Goal: Task Accomplishment & Management: Use online tool/utility

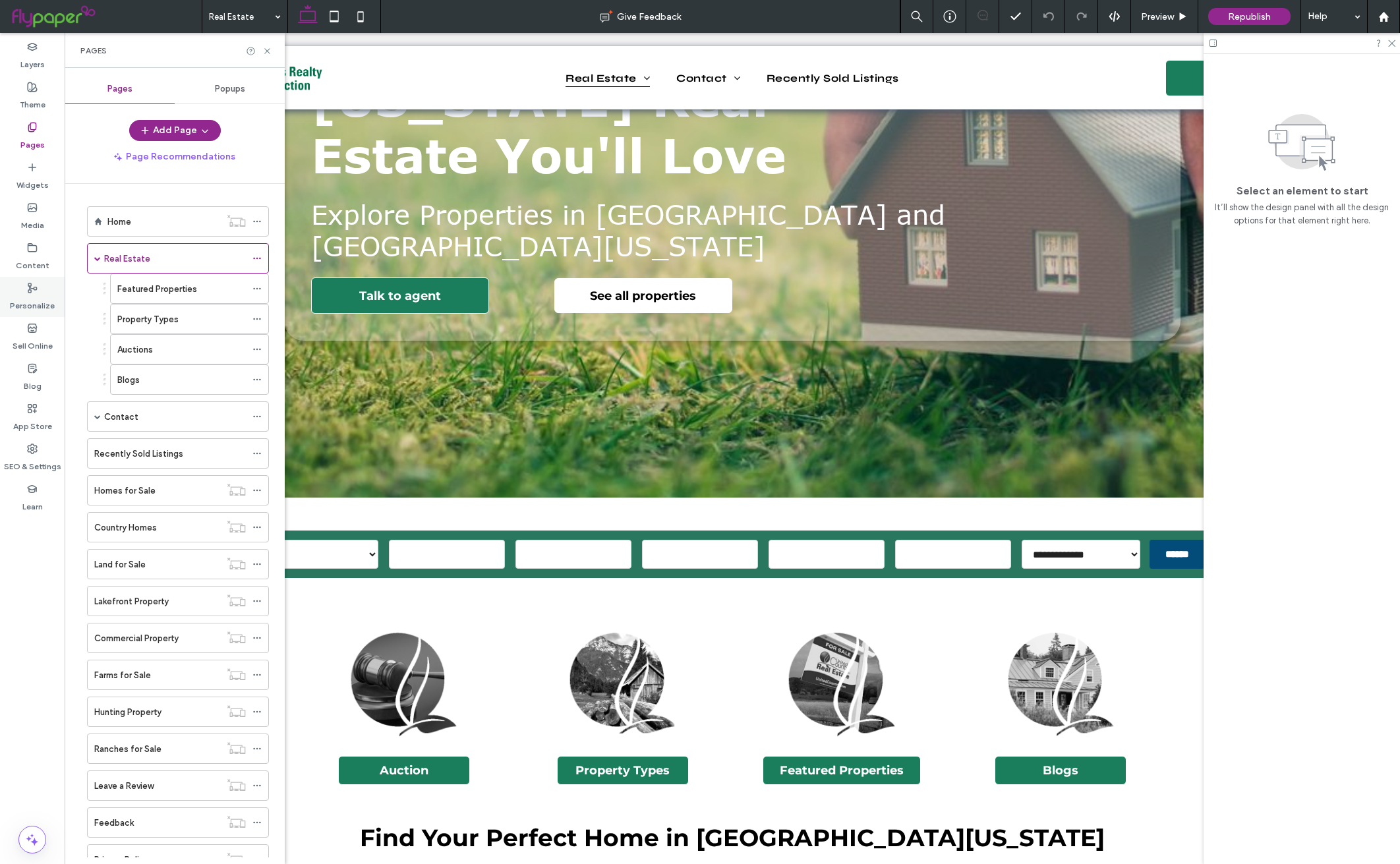
scroll to position [239, 0]
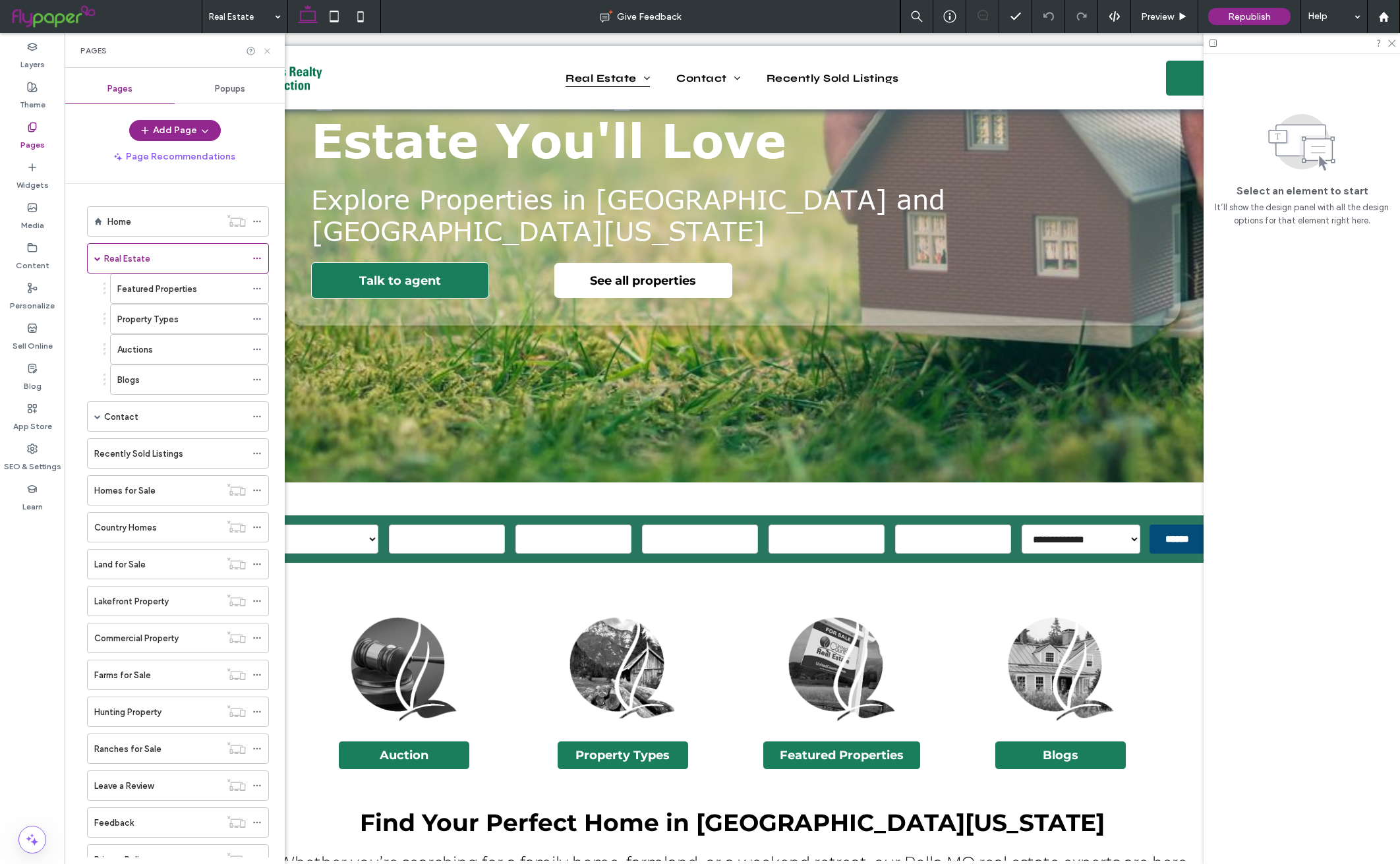
drag, startPoint x: 268, startPoint y: 49, endPoint x: 371, endPoint y: 161, distance: 152.2
click at [268, 49] on icon at bounding box center [267, 51] width 10 height 10
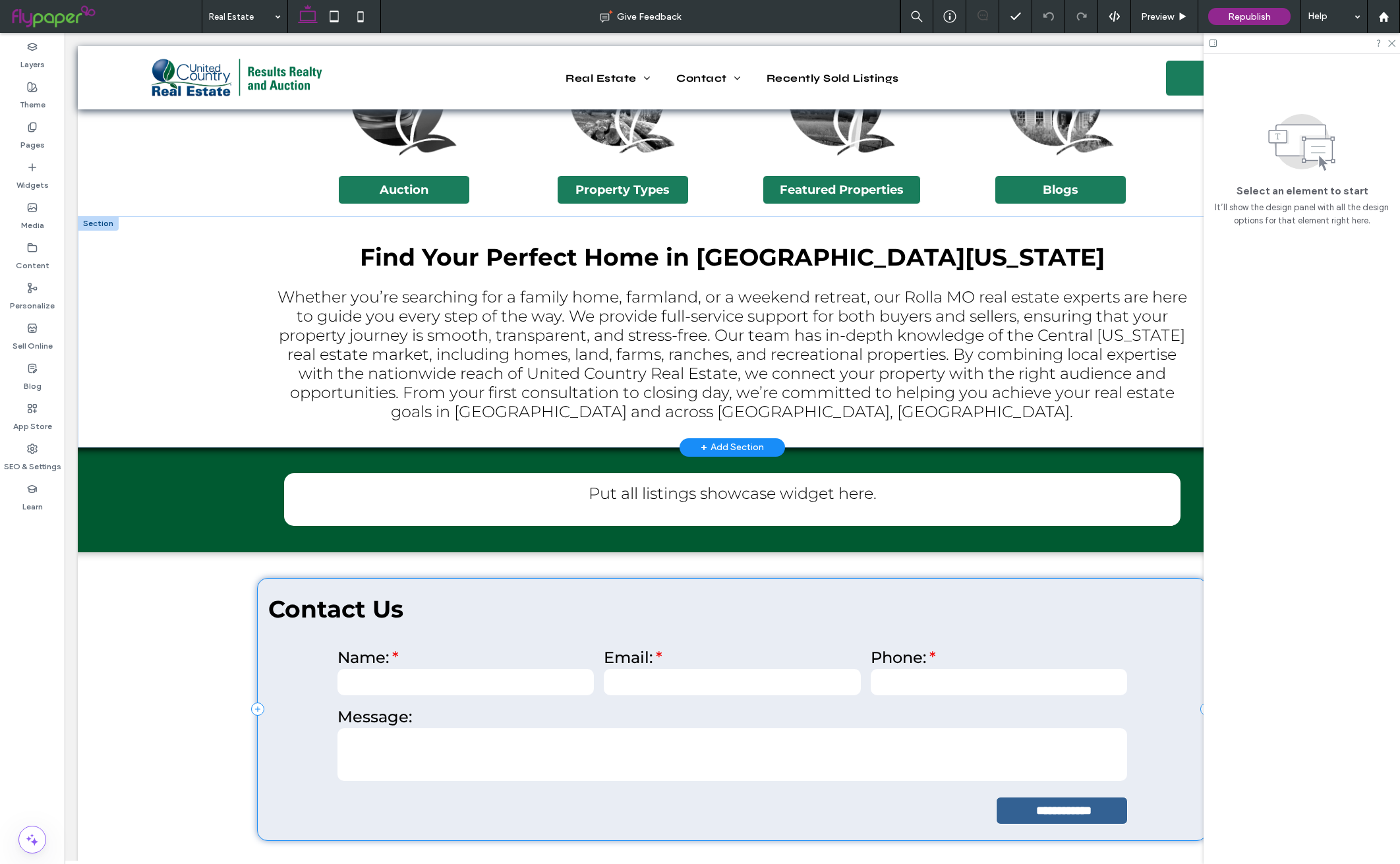
scroll to position [1039, 0]
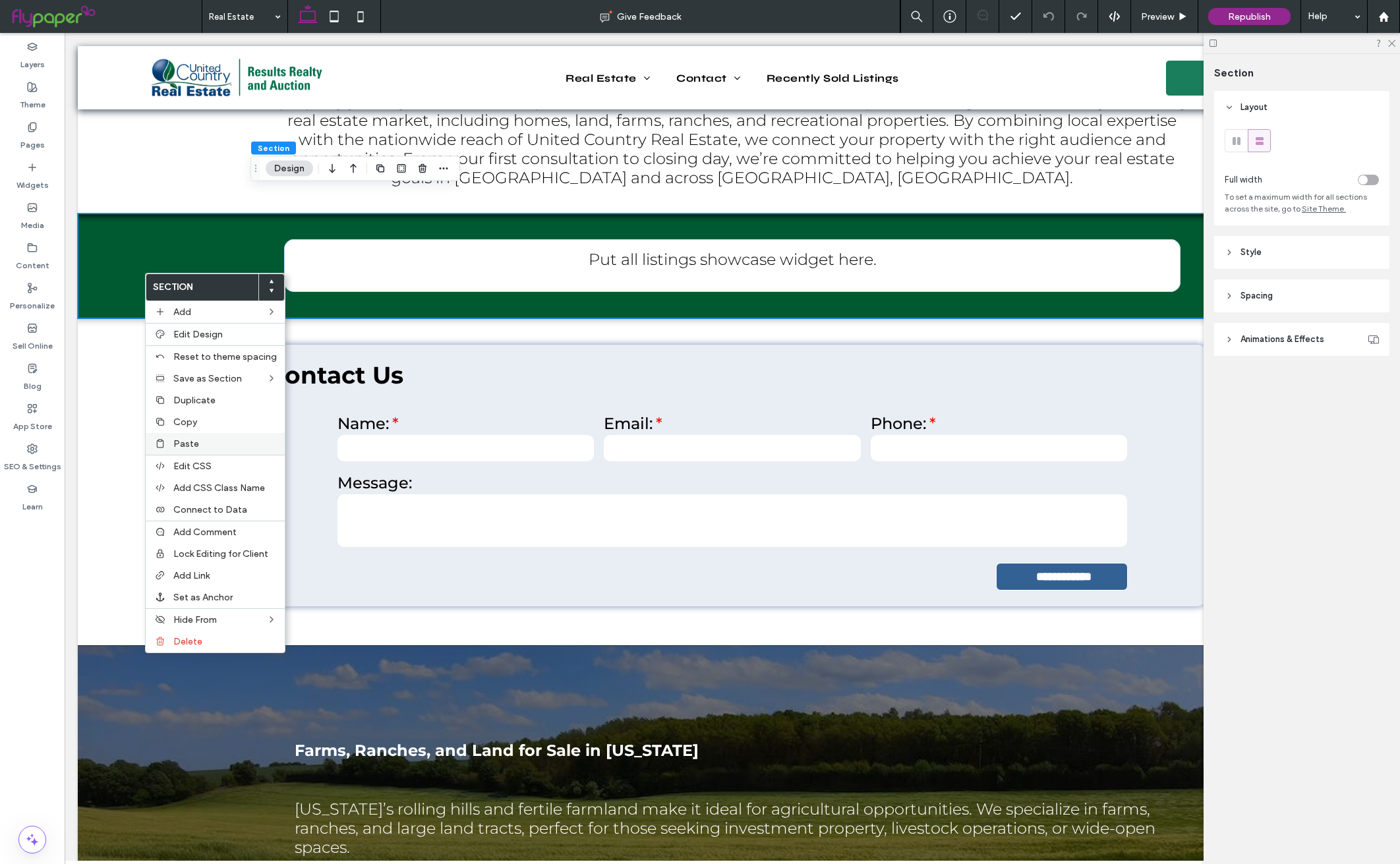
click at [212, 444] on label "Paste" at bounding box center [225, 444] width 104 height 11
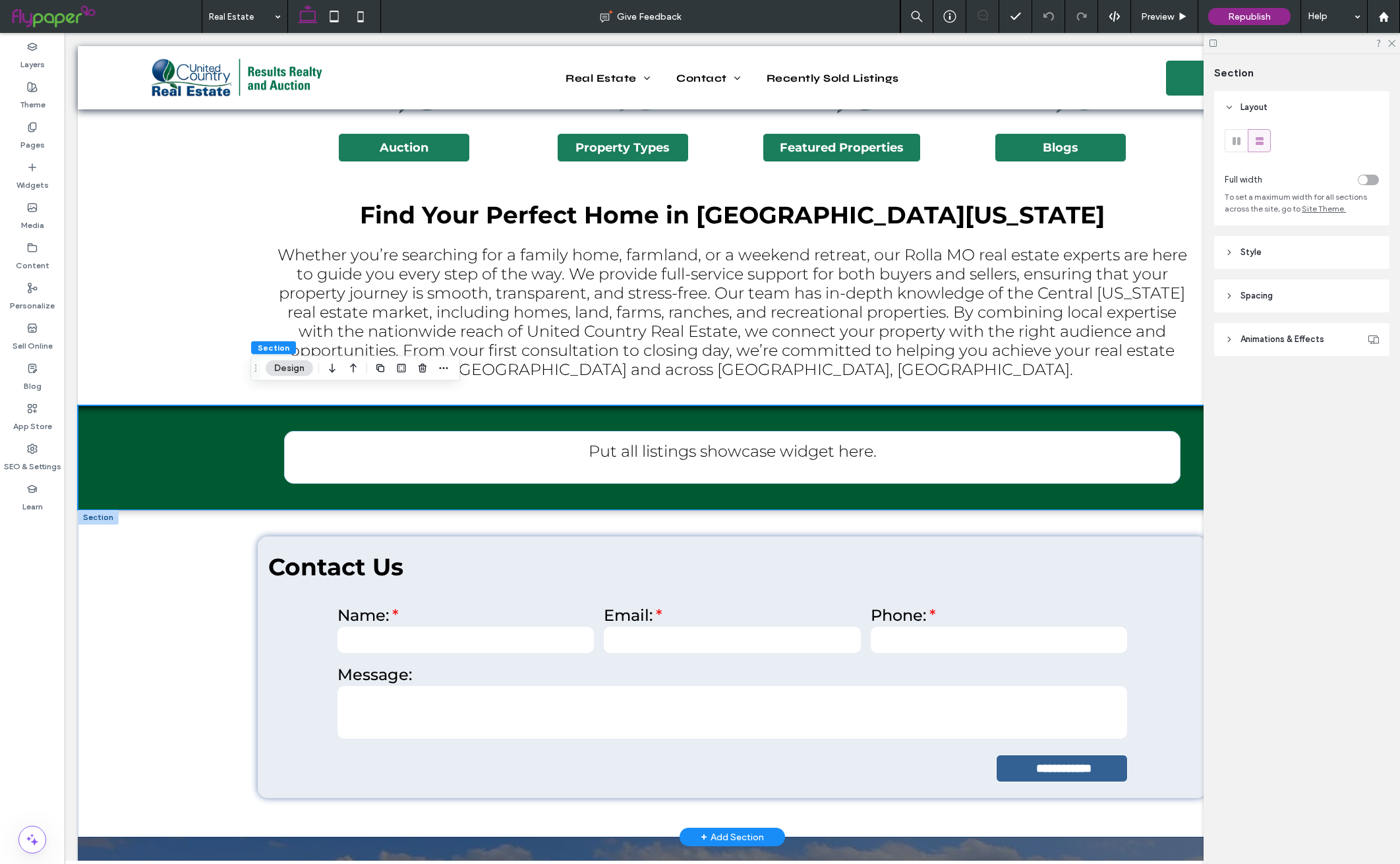
scroll to position [859, 0]
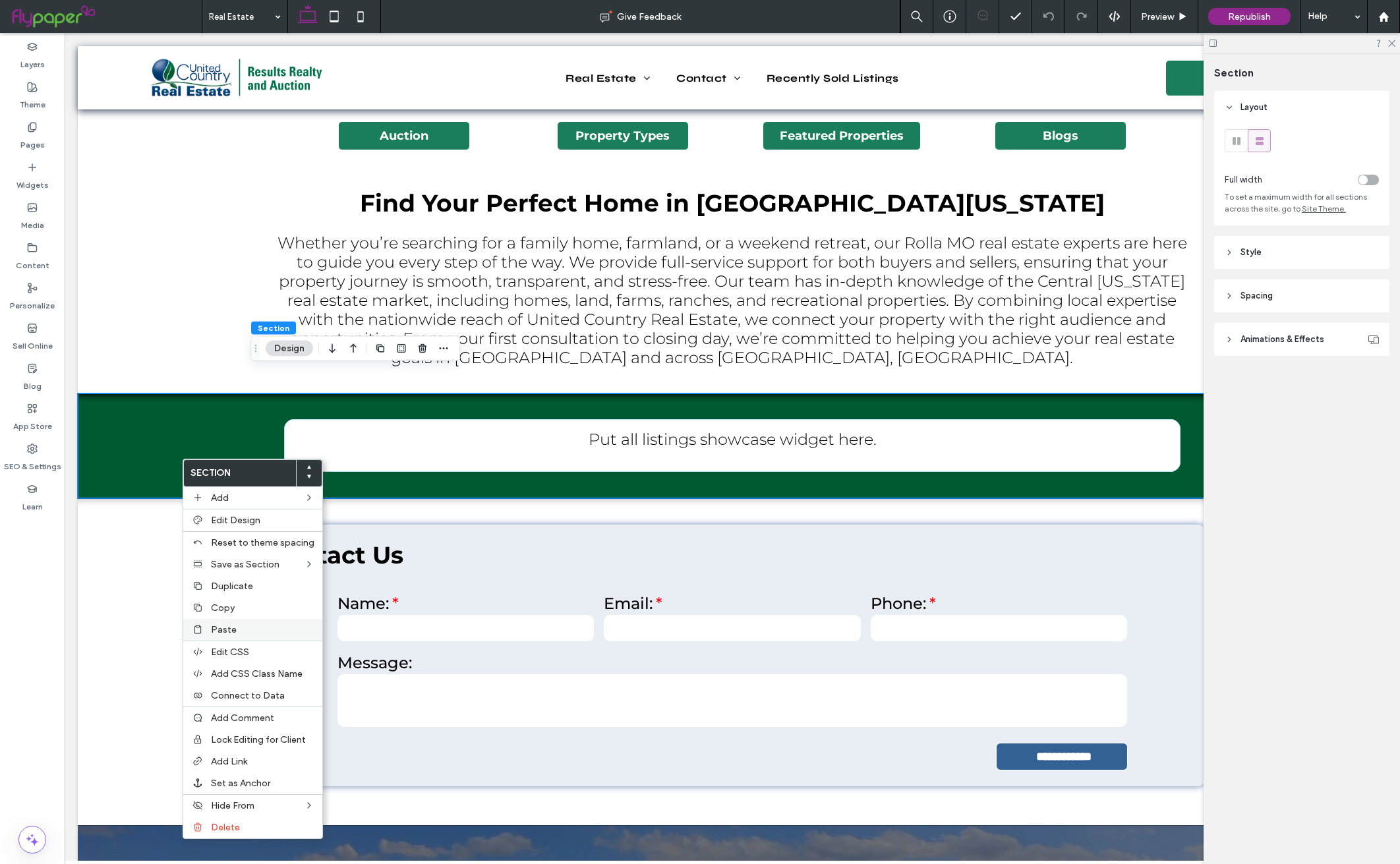
click at [241, 630] on label "Paste" at bounding box center [263, 630] width 104 height 11
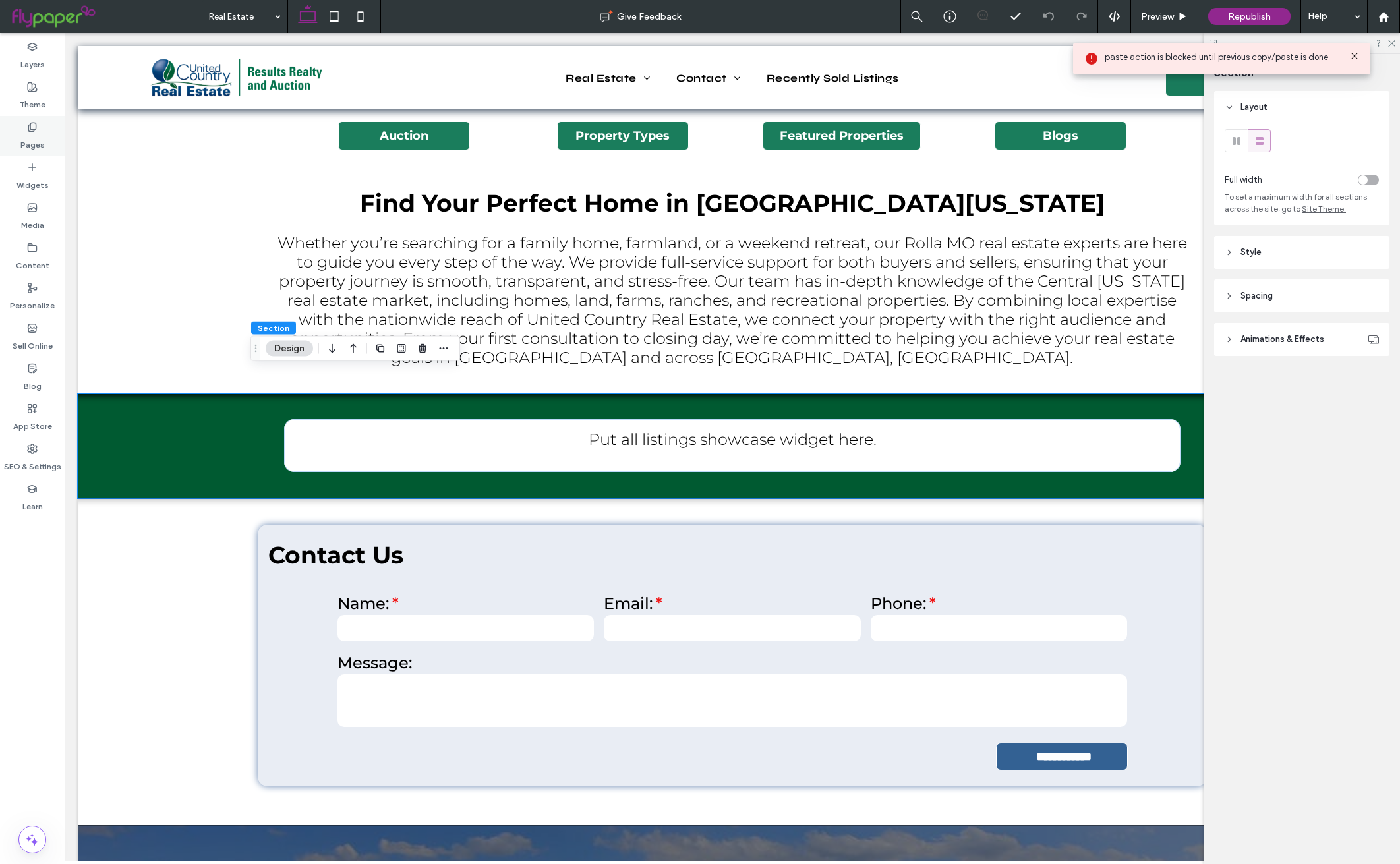
click at [32, 135] on label "Pages" at bounding box center [33, 142] width 24 height 18
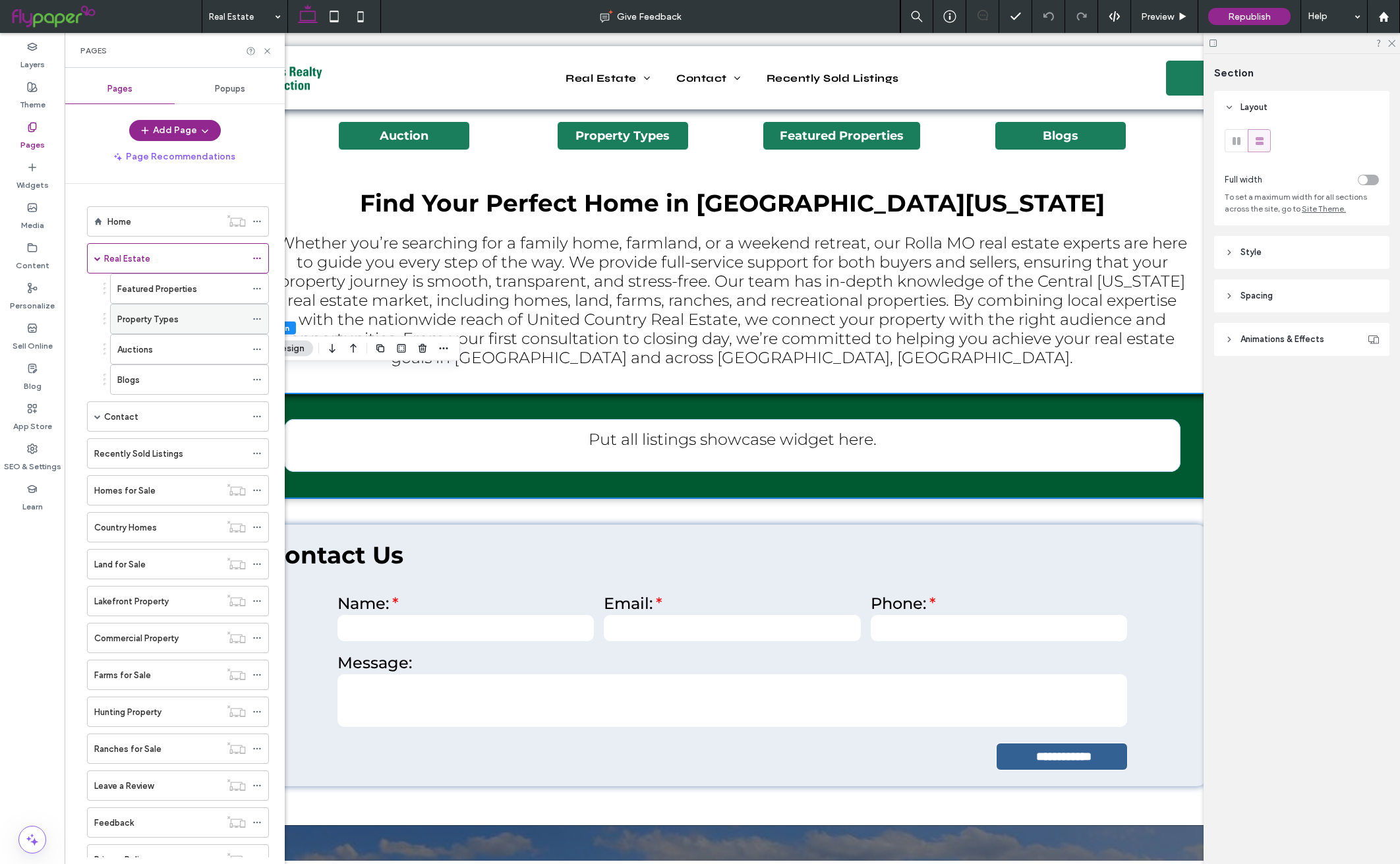
click at [198, 322] on div "Property Types" at bounding box center [181, 319] width 129 height 14
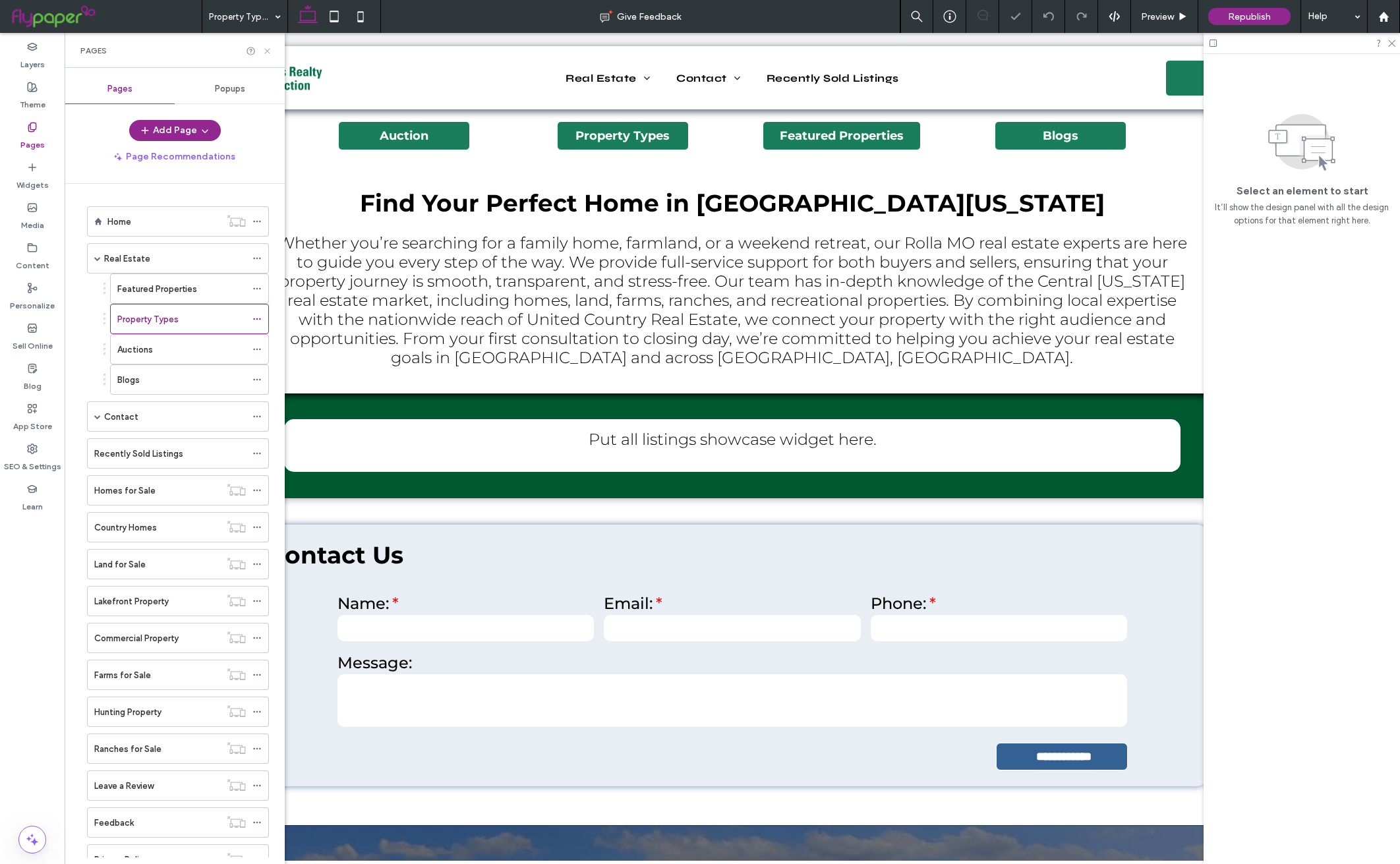
click at [266, 52] on icon at bounding box center [267, 51] width 10 height 10
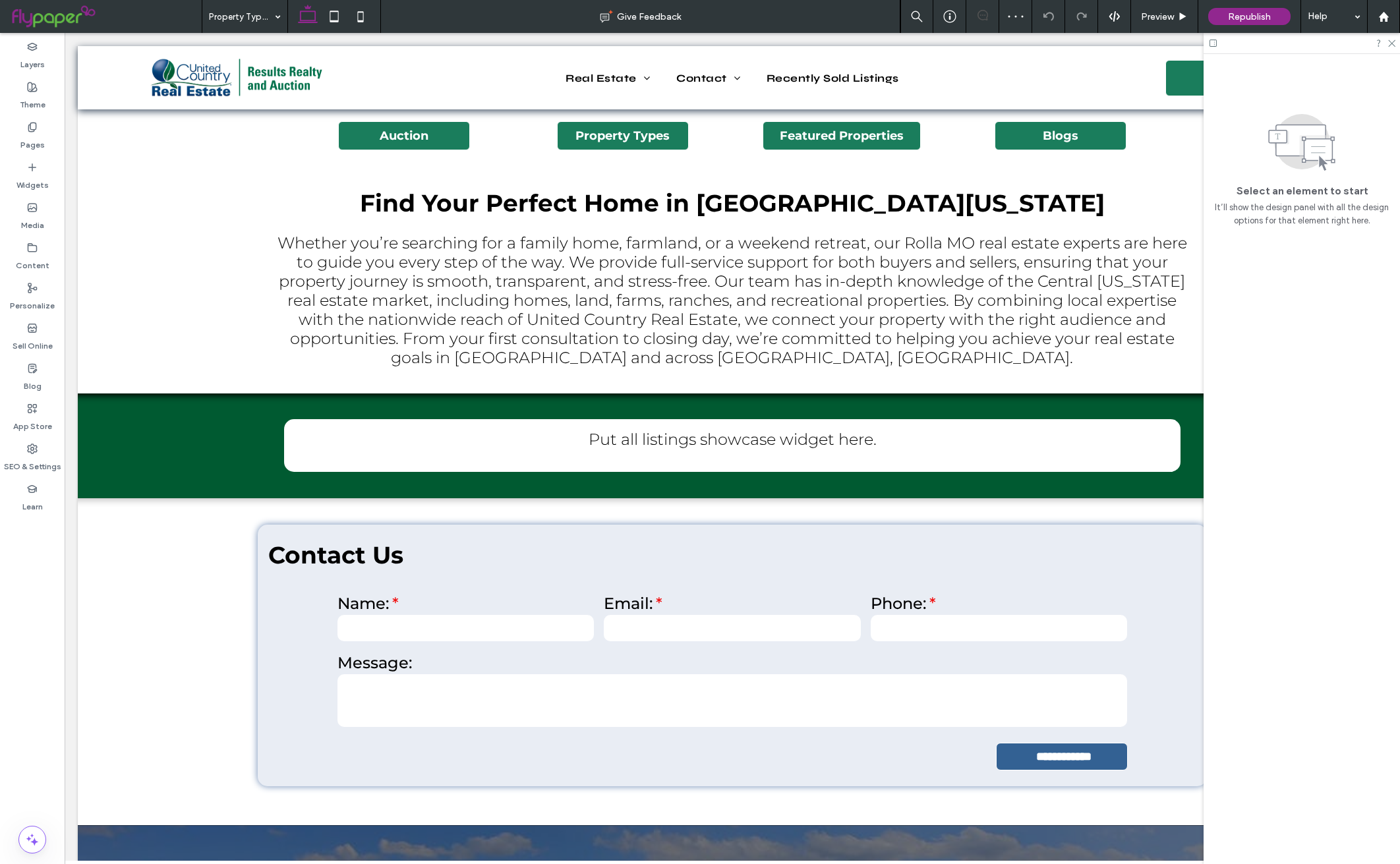
click at [1215, 44] on icon at bounding box center [1213, 43] width 10 height 10
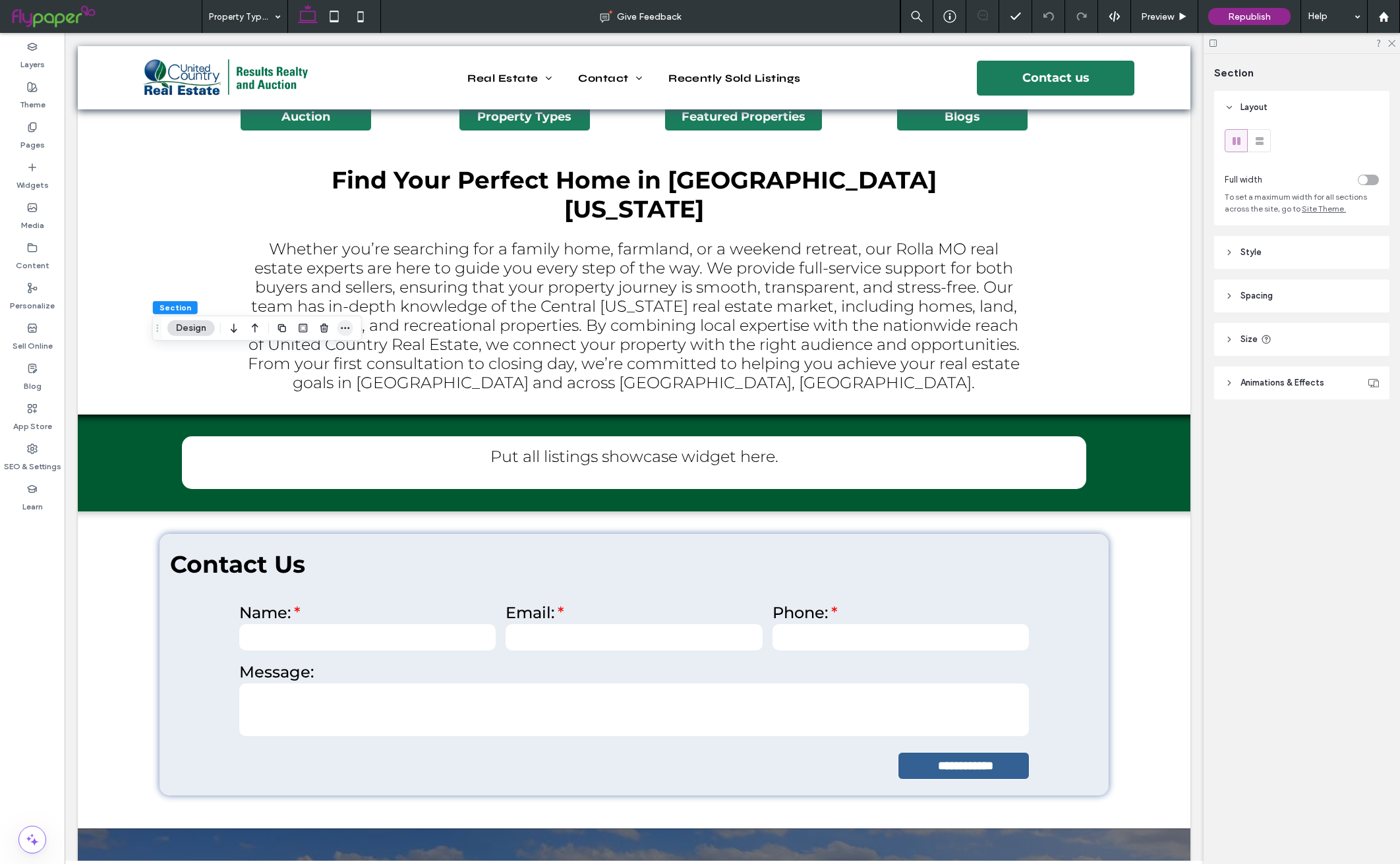
click at [349, 320] on span "button" at bounding box center [345, 328] width 16 height 16
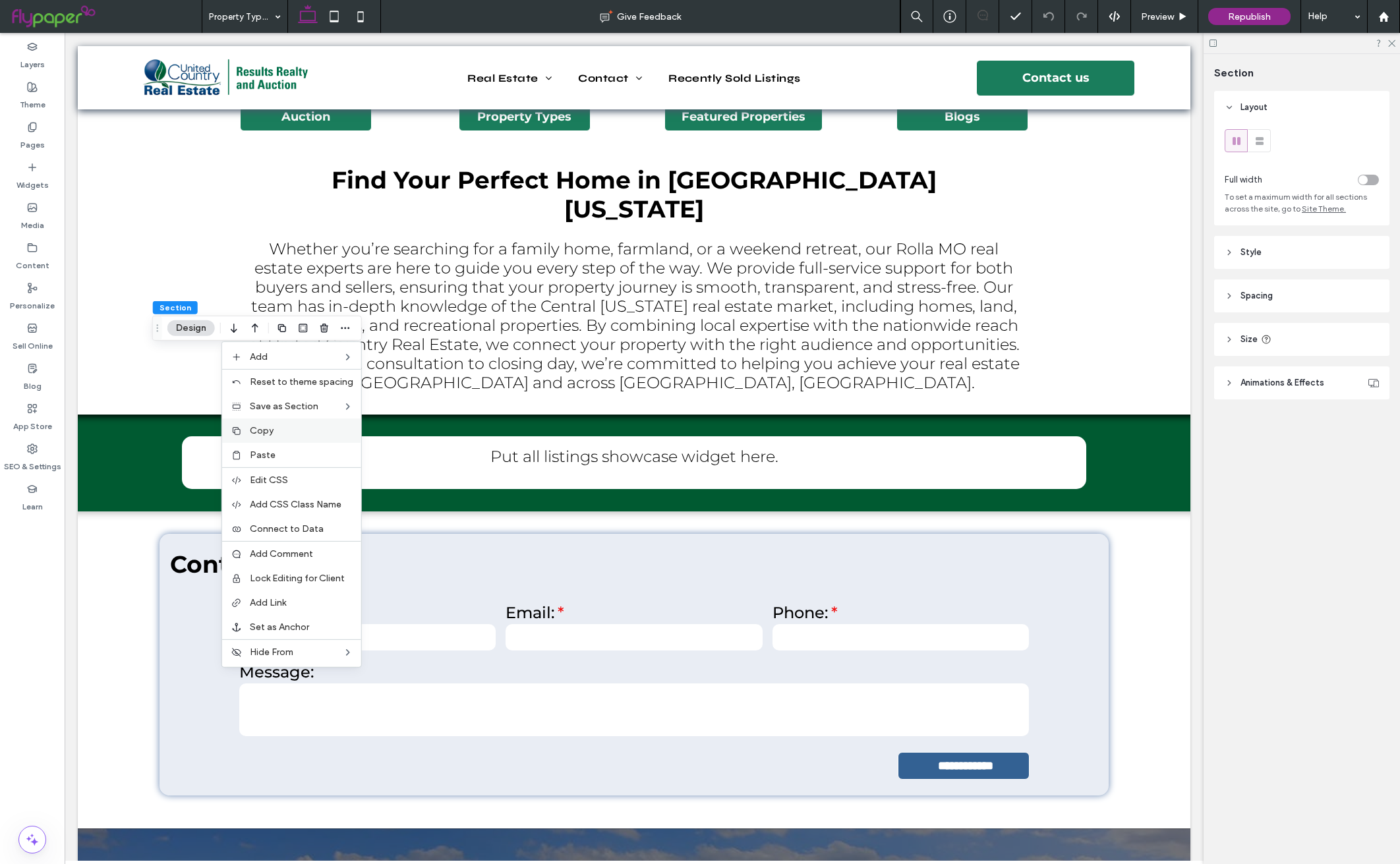
click at [297, 427] on label "Copy" at bounding box center [301, 430] width 104 height 11
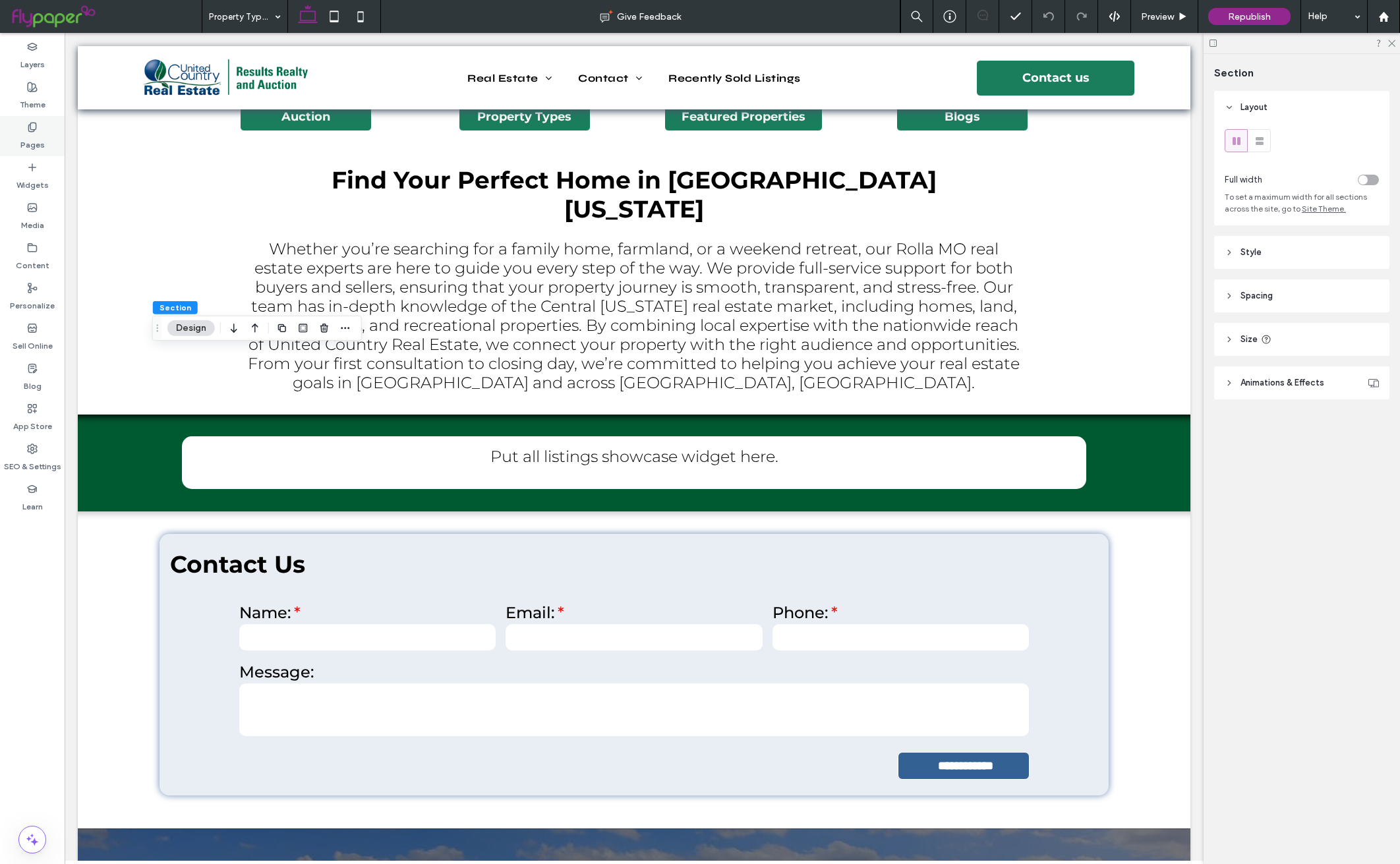
click at [33, 126] on icon at bounding box center [33, 127] width 11 height 11
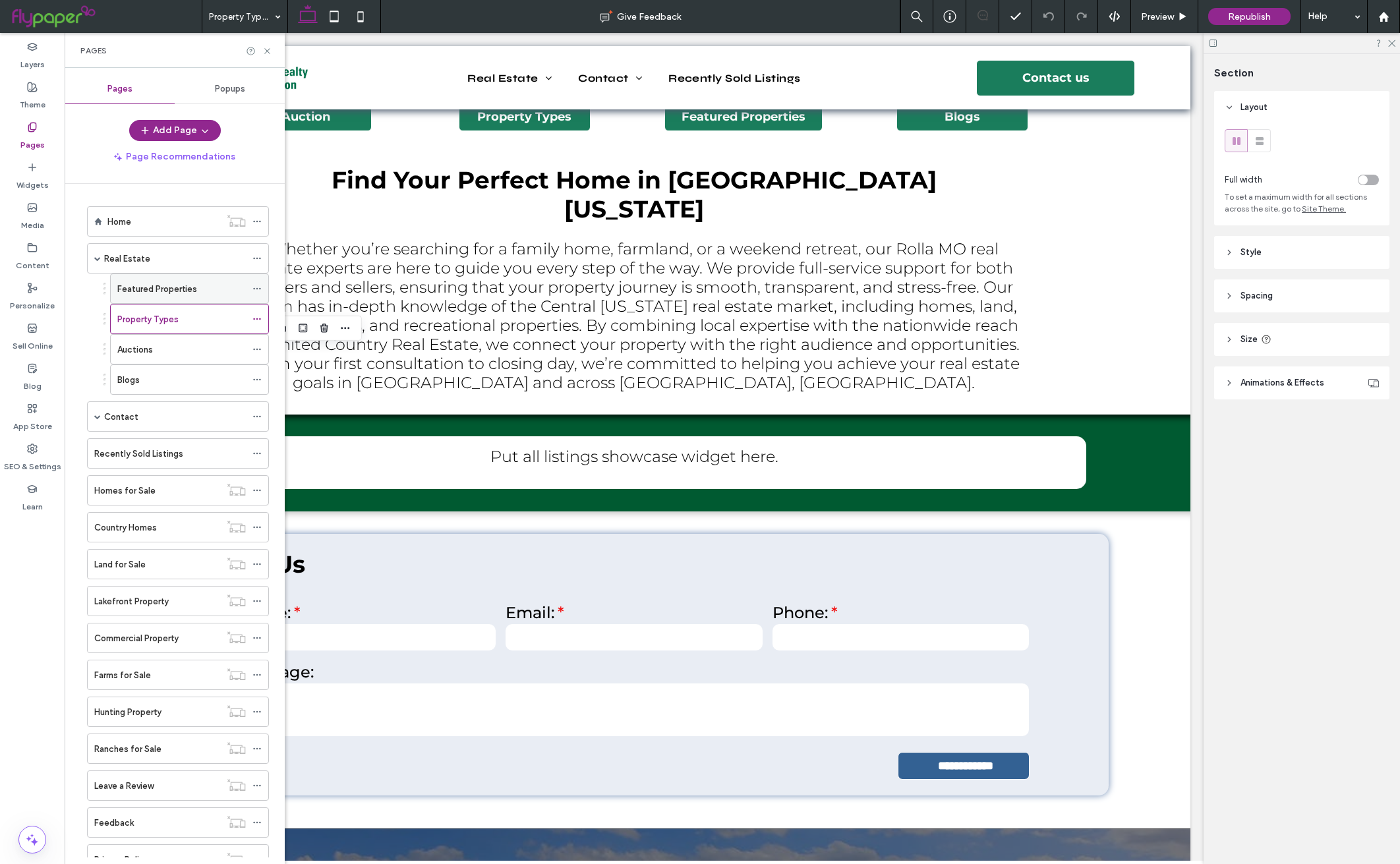
click at [196, 286] on div "Featured Properties" at bounding box center [181, 289] width 129 height 14
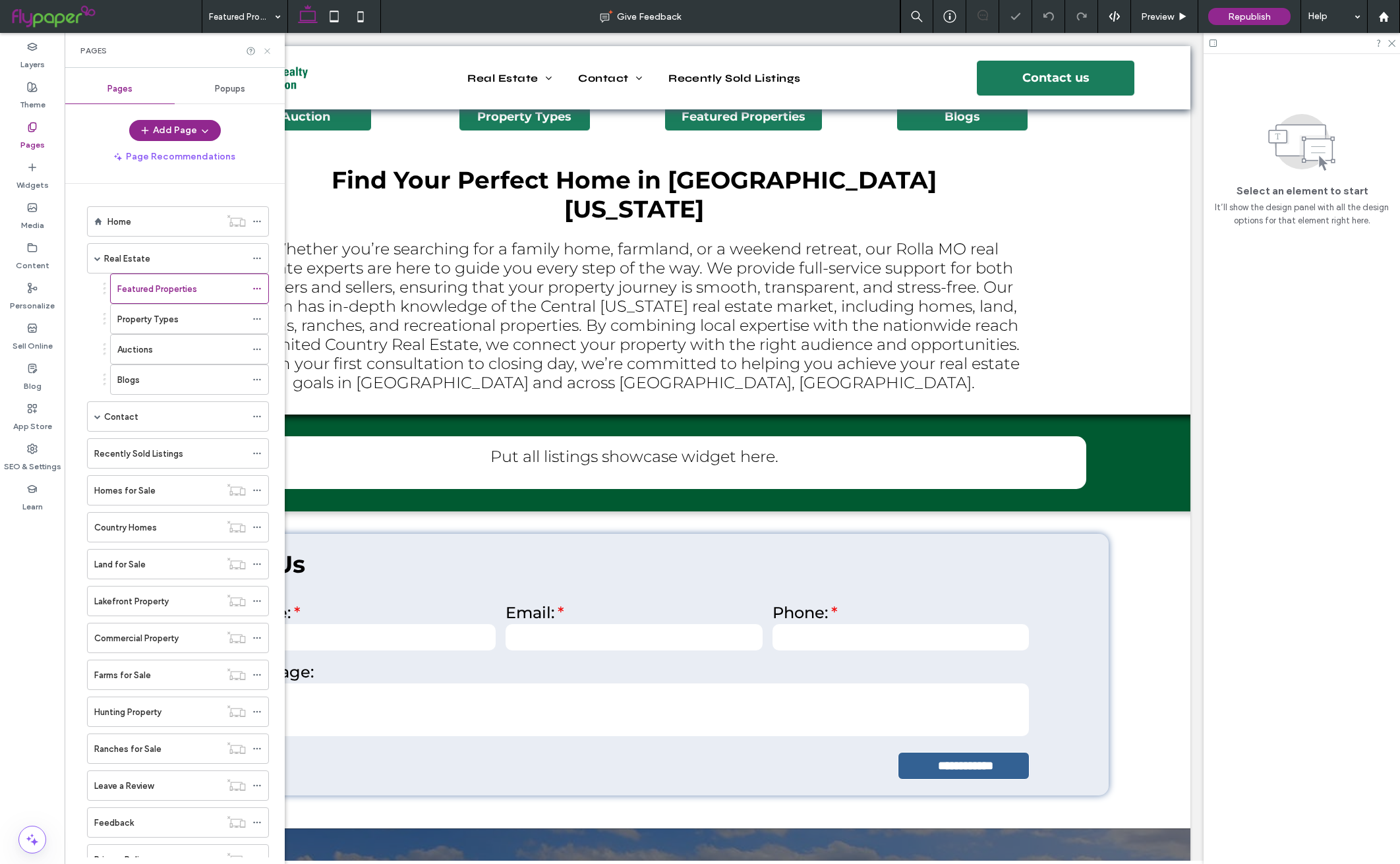
click at [266, 52] on icon at bounding box center [267, 51] width 10 height 10
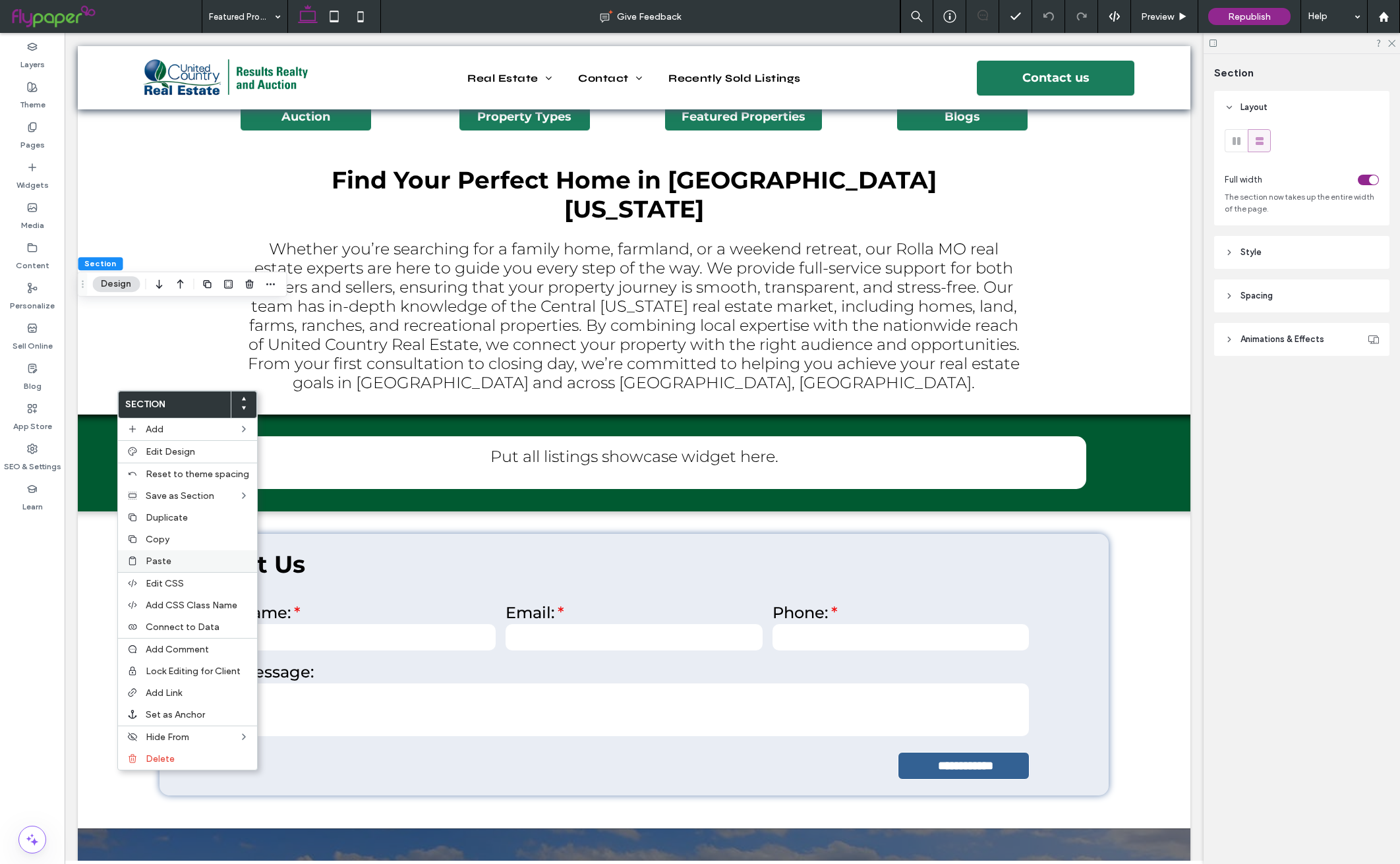
click at [182, 560] on label "Paste" at bounding box center [197, 561] width 104 height 11
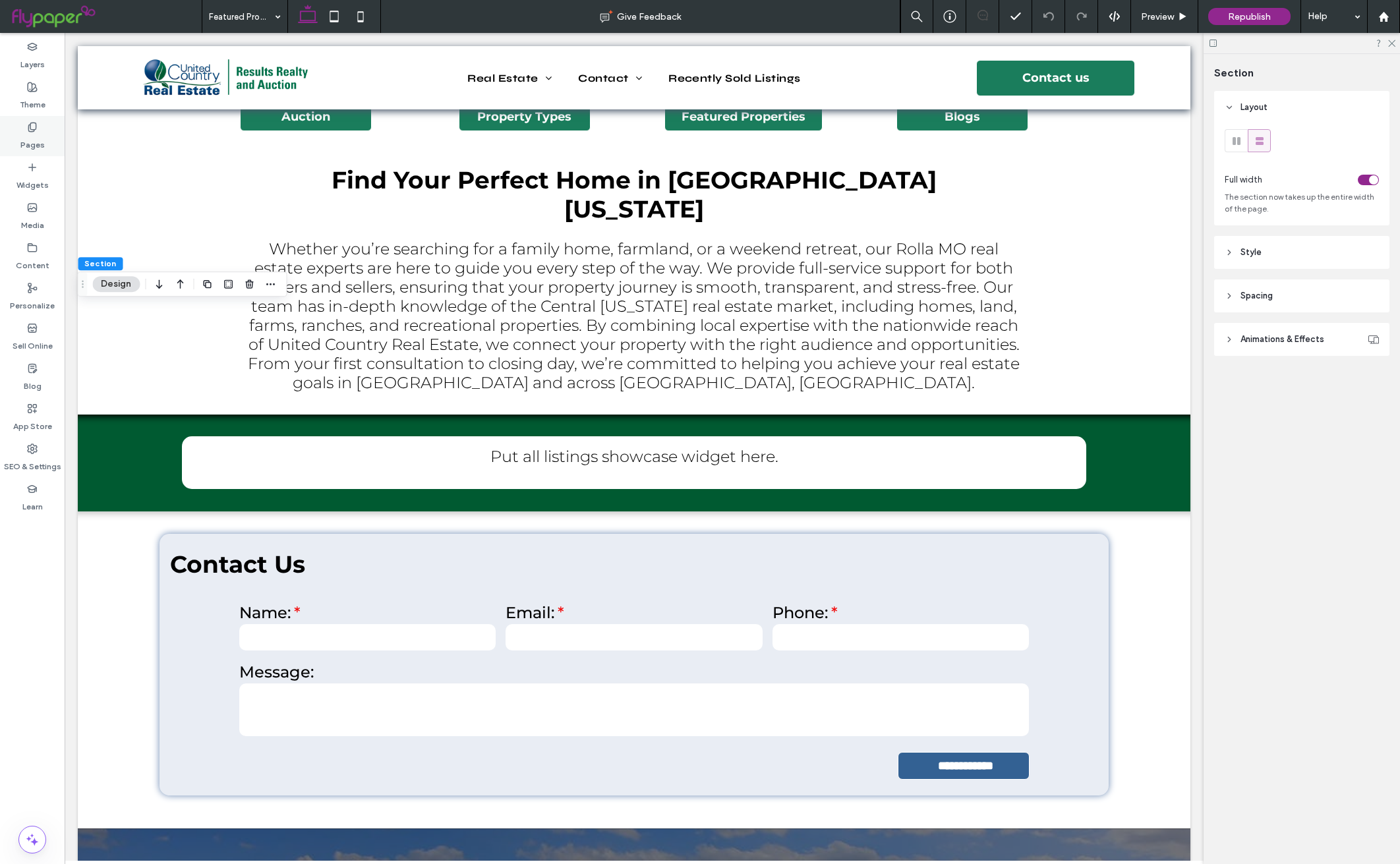
click at [46, 132] on div "Pages" at bounding box center [32, 135] width 65 height 40
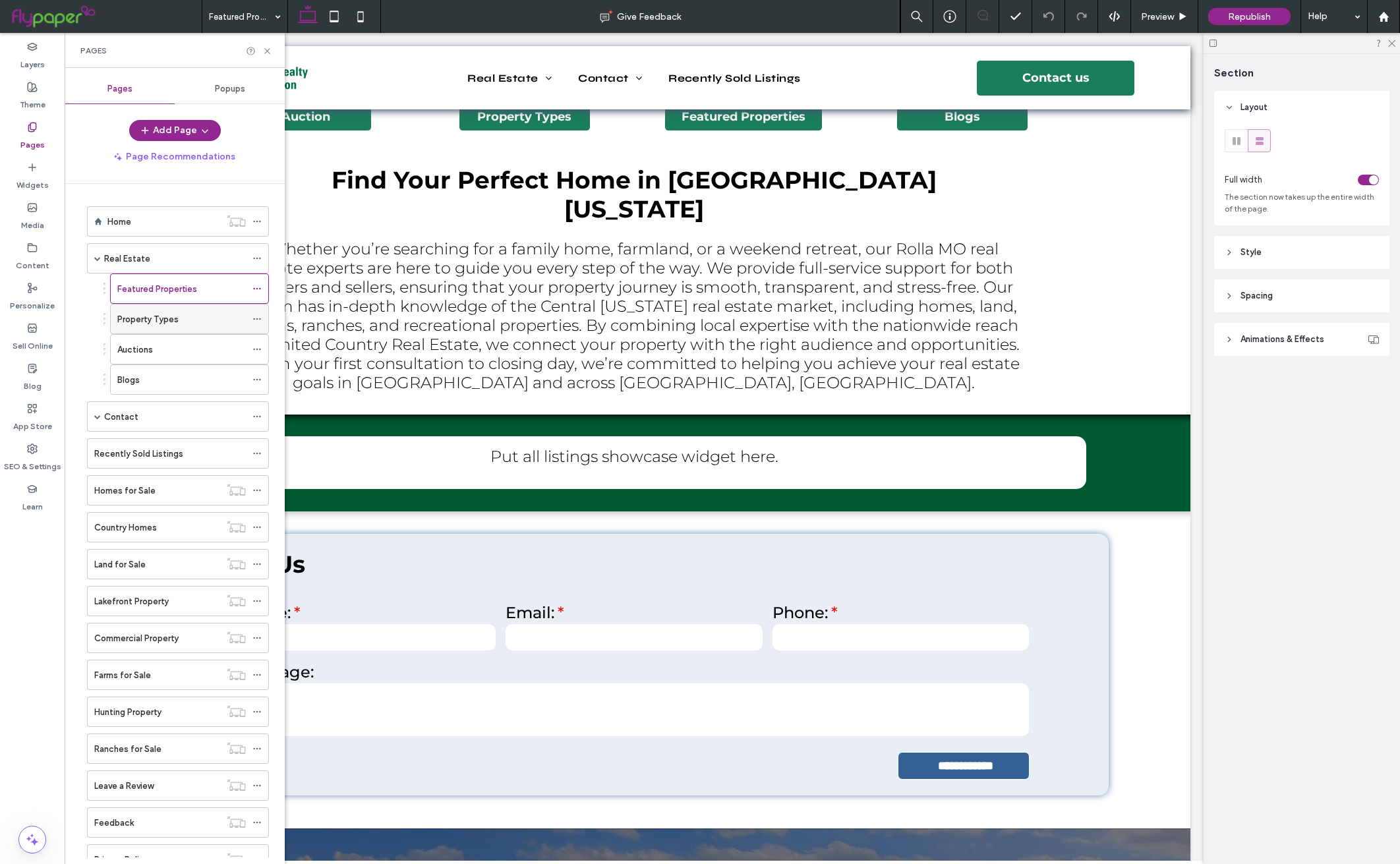
click at [212, 327] on div "Property Types" at bounding box center [181, 319] width 129 height 14
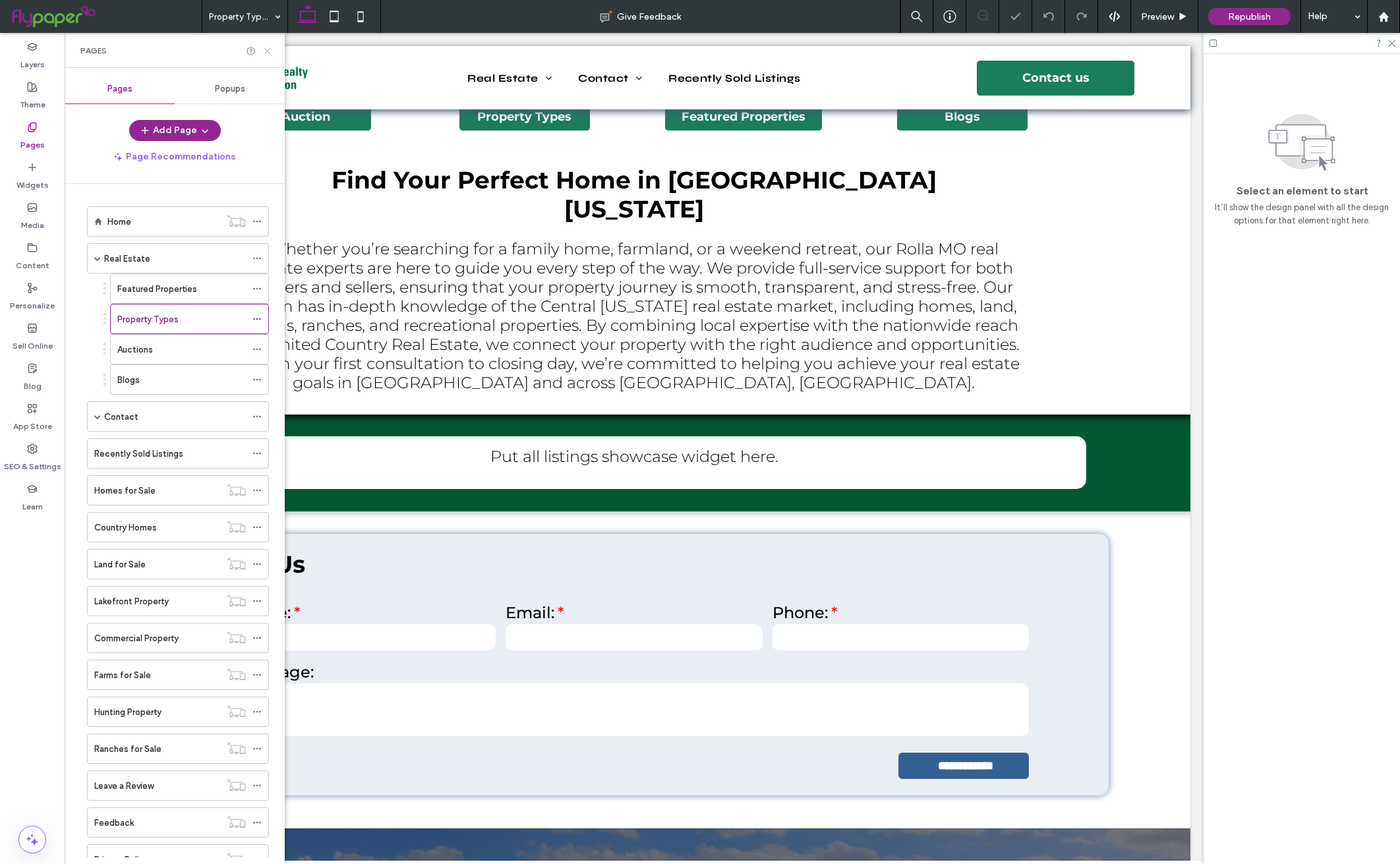
click at [268, 52] on icon at bounding box center [267, 51] width 10 height 10
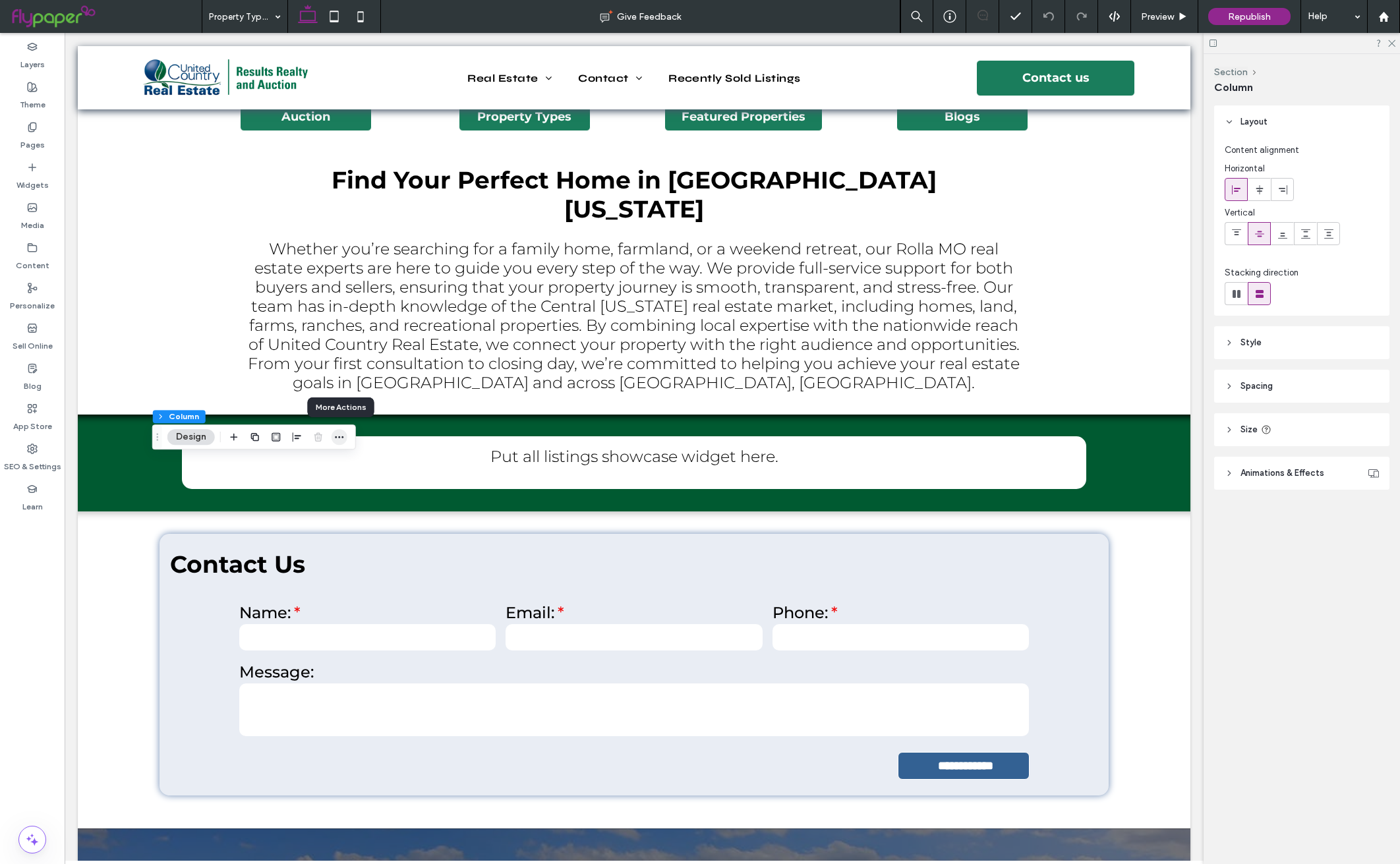
click at [342, 435] on icon "button" at bounding box center [340, 437] width 11 height 11
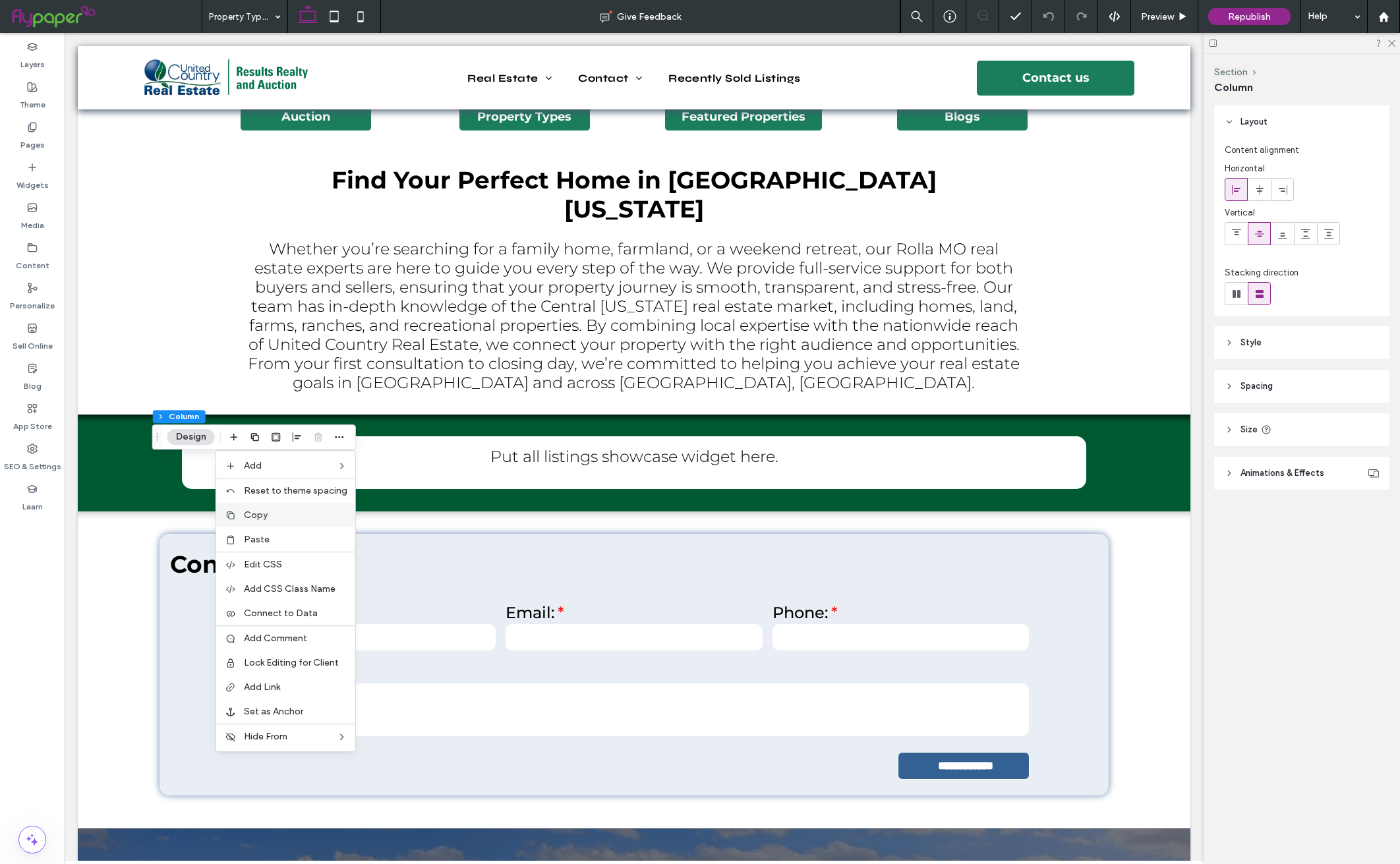
click at [299, 512] on label "Copy" at bounding box center [295, 515] width 104 height 11
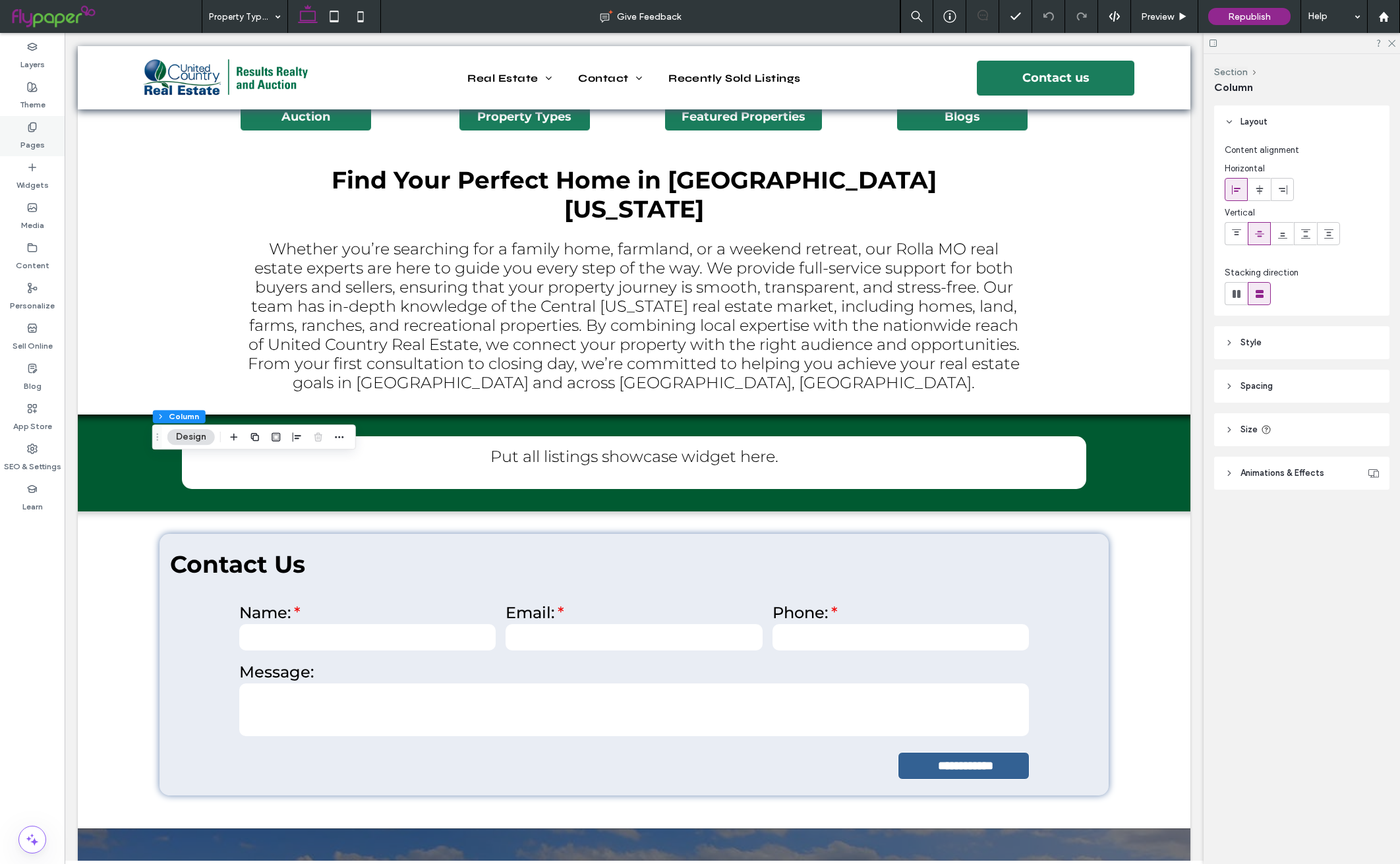
click at [32, 126] on icon at bounding box center [33, 127] width 11 height 11
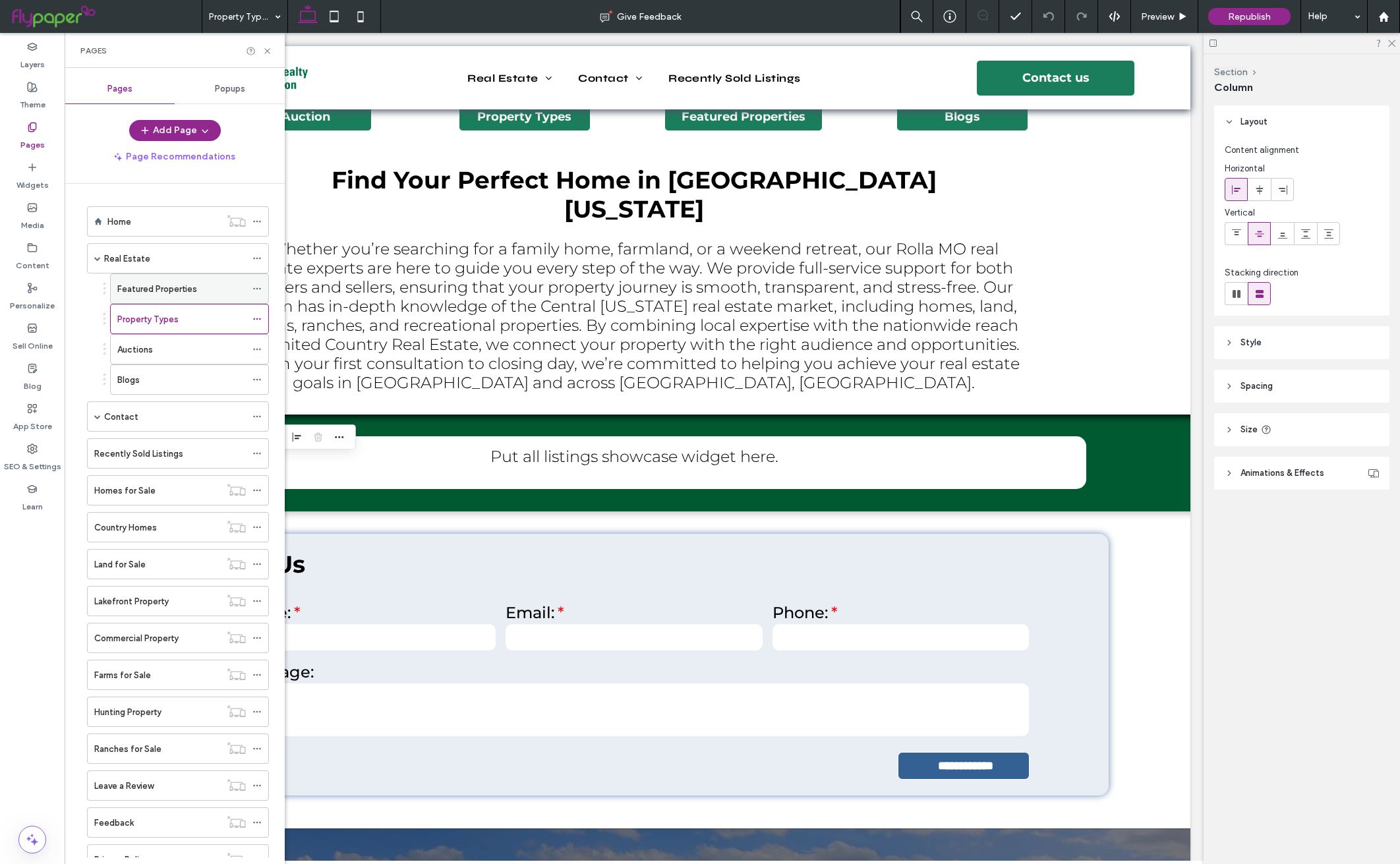
click at [221, 285] on div "Featured Properties" at bounding box center [181, 289] width 129 height 14
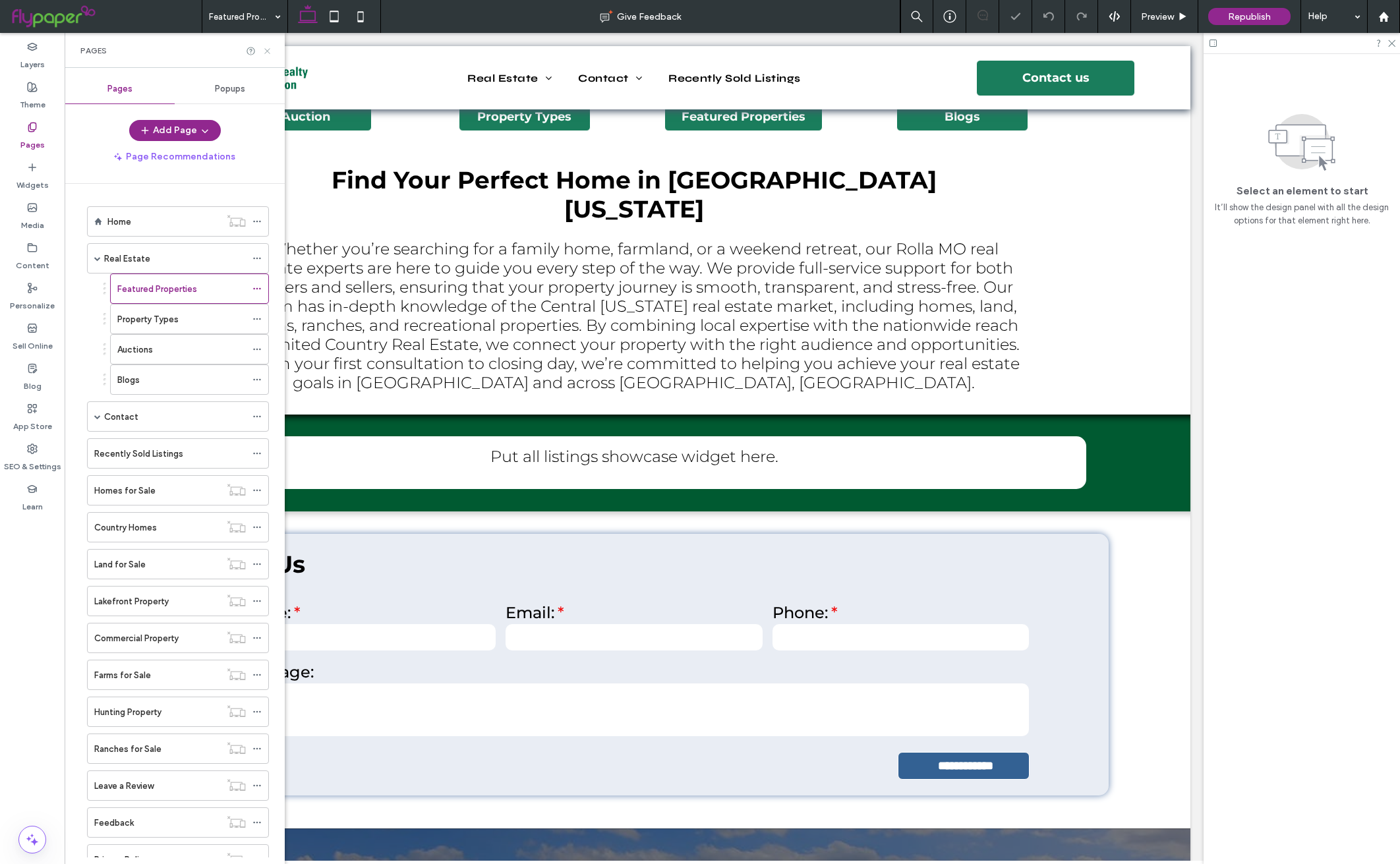
click at [268, 52] on use at bounding box center [266, 50] width 5 height 5
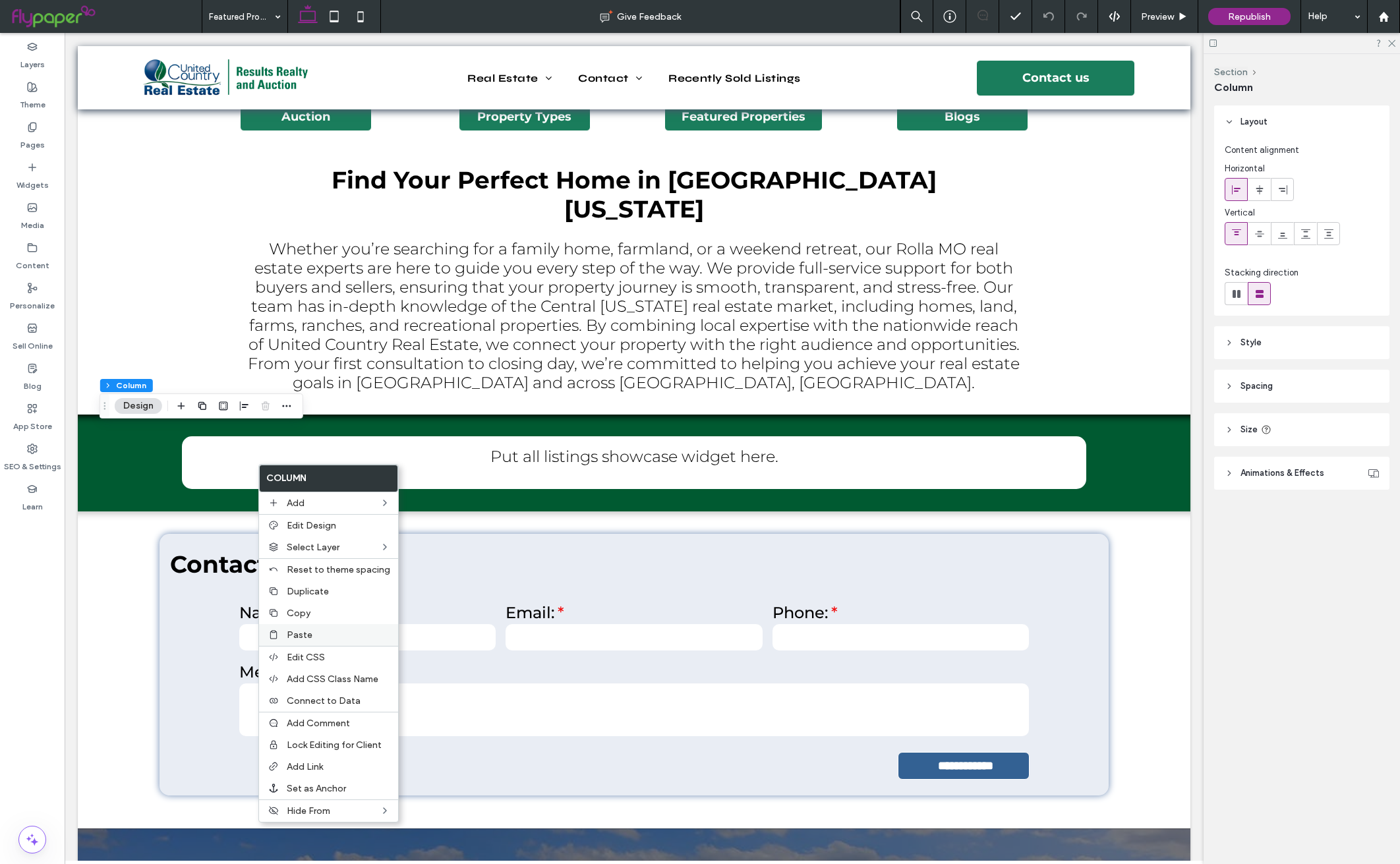
click at [332, 632] on label "Paste" at bounding box center [339, 635] width 104 height 11
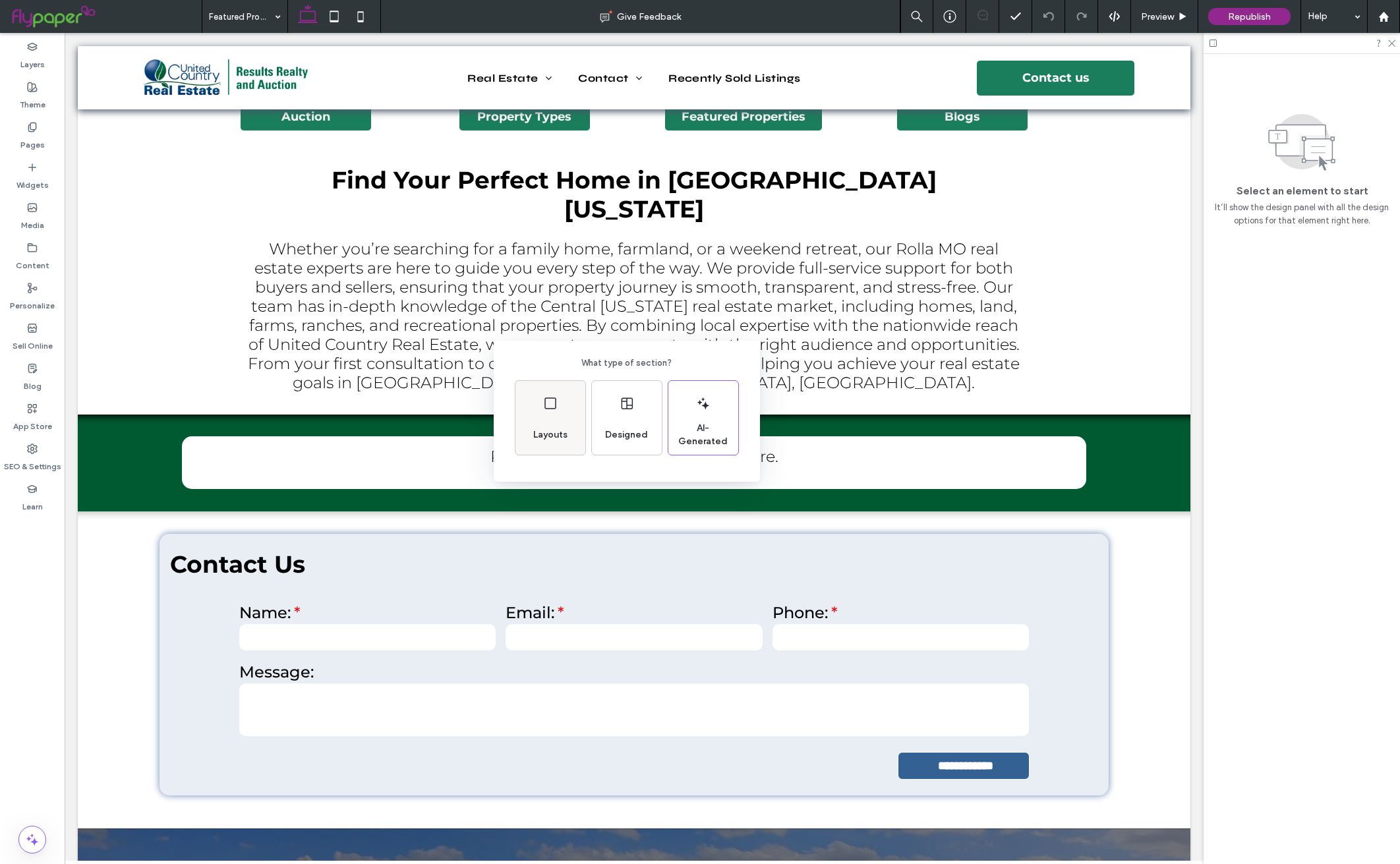
click at [556, 411] on icon at bounding box center [550, 403] width 16 height 16
click at [549, 400] on icon at bounding box center [540, 395] width 33 height 33
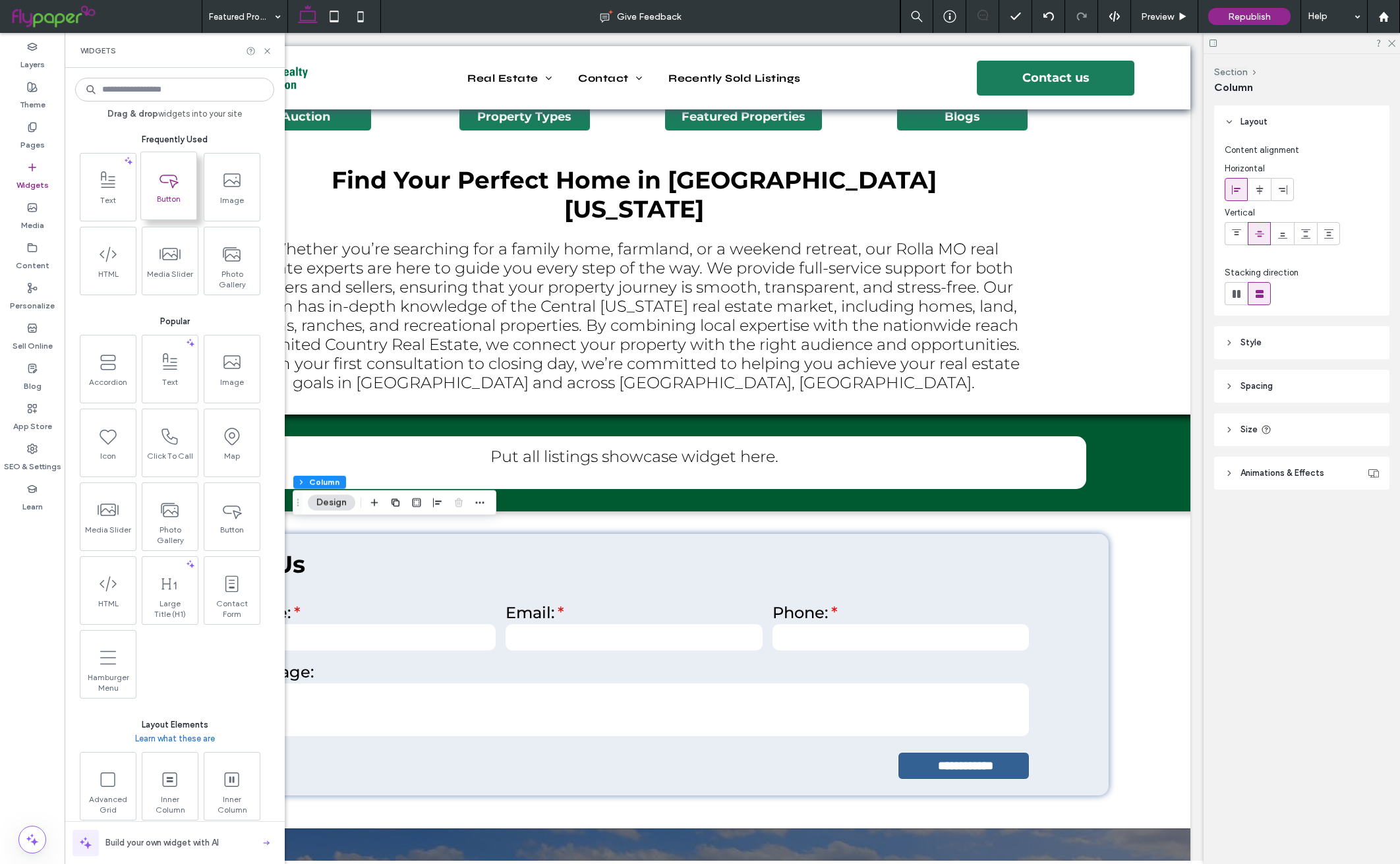
click at [186, 182] on span at bounding box center [168, 179] width 56 height 30
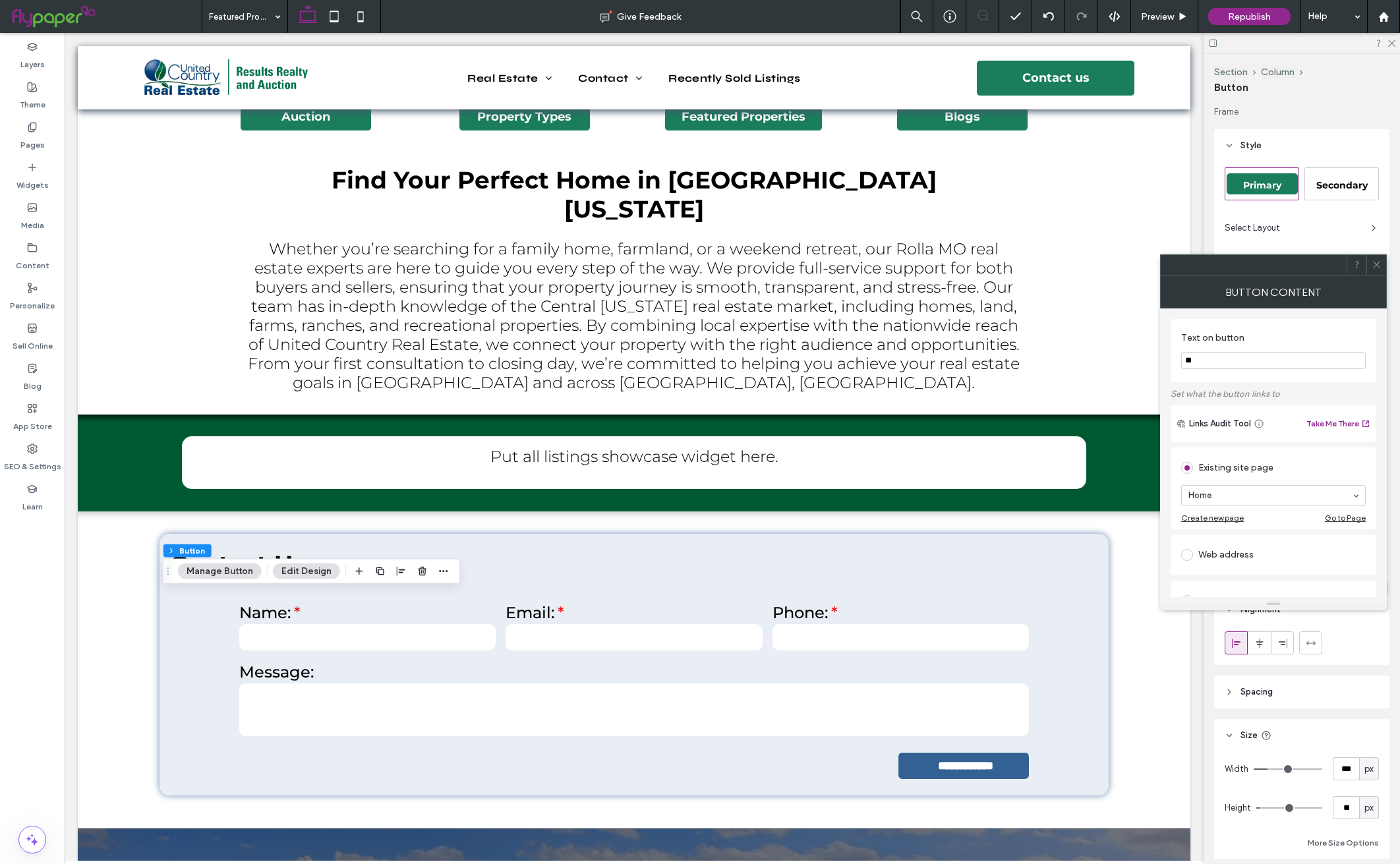
type input "*"
drag, startPoint x: 23, startPoint y: 140, endPoint x: 18, endPoint y: 135, distance: 7.1
click at [23, 140] on label "Pages" at bounding box center [33, 142] width 24 height 18
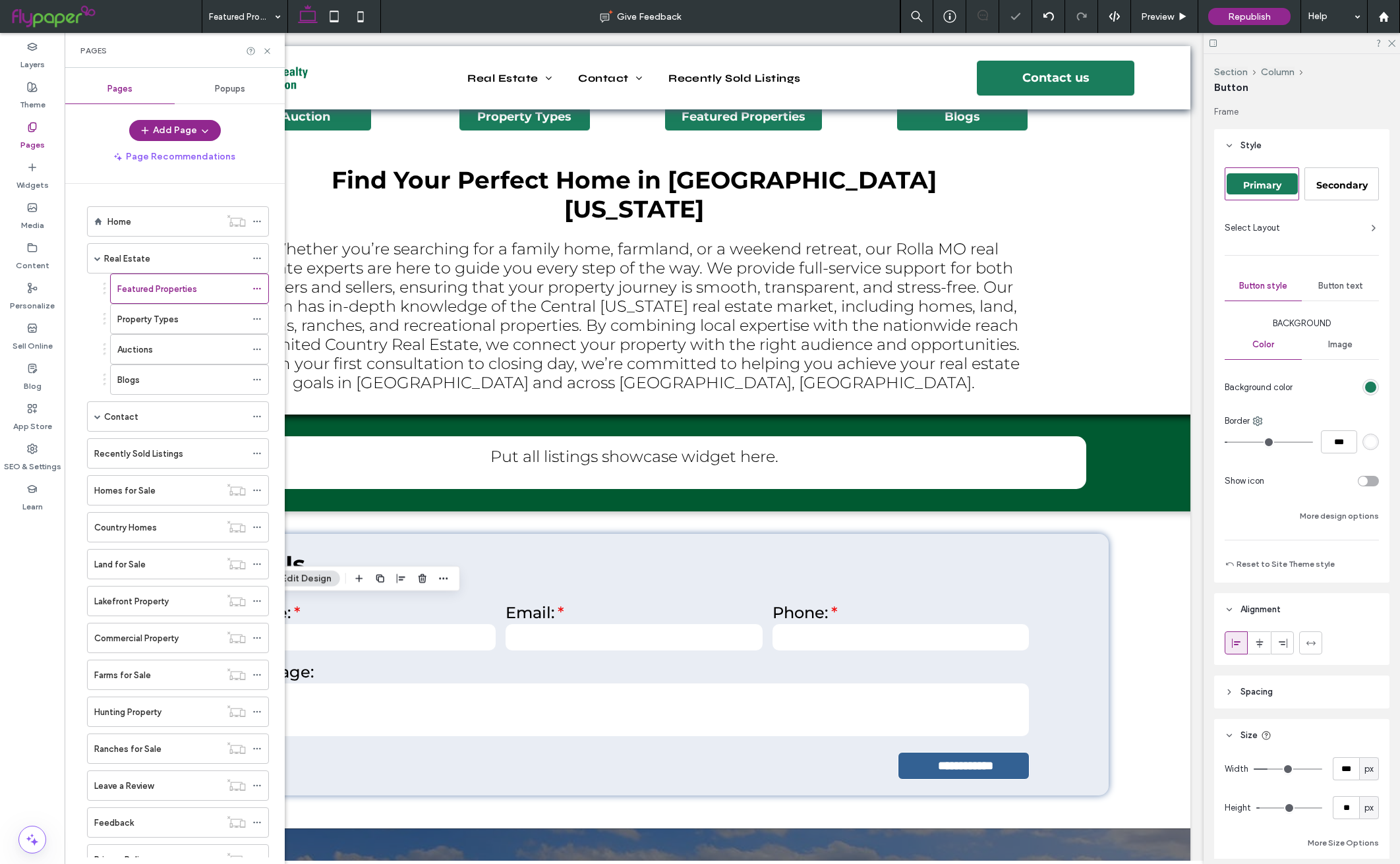
click at [194, 324] on div "Property Types" at bounding box center [181, 319] width 129 height 14
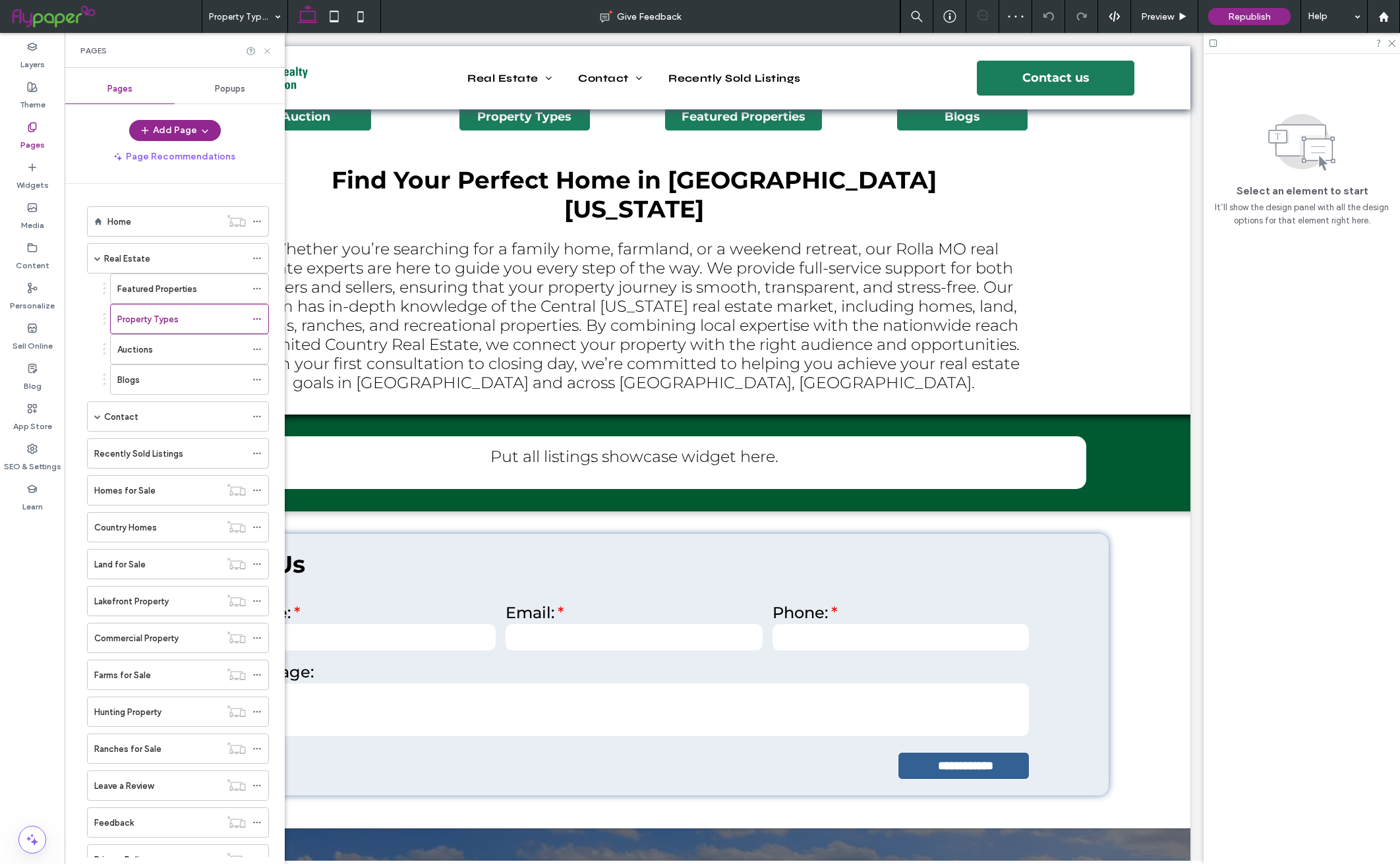
click at [263, 49] on icon at bounding box center [267, 51] width 10 height 10
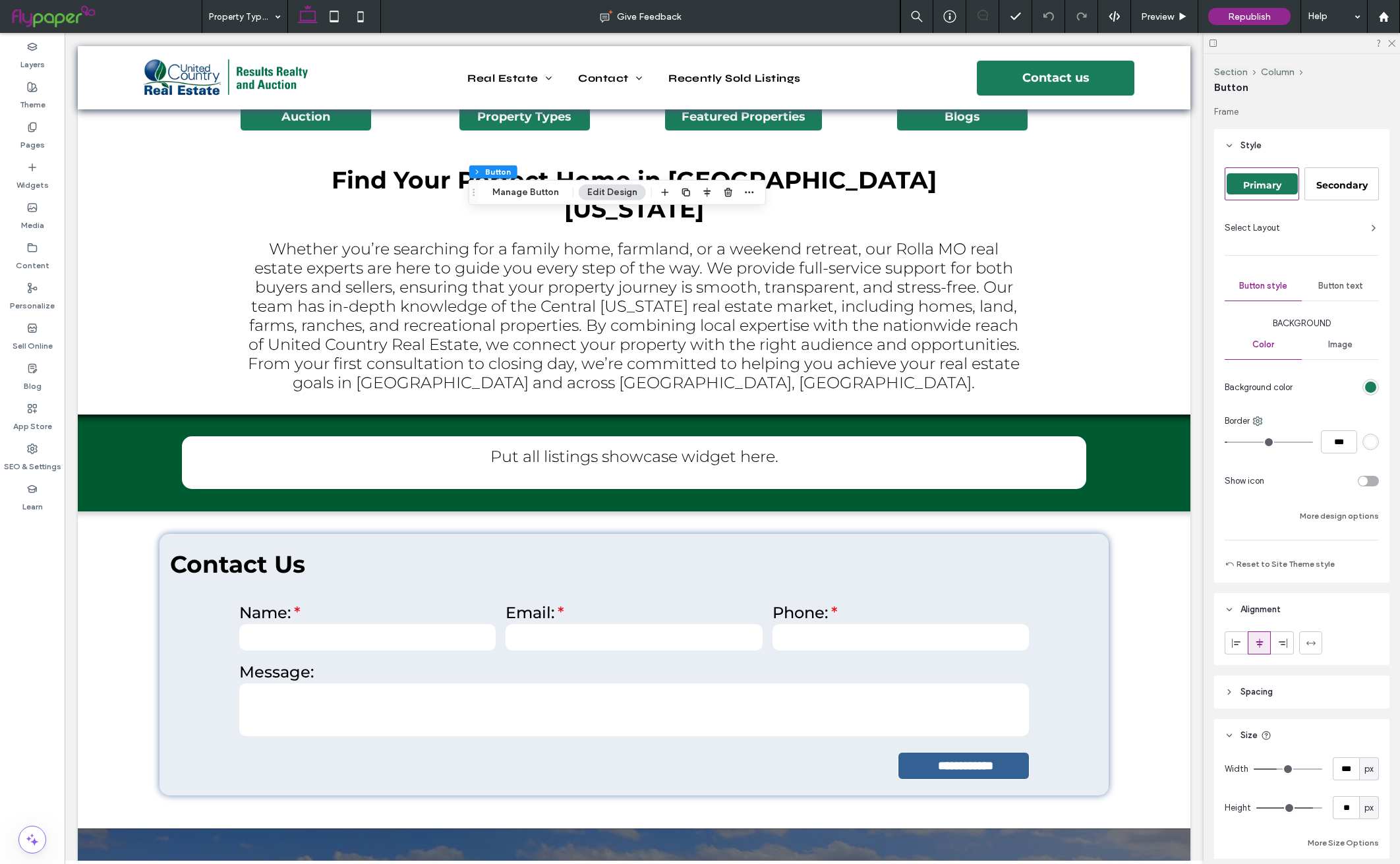
type input "**"
click at [749, 190] on icon "button" at bounding box center [750, 193] width 11 height 11
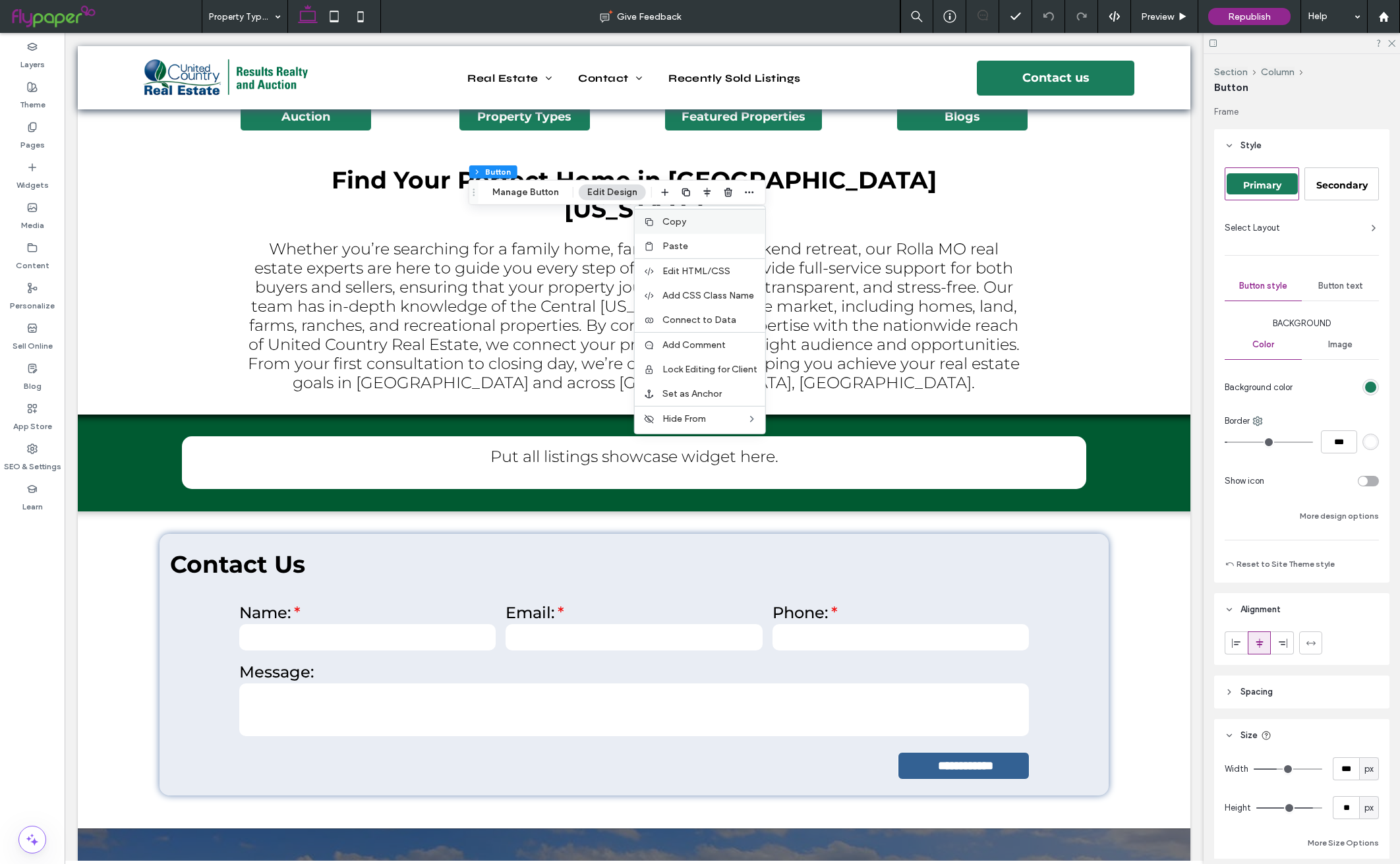
click at [703, 219] on label "Copy" at bounding box center [710, 222] width 95 height 11
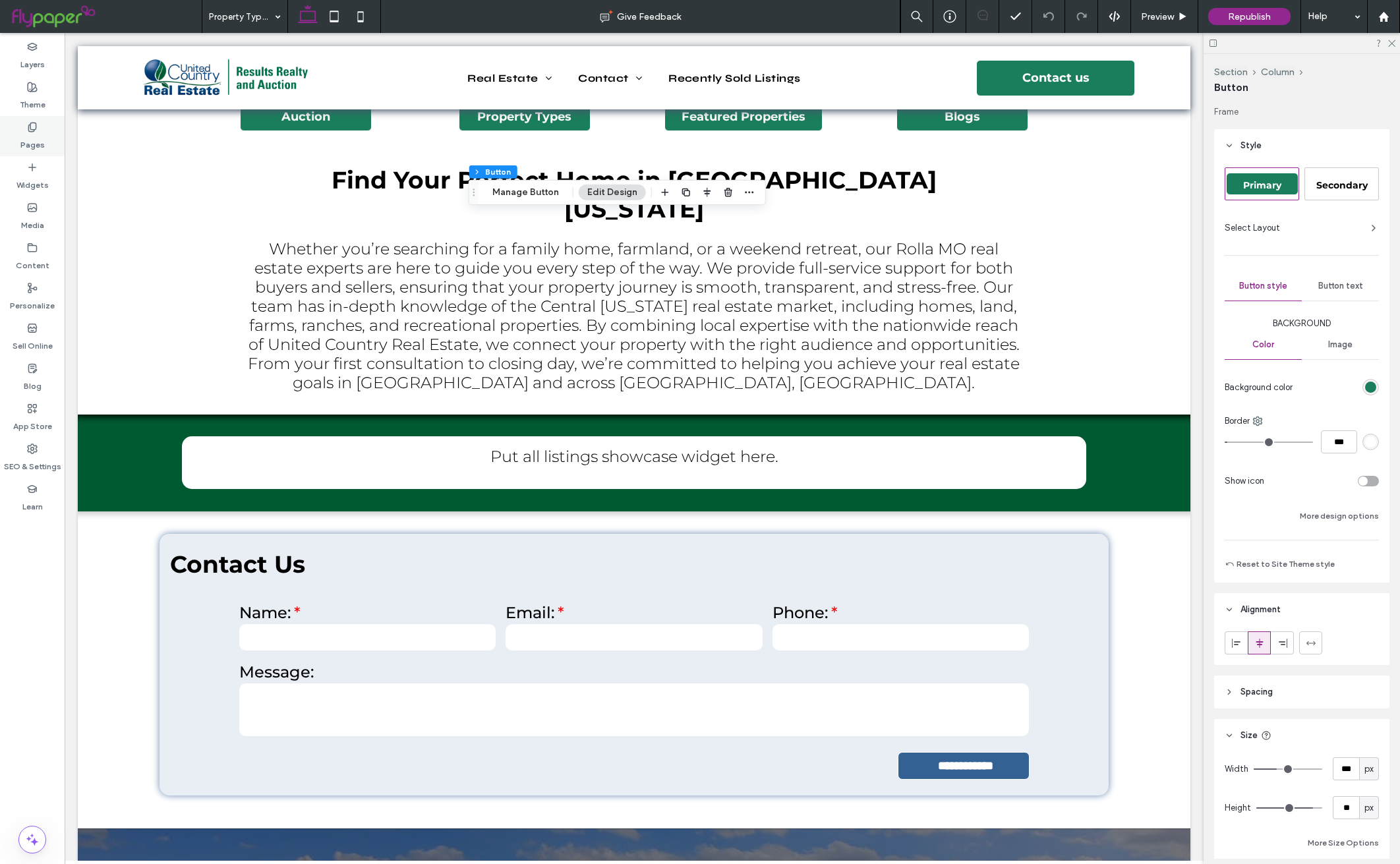
click at [36, 135] on label "Pages" at bounding box center [33, 142] width 24 height 18
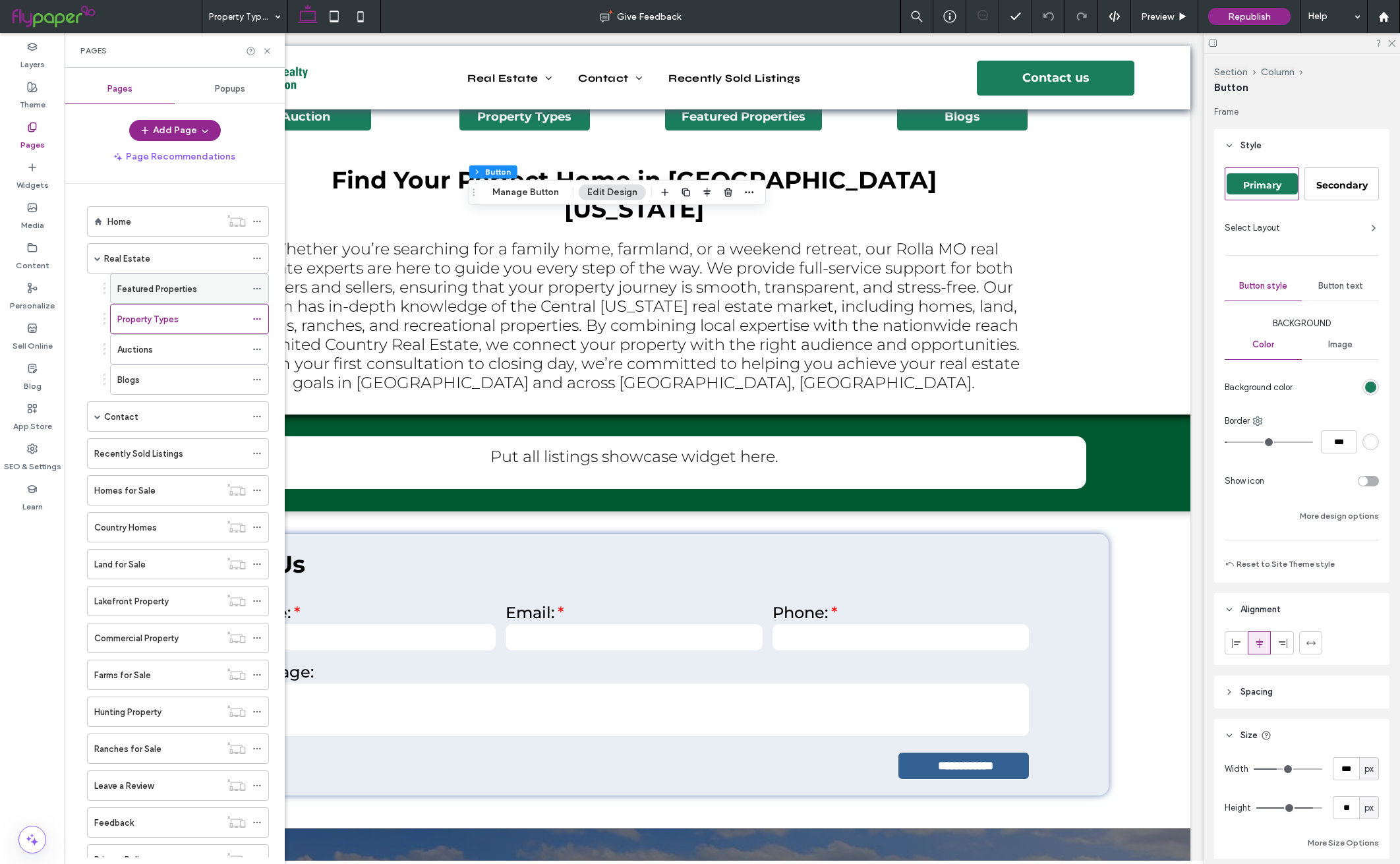
click at [183, 299] on div "Featured Properties" at bounding box center [181, 289] width 129 height 29
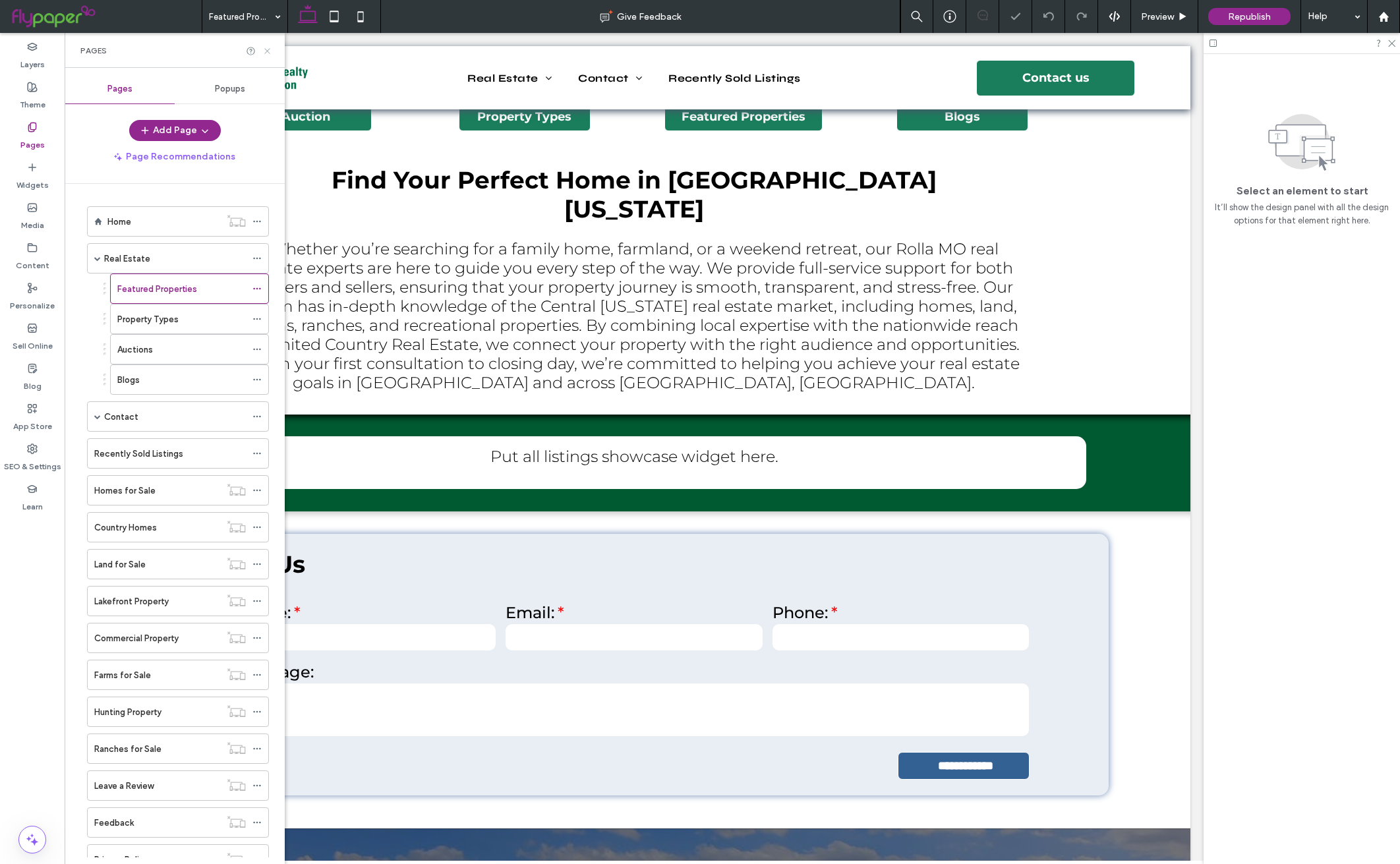
click at [267, 49] on icon at bounding box center [267, 51] width 10 height 10
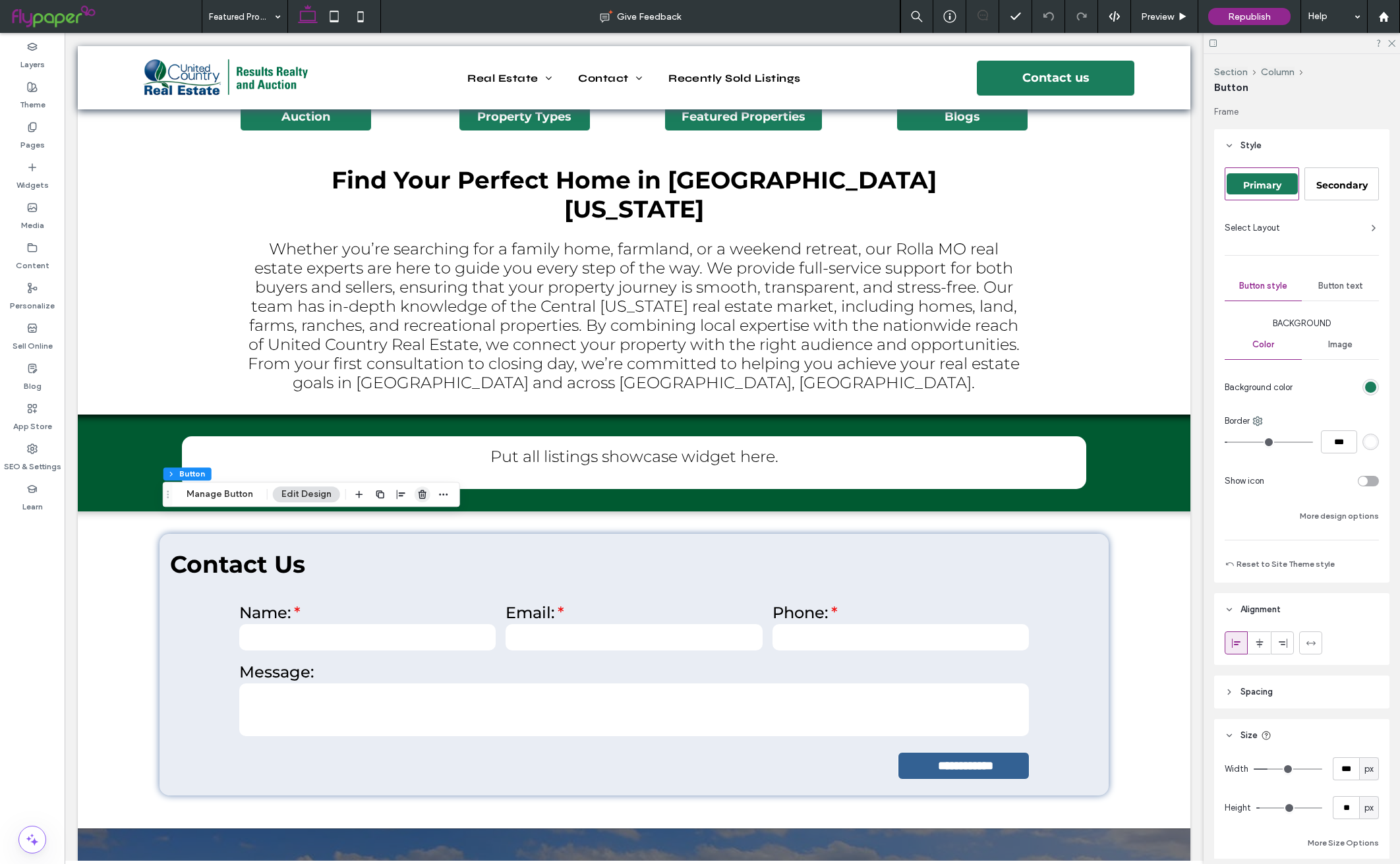
click at [418, 494] on icon "button" at bounding box center [423, 494] width 11 height 11
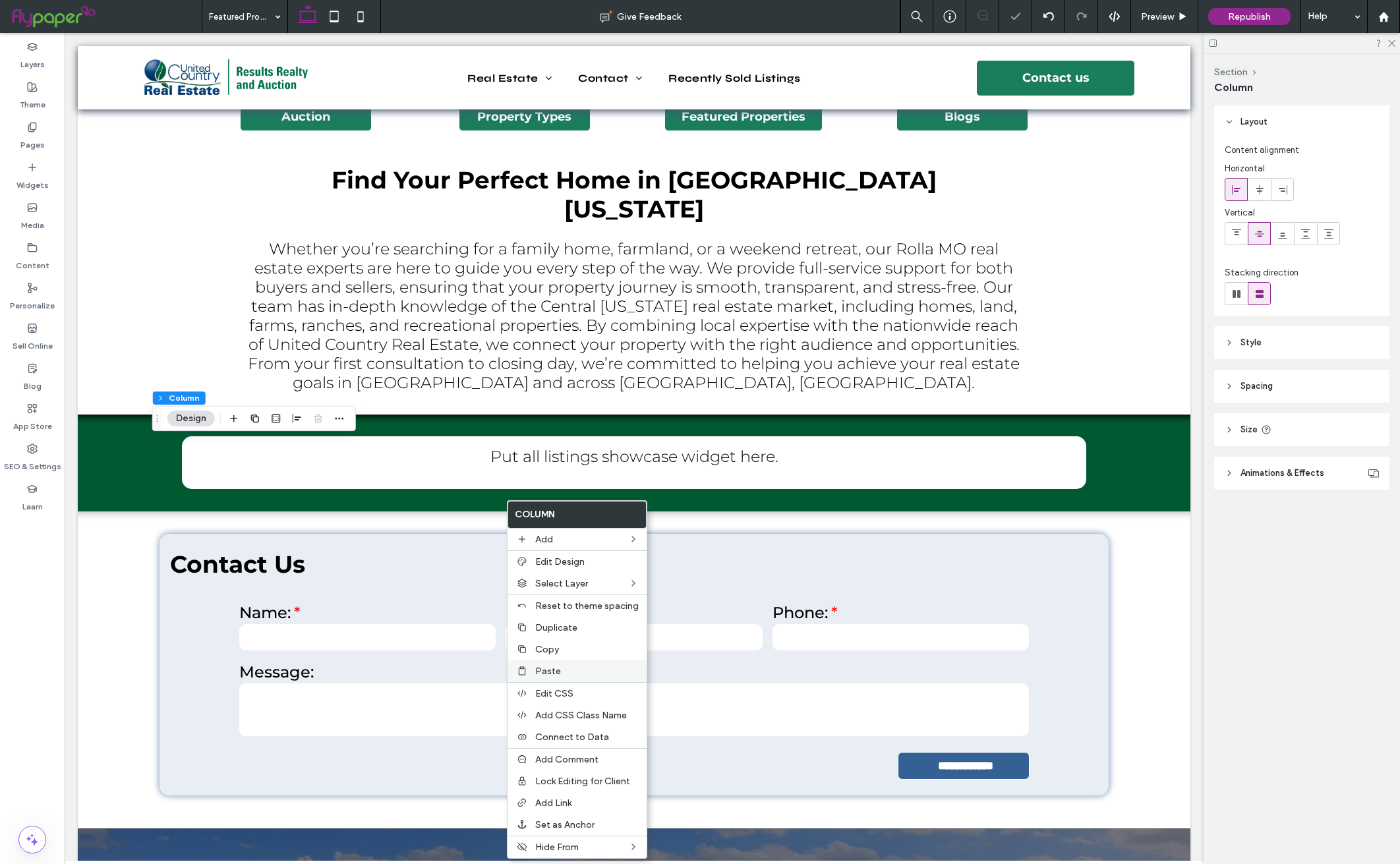
click at [566, 668] on label "Paste" at bounding box center [587, 671] width 104 height 11
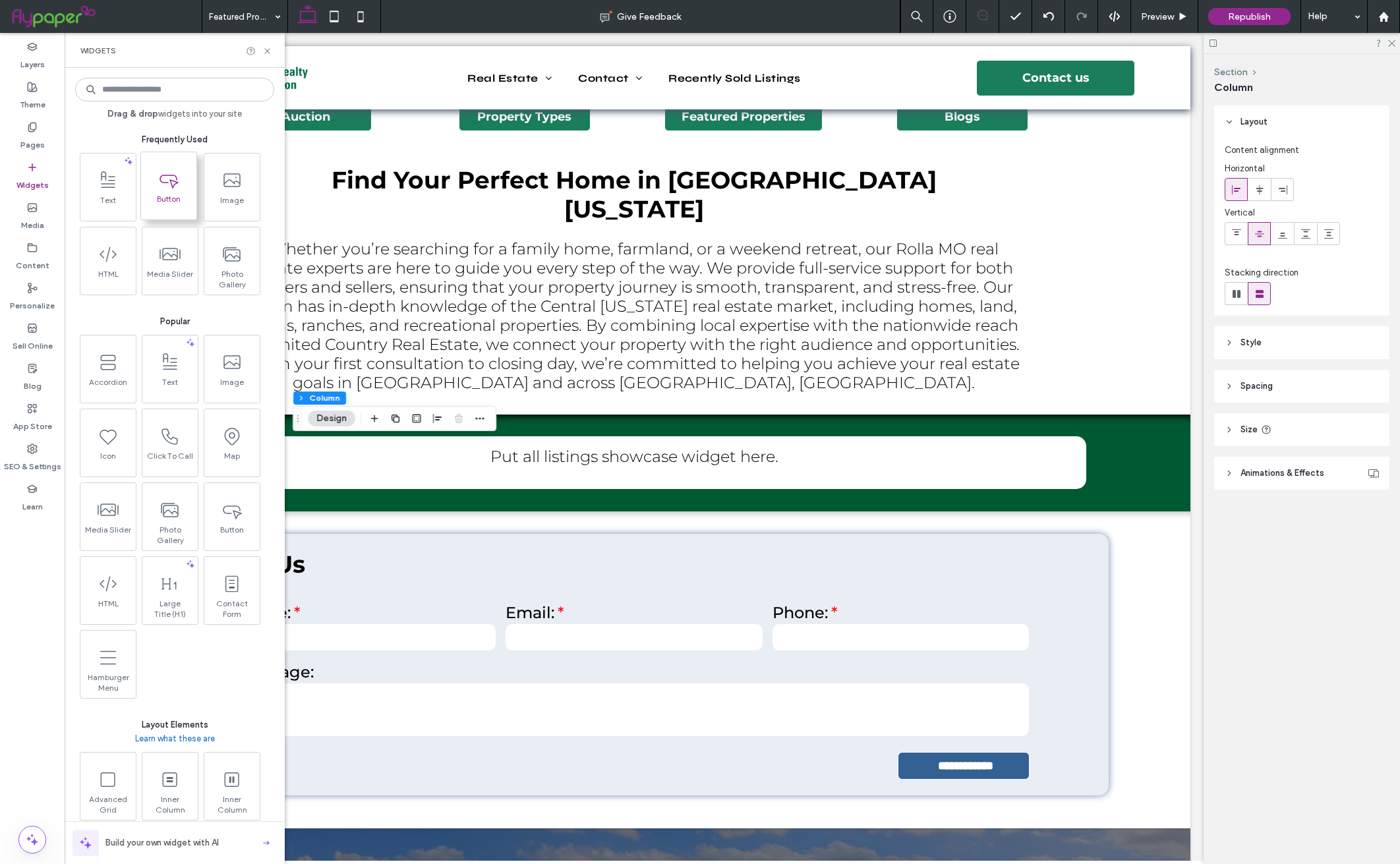
click at [165, 191] on span at bounding box center [168, 179] width 56 height 30
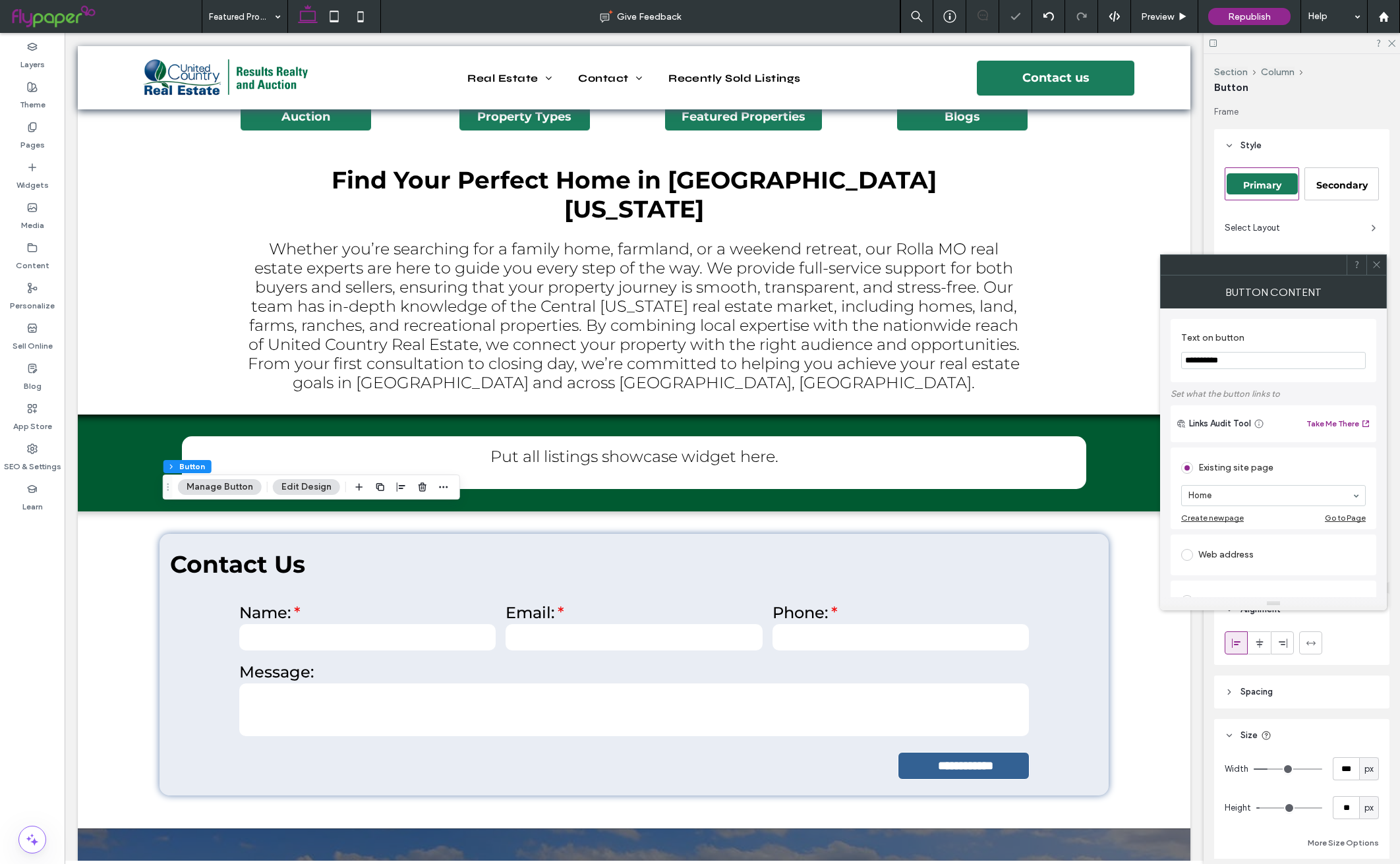
type input "**"
type input "**********"
click at [28, 132] on icon at bounding box center [33, 127] width 11 height 11
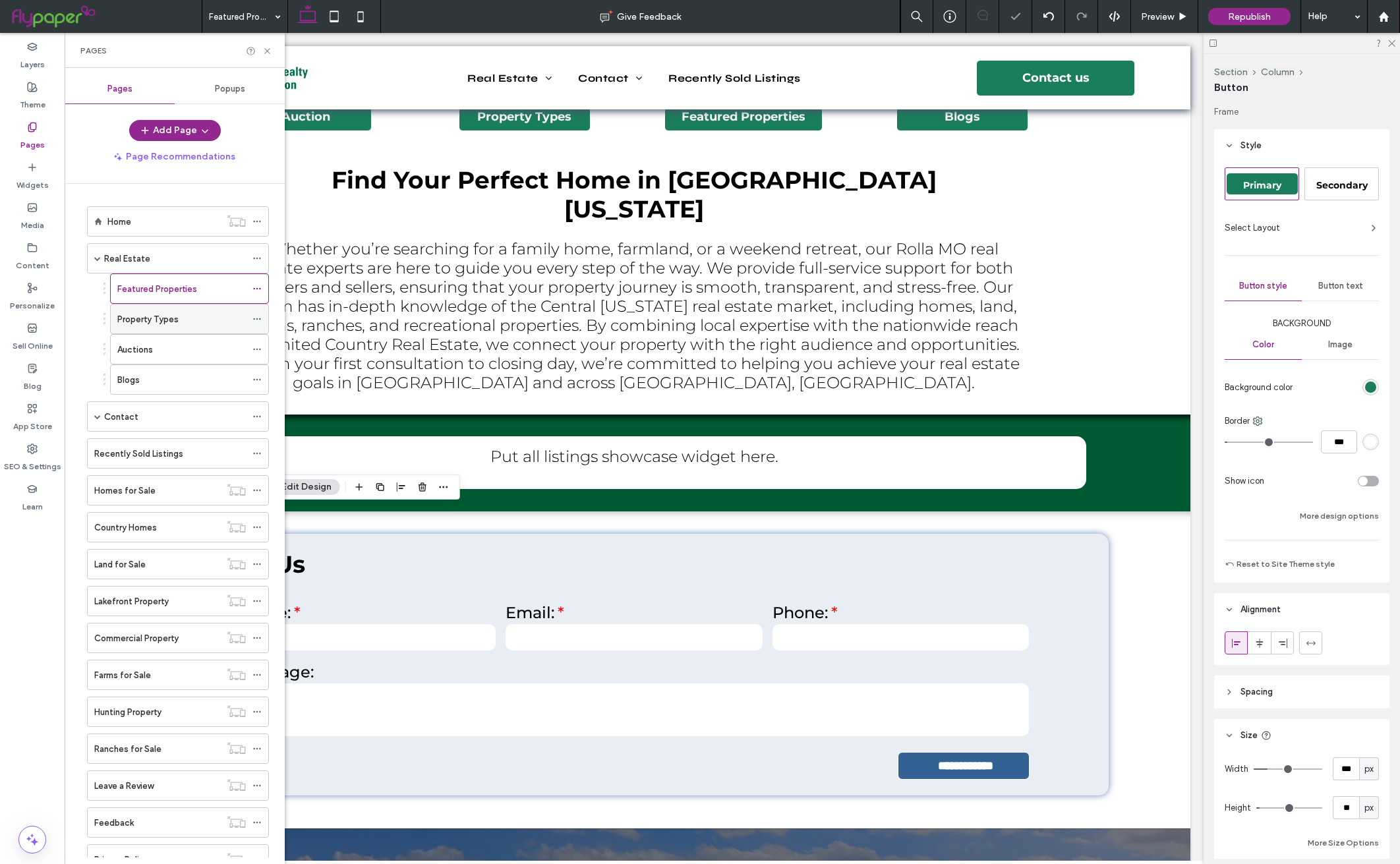
click at [189, 322] on div "Property Types" at bounding box center [181, 319] width 129 height 14
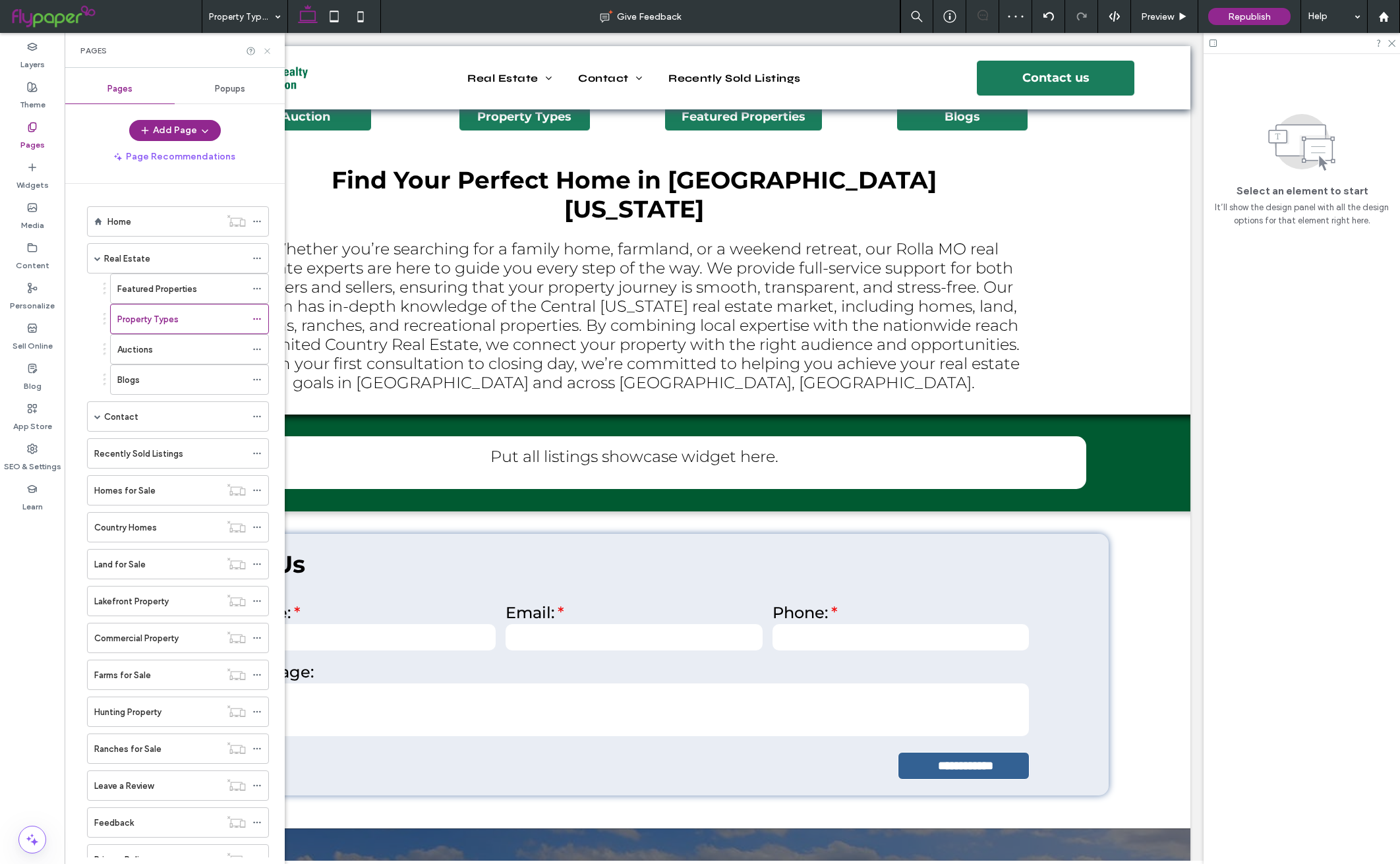
click at [269, 47] on icon at bounding box center [267, 51] width 10 height 10
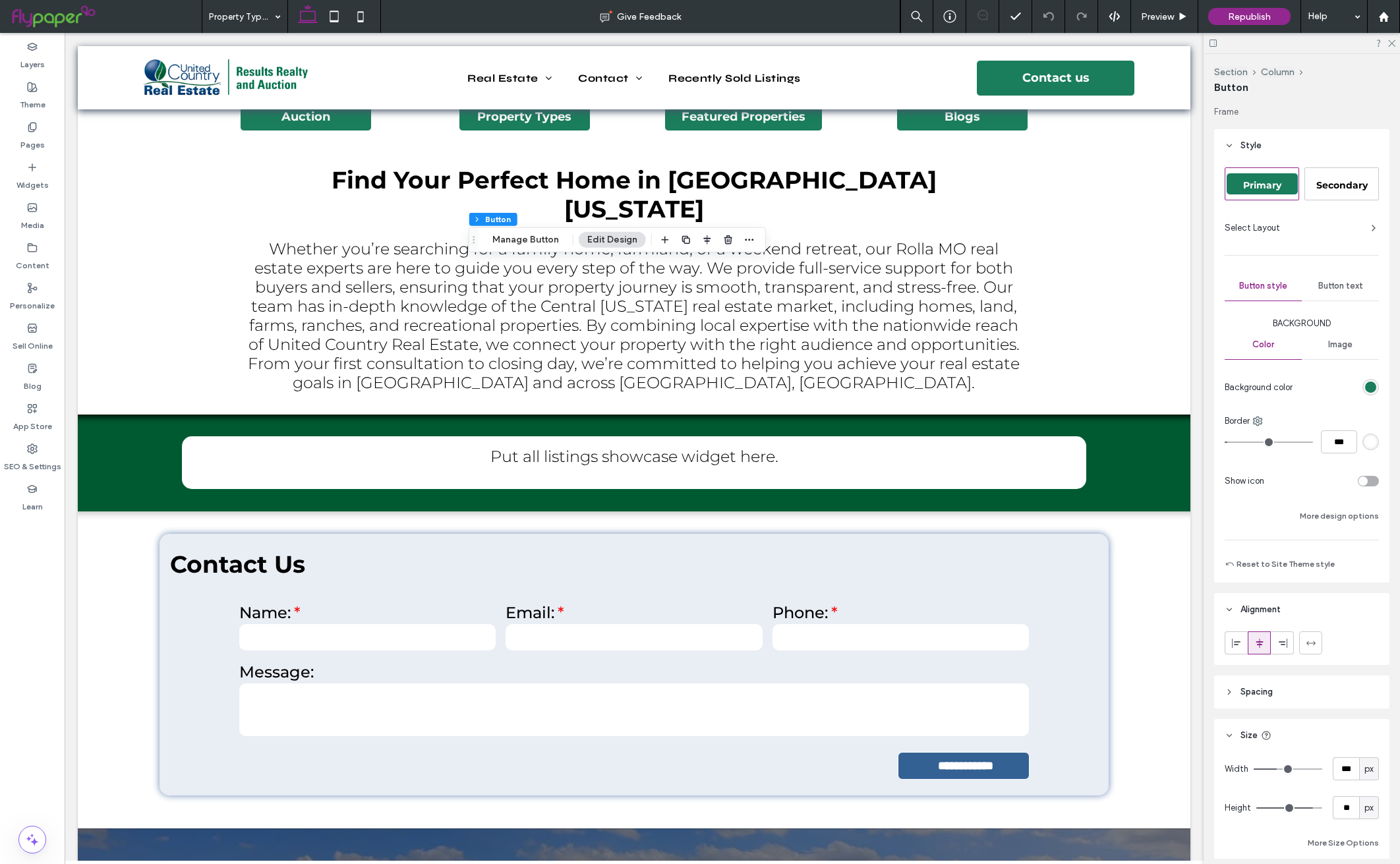
type input "**"
click at [530, 236] on button "Manage Button" at bounding box center [526, 240] width 84 height 16
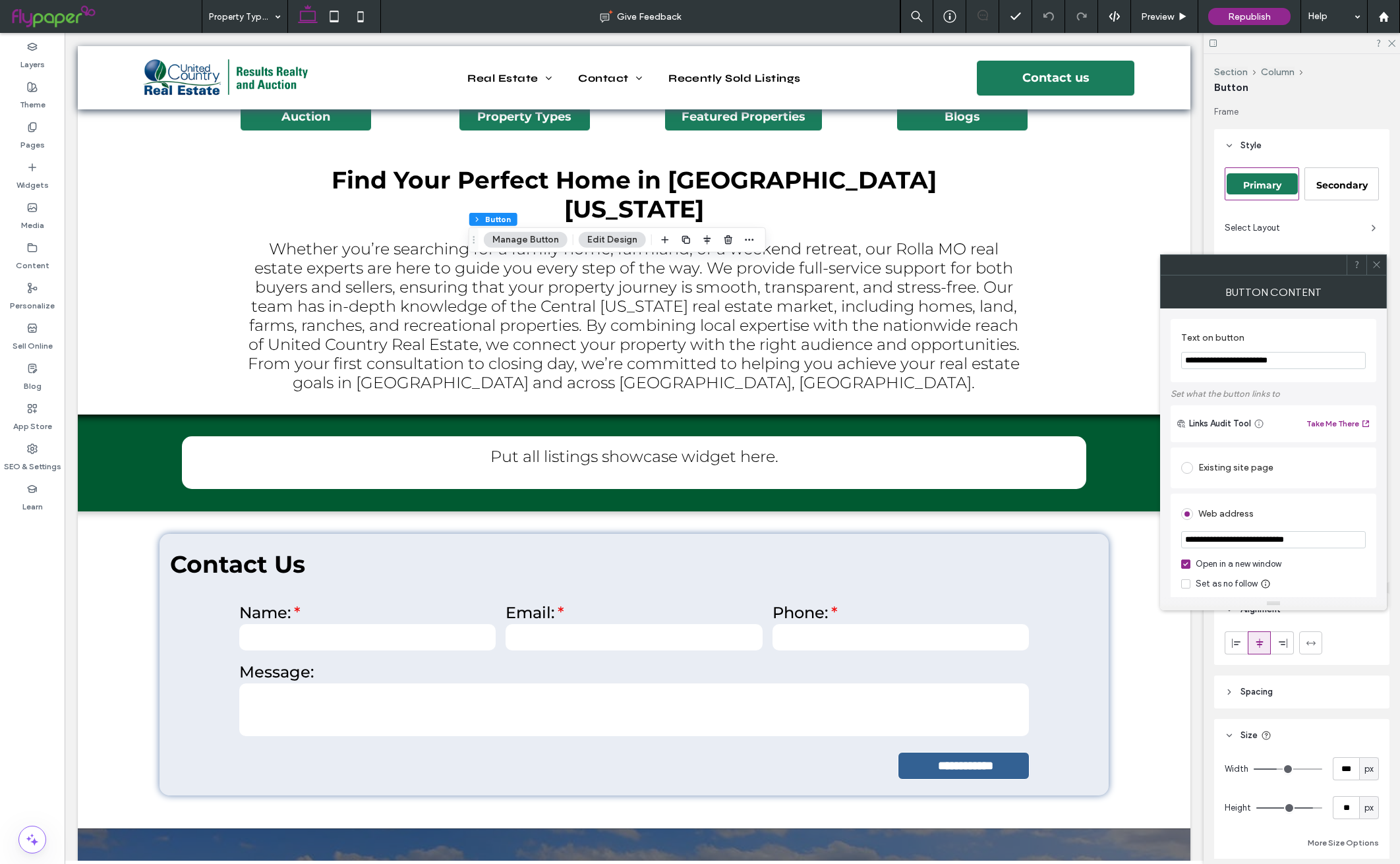
click at [1376, 260] on icon at bounding box center [1376, 264] width 10 height 10
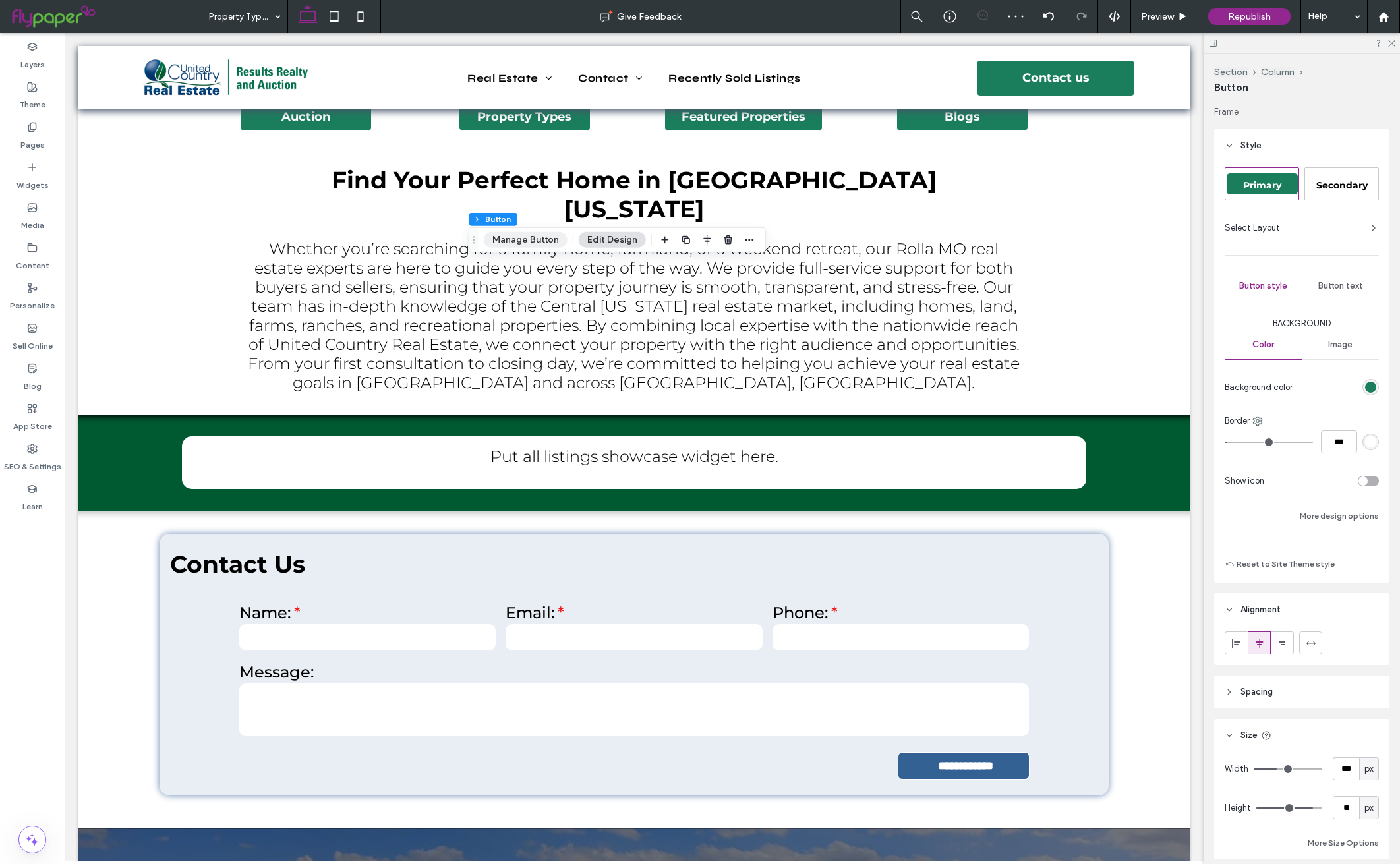
click at [509, 244] on button "Manage Button" at bounding box center [526, 240] width 84 height 16
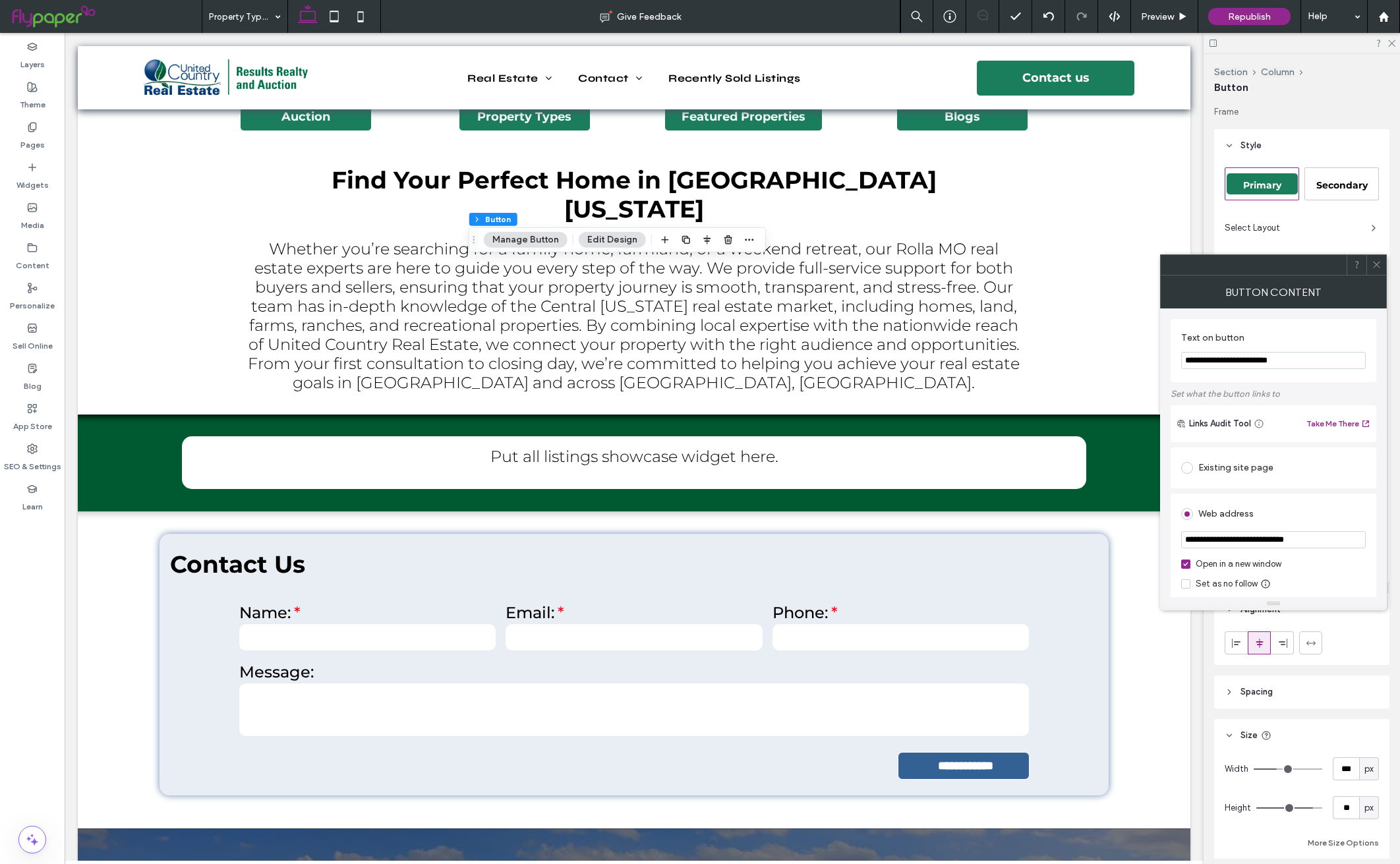
click at [1270, 362] on input "**********" at bounding box center [1274, 360] width 184 height 18
type input "**********"
click at [1376, 263] on icon at bounding box center [1376, 264] width 10 height 10
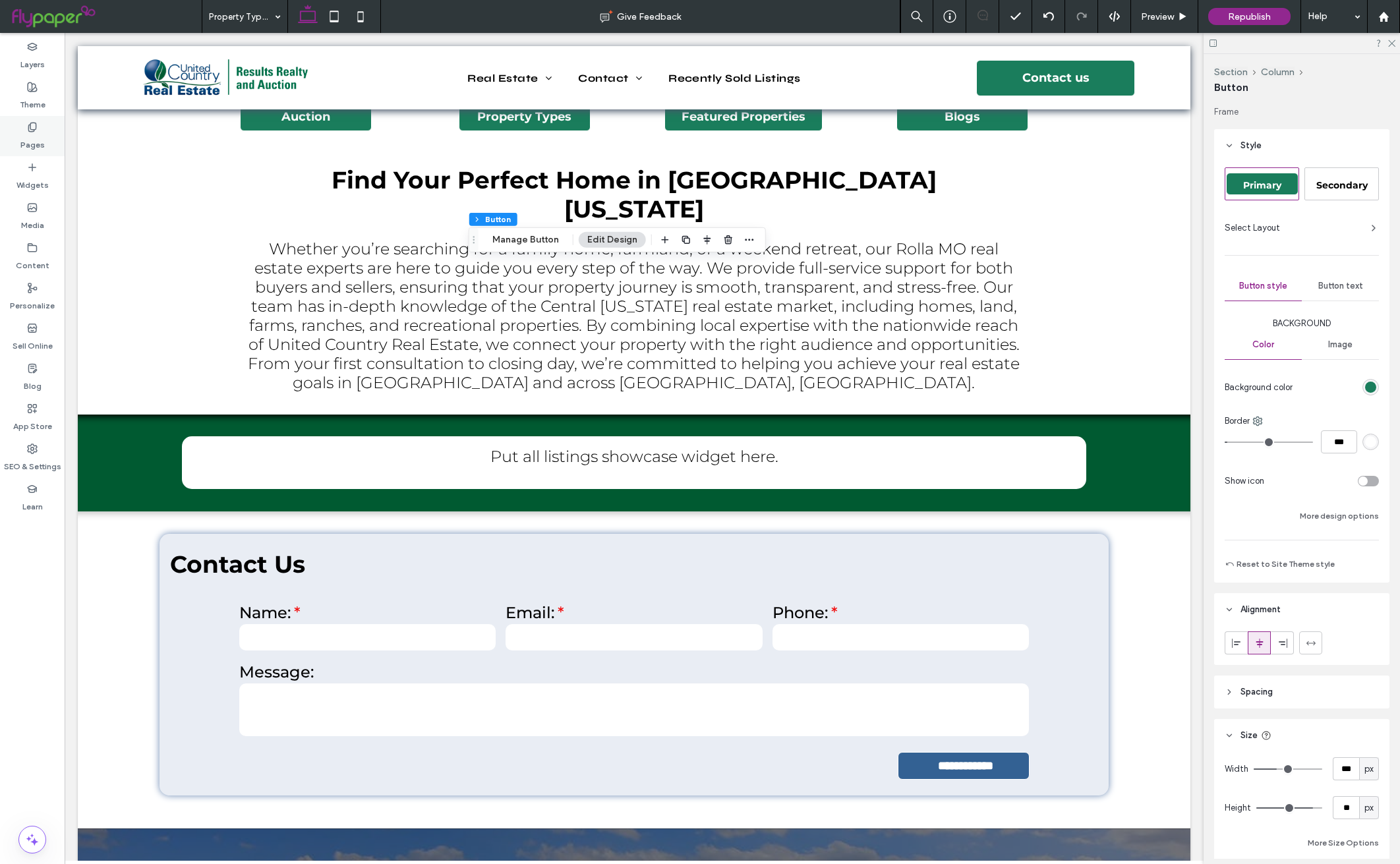
click at [29, 128] on icon at bounding box center [33, 127] width 11 height 11
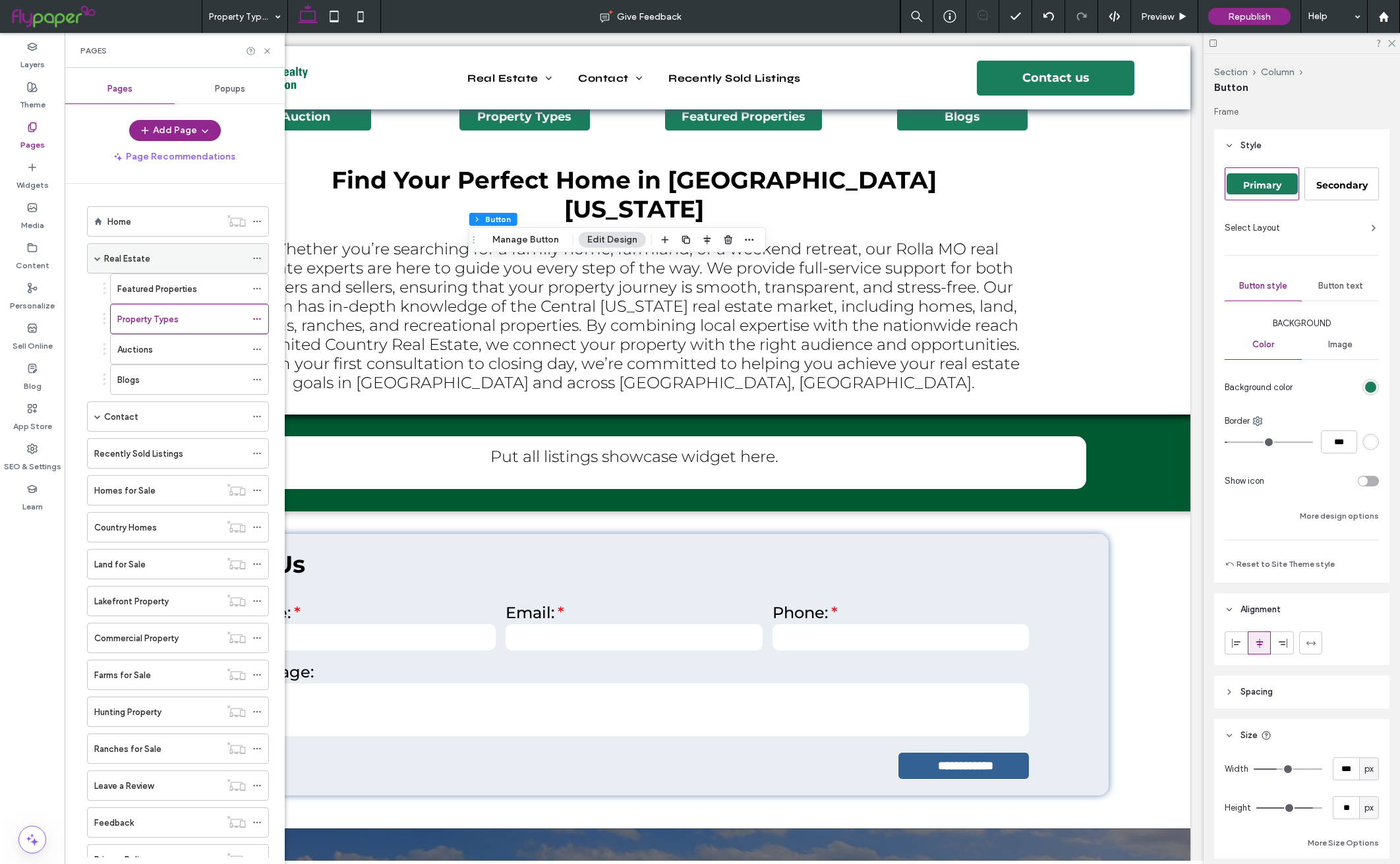
click at [205, 263] on div "Real Estate" at bounding box center [175, 259] width 142 height 14
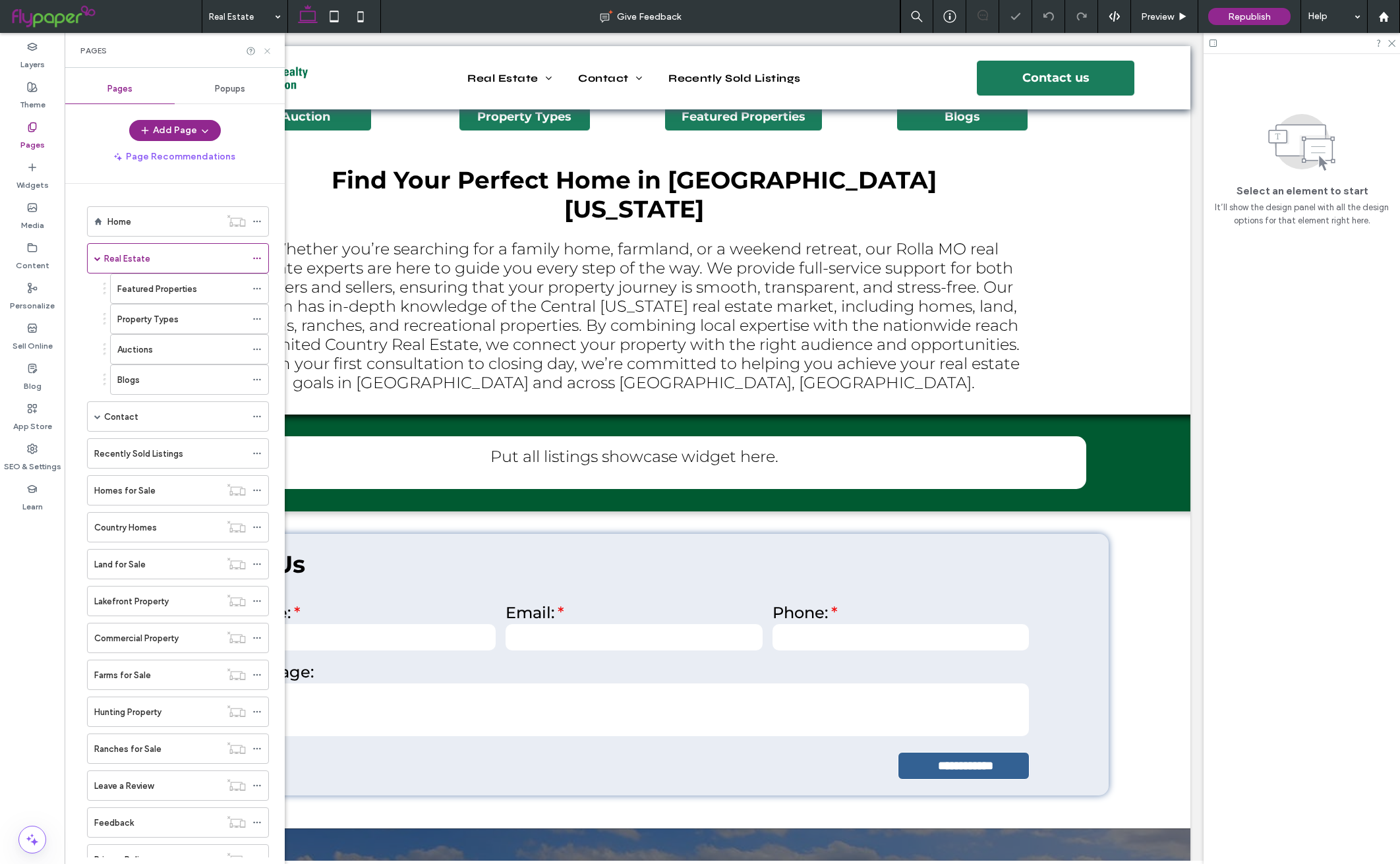
click at [269, 50] on icon at bounding box center [267, 51] width 10 height 10
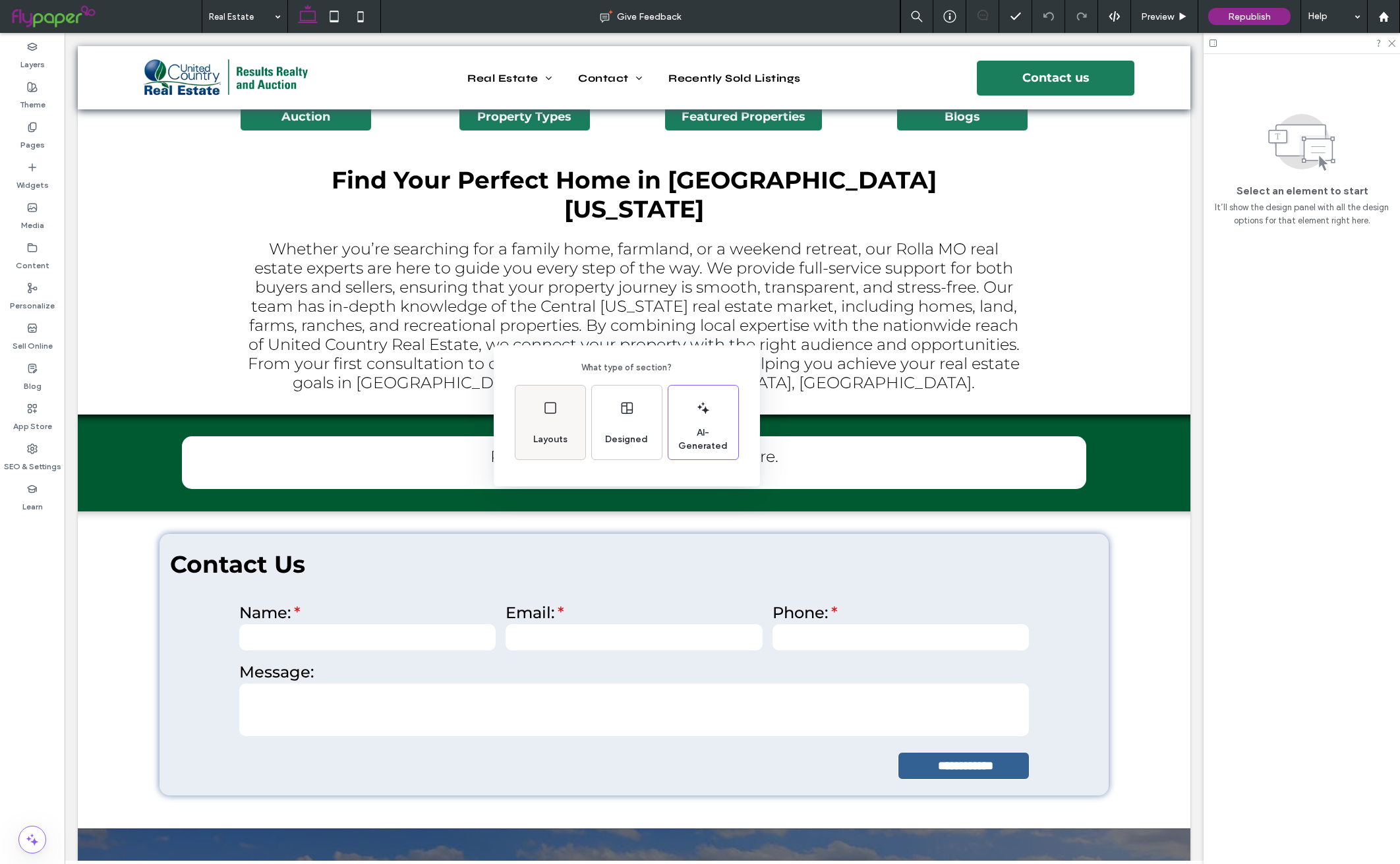
click at [560, 410] on div "Layouts" at bounding box center [550, 422] width 70 height 74
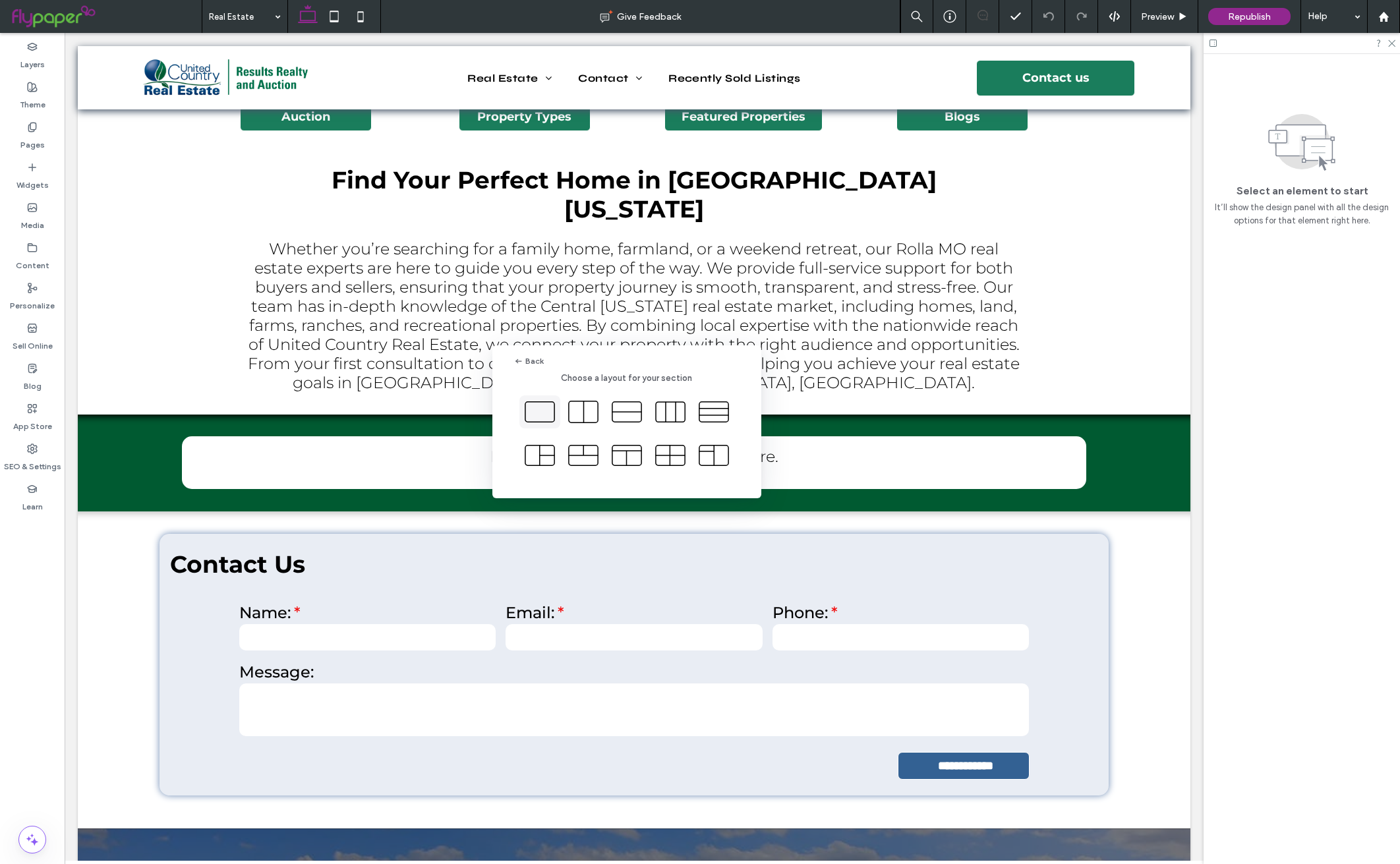
click at [548, 415] on icon at bounding box center [540, 412] width 33 height 33
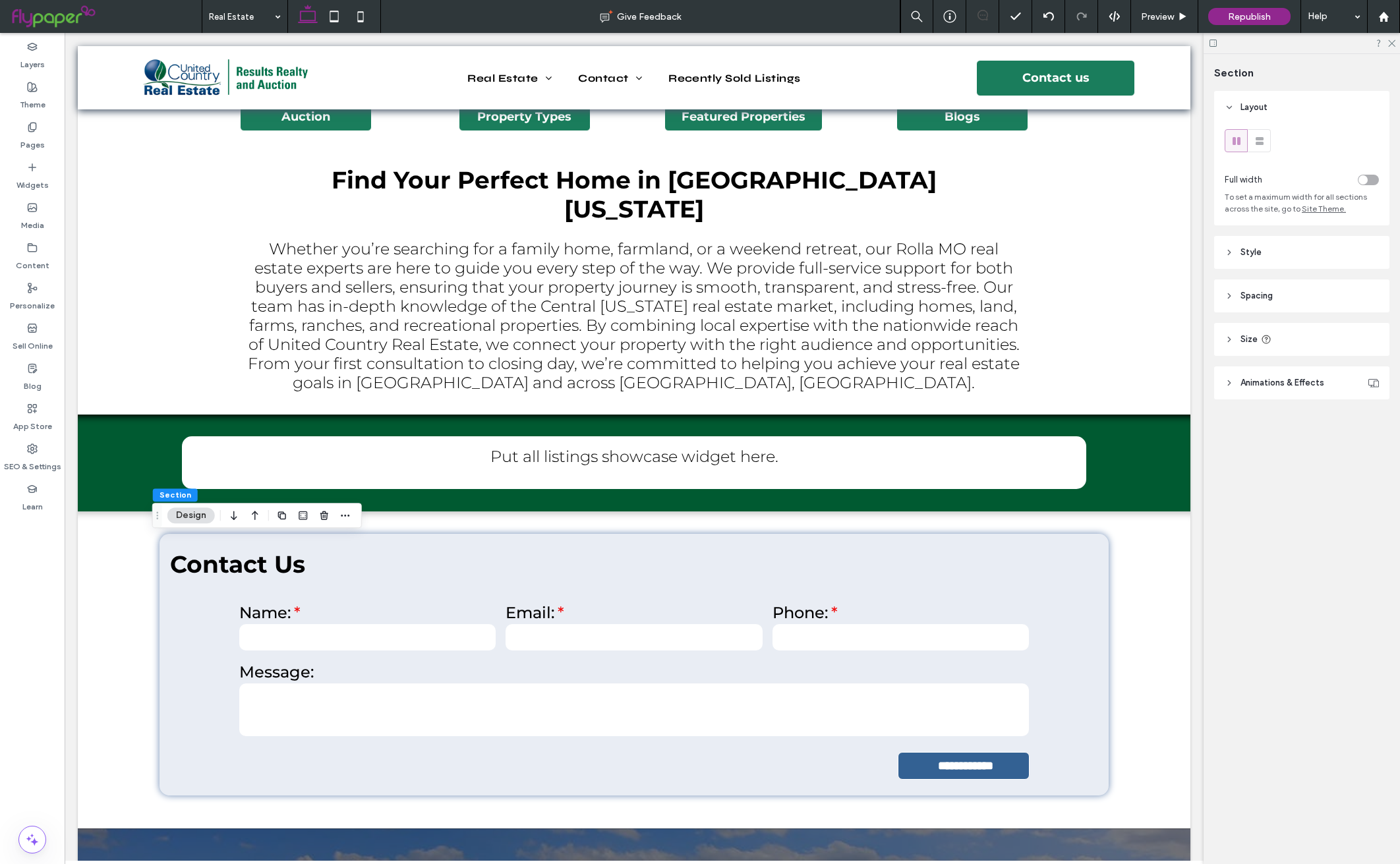
click at [1226, 253] on icon at bounding box center [1229, 253] width 9 height 9
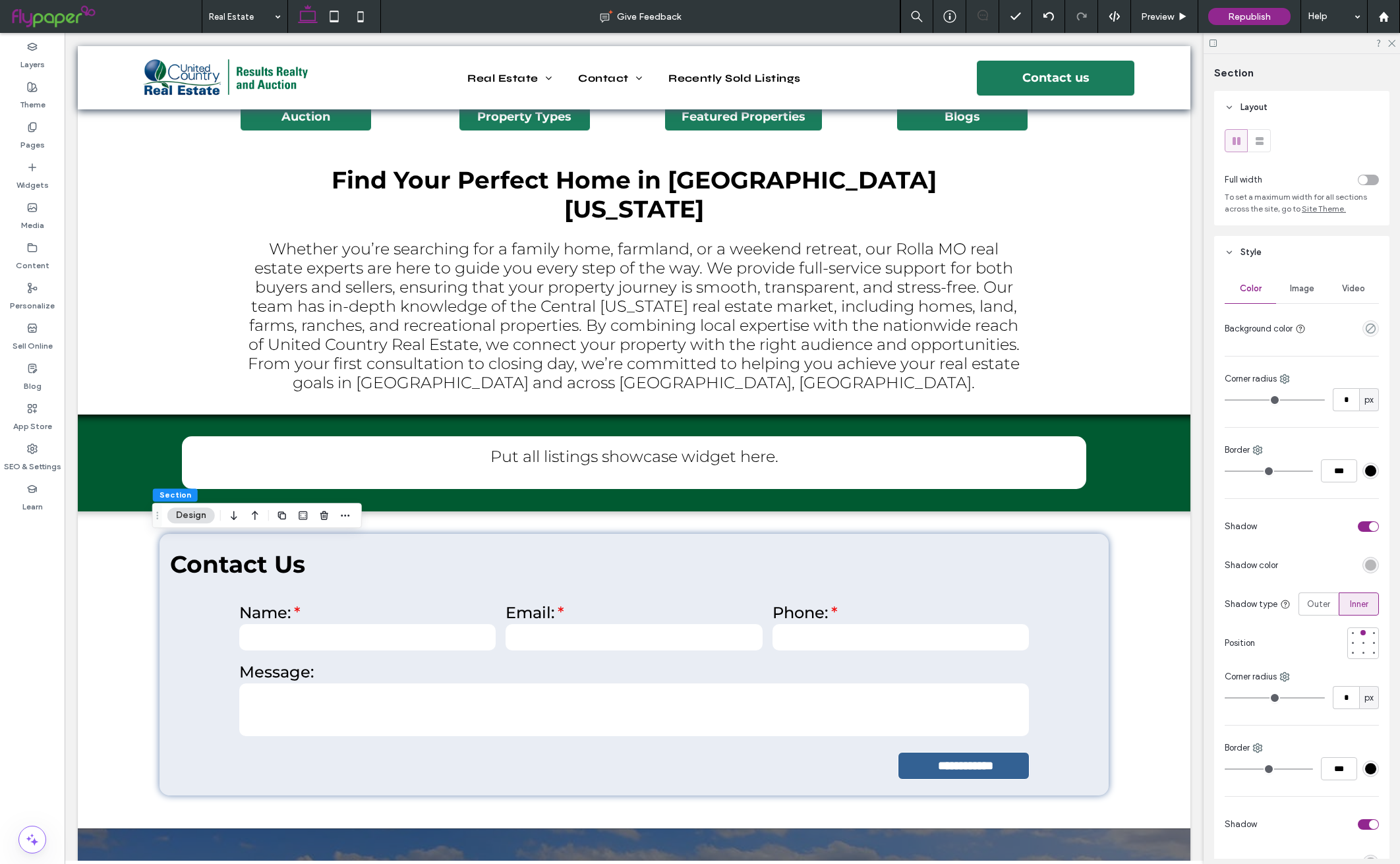
click at [1358, 827] on div "toggle" at bounding box center [1369, 824] width 21 height 11
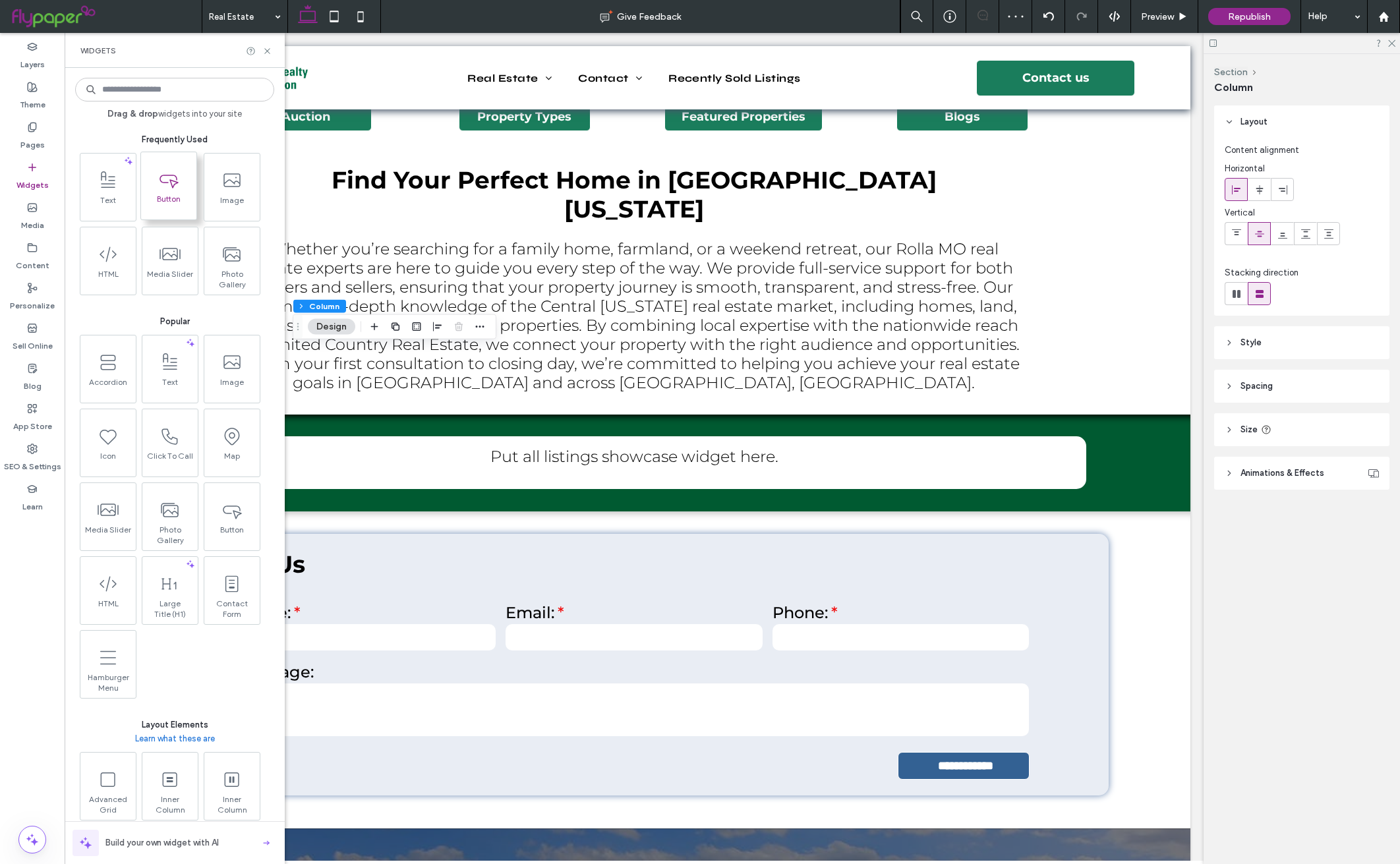
click at [173, 178] on icon at bounding box center [169, 180] width 21 height 21
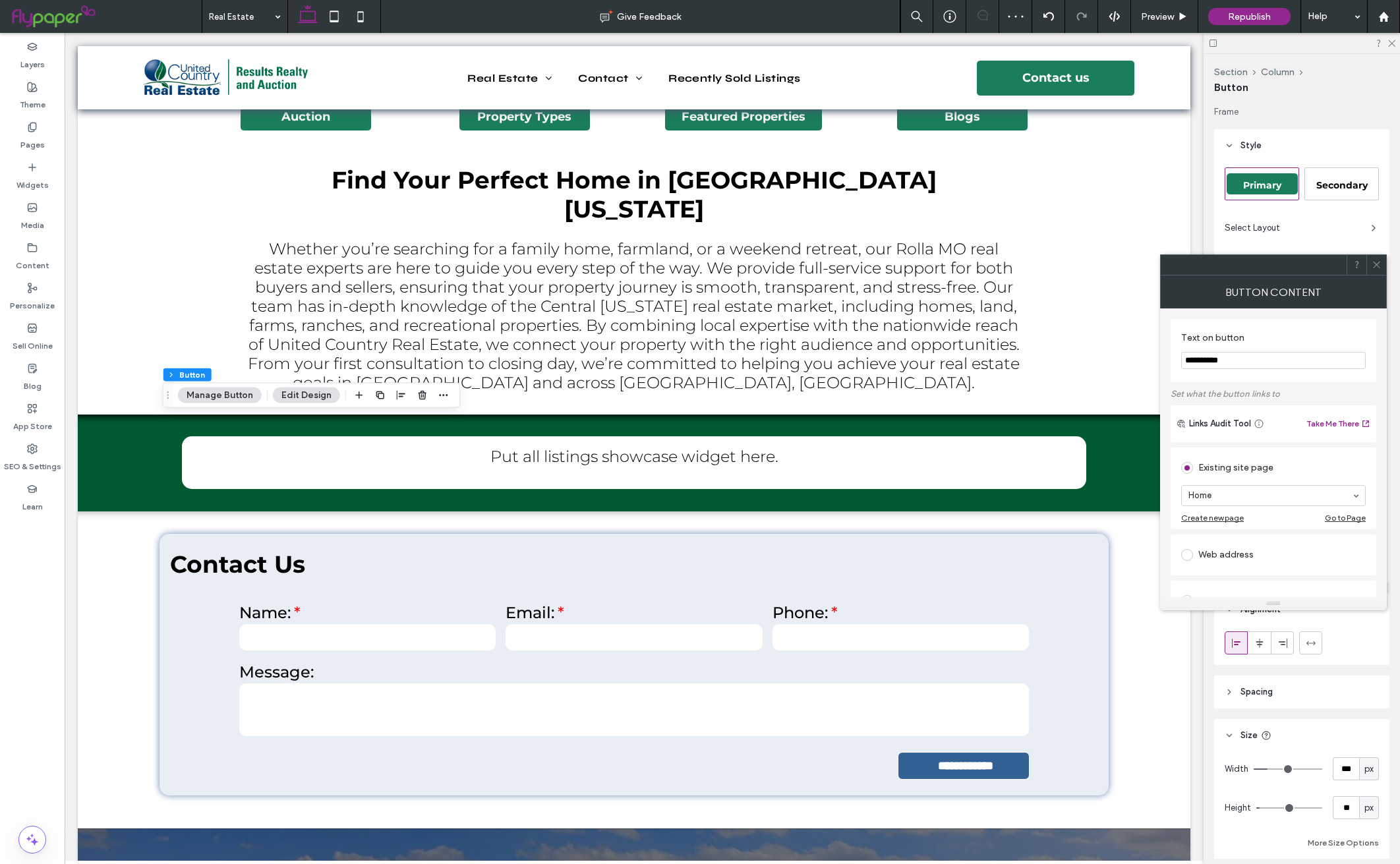
type input "**"
click at [1188, 558] on span at bounding box center [1188, 555] width 12 height 12
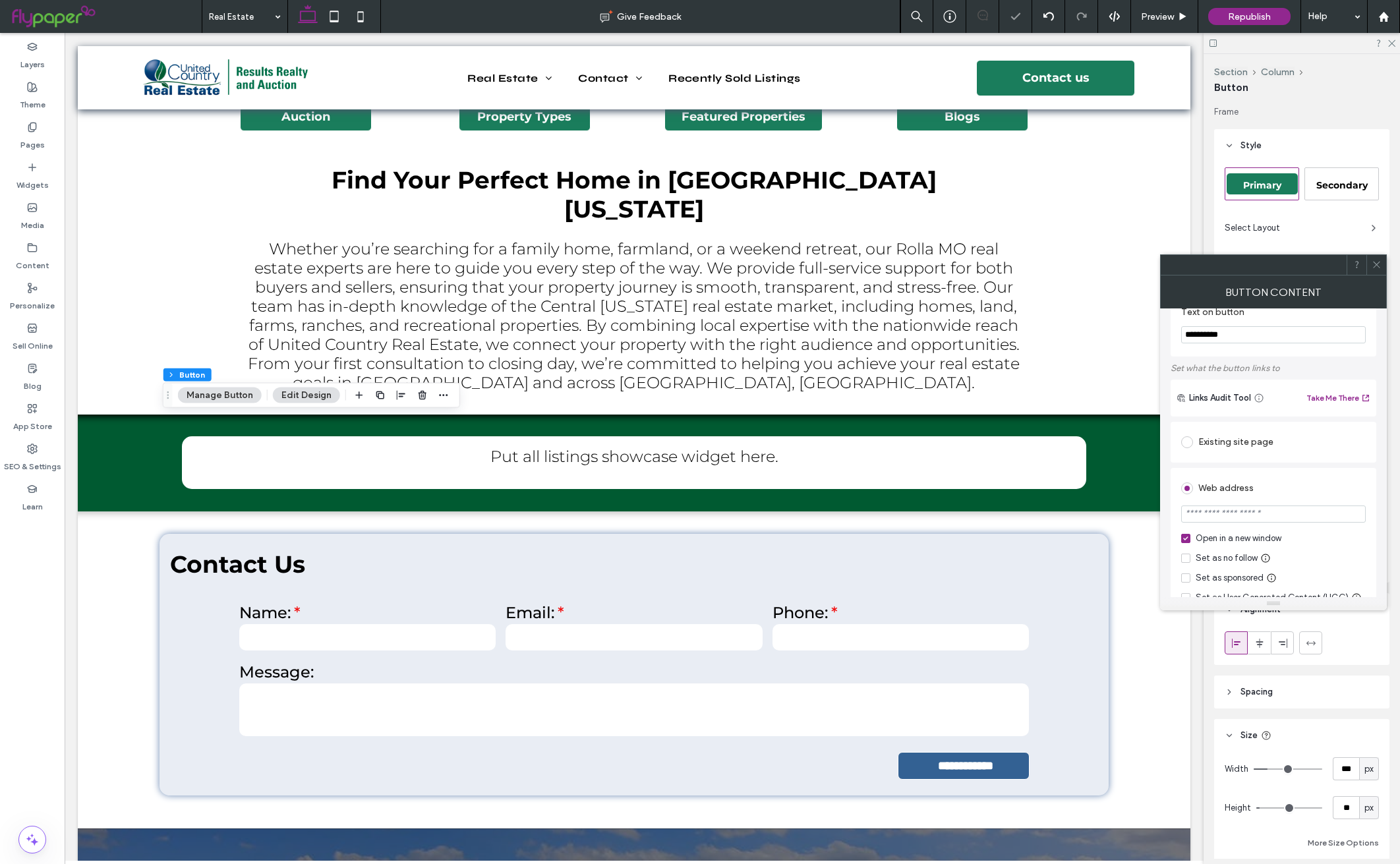
click at [1277, 514] on input "url" at bounding box center [1274, 514] width 184 height 18
paste input "**********"
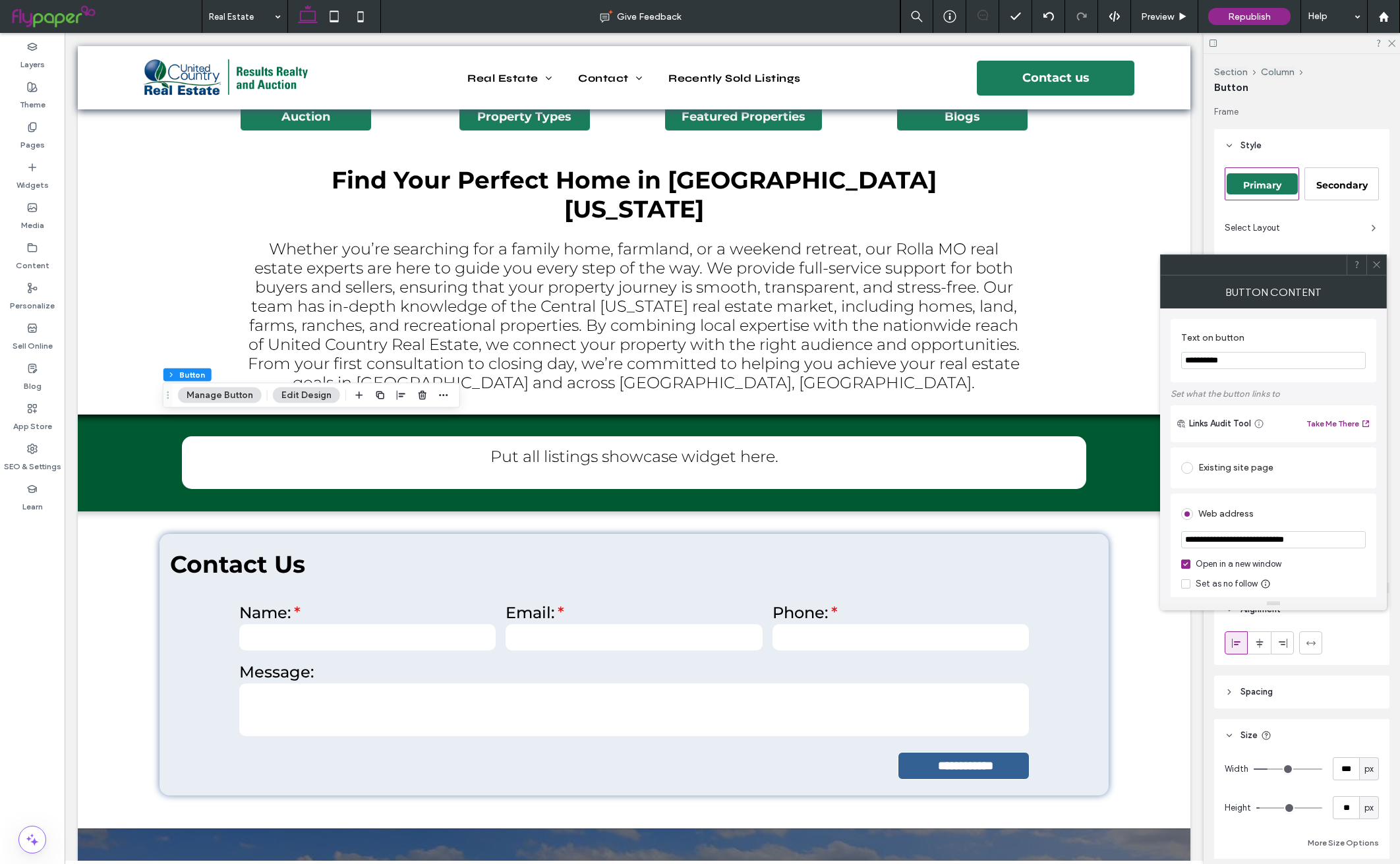
type input "**********"
click at [1276, 360] on input "**********" at bounding box center [1274, 360] width 184 height 18
type input "**********"
click at [1379, 265] on icon at bounding box center [1376, 264] width 10 height 10
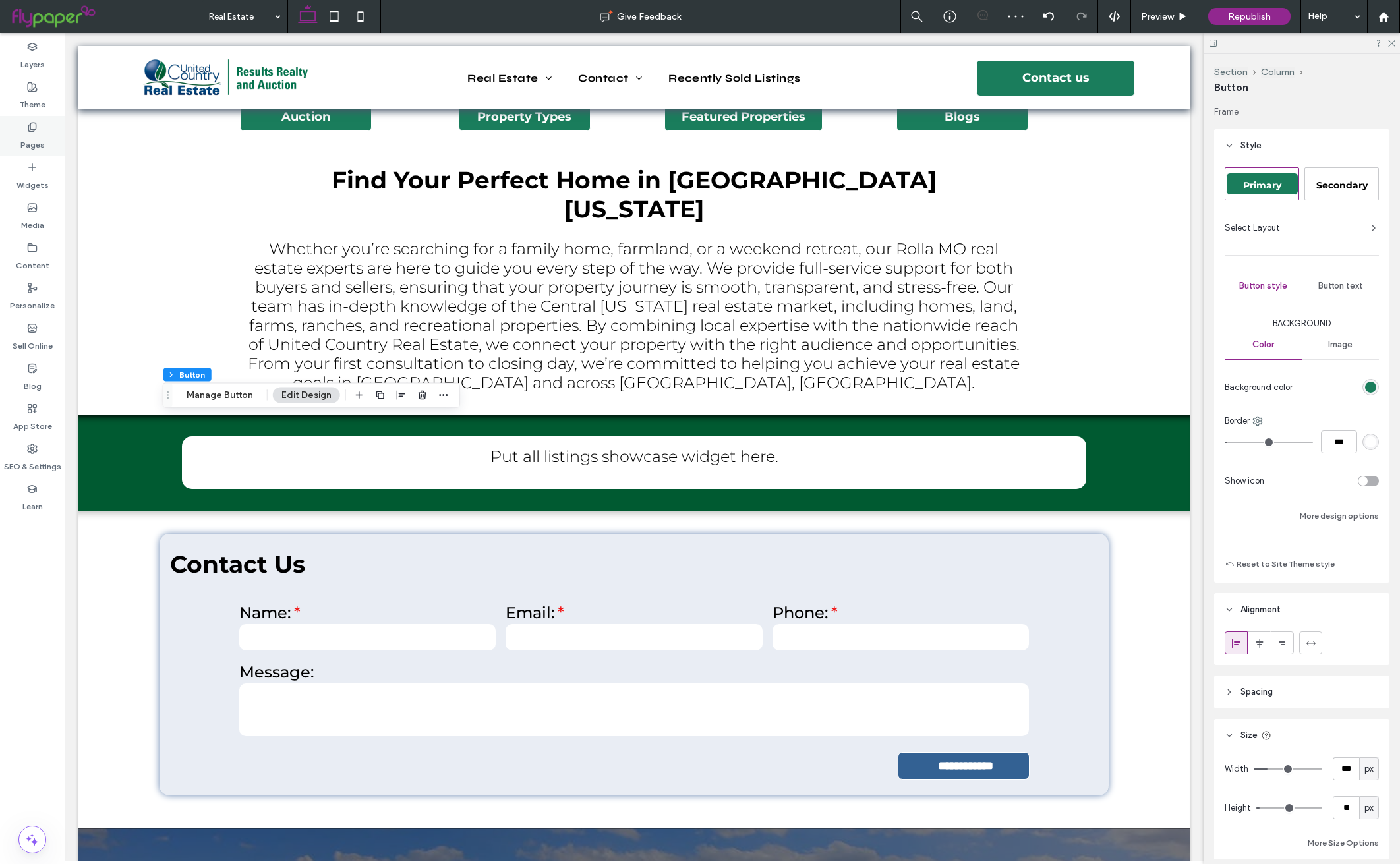
click at [37, 135] on label "Pages" at bounding box center [33, 142] width 24 height 18
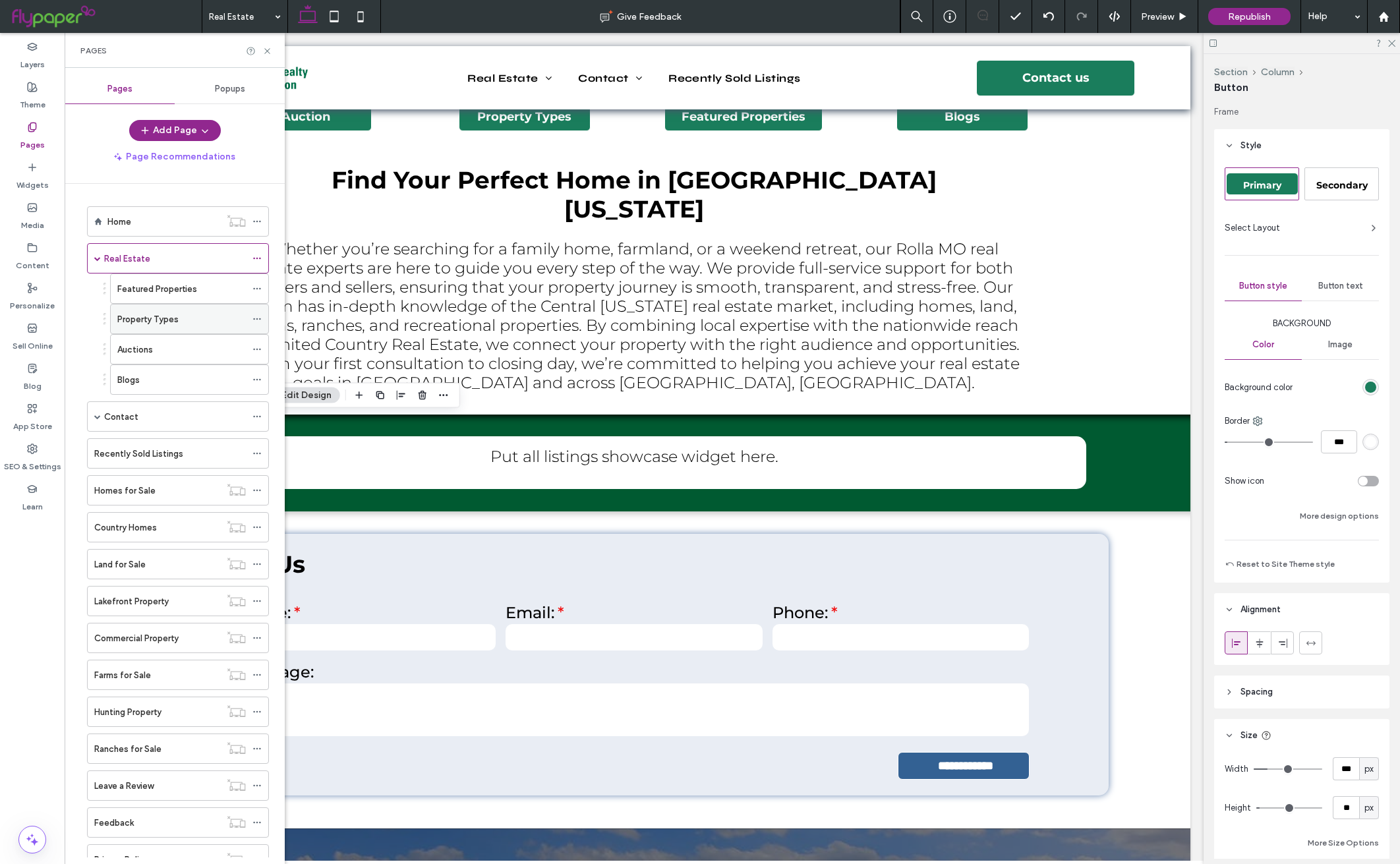
click at [202, 323] on div "Property Types" at bounding box center [181, 319] width 129 height 14
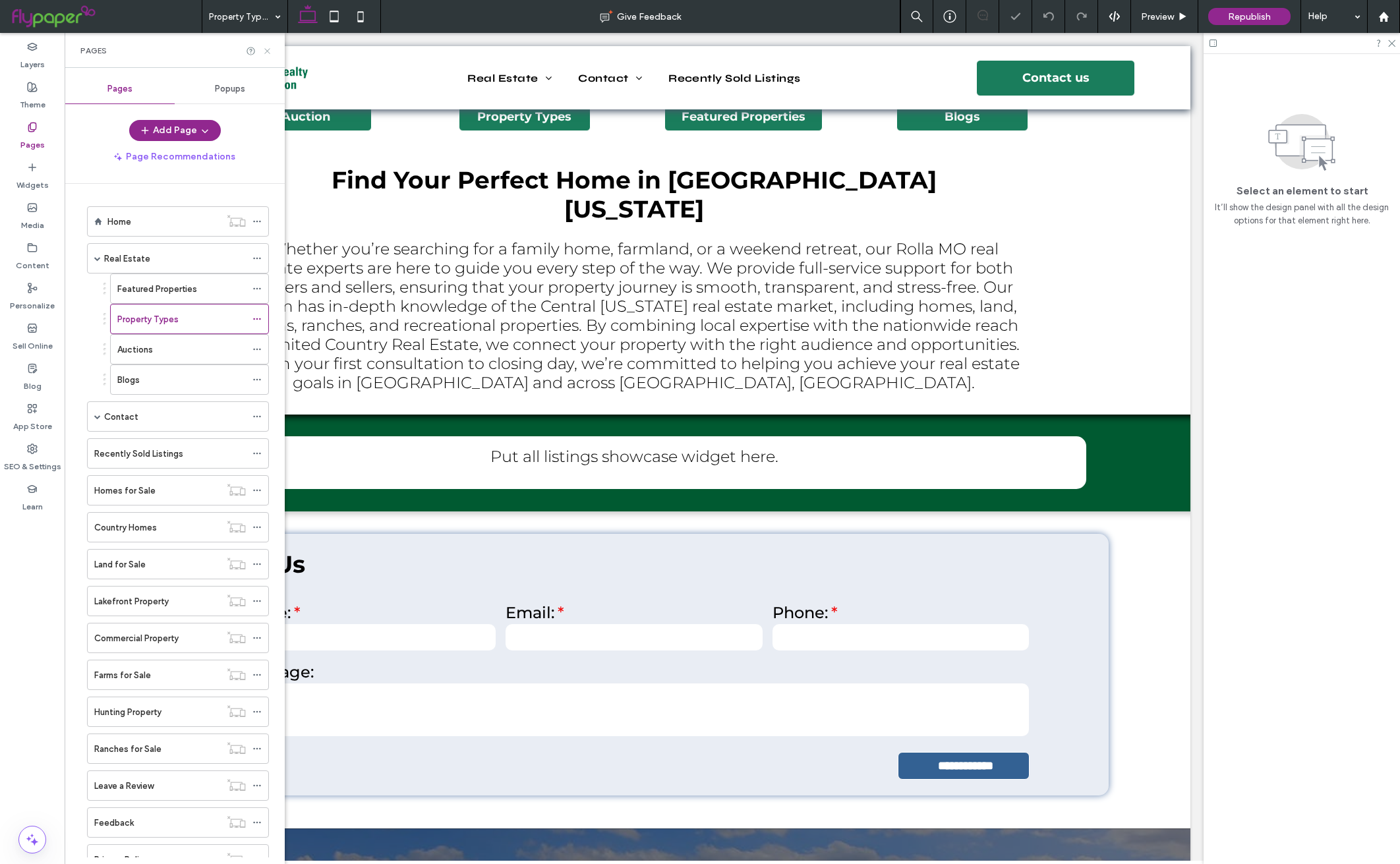
click at [269, 50] on icon at bounding box center [267, 51] width 10 height 10
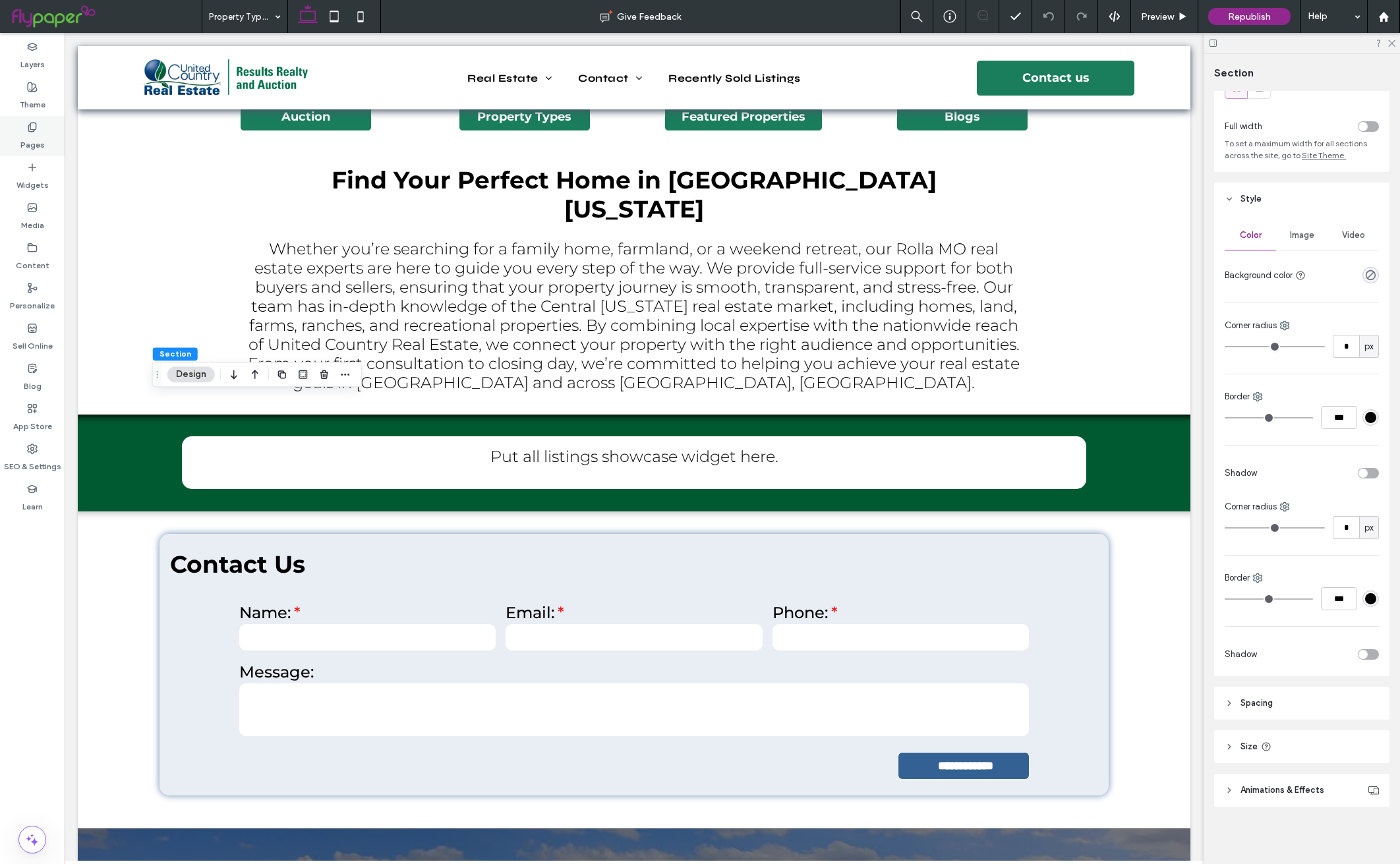
scroll to position [56, 0]
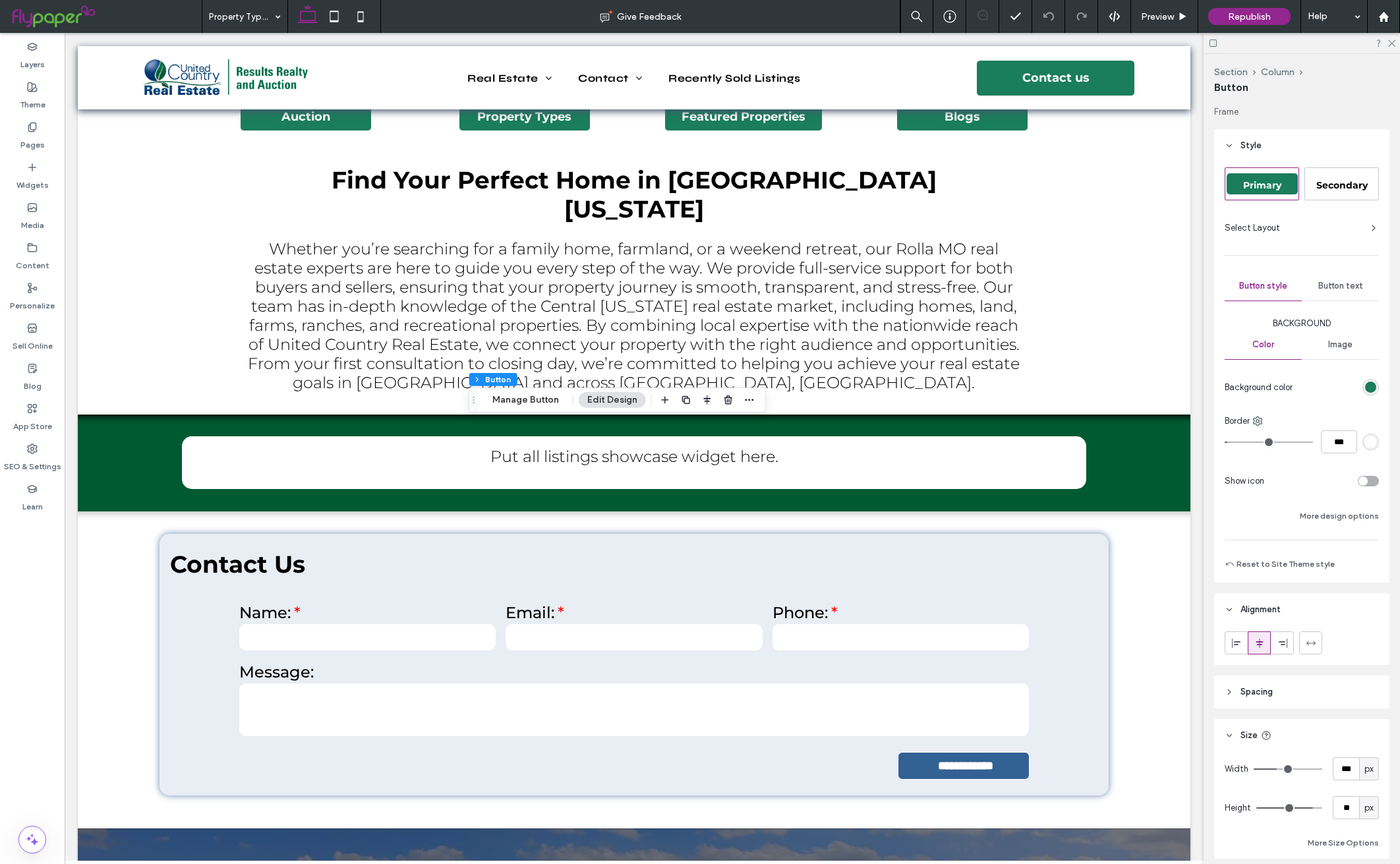
click at [1330, 285] on span "Button text" at bounding box center [1341, 286] width 45 height 11
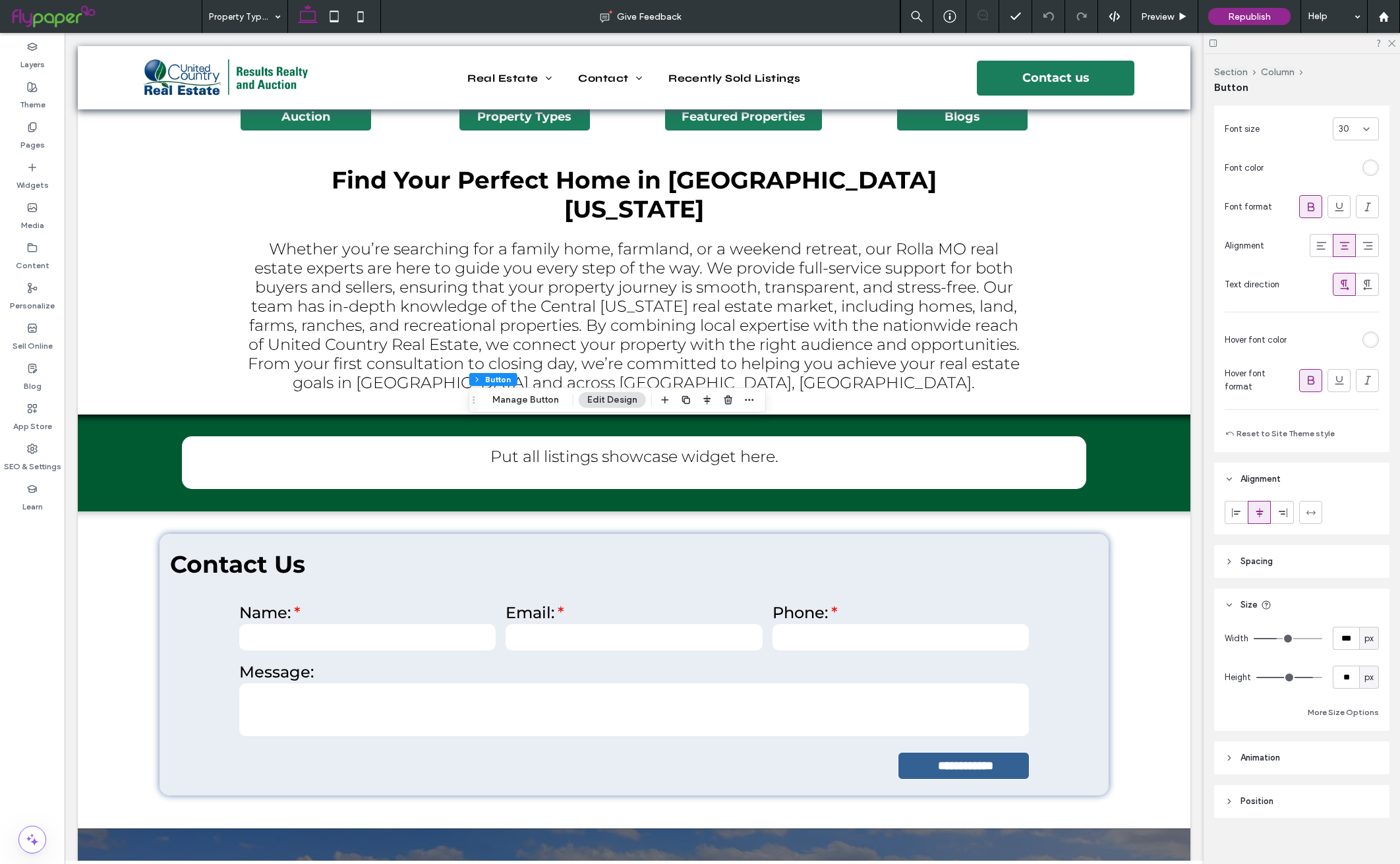
scroll to position [322, 0]
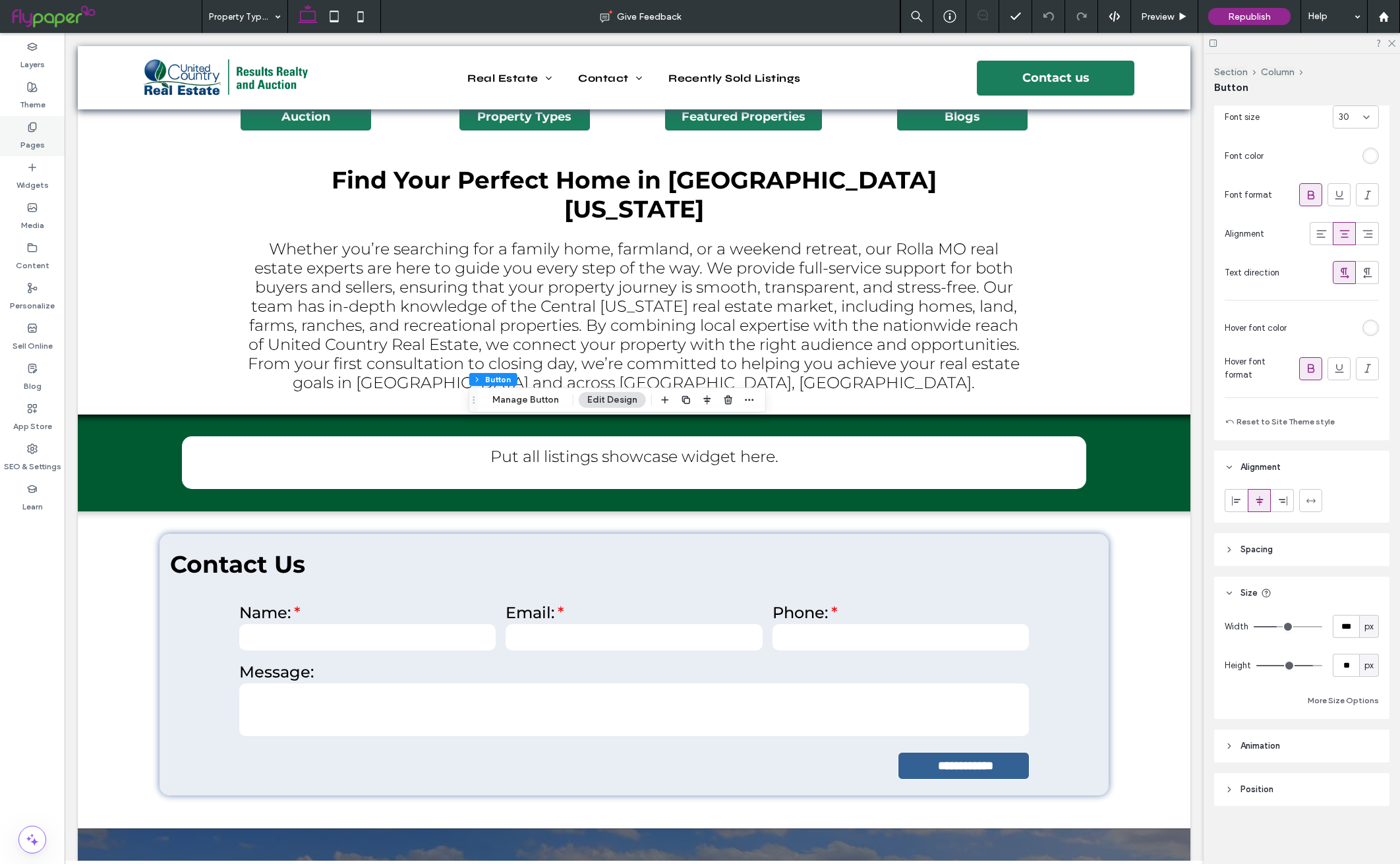
click at [21, 129] on div "Pages" at bounding box center [32, 135] width 65 height 40
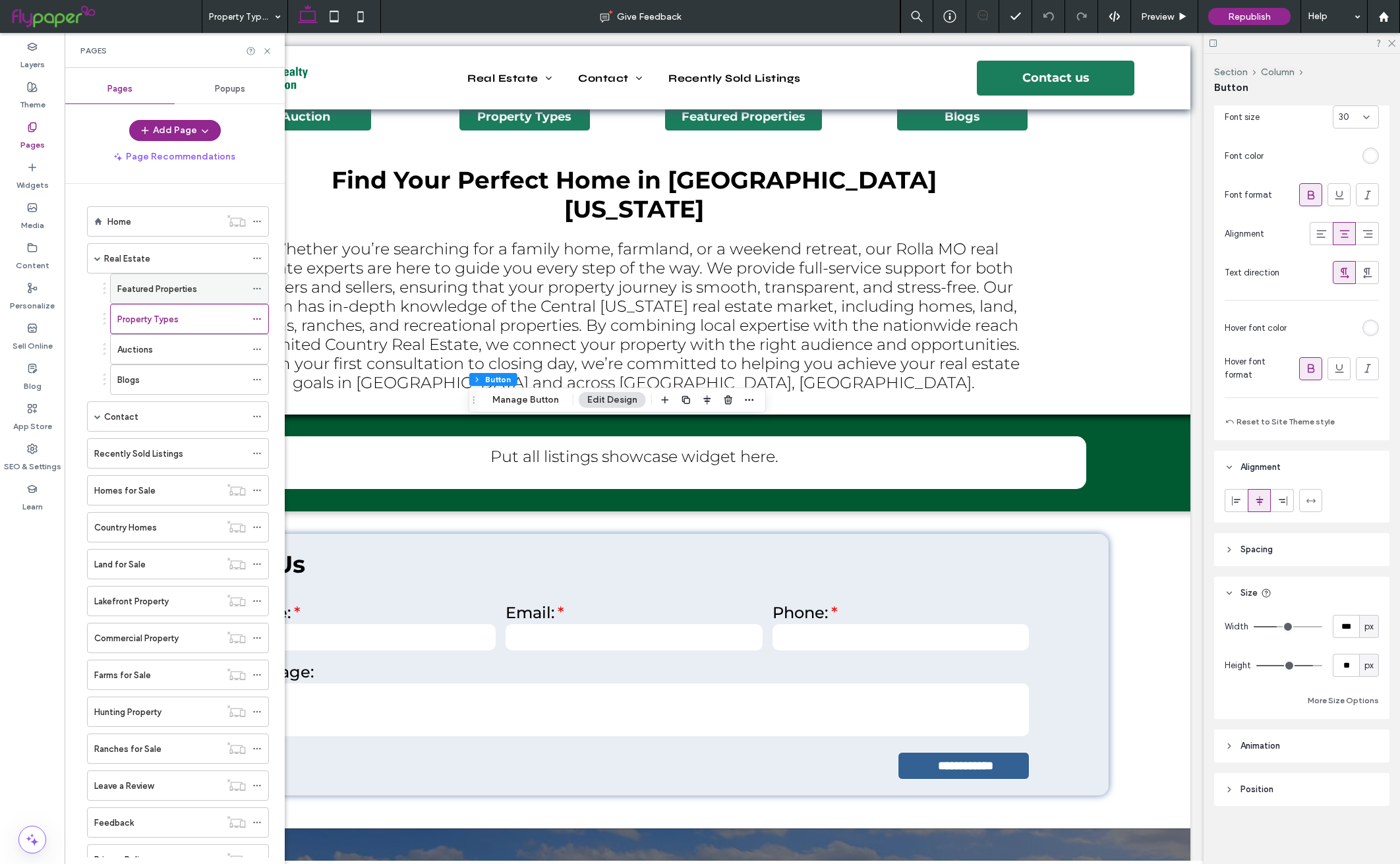
click at [176, 285] on label "Featured Properties" at bounding box center [157, 289] width 80 height 23
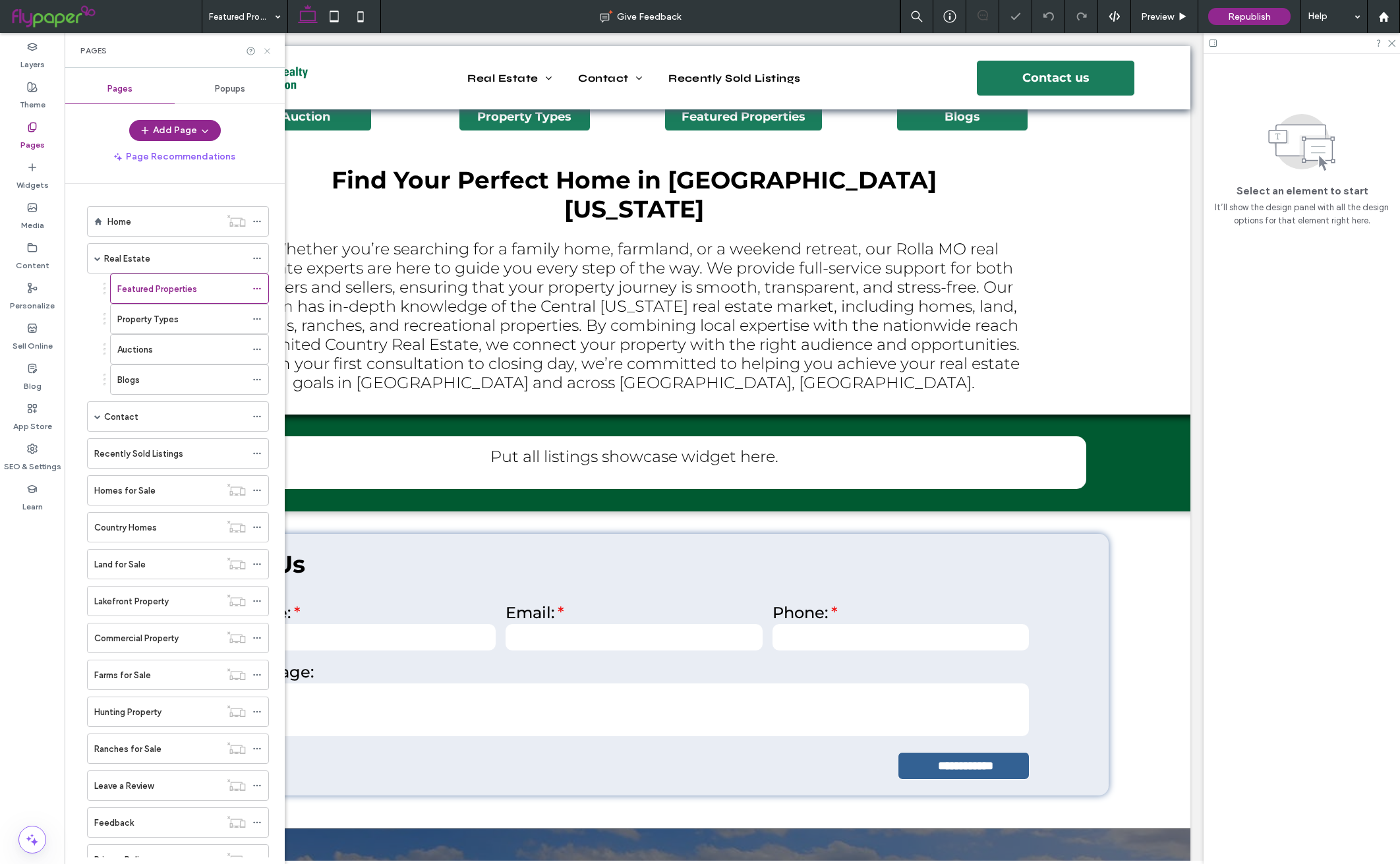
click at [268, 51] on icon at bounding box center [267, 51] width 10 height 10
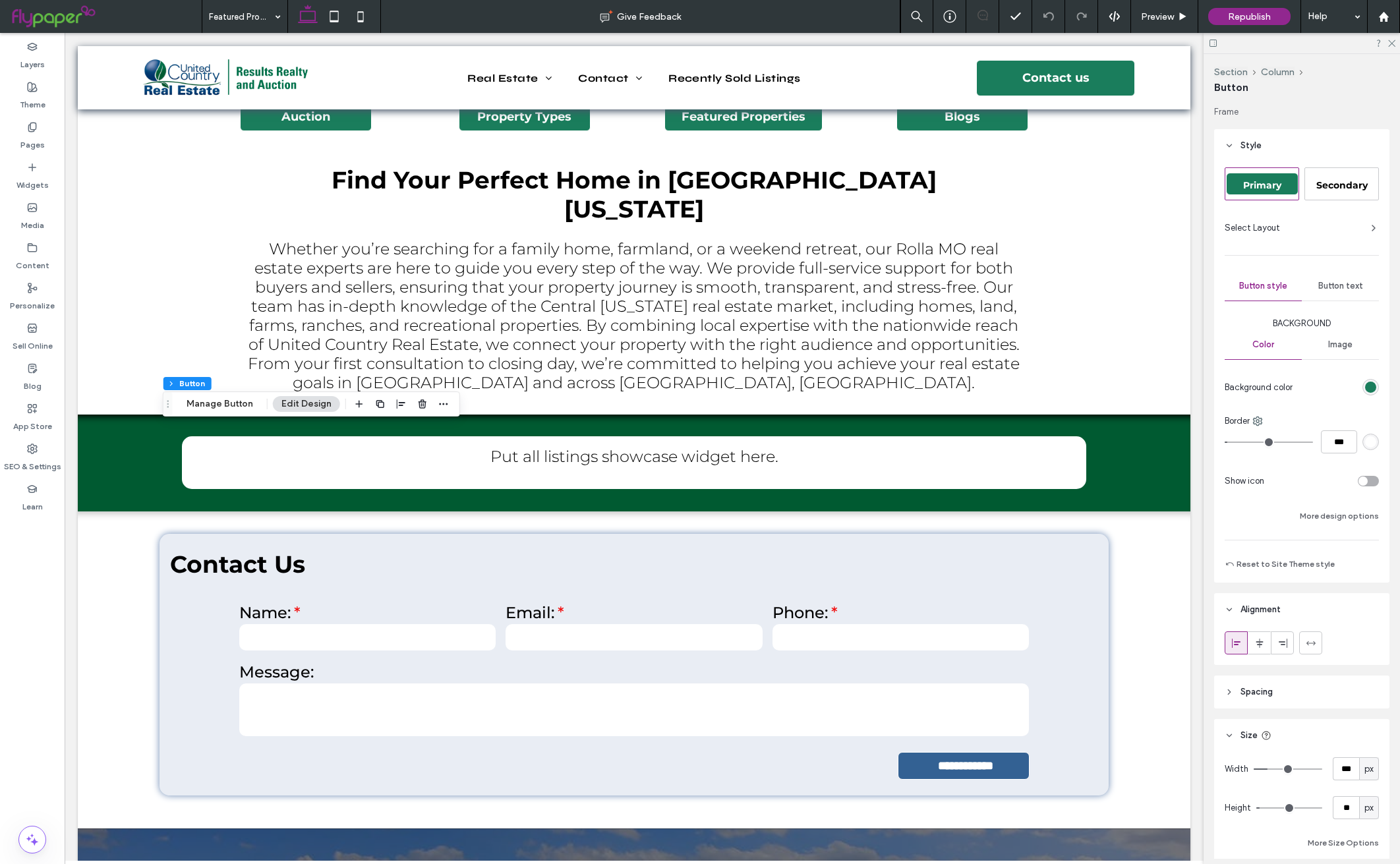
click at [1342, 281] on span "Button text" at bounding box center [1341, 286] width 45 height 11
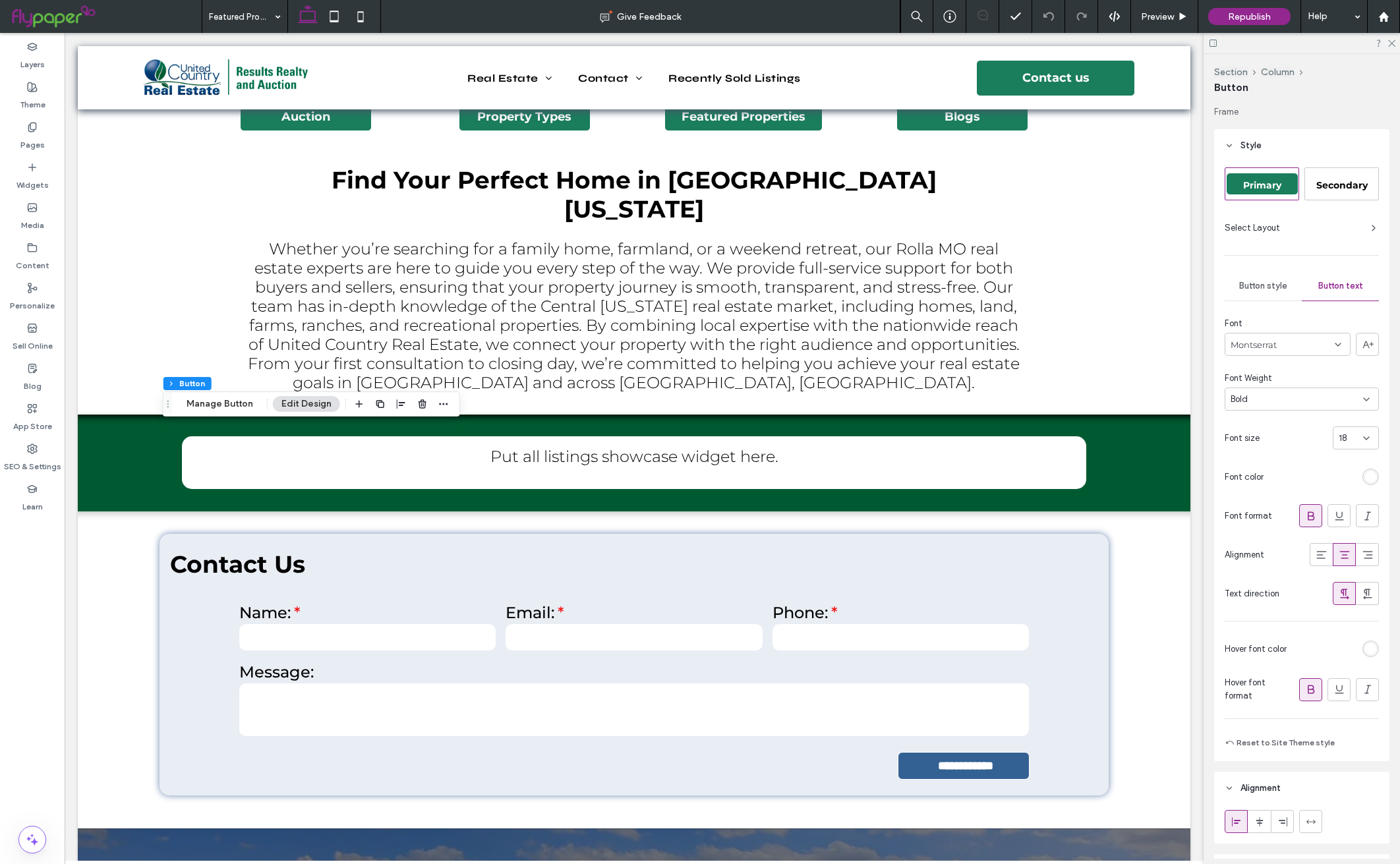
click at [1347, 441] on input at bounding box center [1351, 438] width 24 height 11
click at [1336, 584] on span "30" at bounding box center [1334, 585] width 11 height 13
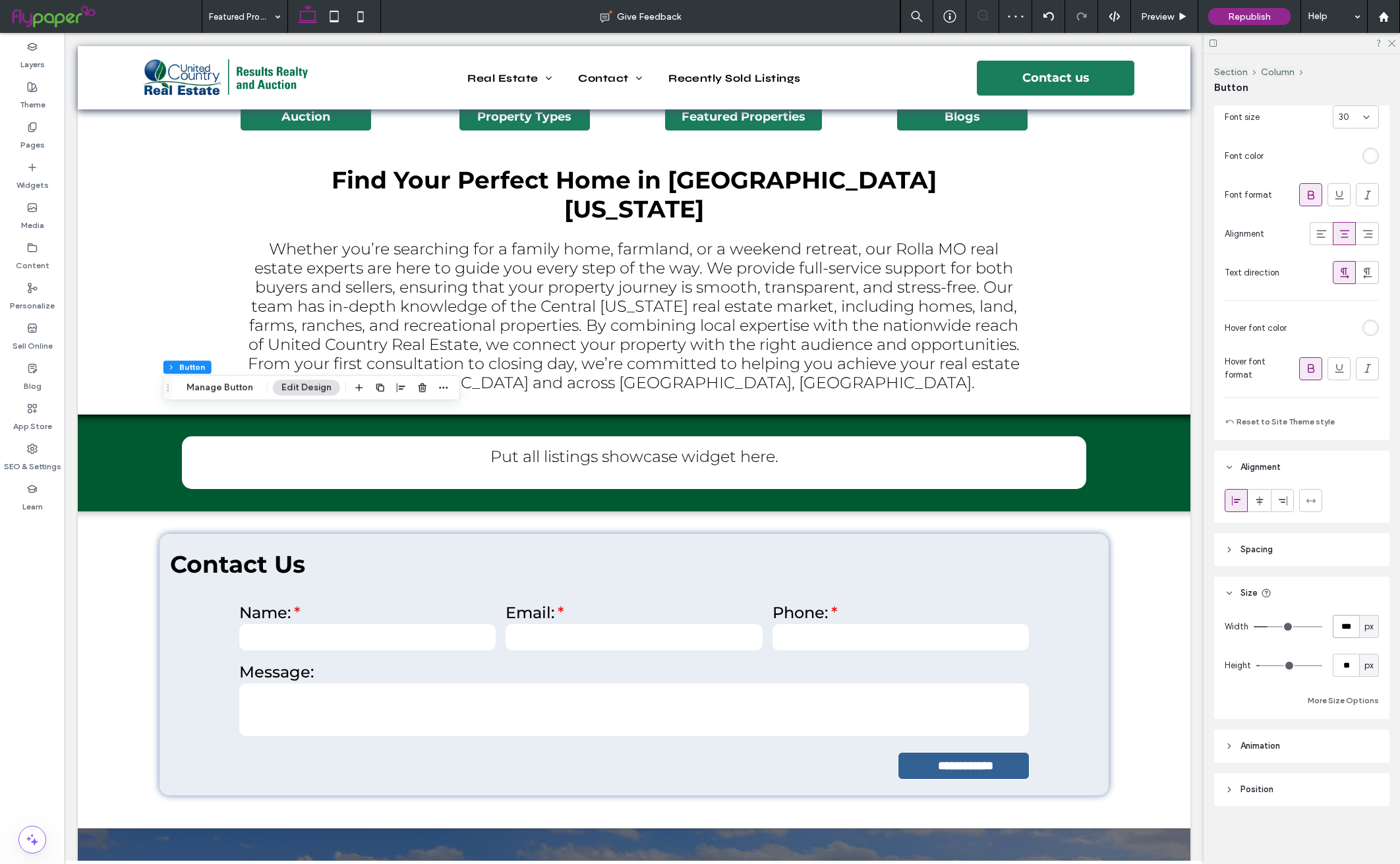
drag, startPoint x: 1335, startPoint y: 621, endPoint x: 1348, endPoint y: 620, distance: 13.0
click at [1335, 622] on input "***" at bounding box center [1346, 626] width 27 height 23
type input "***"
click at [1333, 667] on input "**" at bounding box center [1346, 665] width 27 height 23
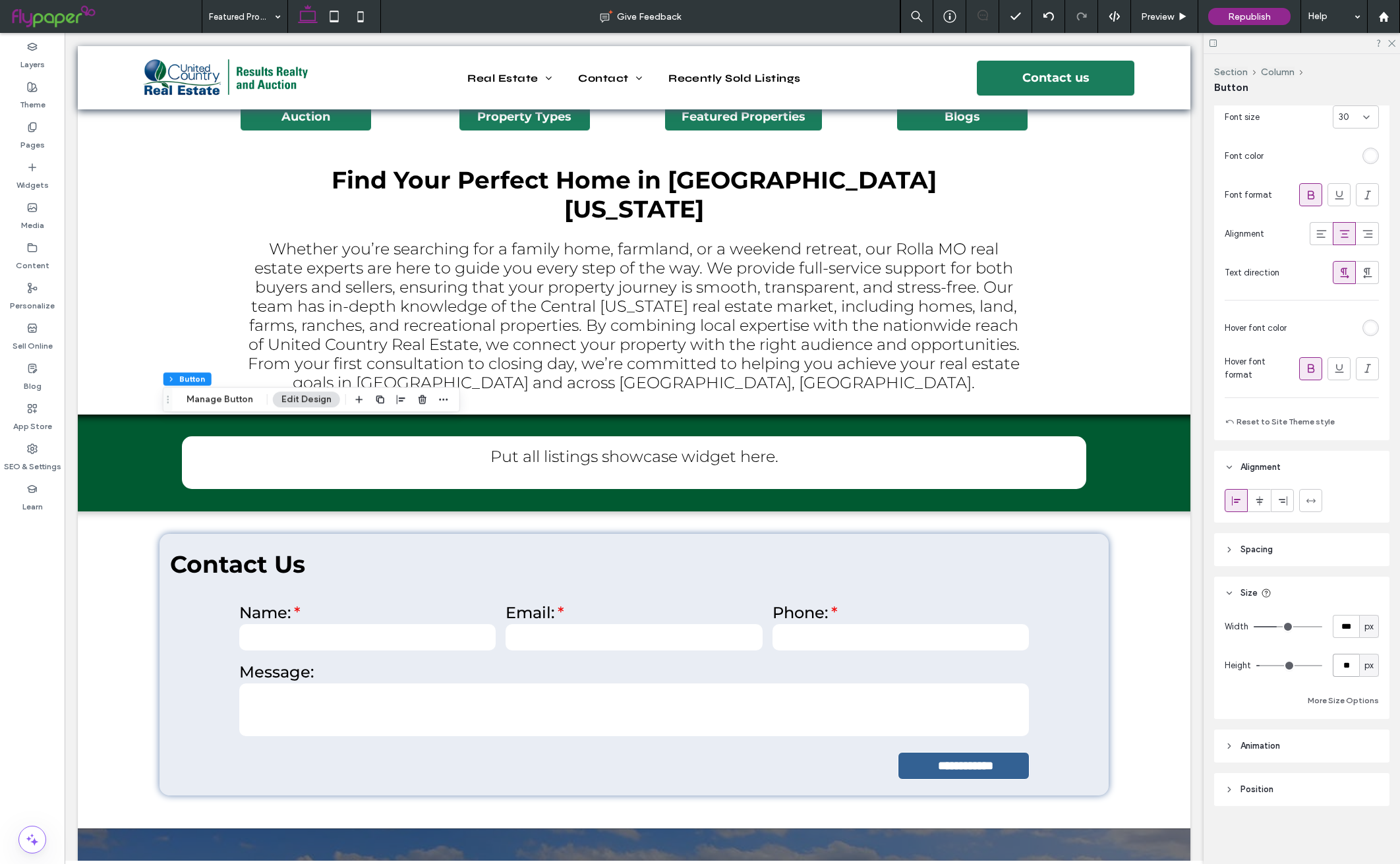
type input "**"
click at [401, 399] on use "button" at bounding box center [400, 398] width 8 height 9
click at [382, 425] on icon "center" at bounding box center [387, 424] width 11 height 11
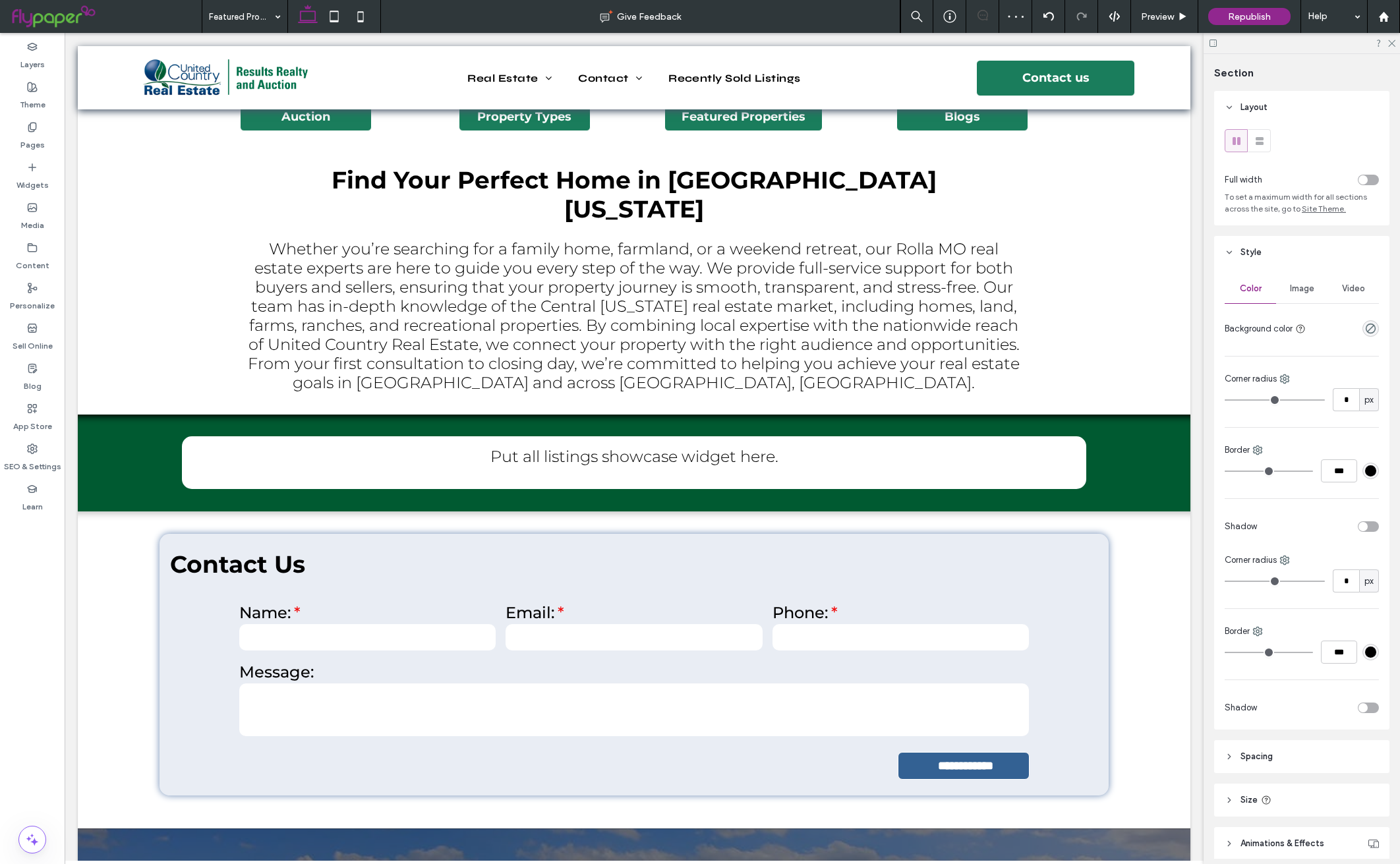
type input "***"
click at [352, 346] on span "button" at bounding box center [345, 344] width 16 height 16
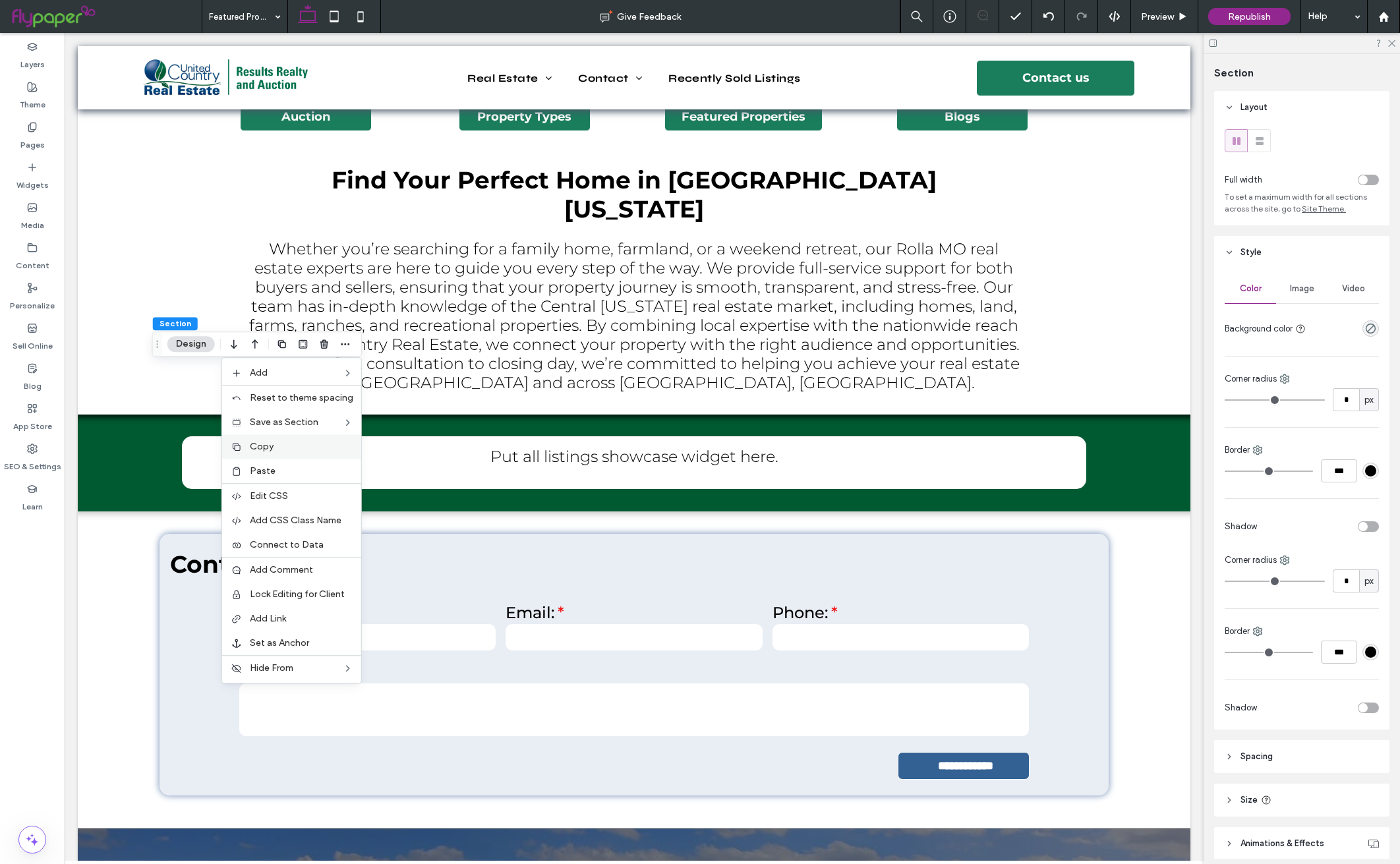
click at [305, 446] on label "Copy" at bounding box center [301, 446] width 104 height 11
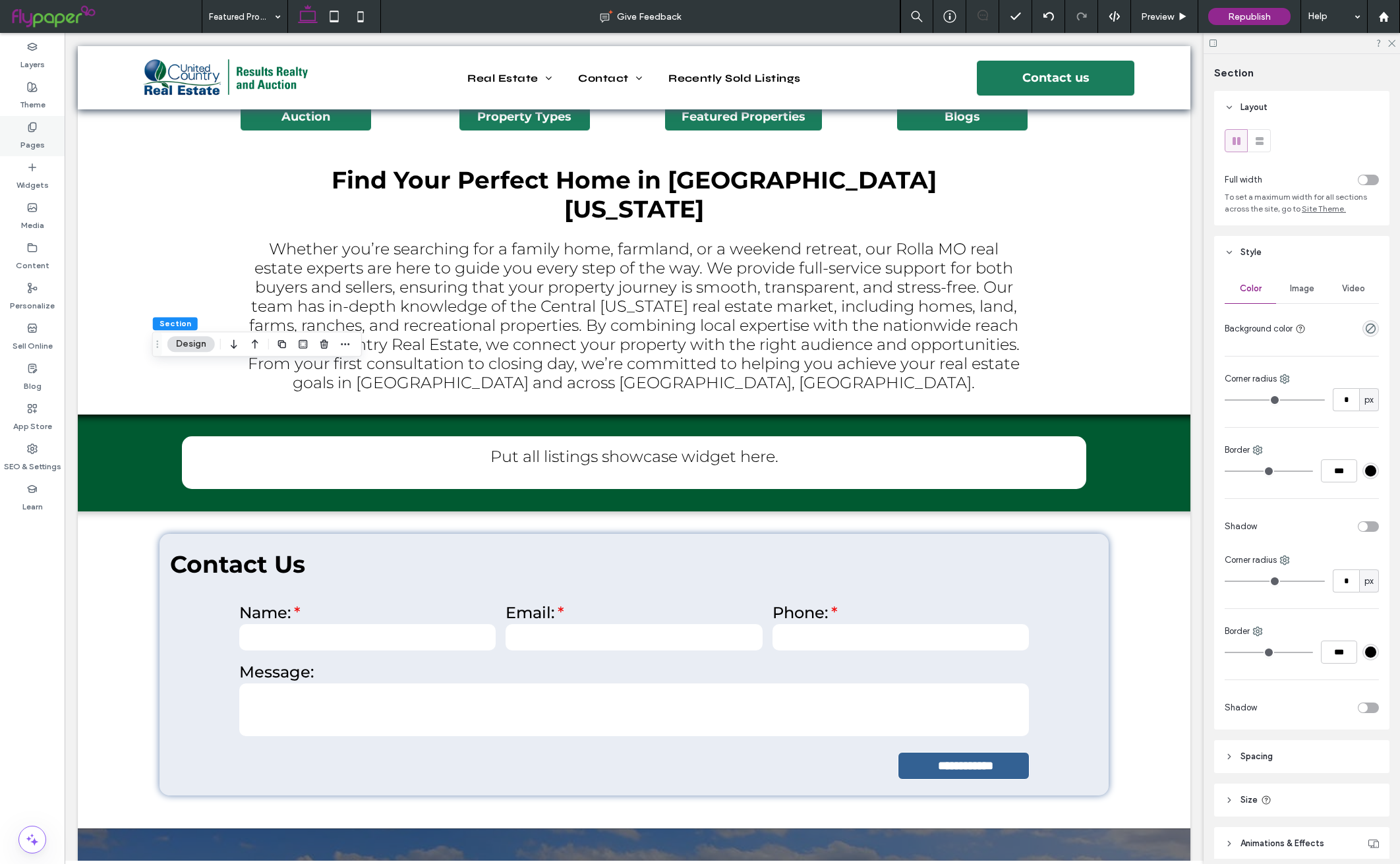
click at [36, 127] on use at bounding box center [32, 126] width 8 height 8
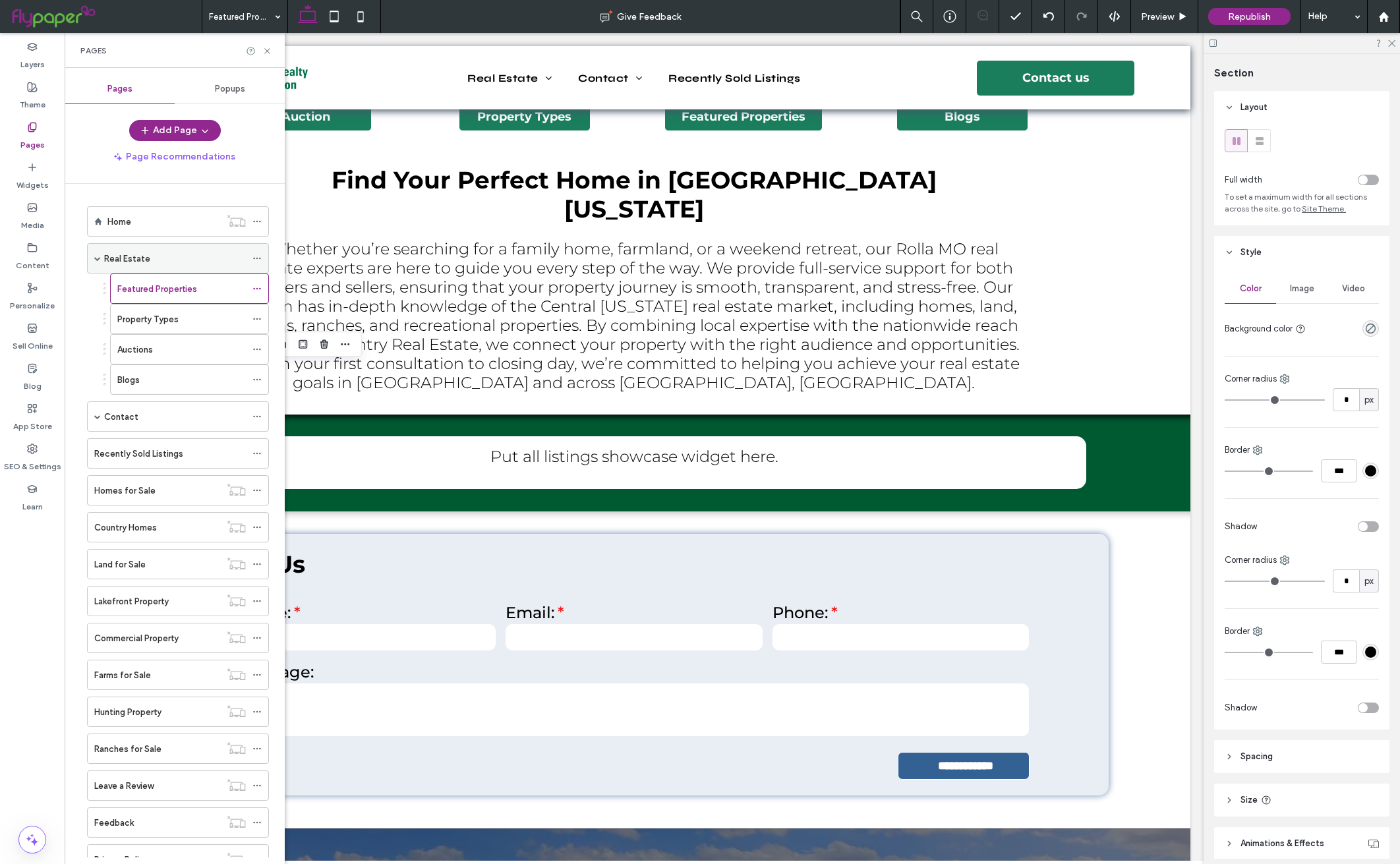
click at [186, 266] on div "Real Estate" at bounding box center [175, 259] width 142 height 14
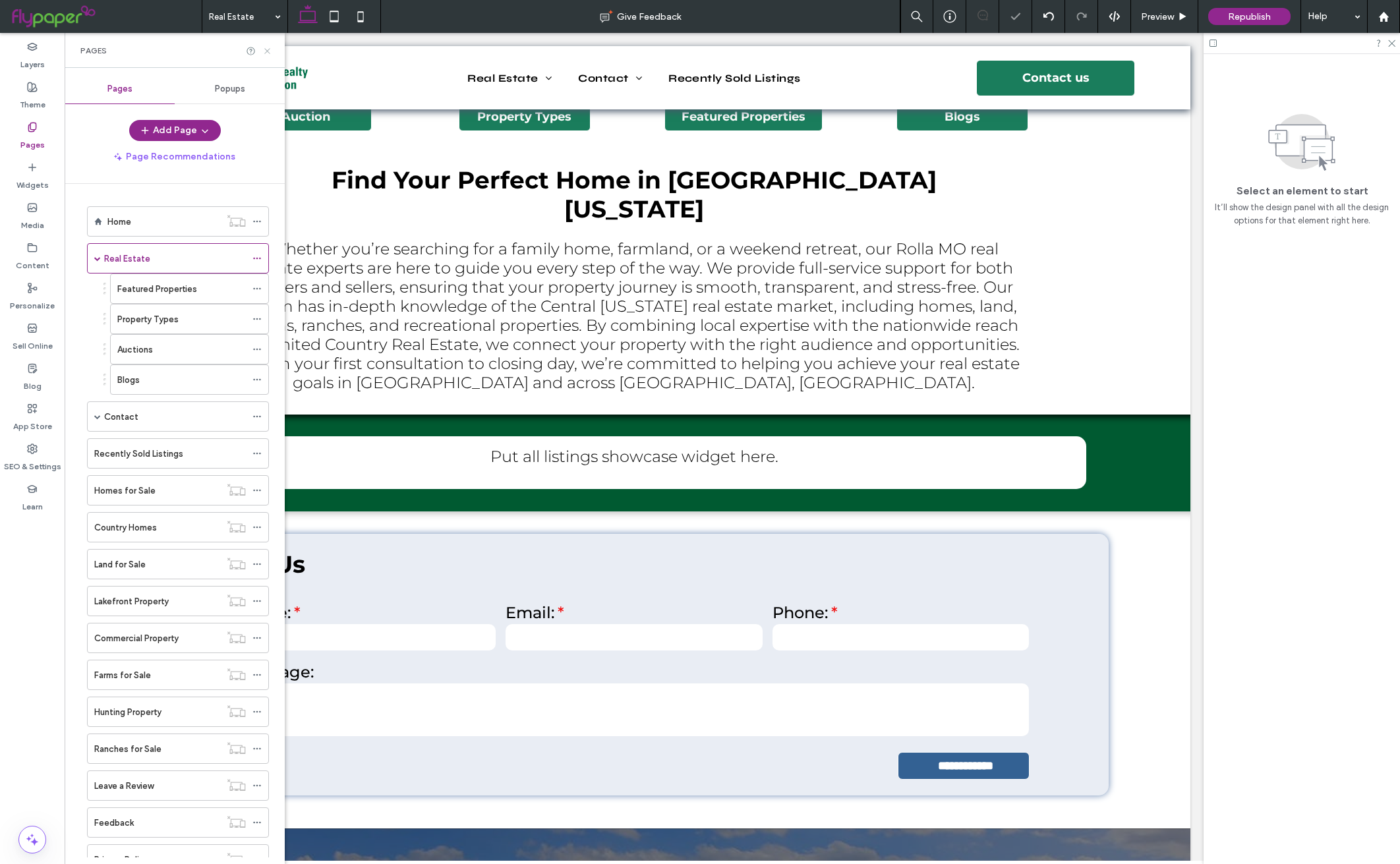
click at [267, 50] on use at bounding box center [266, 50] width 5 height 5
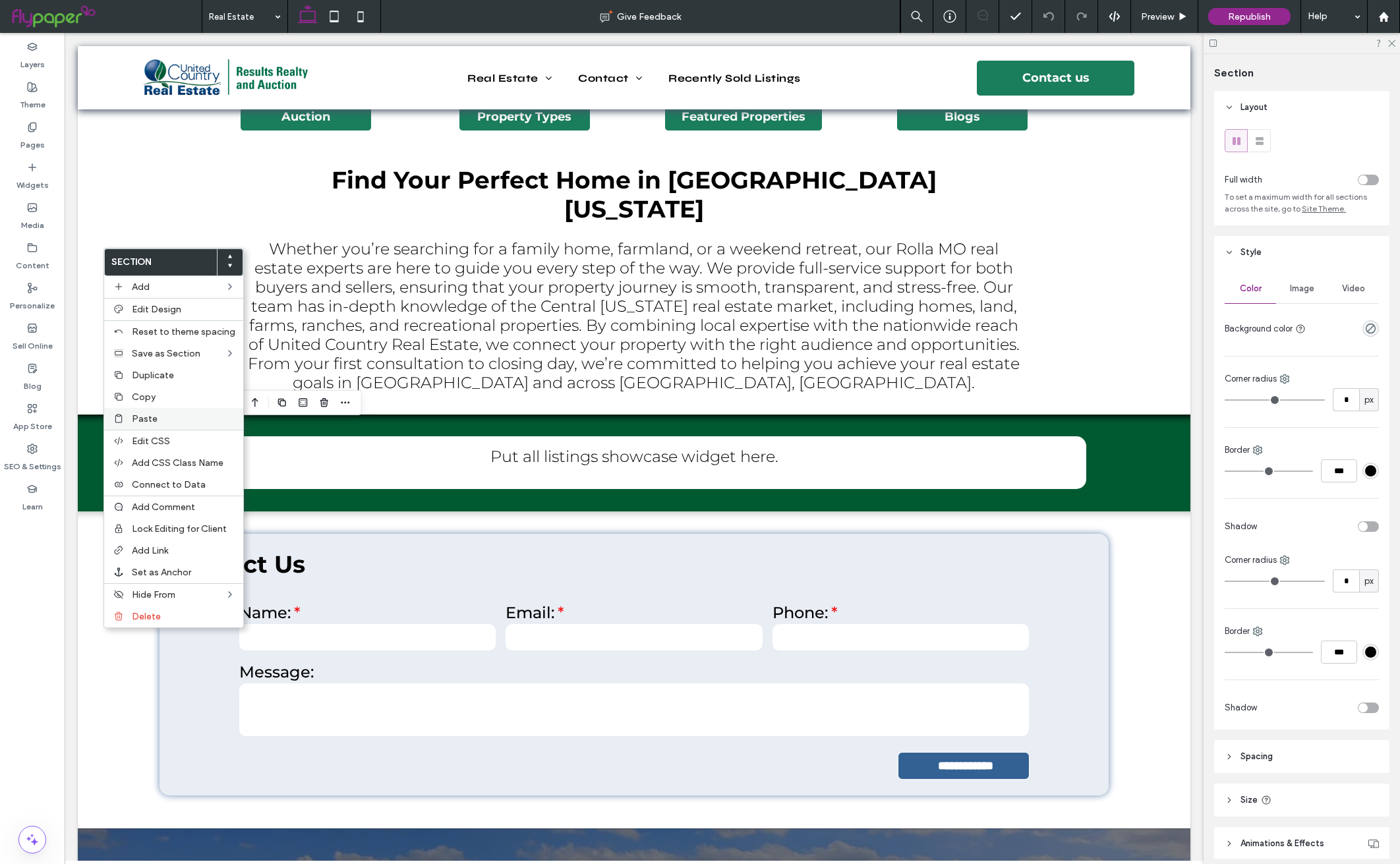
click at [171, 419] on label "Paste" at bounding box center [183, 419] width 104 height 11
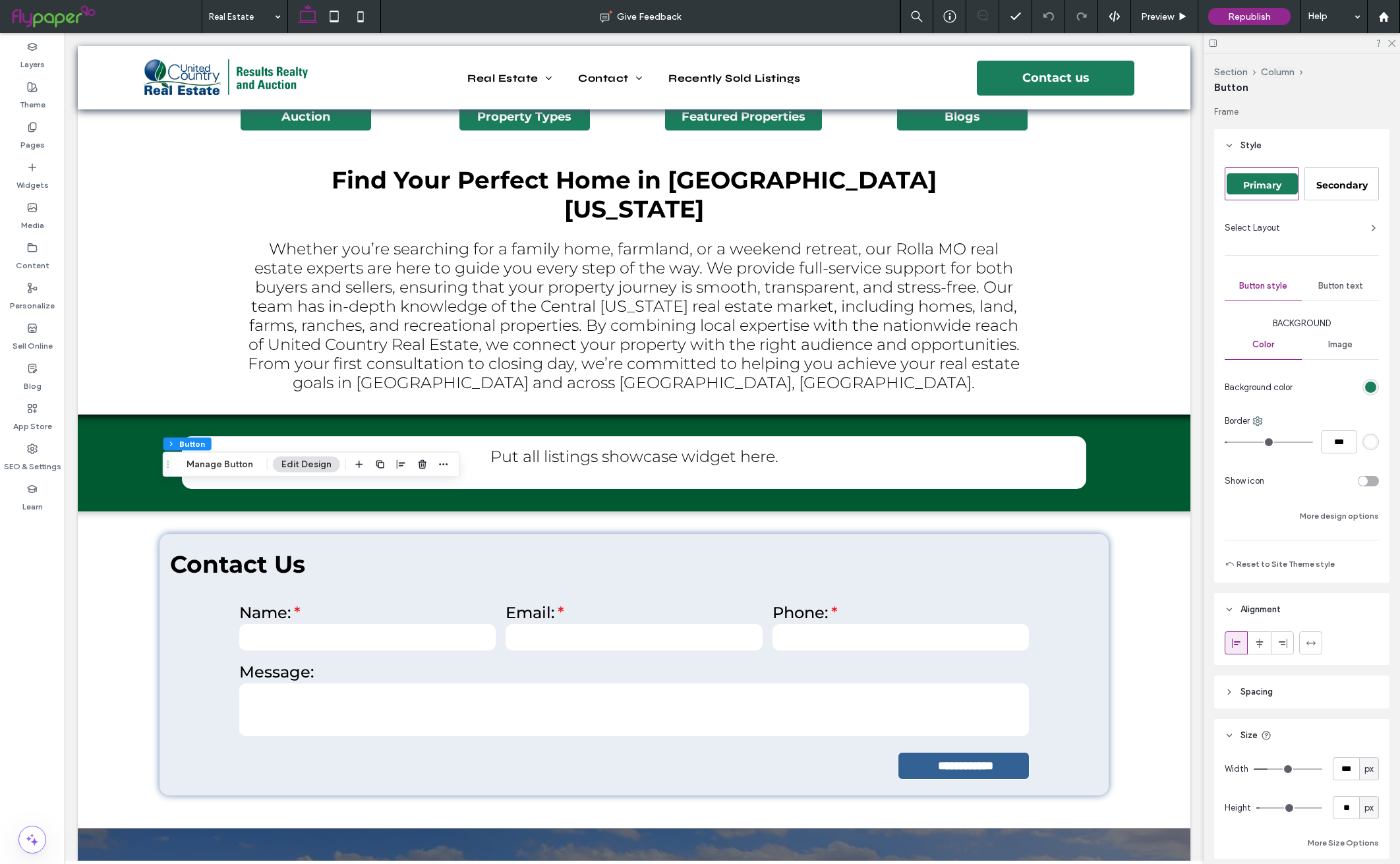
click at [1354, 285] on div "Button text" at bounding box center [1340, 286] width 77 height 29
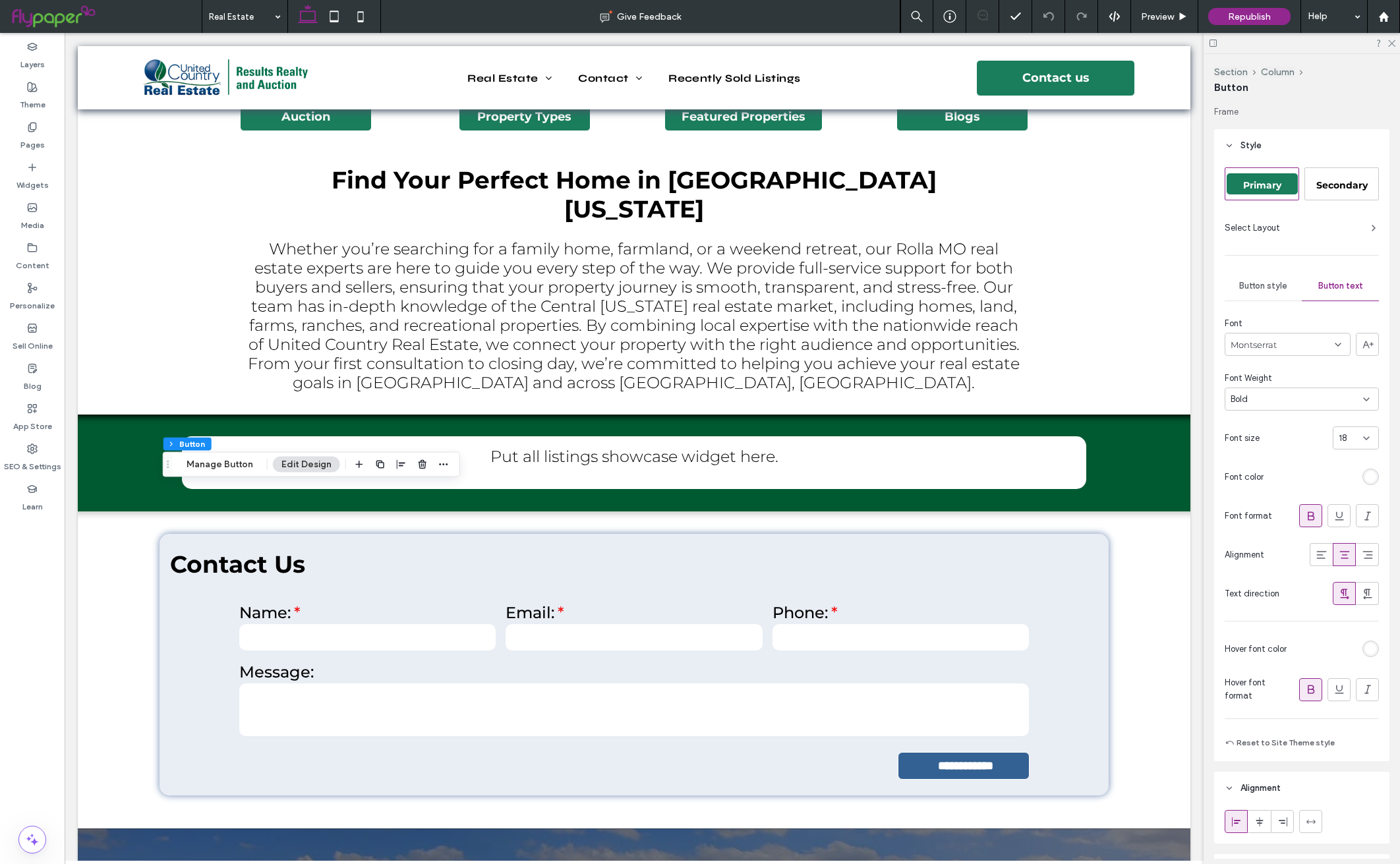
click at [1348, 442] on input at bounding box center [1351, 438] width 24 height 11
click at [1335, 483] on span "30" at bounding box center [1334, 489] width 11 height 13
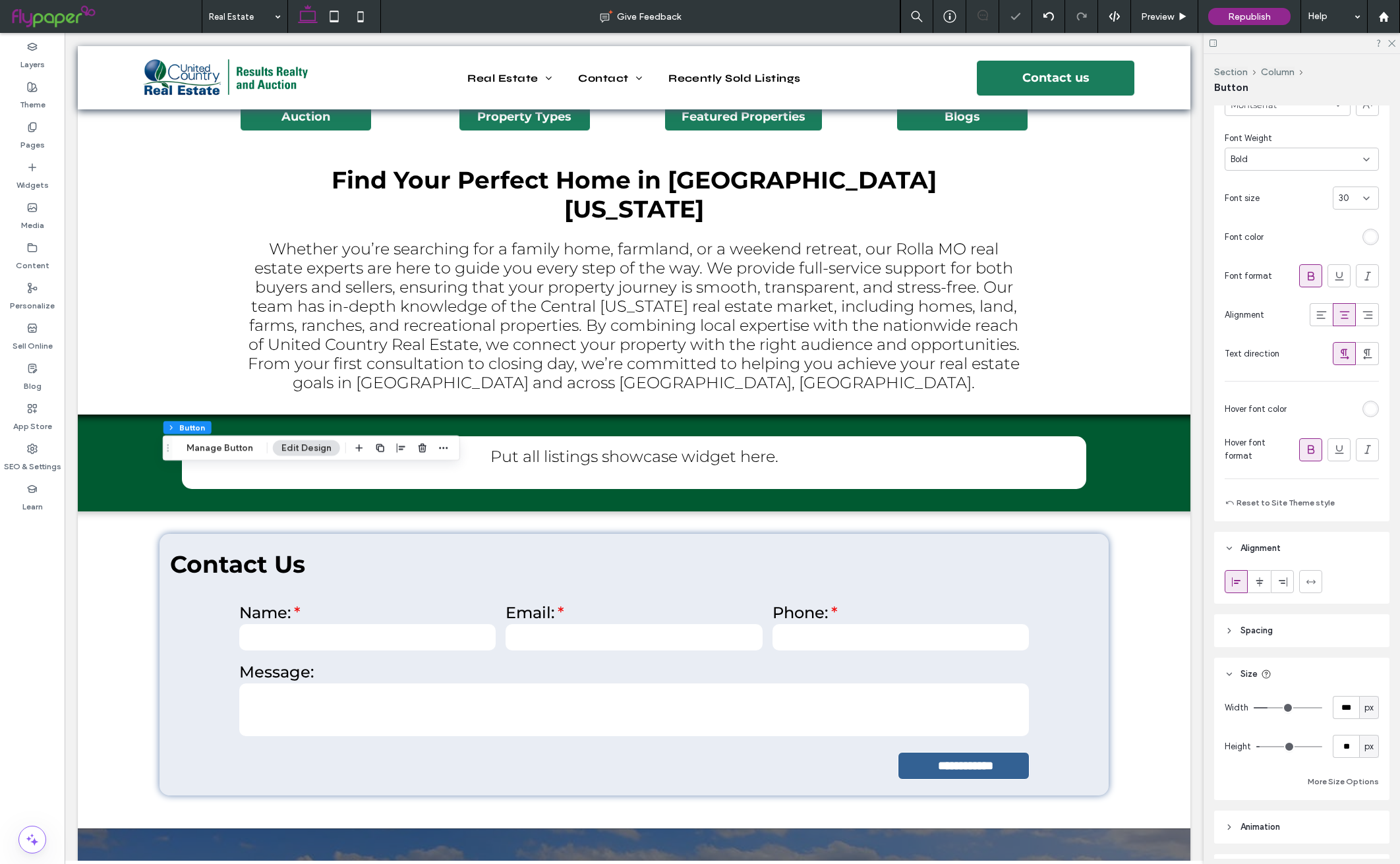
scroll to position [322, 0]
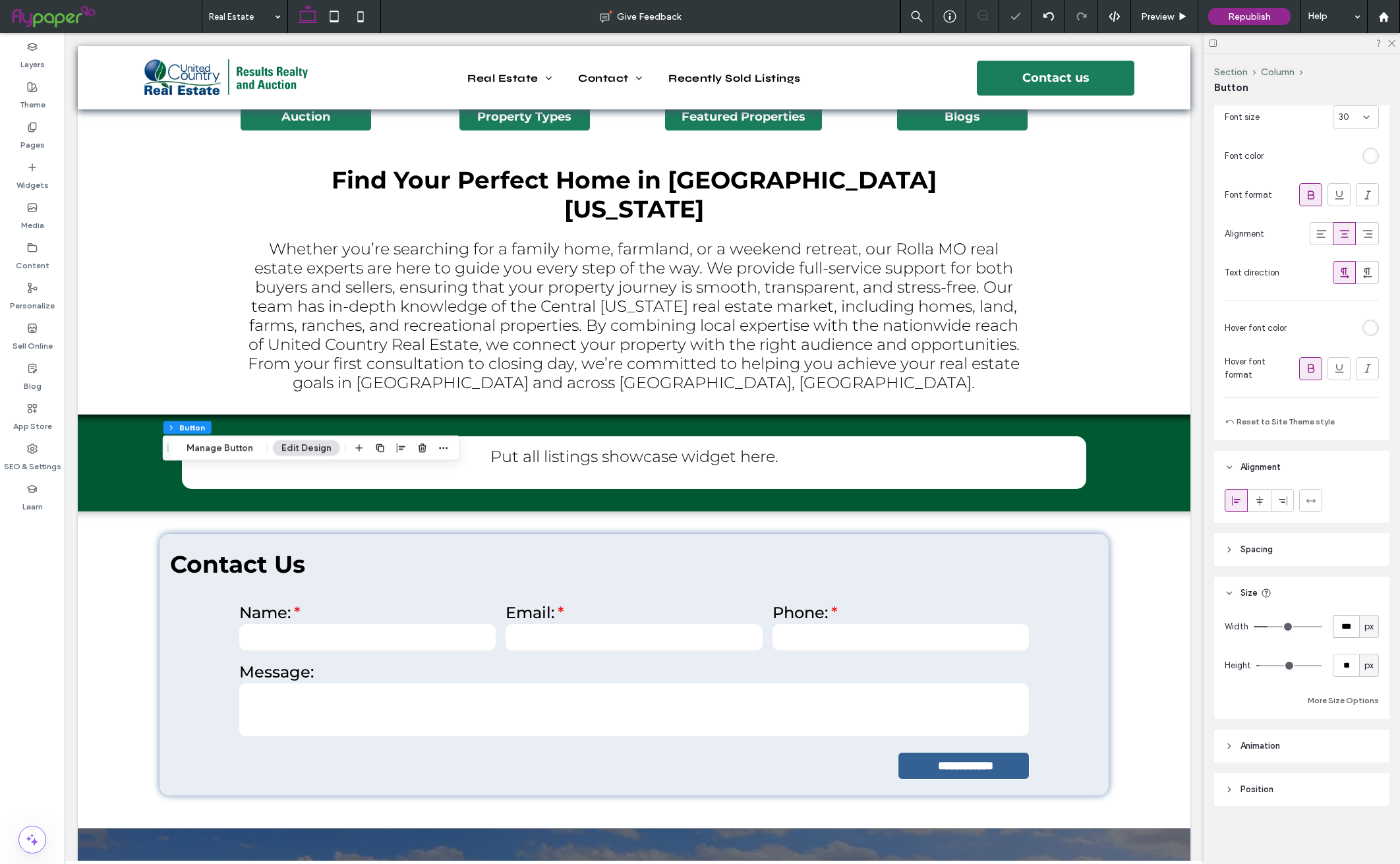
click at [1344, 632] on input "***" at bounding box center [1346, 626] width 27 height 23
type input "***"
click at [399, 462] on icon "button" at bounding box center [401, 460] width 11 height 11
click at [388, 494] on div at bounding box center [401, 486] width 102 height 25
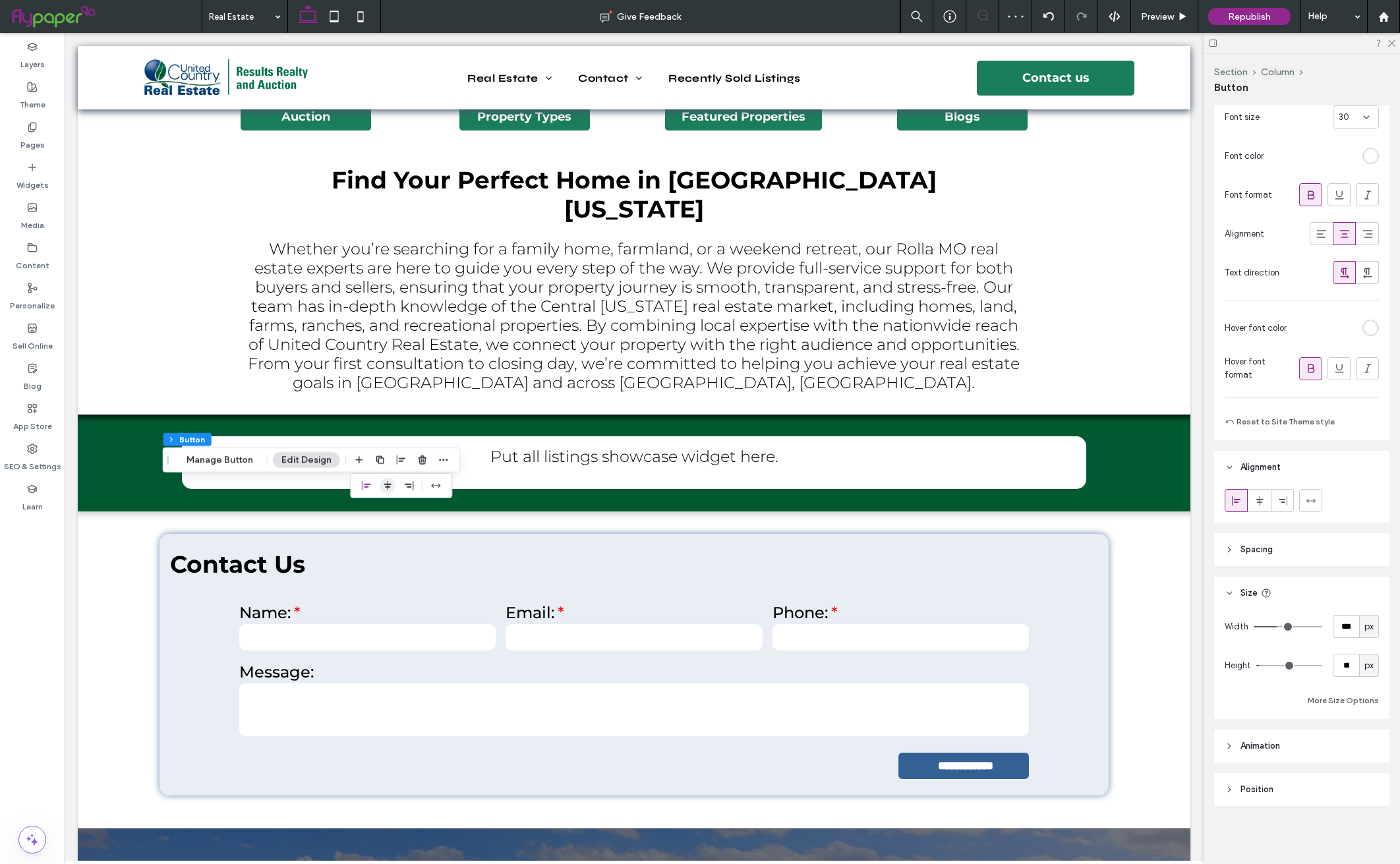
click at [384, 487] on use "center" at bounding box center [388, 486] width 8 height 9
click at [40, 123] on div "Pages" at bounding box center [32, 135] width 65 height 40
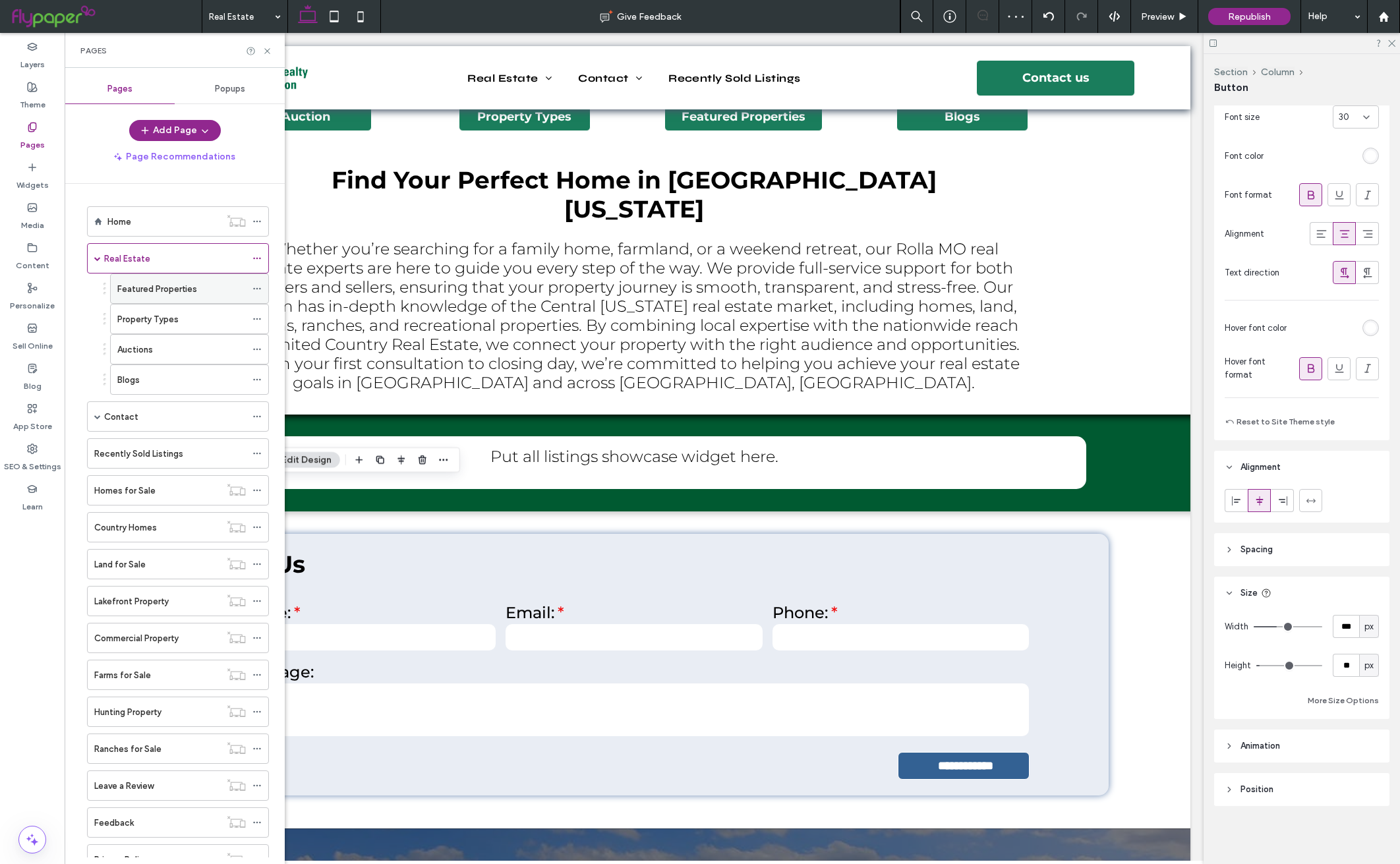
click at [208, 294] on div "Featured Properties" at bounding box center [181, 289] width 129 height 14
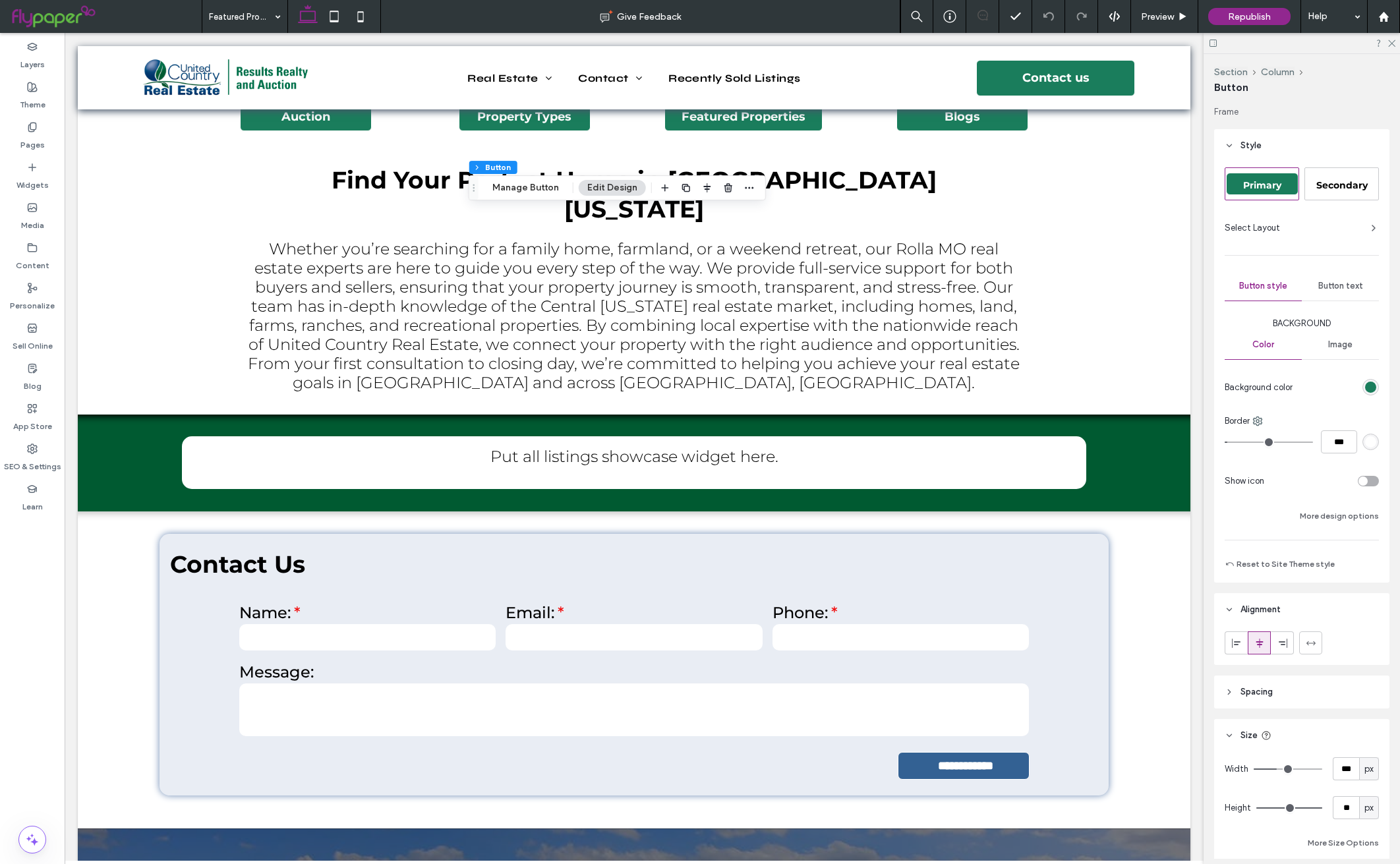
type input "**"
click at [552, 187] on button "Manage Button" at bounding box center [526, 187] width 84 height 16
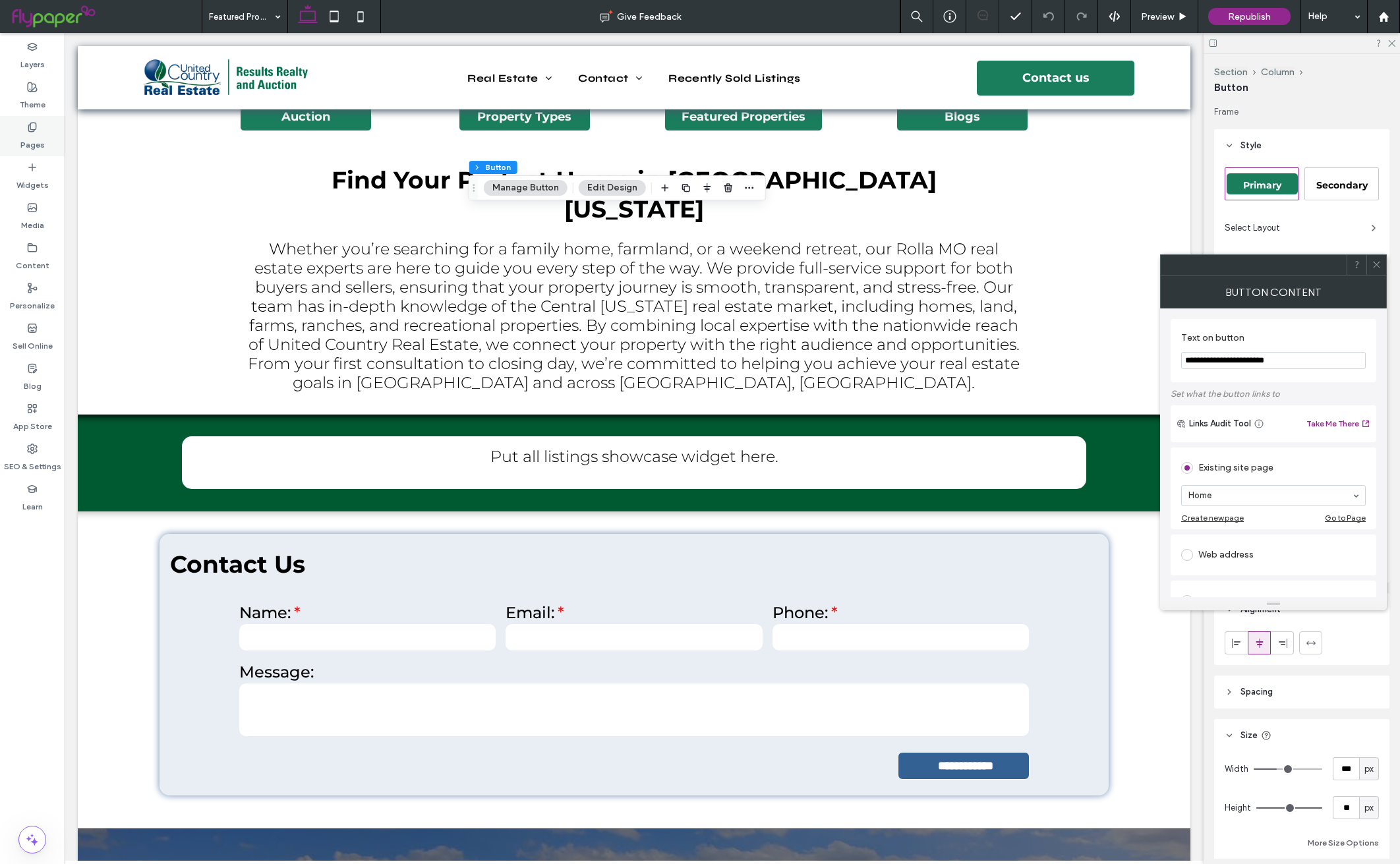
click at [32, 139] on label "Pages" at bounding box center [33, 142] width 24 height 18
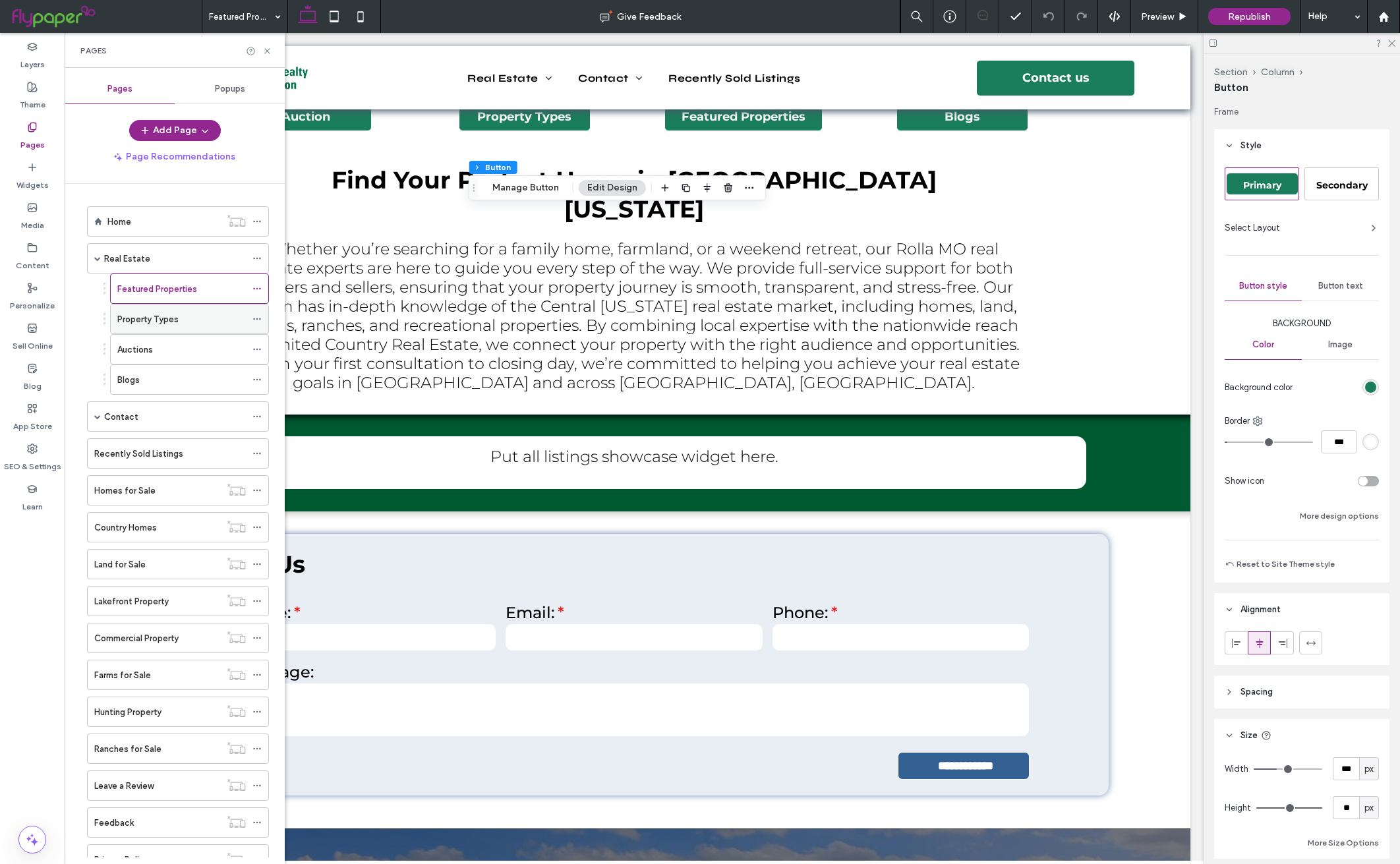
click at [178, 327] on div "Property Types" at bounding box center [181, 319] width 129 height 14
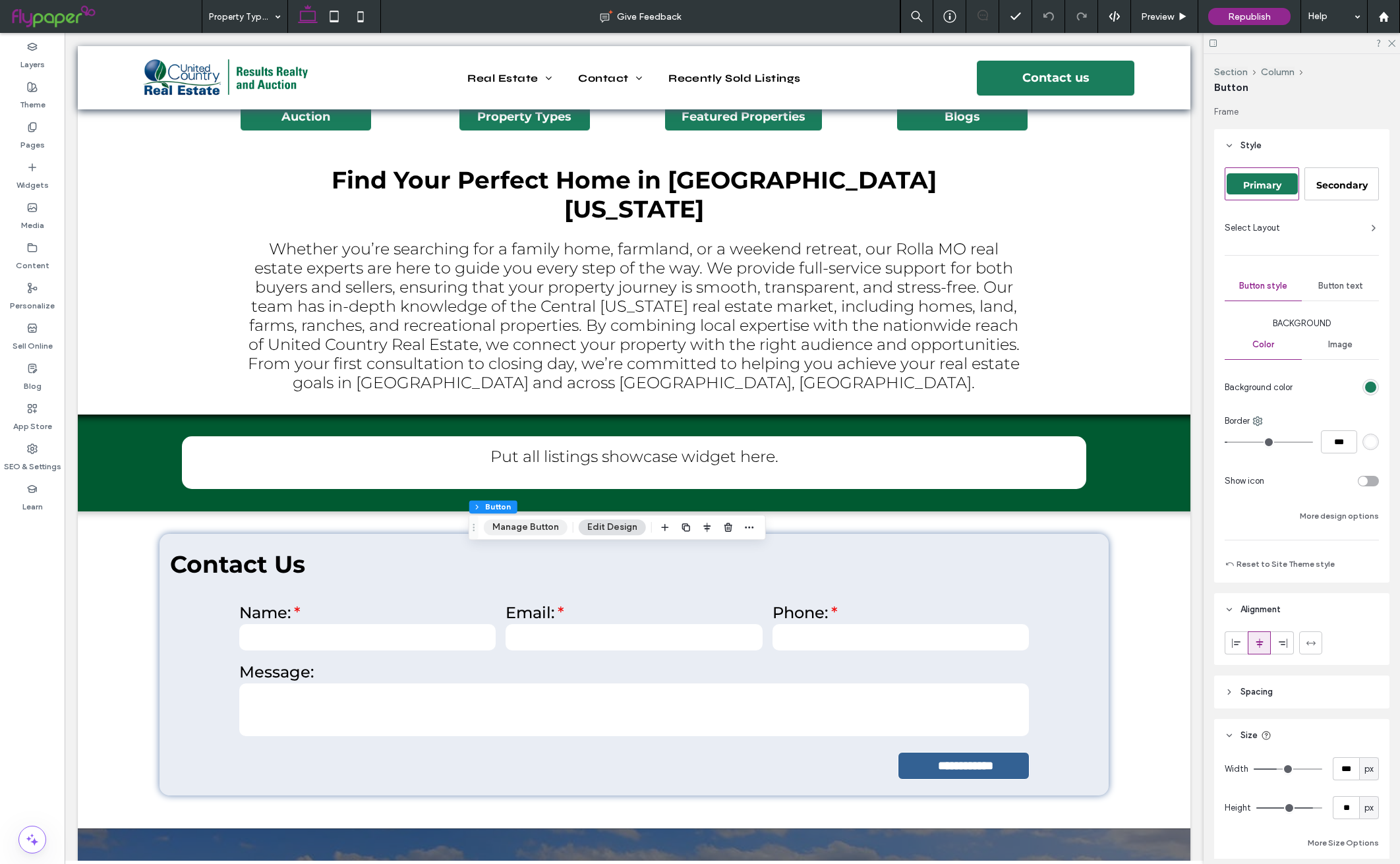
click at [518, 524] on button "Manage Button" at bounding box center [526, 527] width 84 height 16
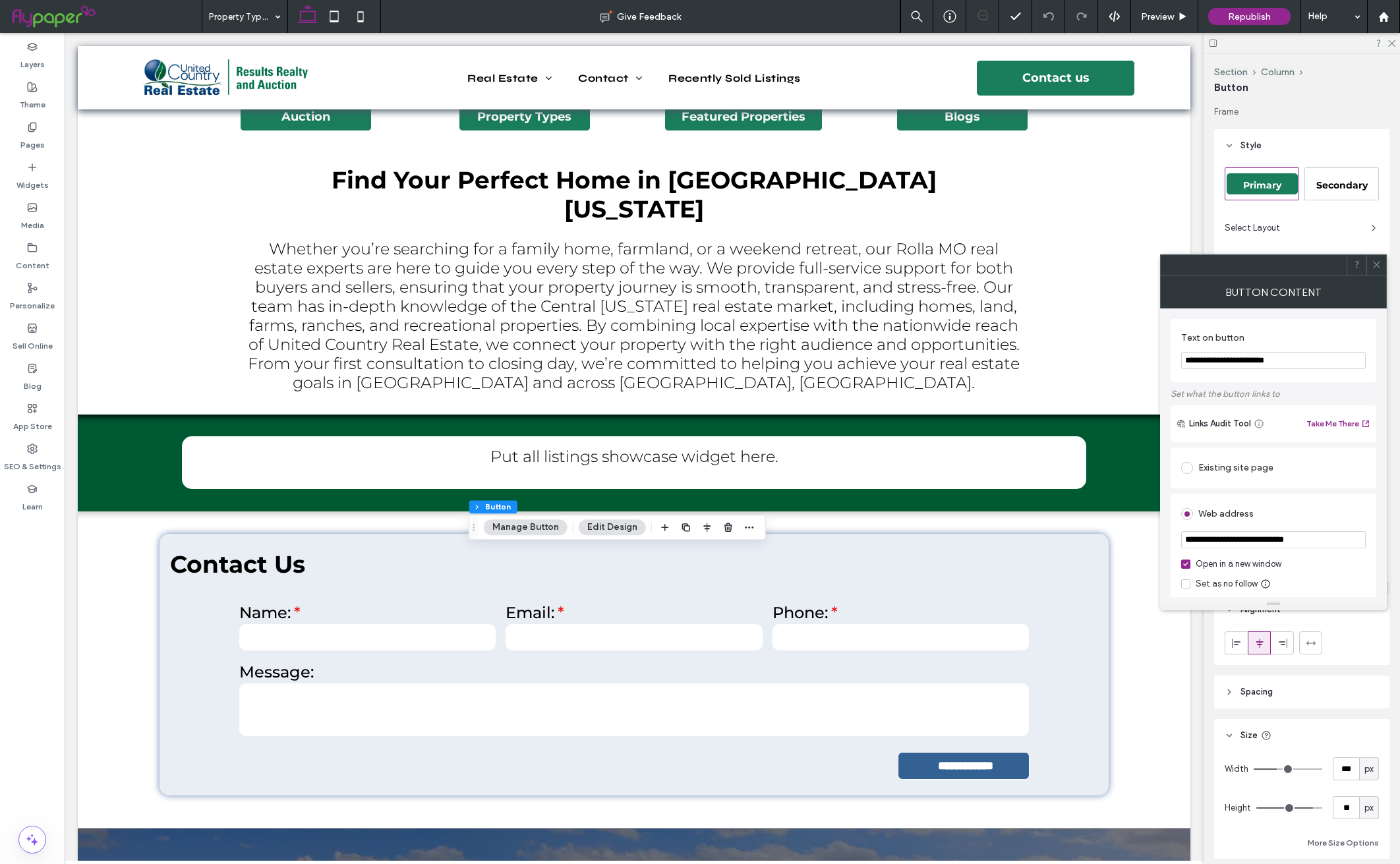
drag, startPoint x: 1336, startPoint y: 540, endPoint x: 1162, endPoint y: 542, distance: 174.0
click at [1162, 542] on div "**********" at bounding box center [1274, 452] width 227 height 289
click at [40, 131] on div "Pages" at bounding box center [32, 135] width 65 height 40
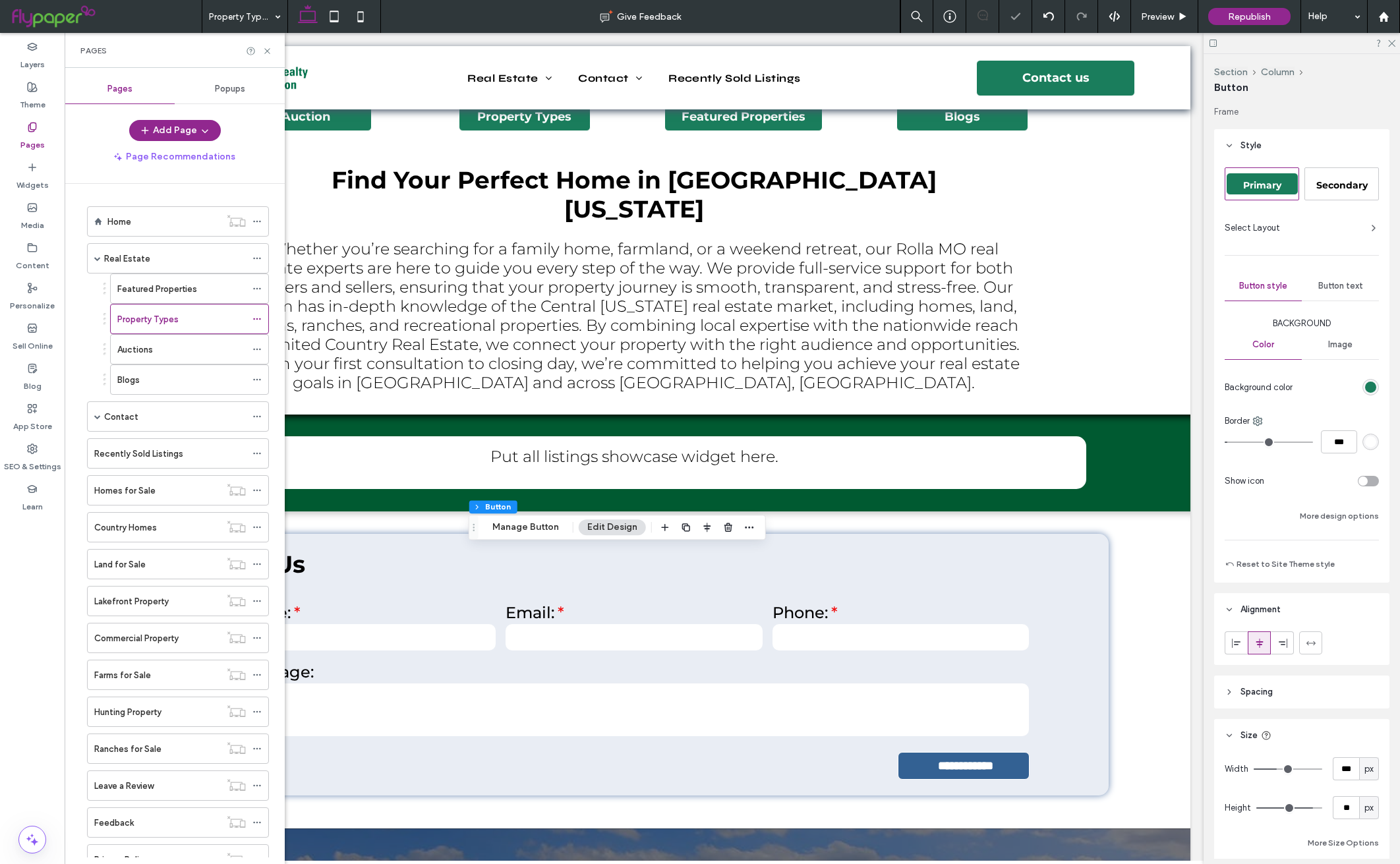
click at [190, 279] on div "Featured Properties" at bounding box center [181, 289] width 129 height 29
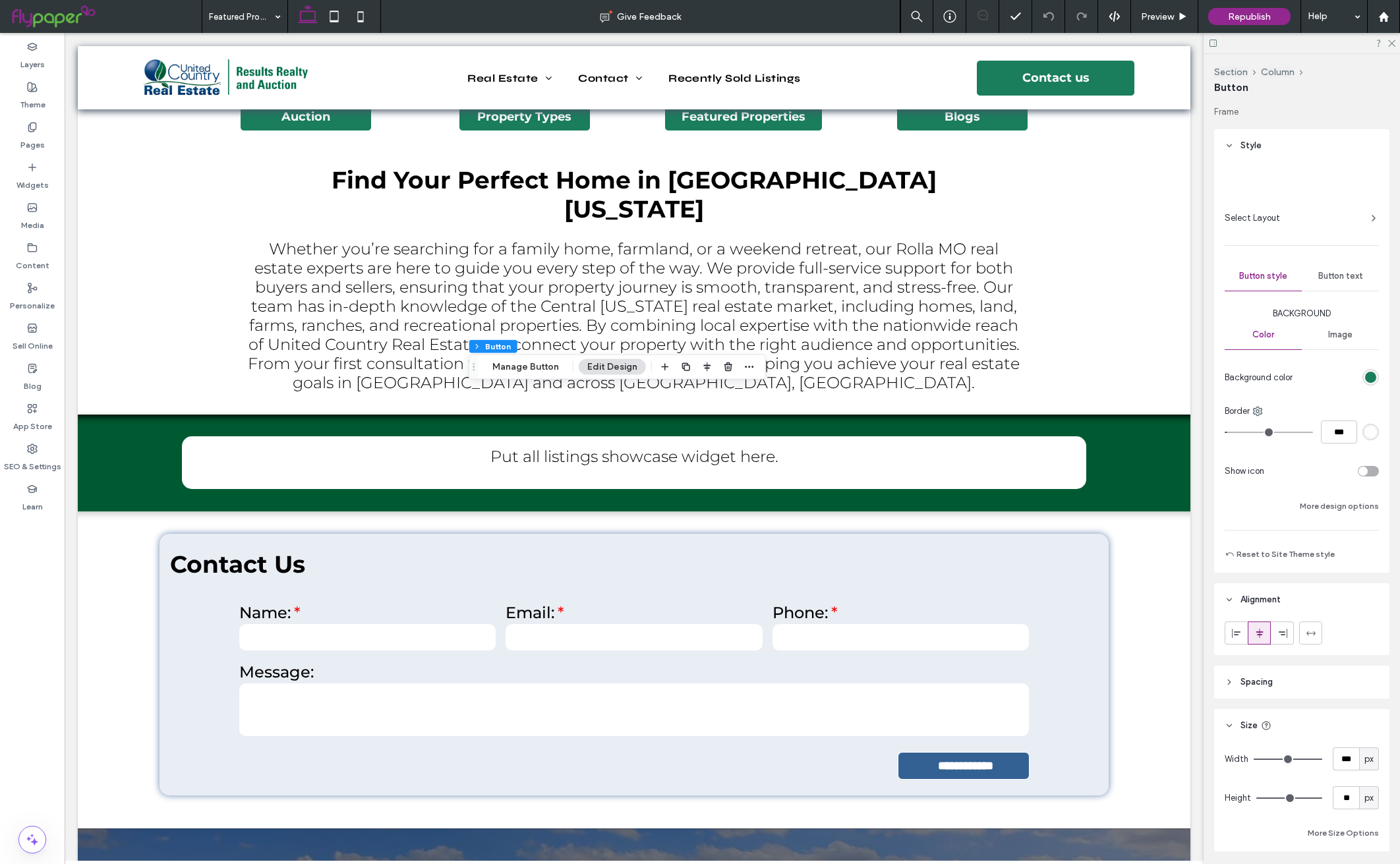
type input "**"
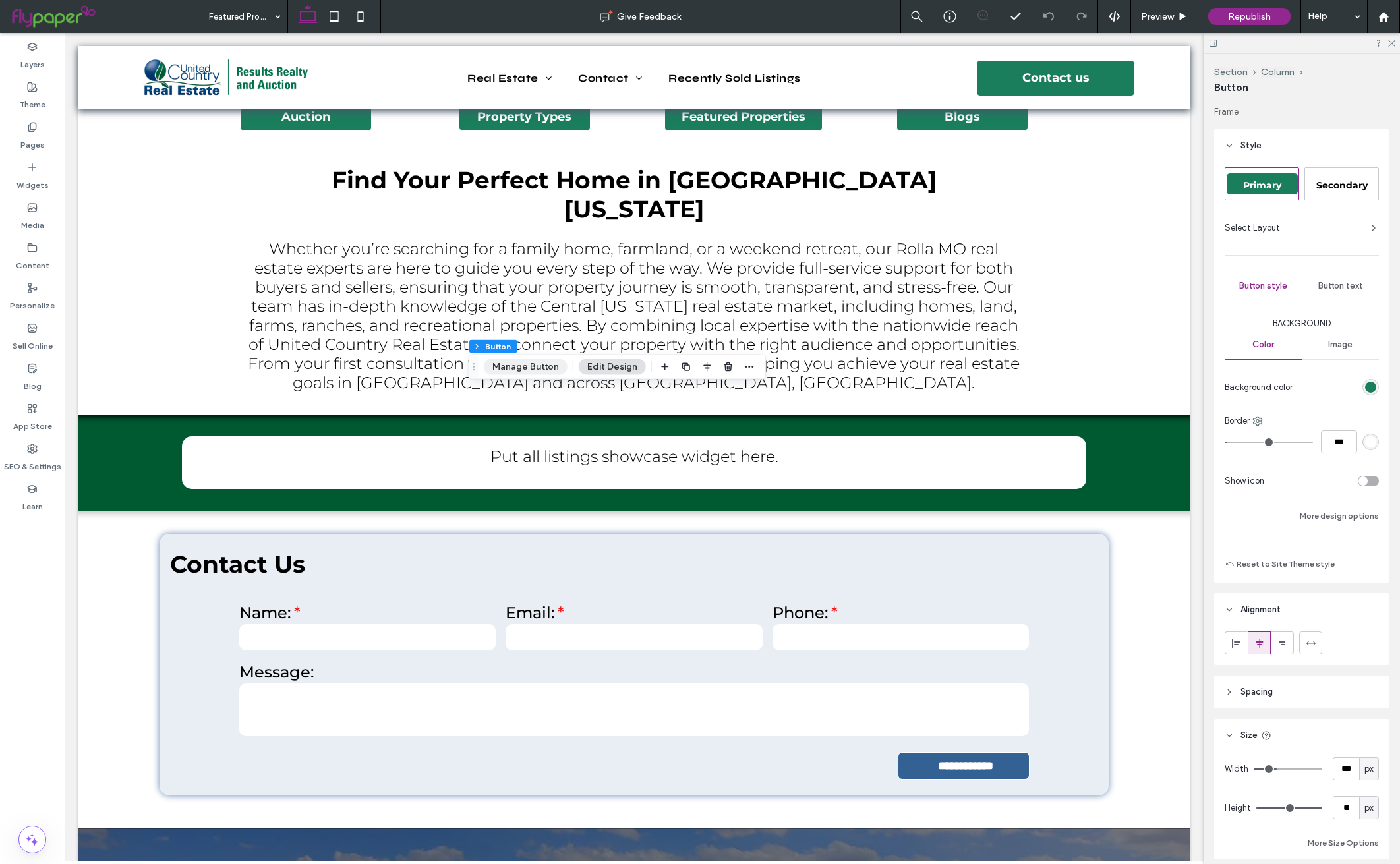
click at [533, 370] on button "Manage Button" at bounding box center [526, 367] width 84 height 16
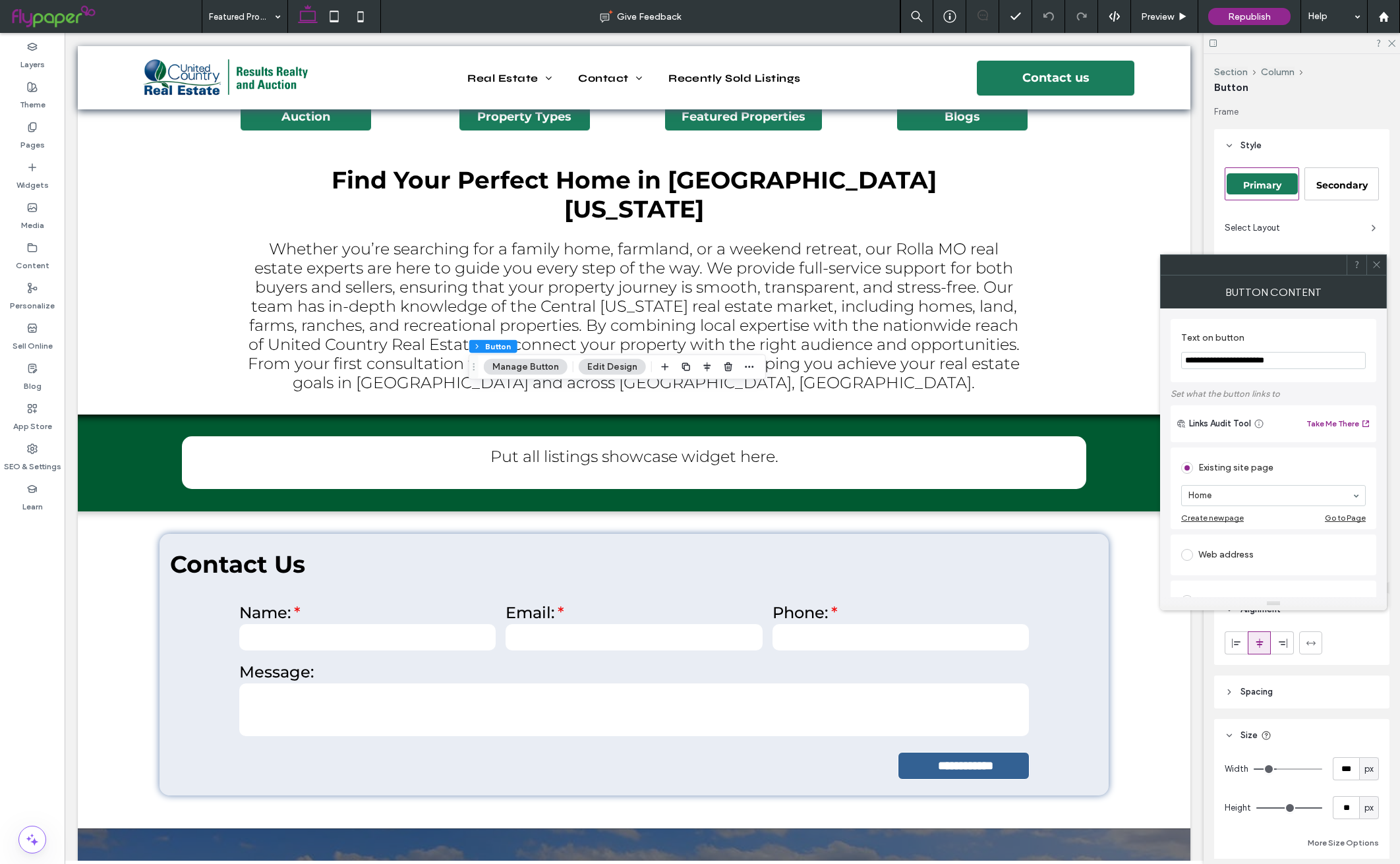
click at [1187, 558] on span at bounding box center [1188, 555] width 12 height 12
click at [1309, 540] on input "url" at bounding box center [1274, 540] width 184 height 18
paste input "**********"
type input "**********"
click at [1376, 263] on icon at bounding box center [1376, 264] width 10 height 10
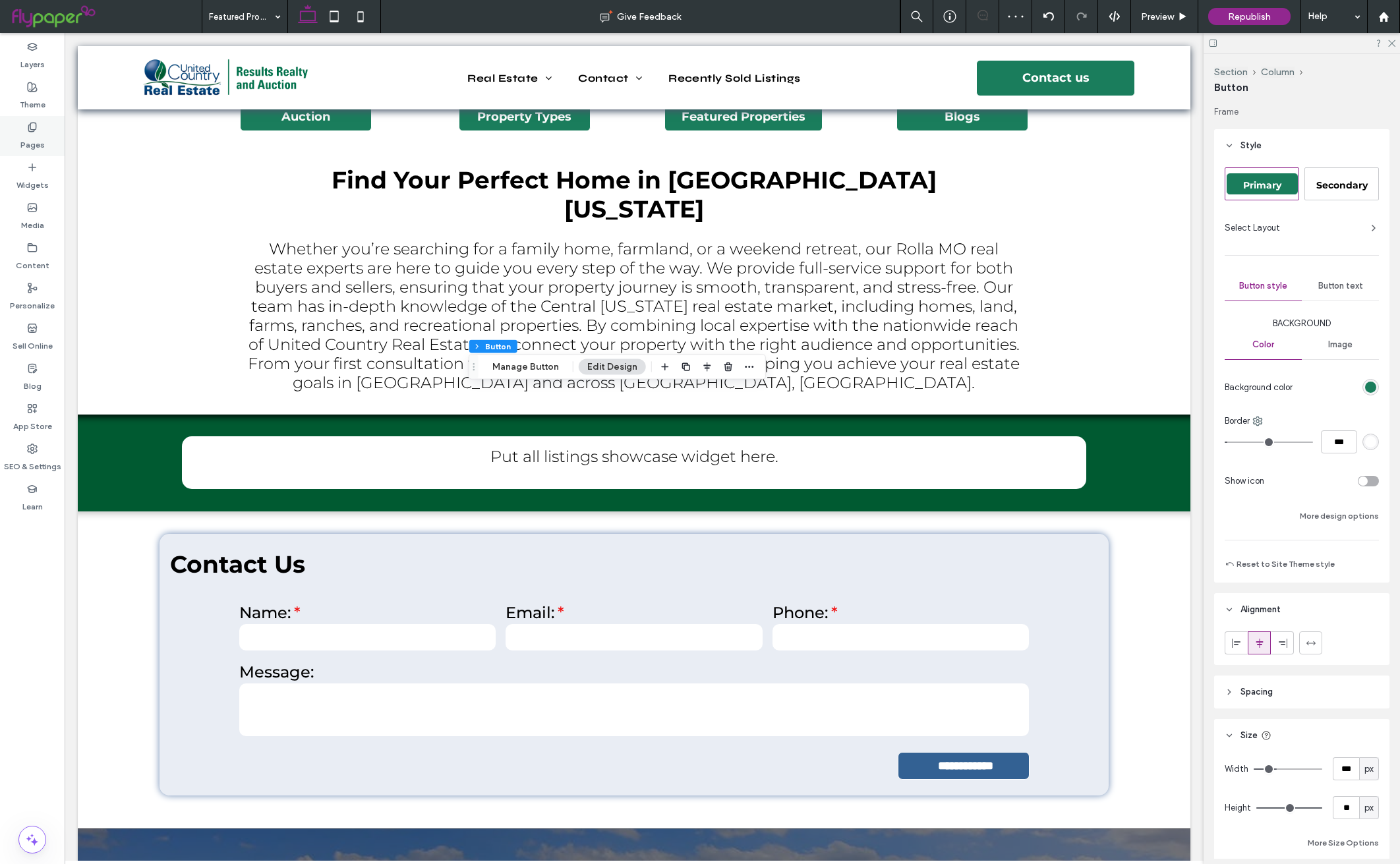
click at [28, 145] on label "Pages" at bounding box center [33, 142] width 24 height 18
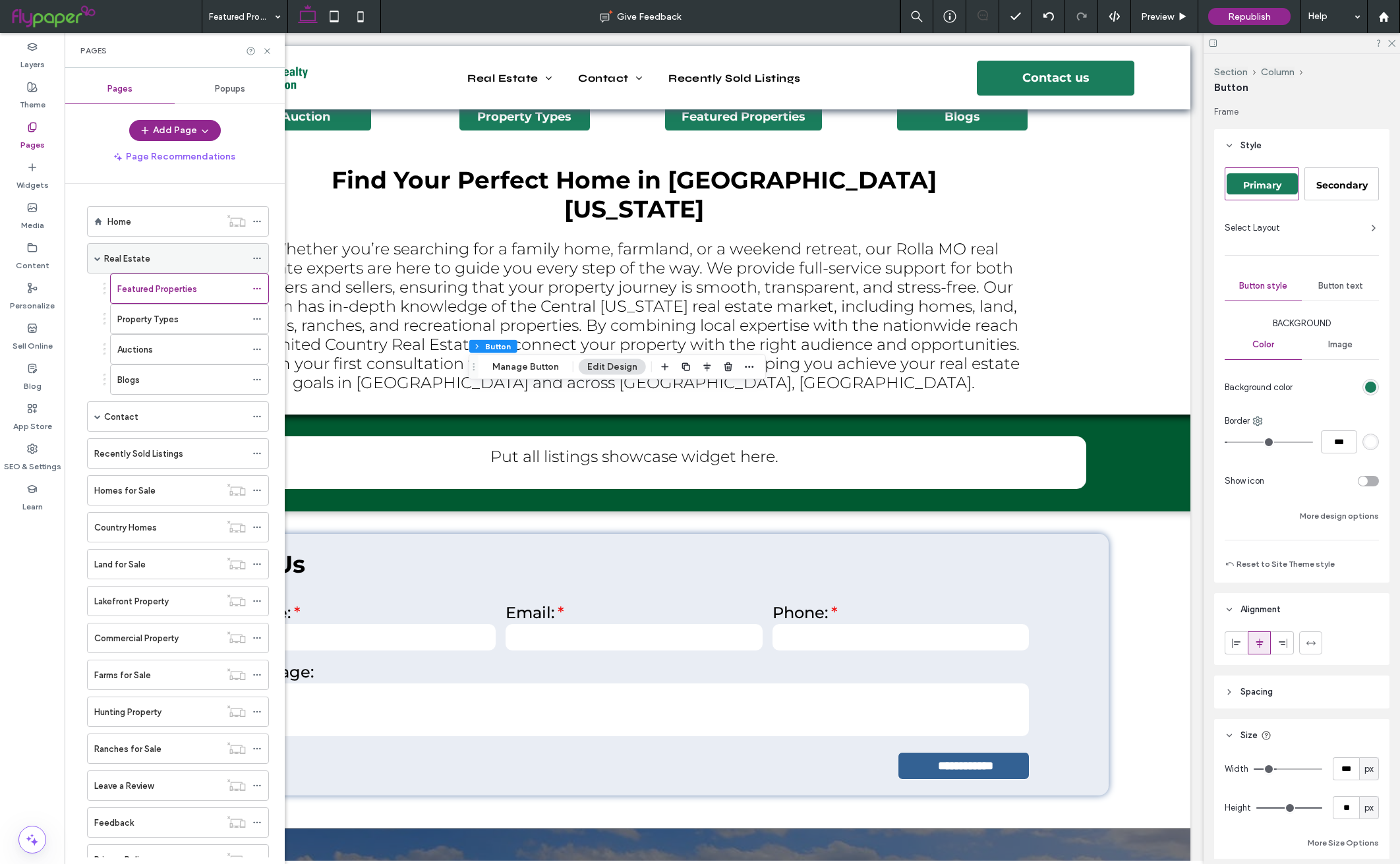
click at [174, 252] on div "Real Estate" at bounding box center [175, 258] width 142 height 29
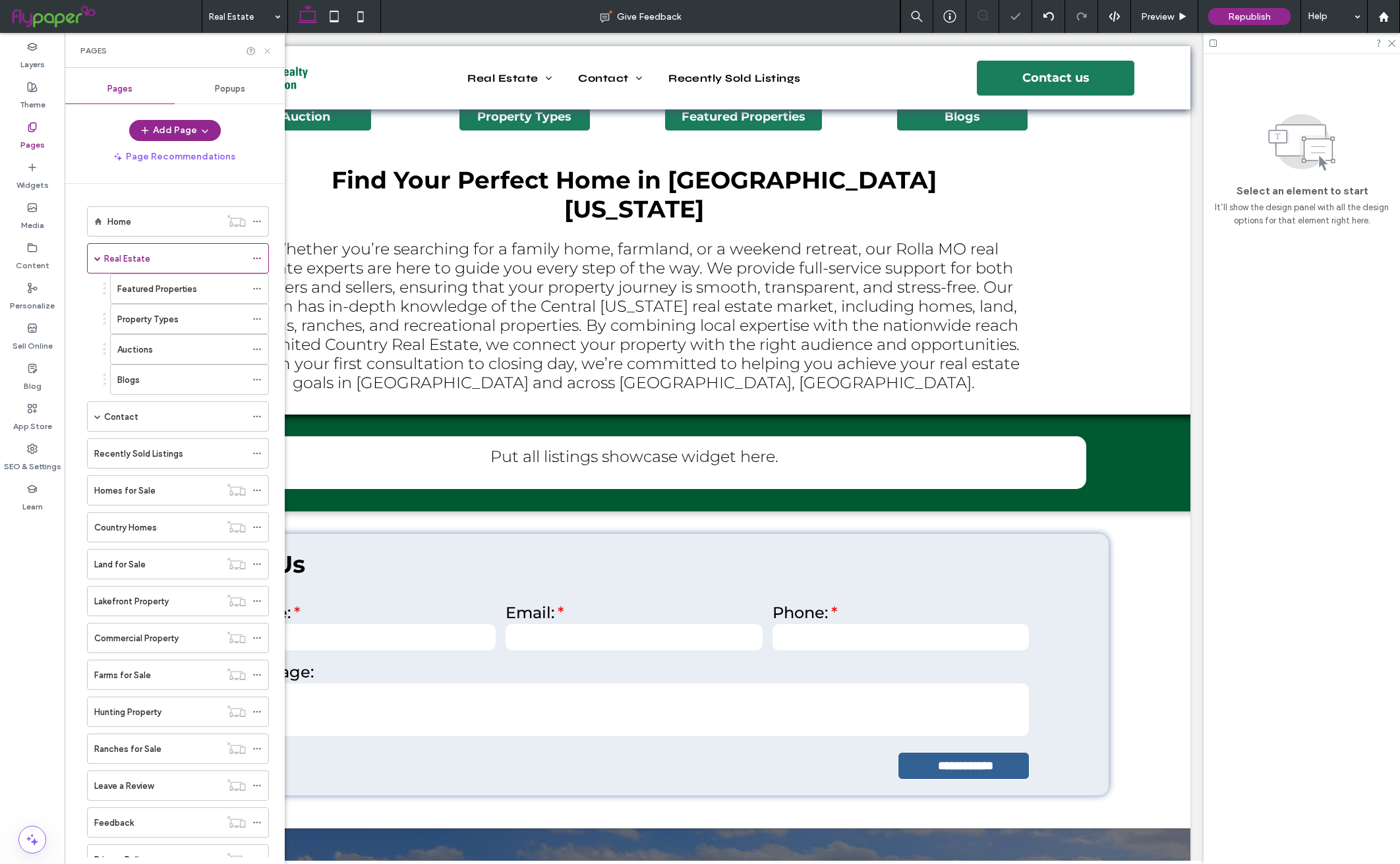
click at [268, 46] on icon at bounding box center [267, 51] width 10 height 10
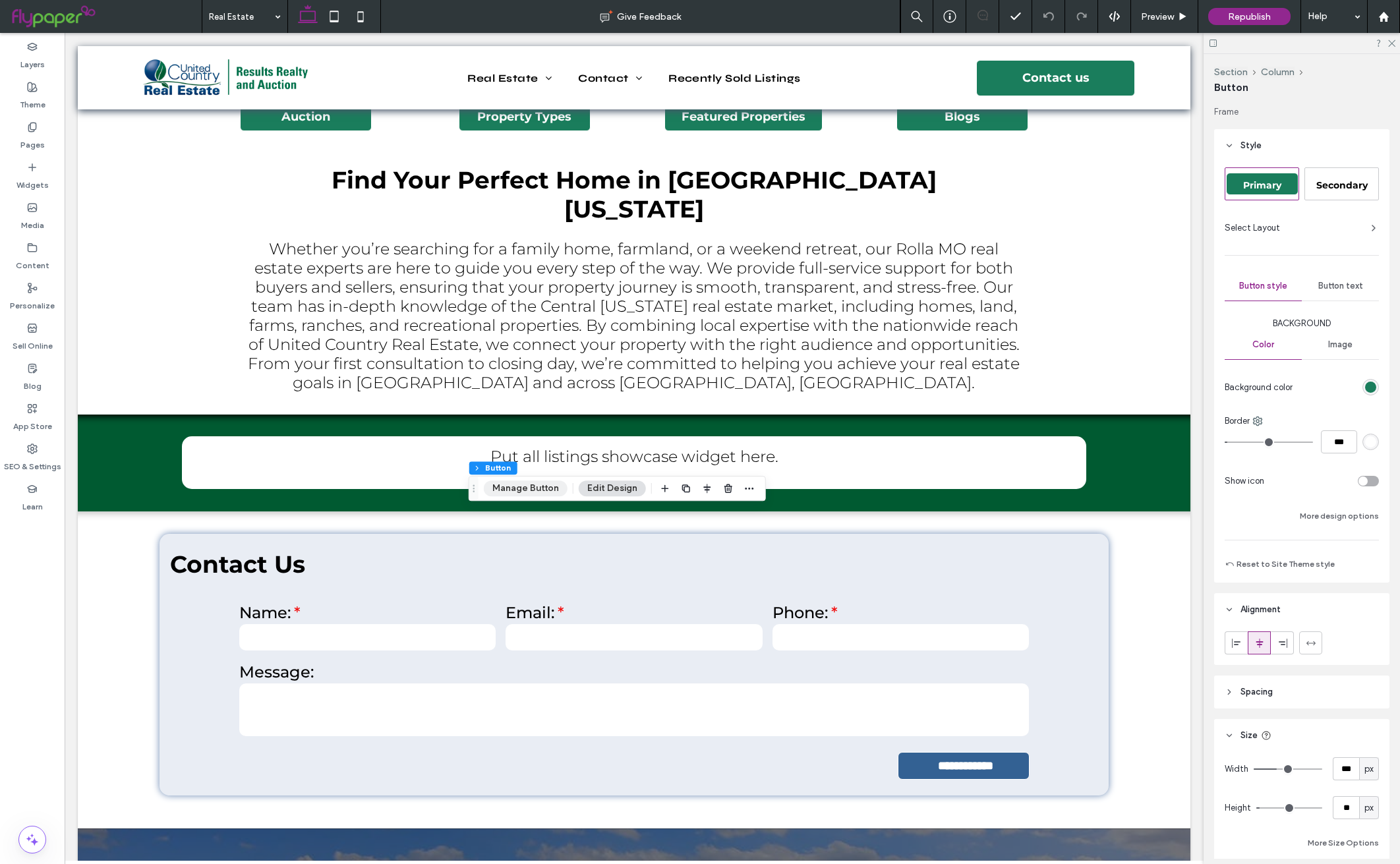
click at [518, 484] on button "Manage Button" at bounding box center [526, 488] width 84 height 16
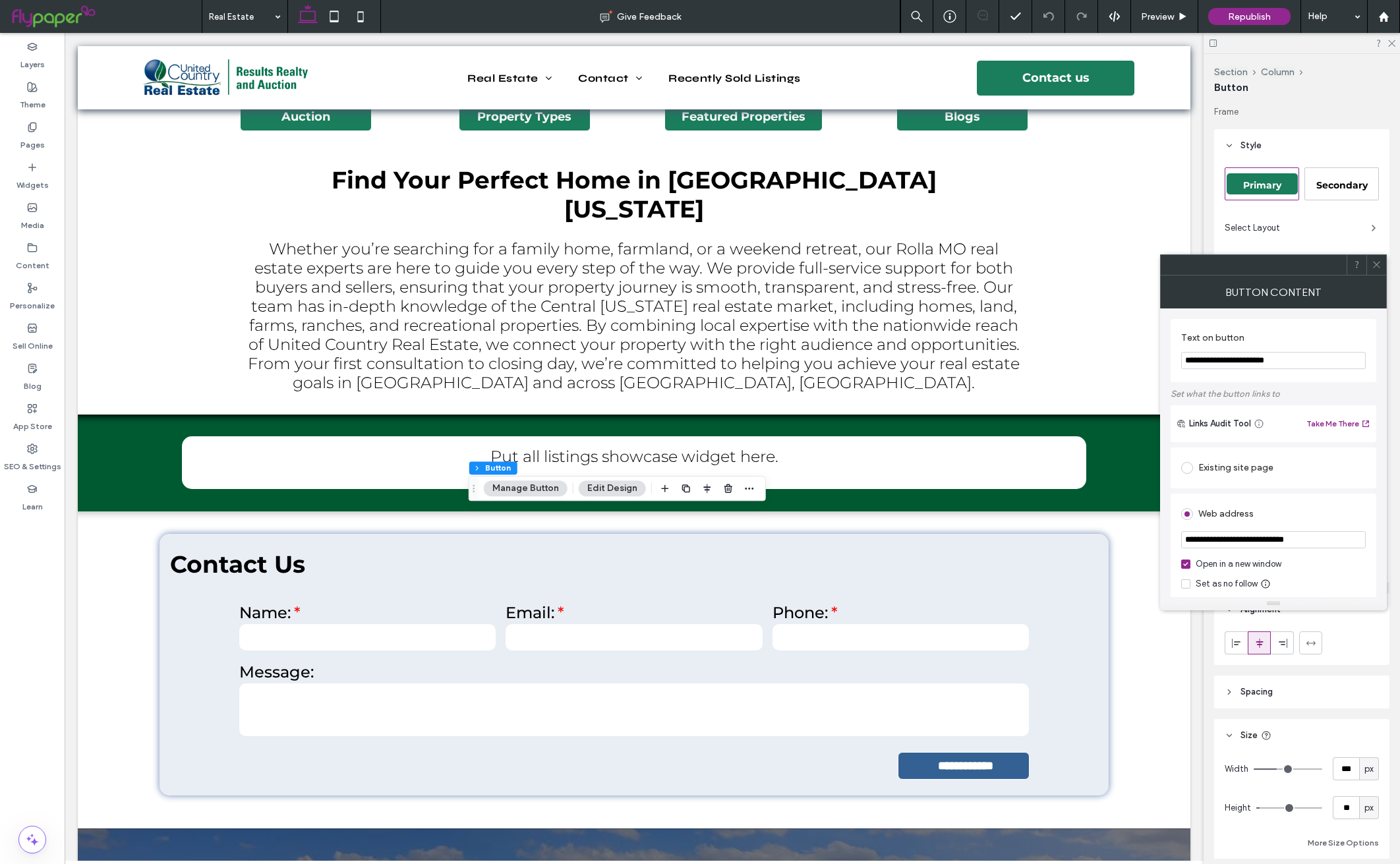
click at [1380, 262] on icon at bounding box center [1376, 264] width 10 height 10
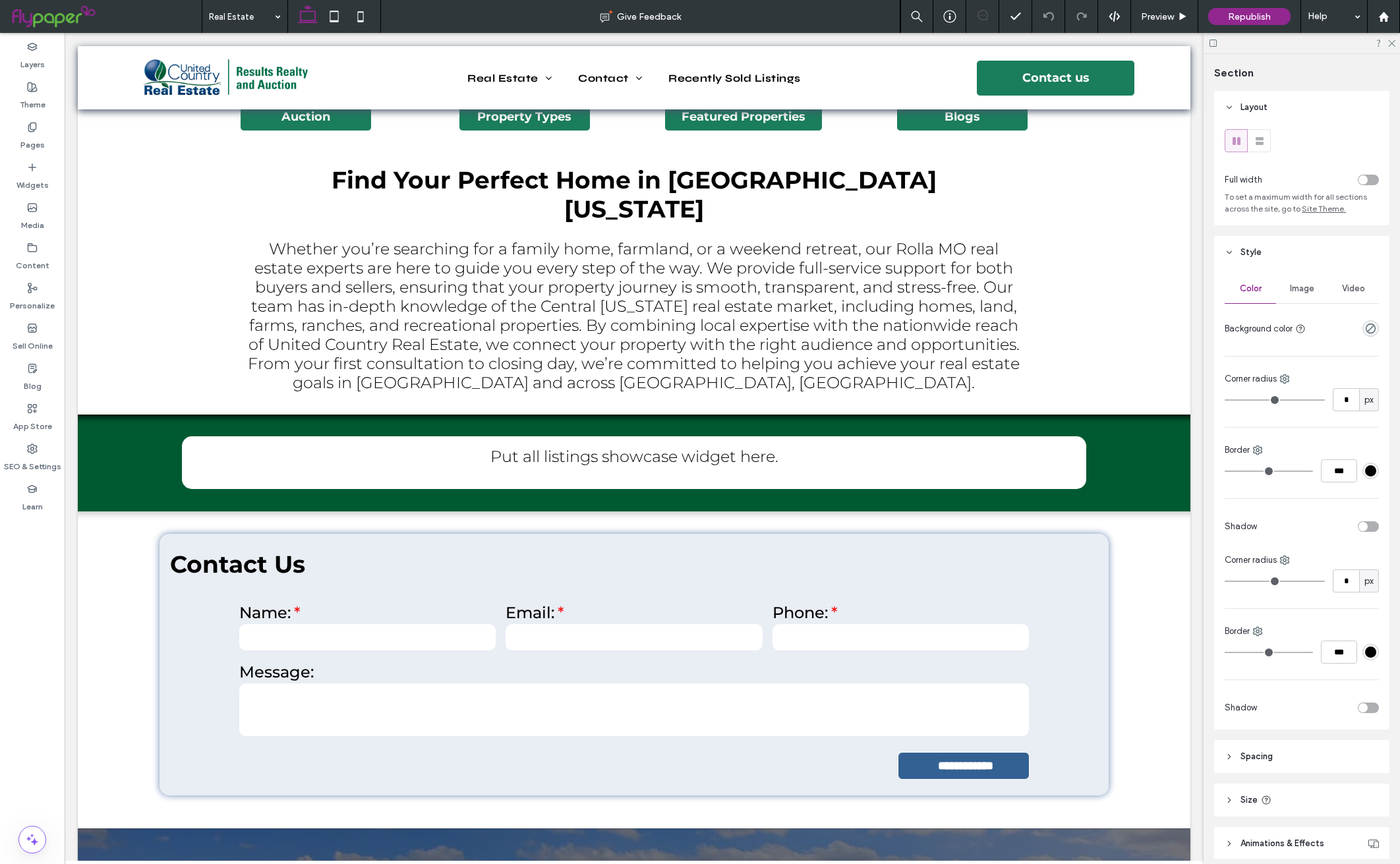
type input "***"
click at [13, 130] on div "Pages" at bounding box center [32, 135] width 65 height 40
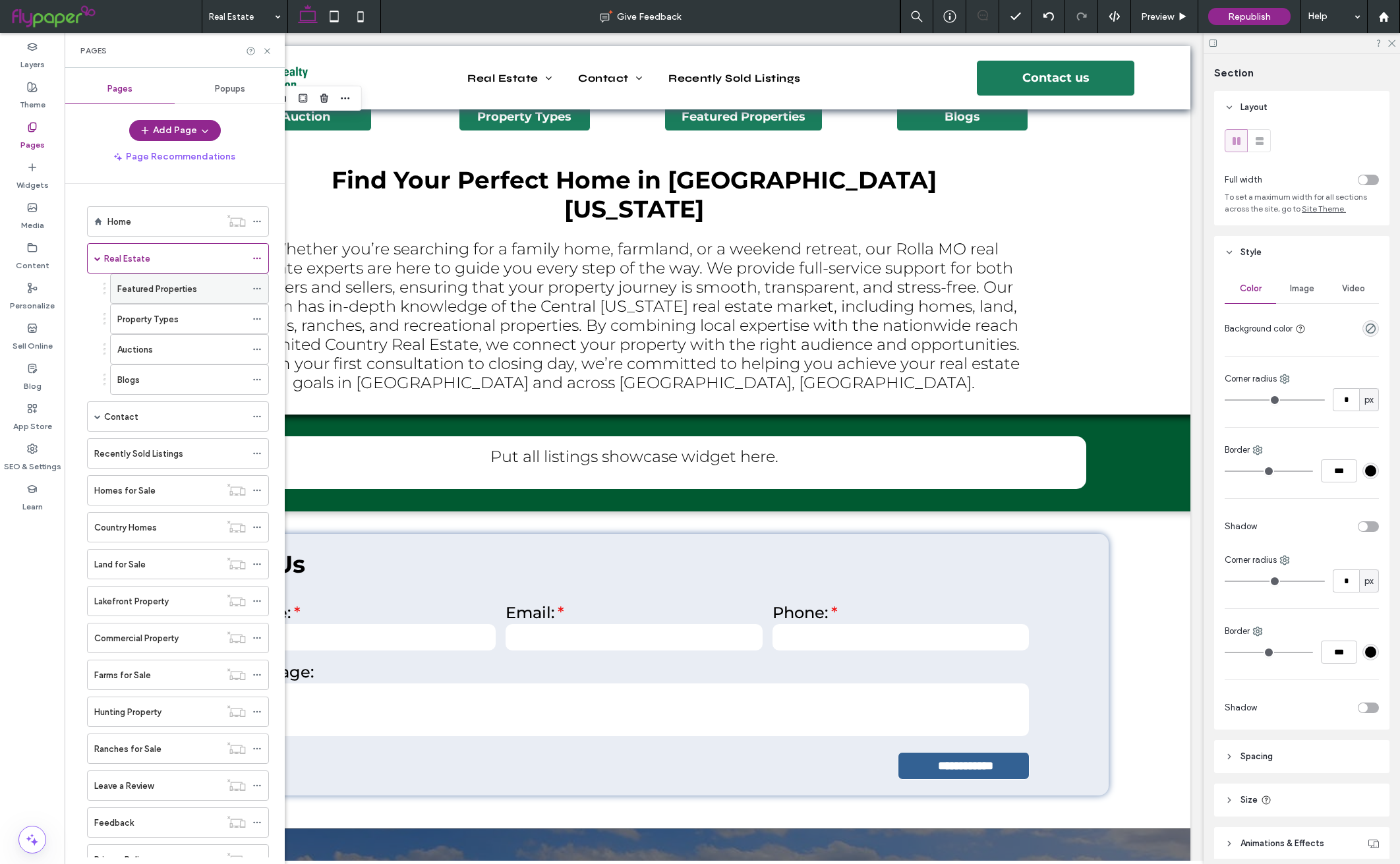
click at [224, 296] on div "Featured Properties" at bounding box center [181, 289] width 129 height 14
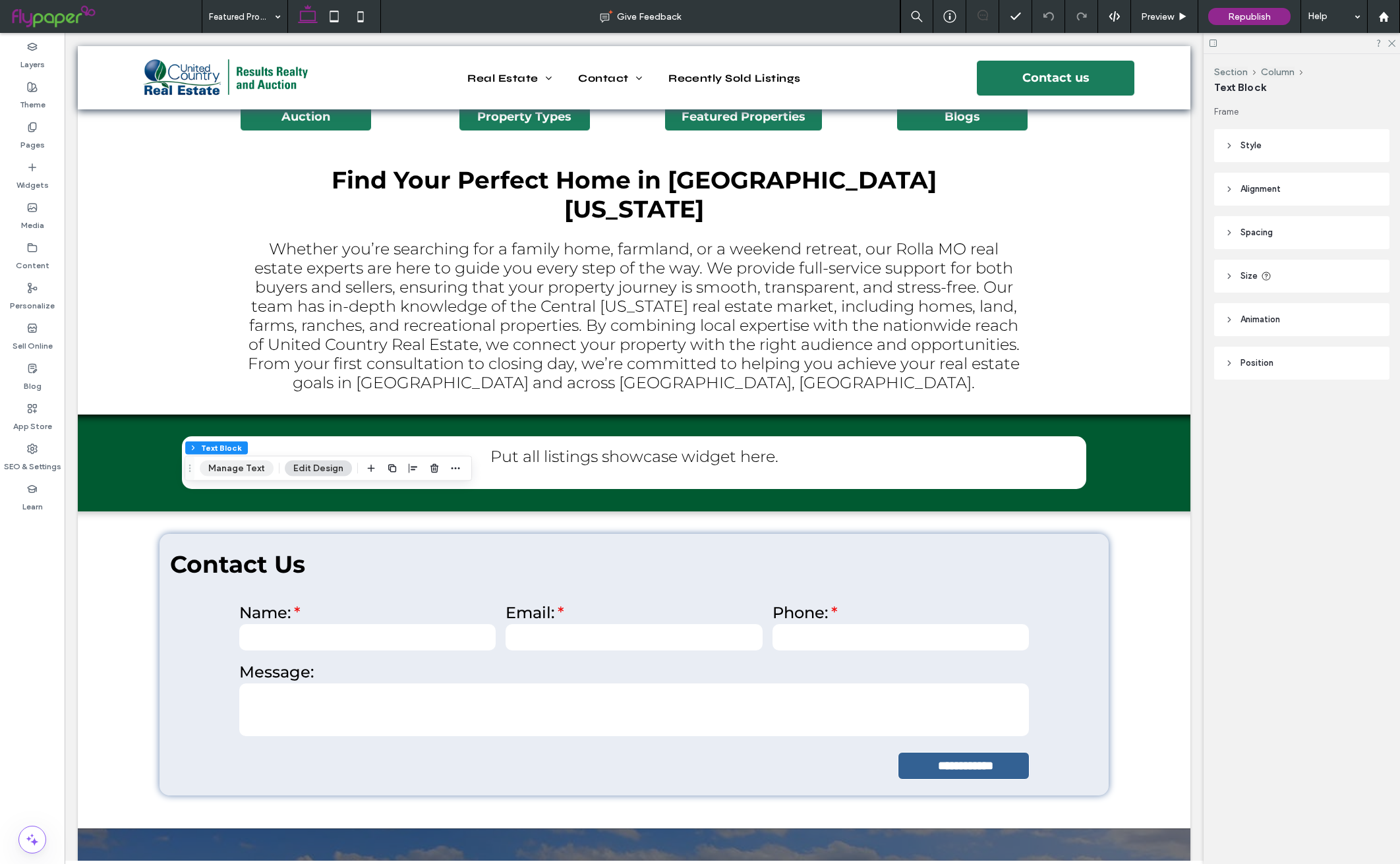
click at [235, 470] on button "Manage Text" at bounding box center [236, 468] width 74 height 16
type input "**********"
type input "**"
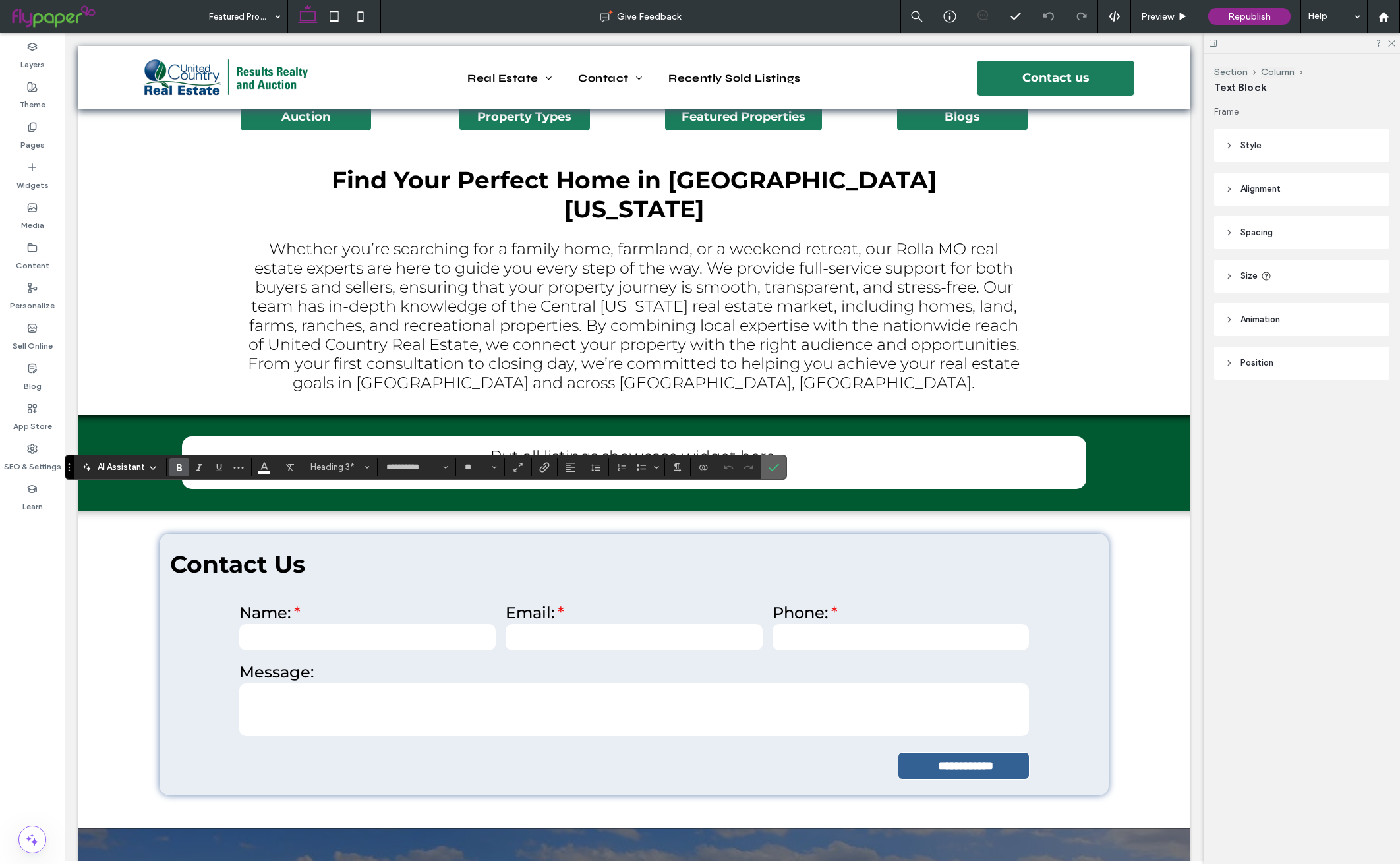
click at [778, 467] on icon "Confirm" at bounding box center [774, 467] width 11 height 11
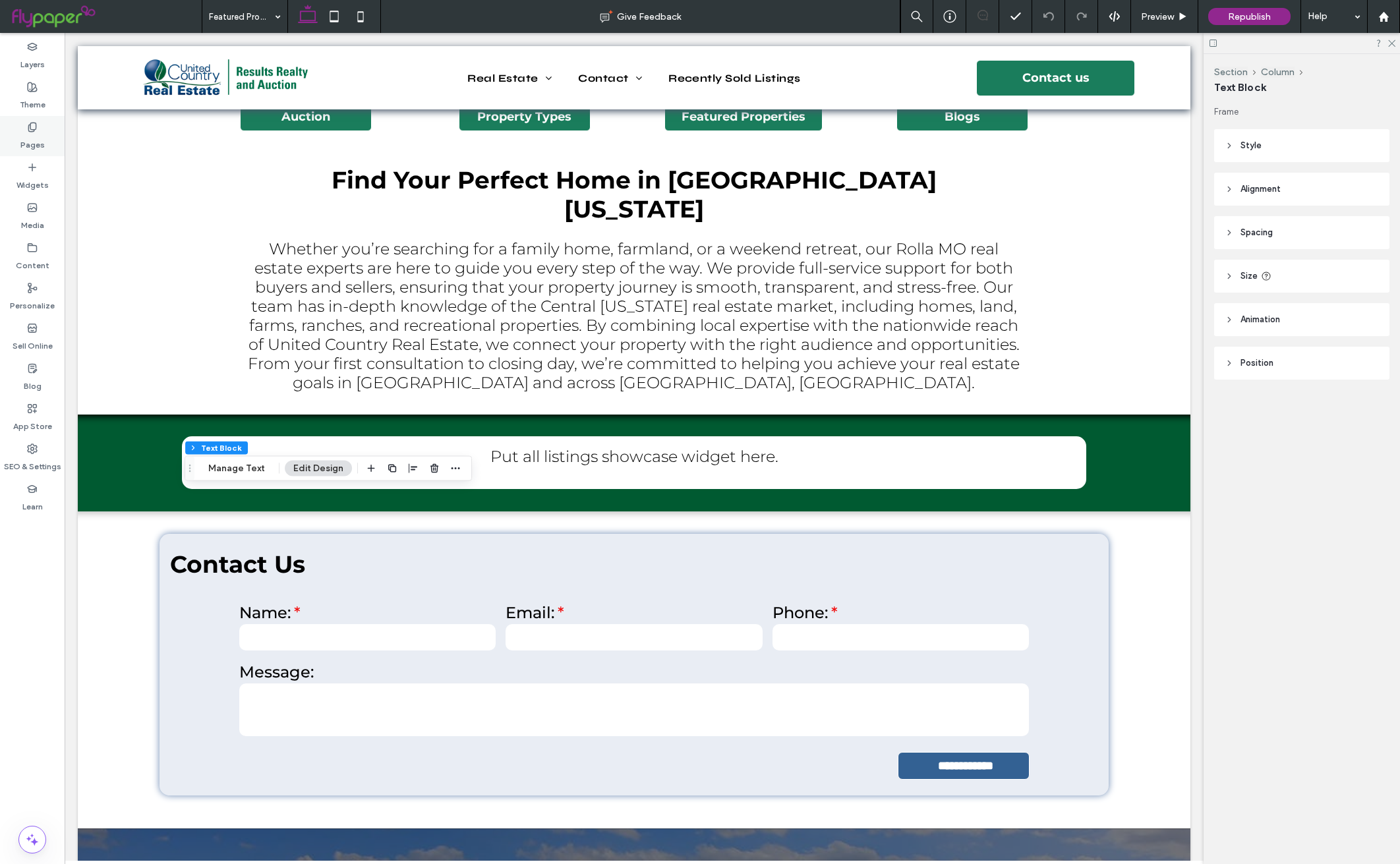
click at [23, 132] on label "Pages" at bounding box center [33, 142] width 24 height 18
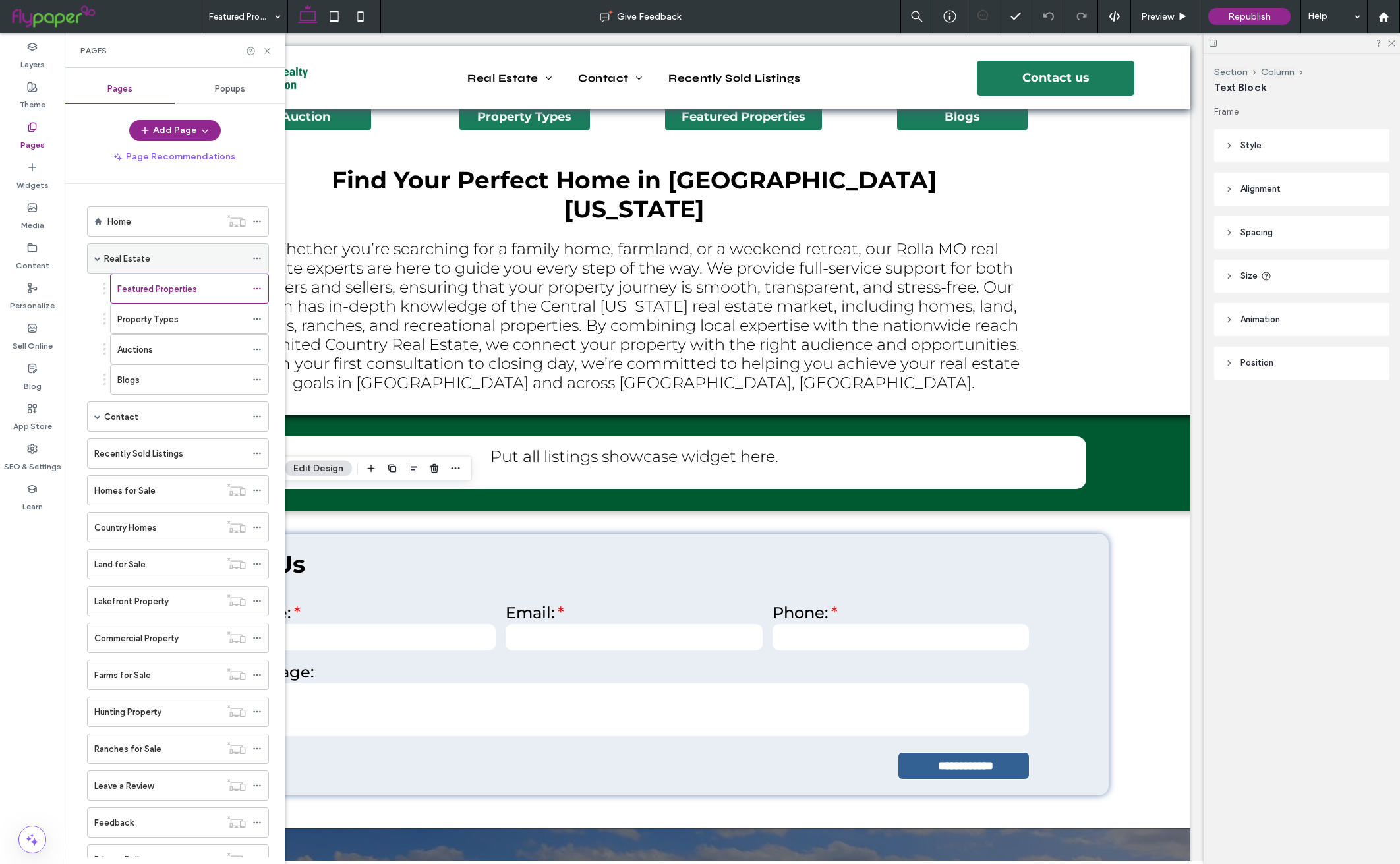
click at [178, 258] on div "Real Estate" at bounding box center [175, 259] width 142 height 14
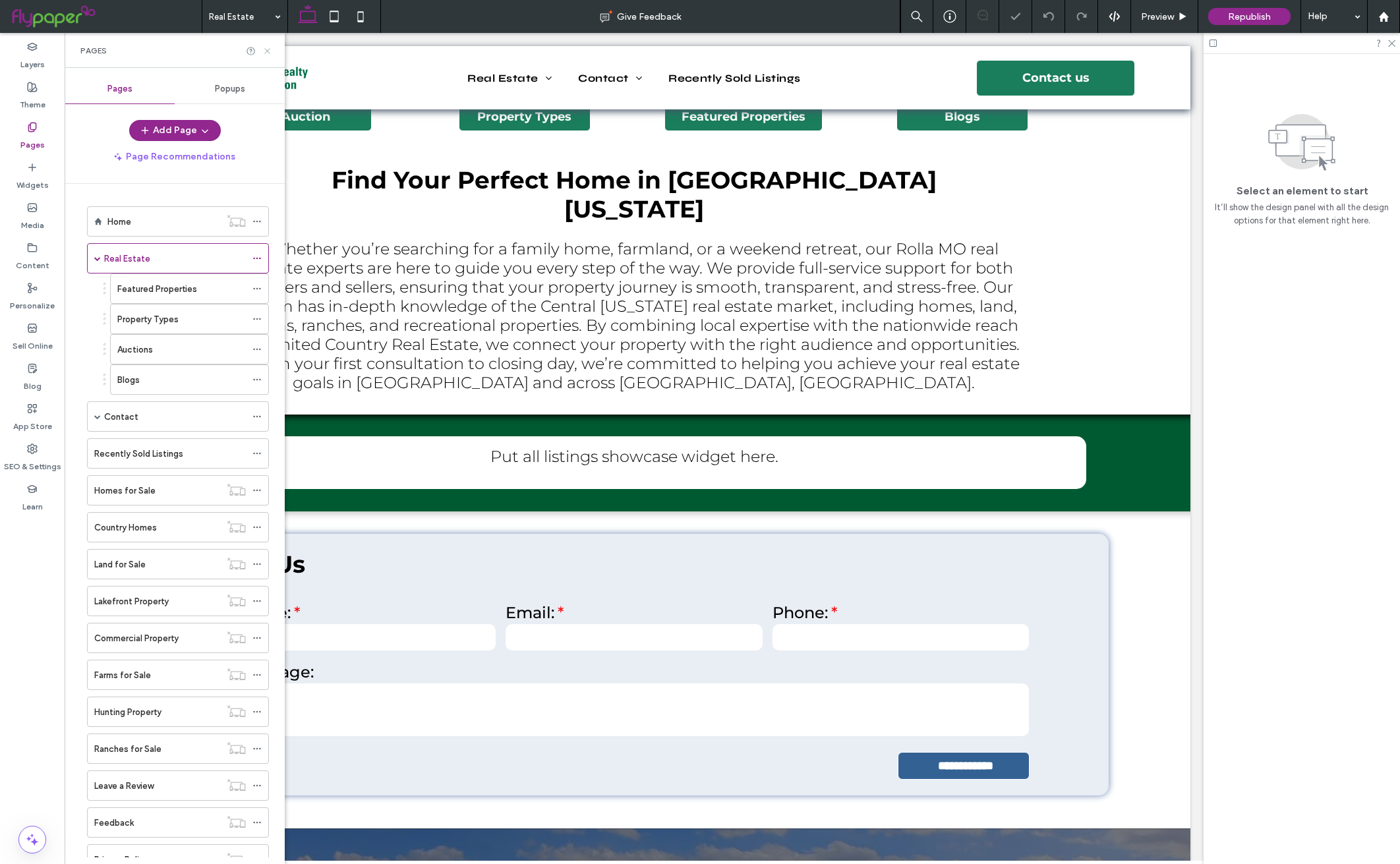
click at [268, 49] on icon at bounding box center [267, 51] width 10 height 10
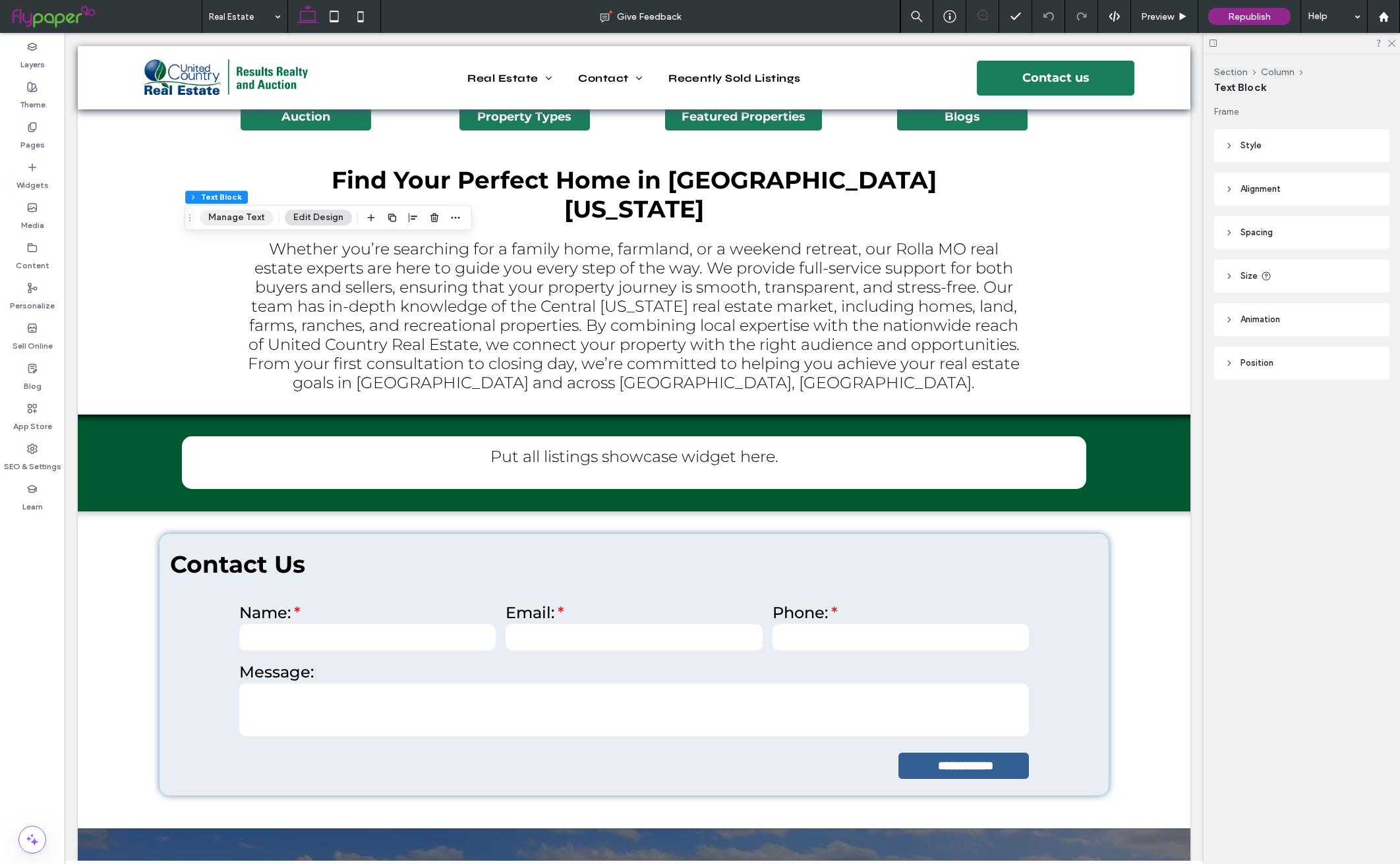
click at [228, 222] on button "Manage Text" at bounding box center [236, 217] width 74 height 16
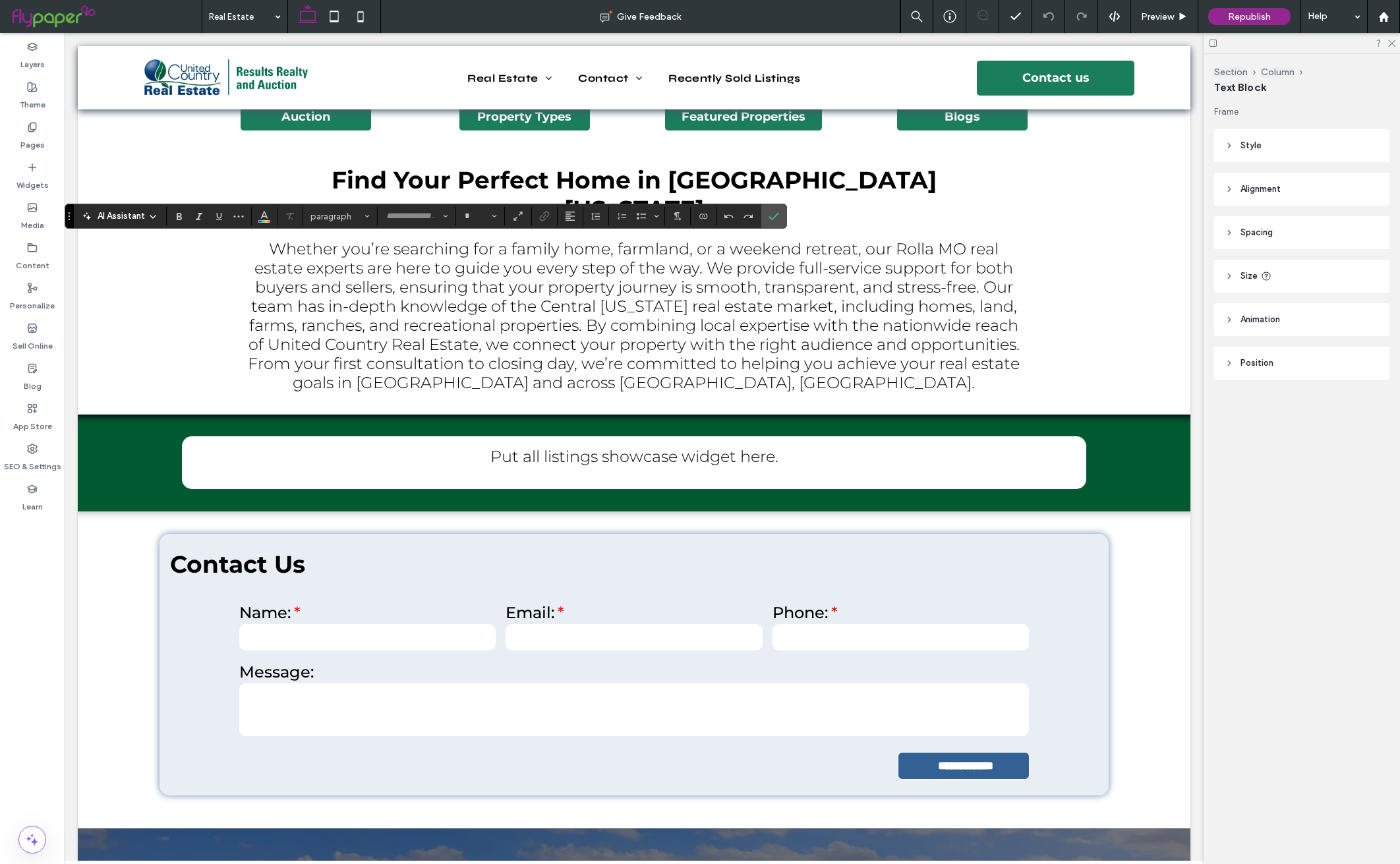
type input "**********"
click at [329, 215] on span "Heading 3*" at bounding box center [336, 216] width 52 height 10
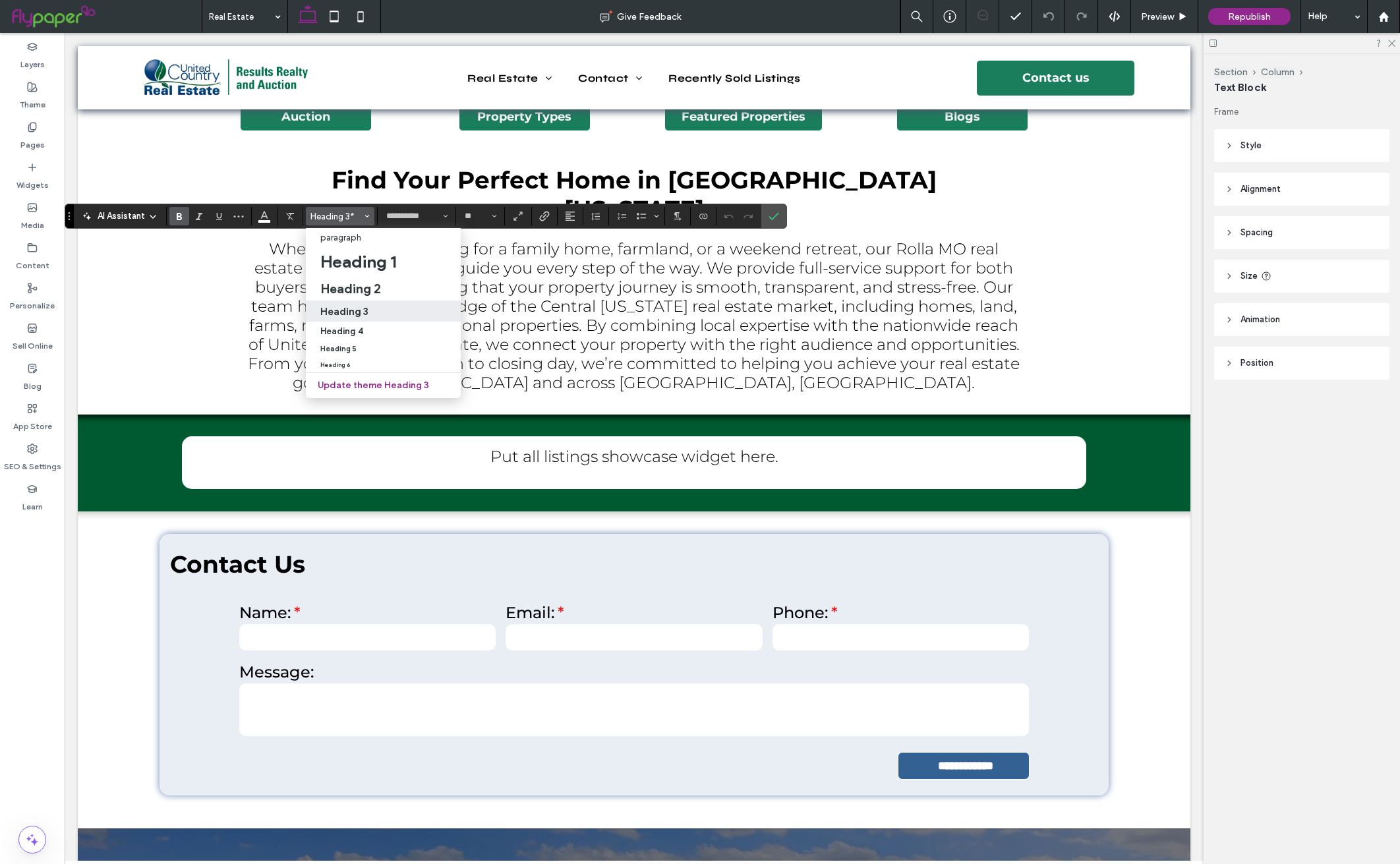
click at [356, 310] on h3 "Heading 3" at bounding box center [344, 311] width 48 height 12
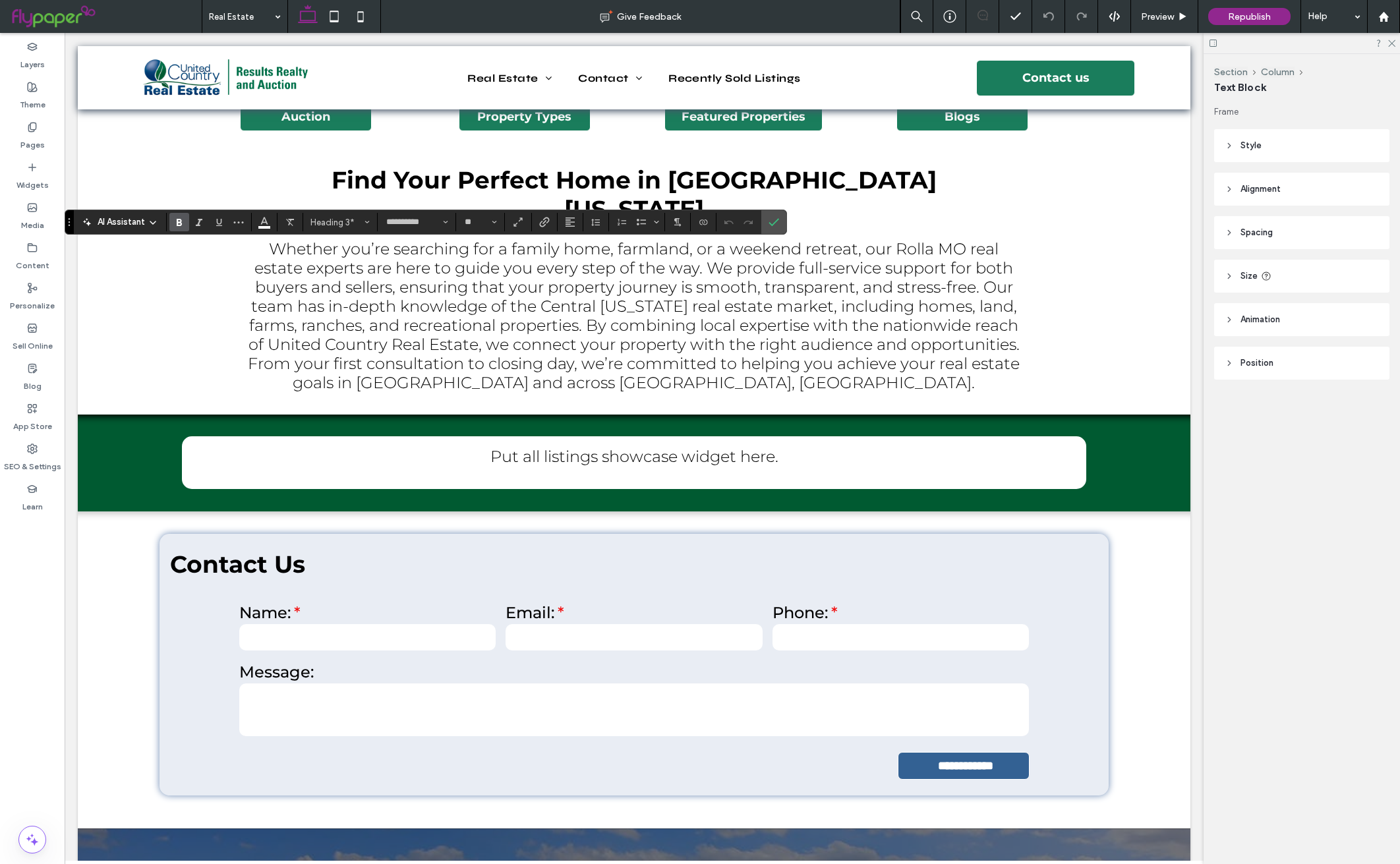
type input "**"
type input "****"
click at [268, 219] on icon "Color" at bounding box center [264, 221] width 11 height 11
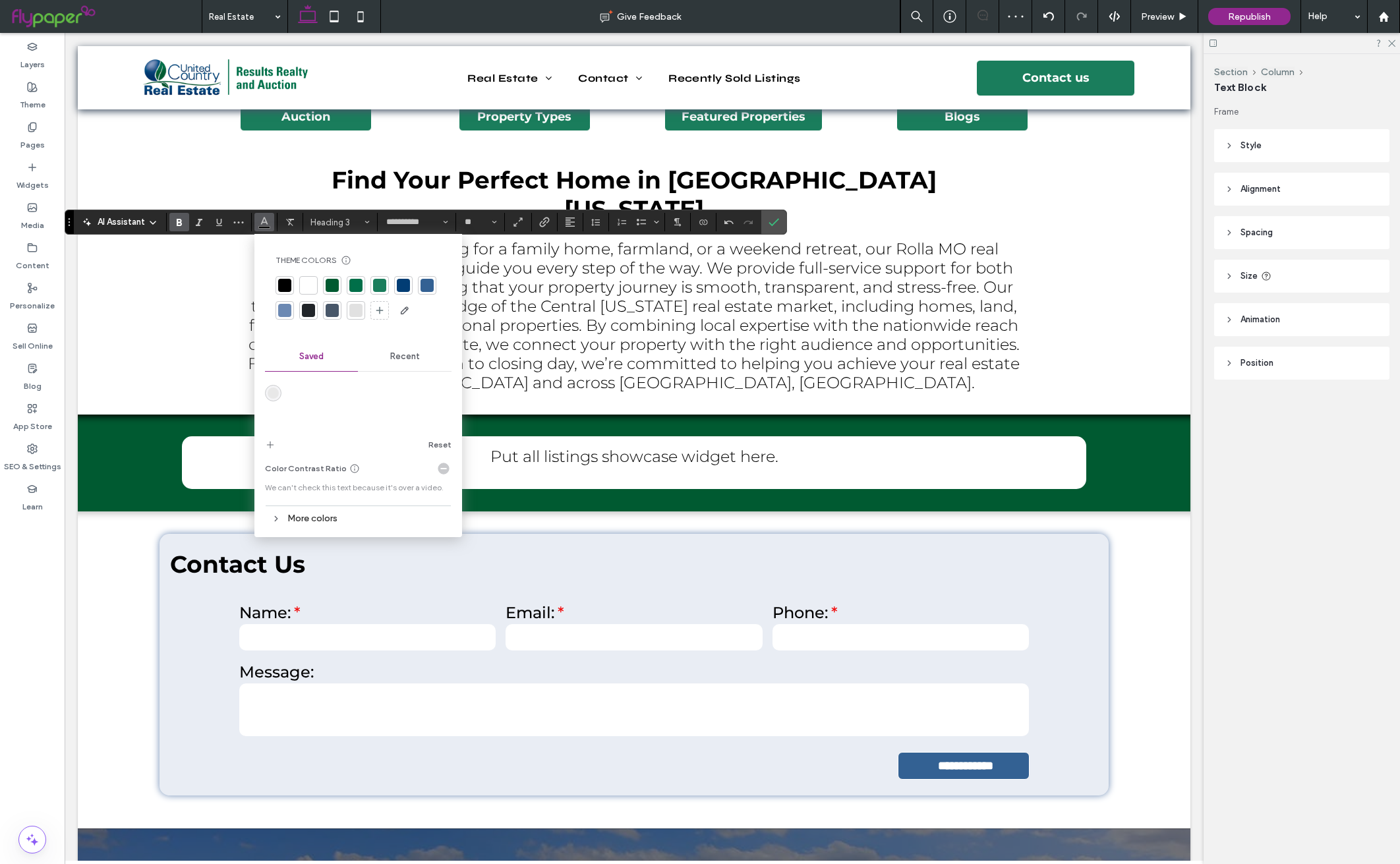
click at [310, 284] on div at bounding box center [308, 285] width 13 height 13
click at [779, 220] on icon "Confirm" at bounding box center [774, 222] width 11 height 11
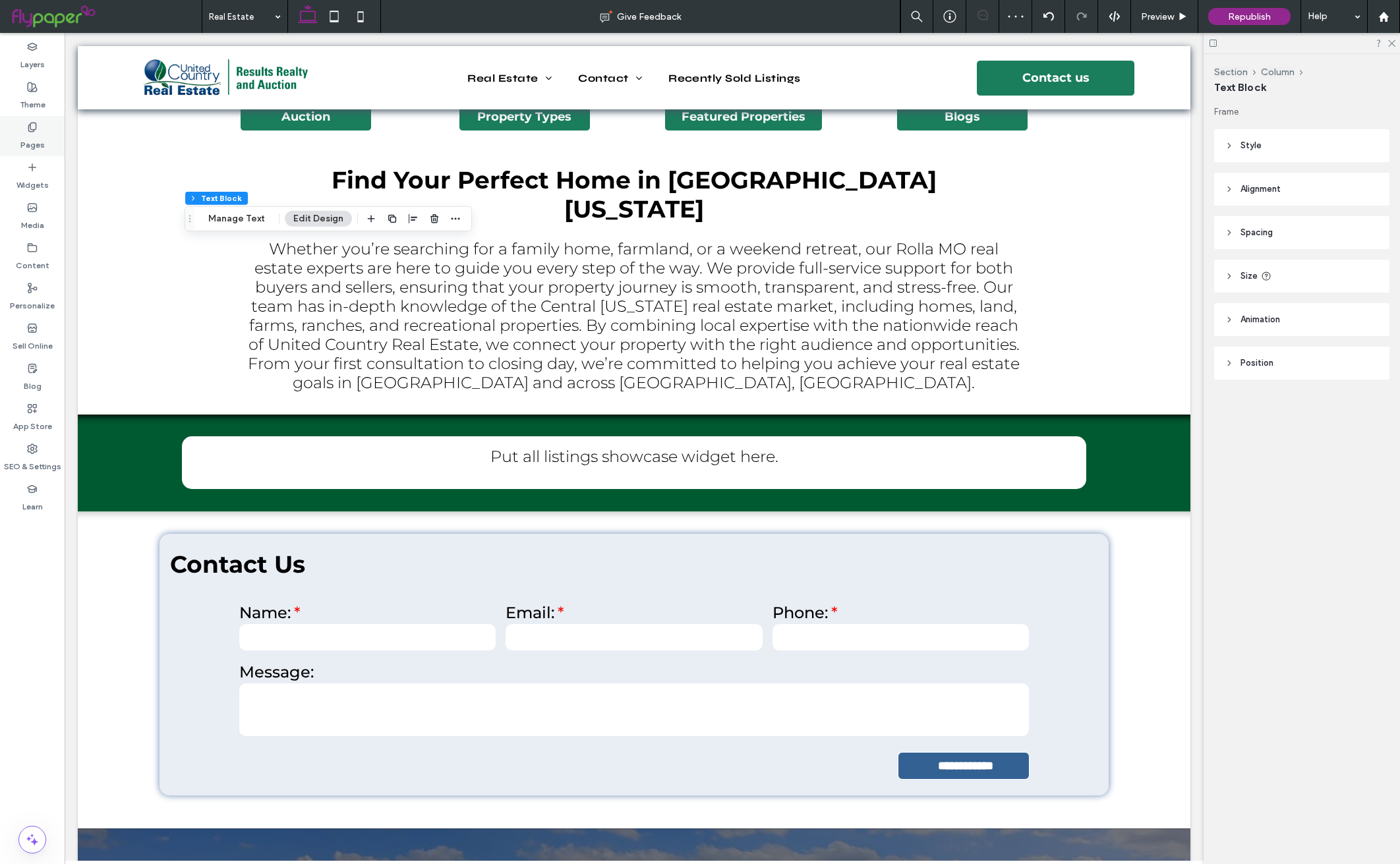
click at [27, 122] on icon at bounding box center [33, 127] width 11 height 11
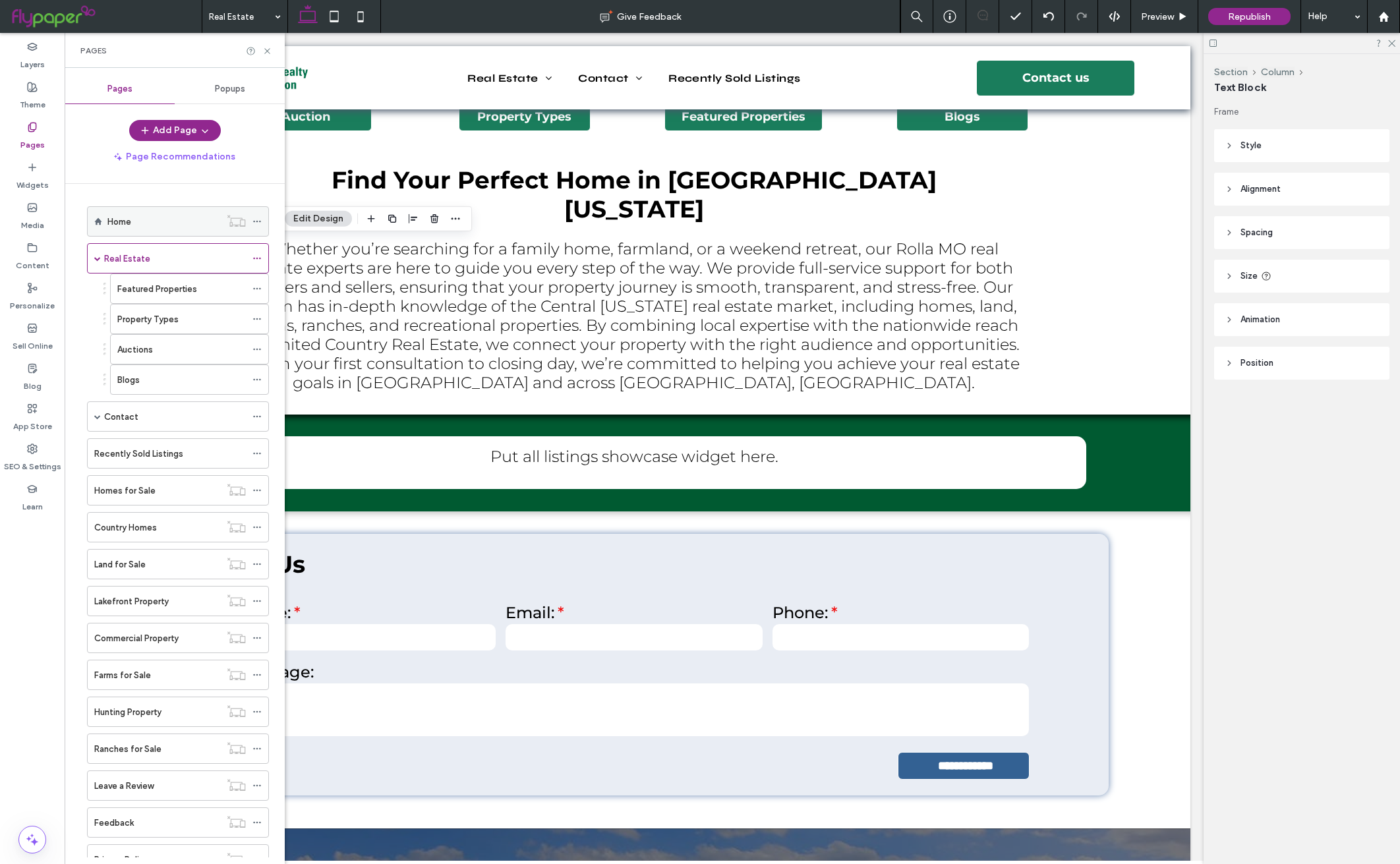
click at [171, 226] on div "Home" at bounding box center [164, 222] width 113 height 14
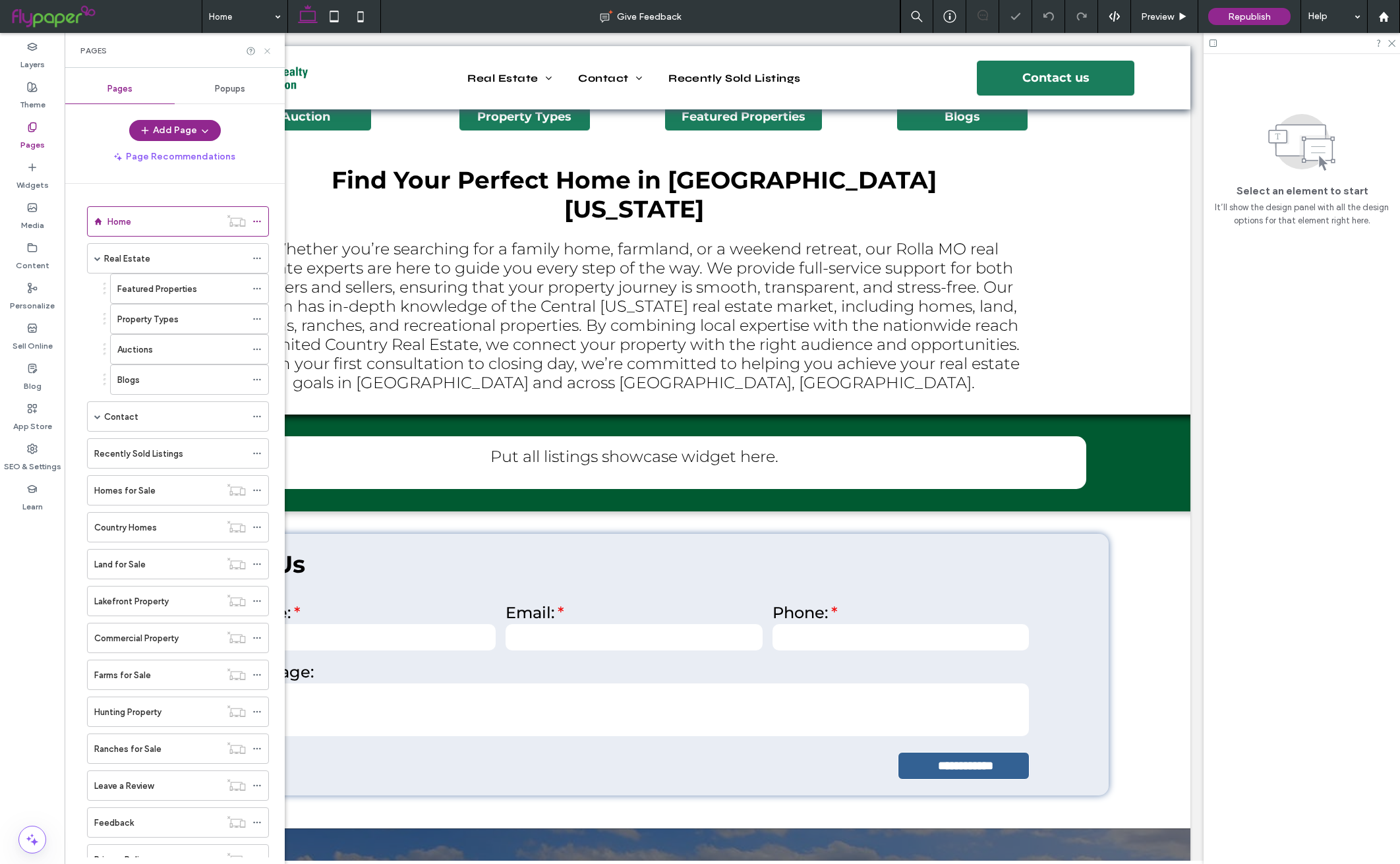
click at [264, 53] on icon at bounding box center [267, 51] width 10 height 10
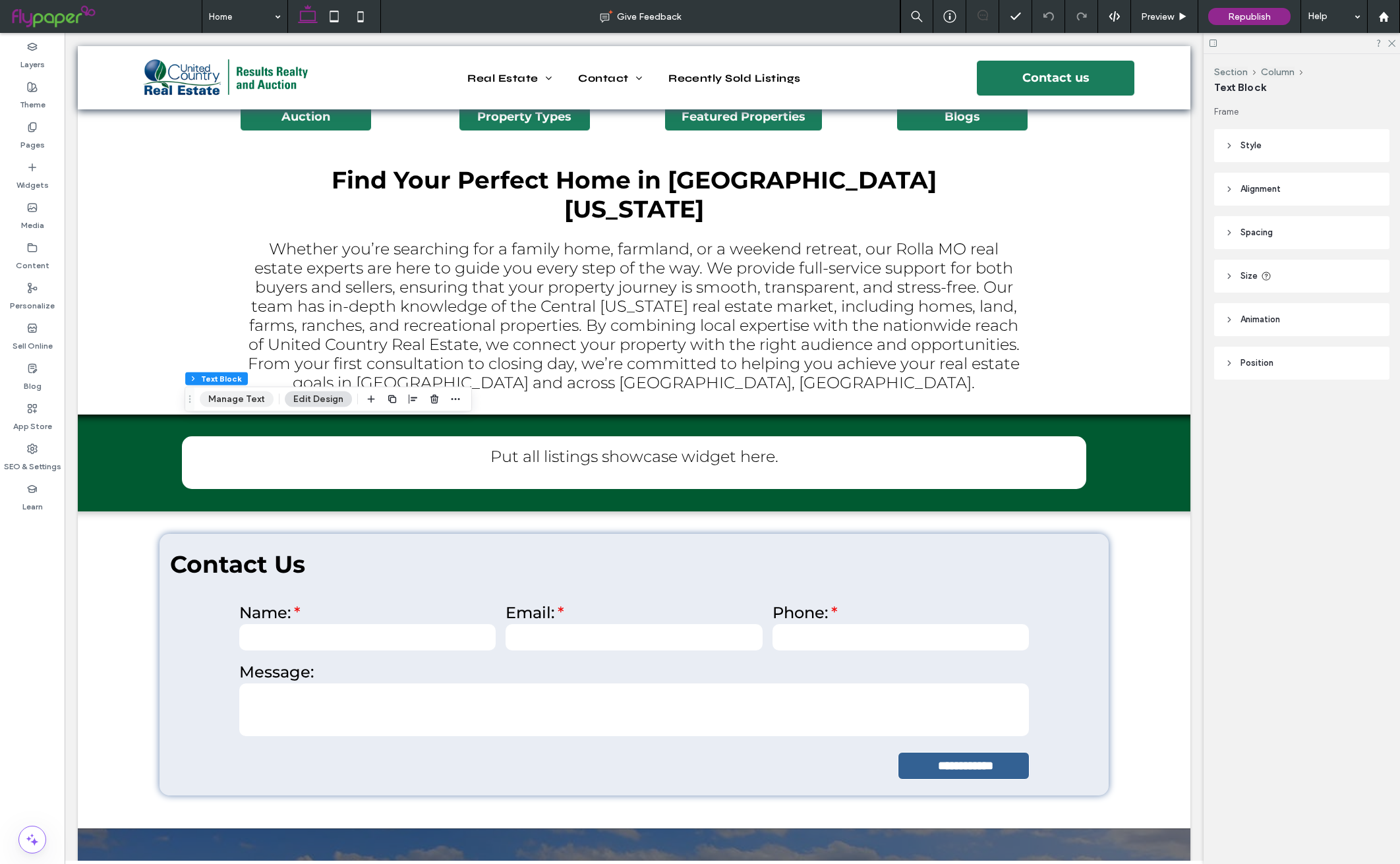
click at [221, 392] on button "Manage Text" at bounding box center [236, 399] width 74 height 16
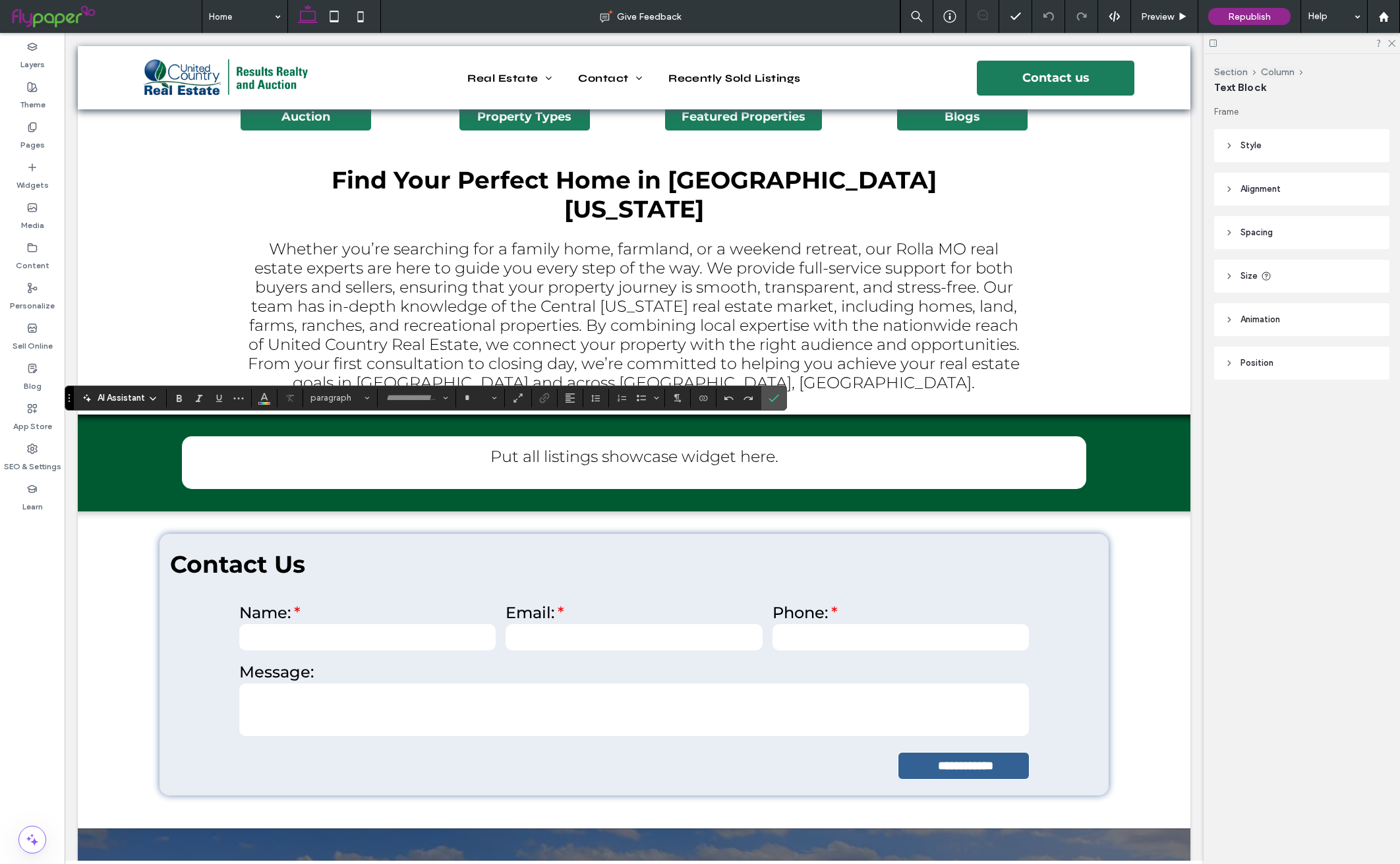
type input "**********"
click at [340, 401] on span "Heading 3*" at bounding box center [336, 397] width 52 height 10
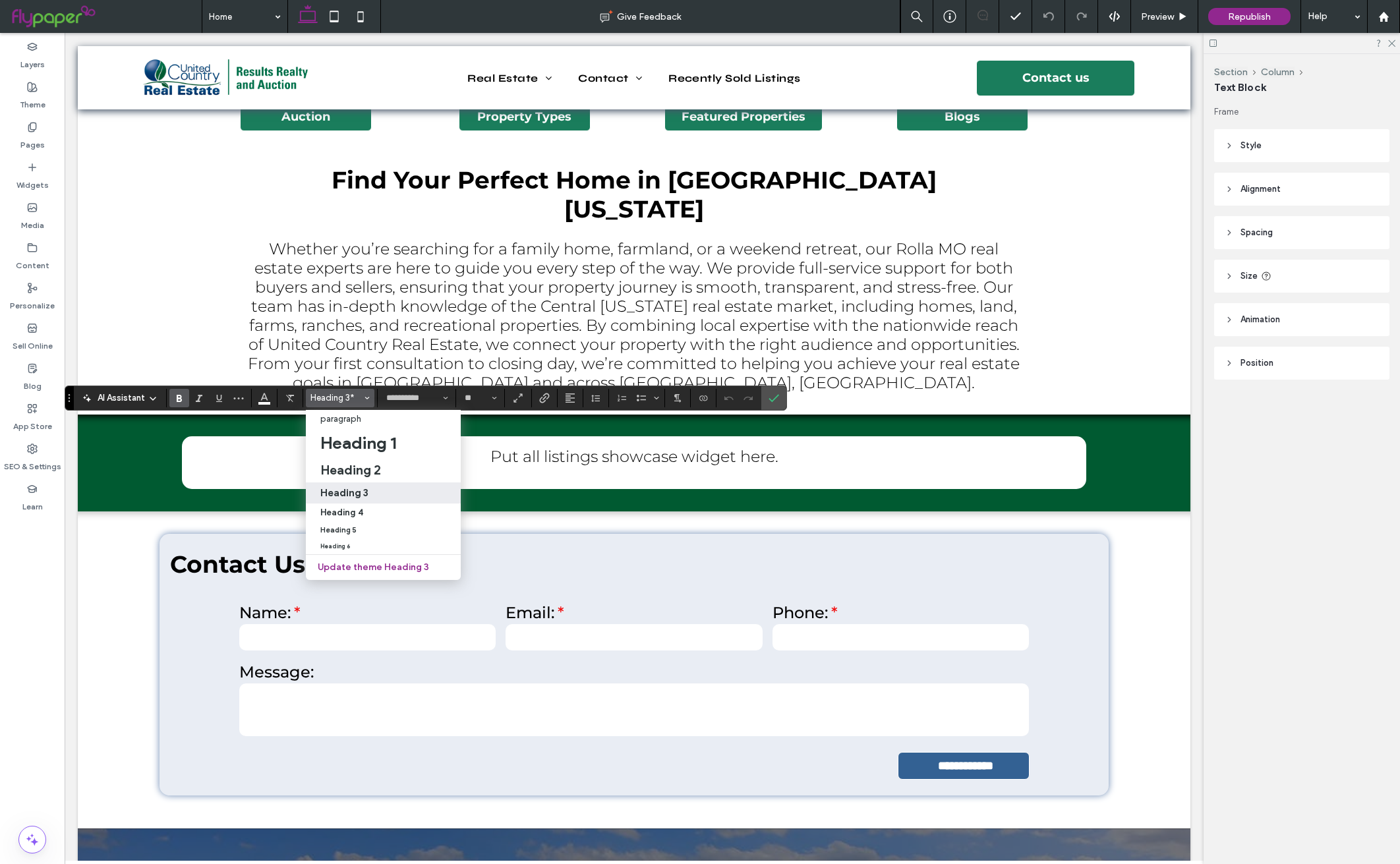
click at [358, 486] on h3 "Heading 3" at bounding box center [344, 493] width 48 height 12
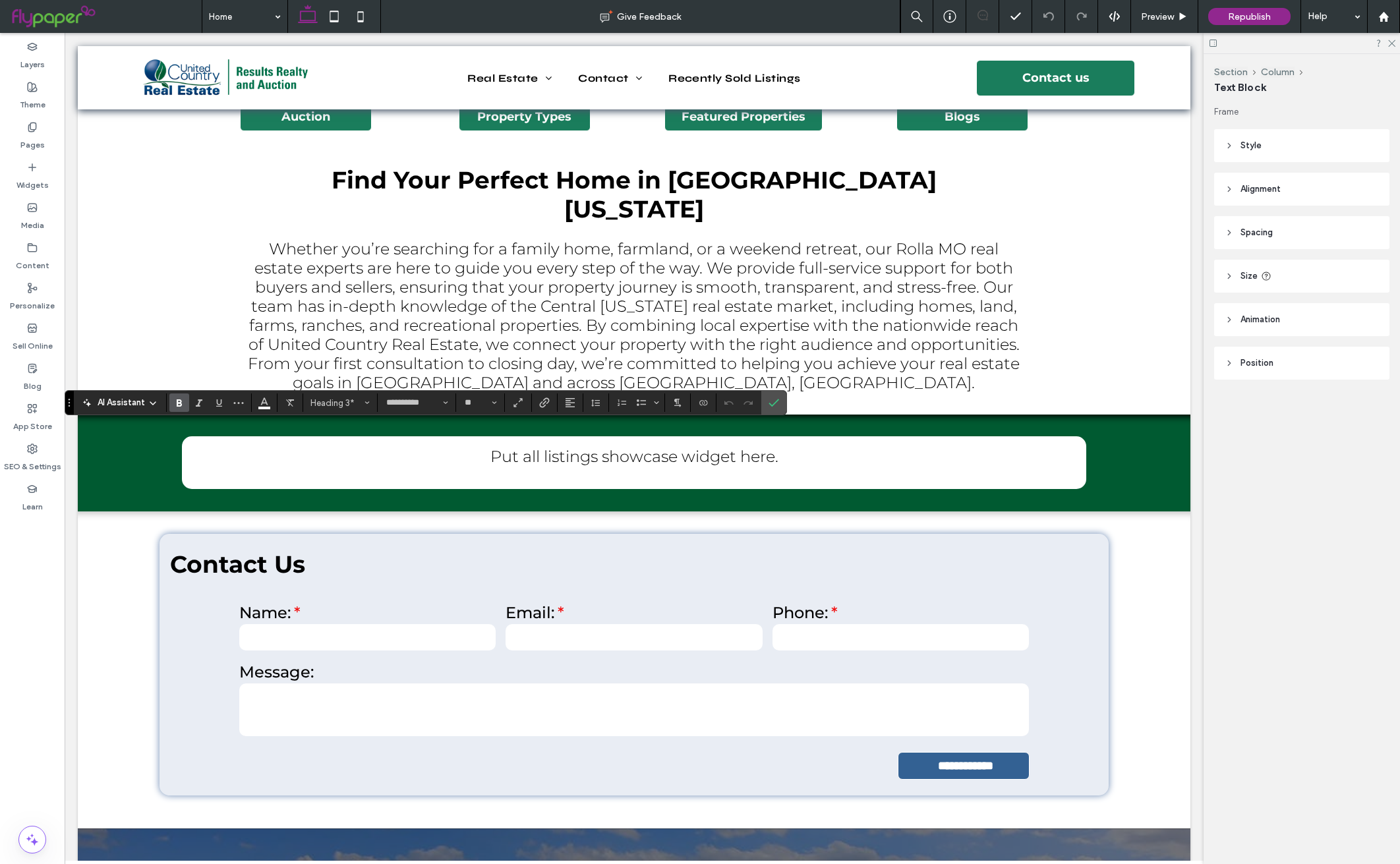
type input "**"
click at [263, 403] on use "Color" at bounding box center [264, 402] width 8 height 8
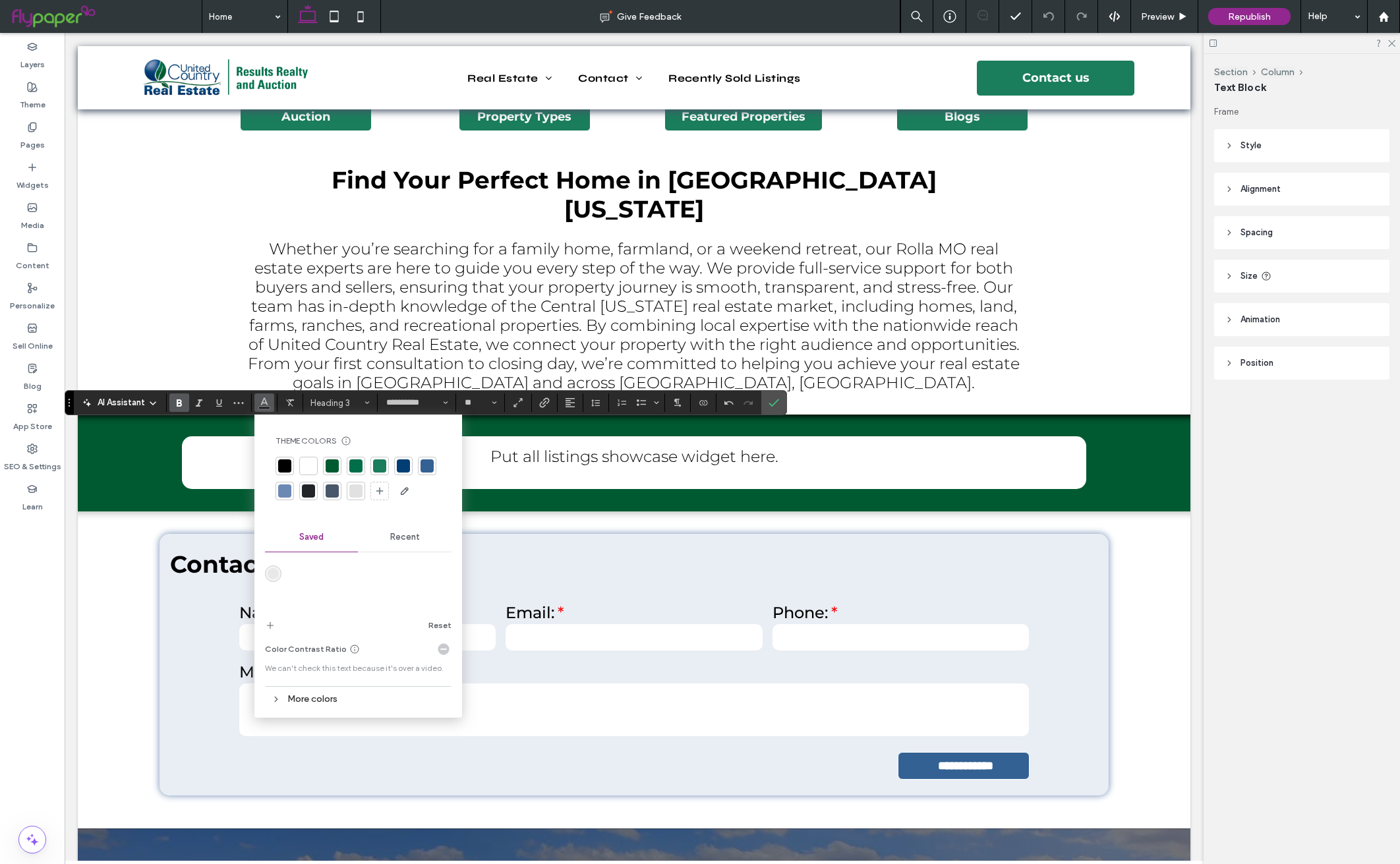
drag, startPoint x: 311, startPoint y: 464, endPoint x: 437, endPoint y: 430, distance: 130.5
click at [311, 465] on div at bounding box center [308, 466] width 13 height 13
click at [779, 406] on icon "Confirm" at bounding box center [774, 403] width 11 height 11
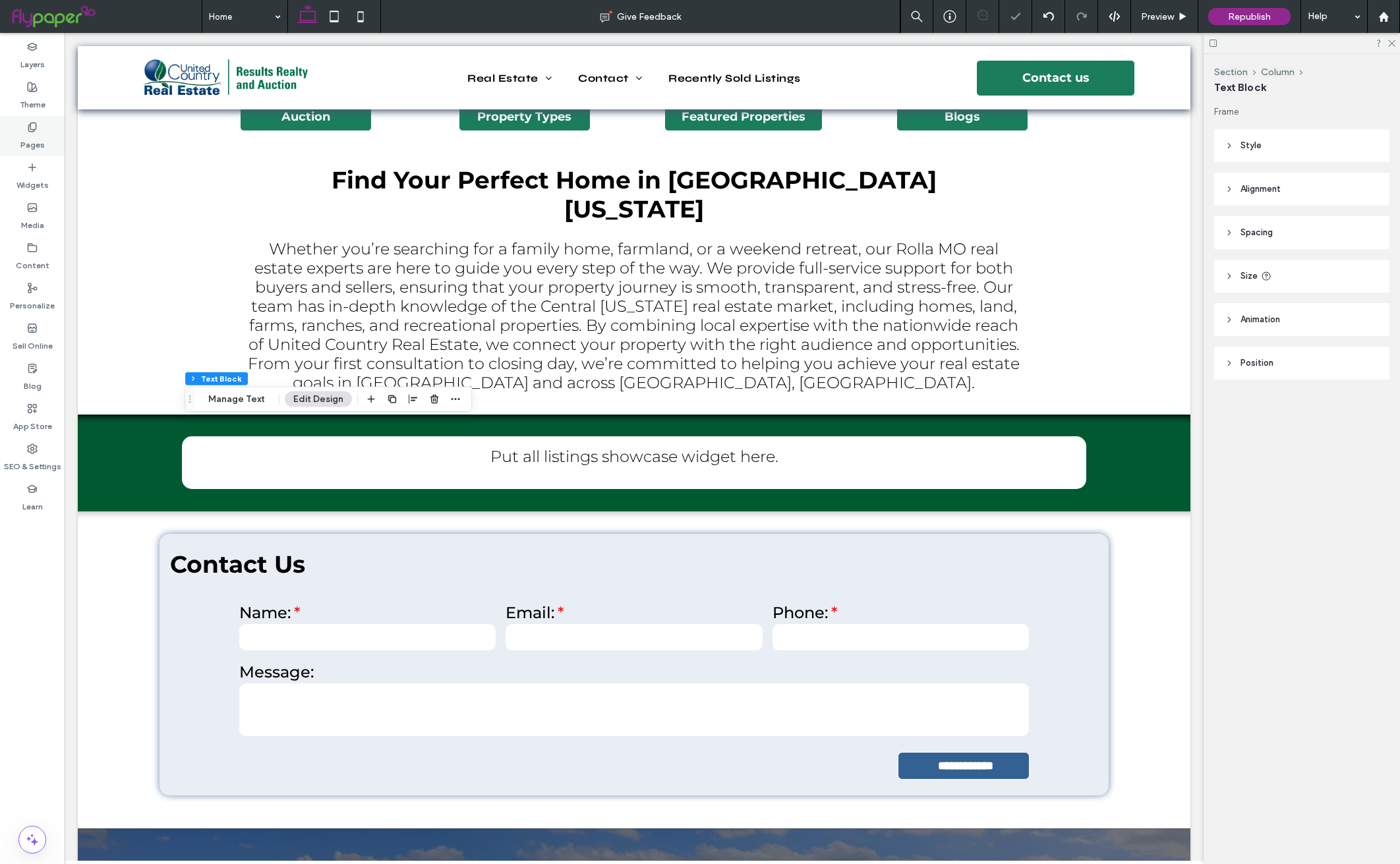
click at [21, 129] on div "Pages" at bounding box center [32, 135] width 65 height 40
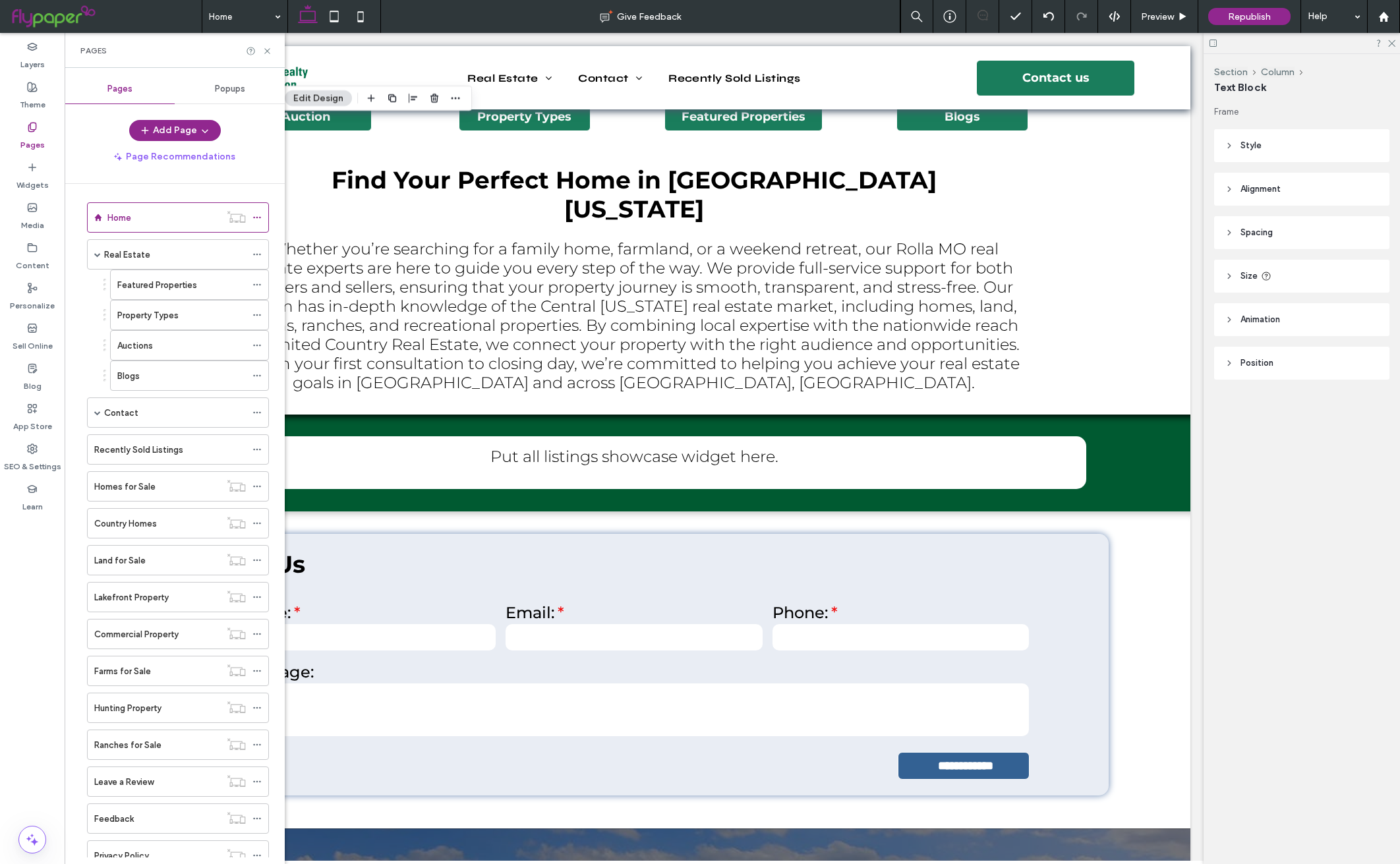
scroll to position [8, 0]
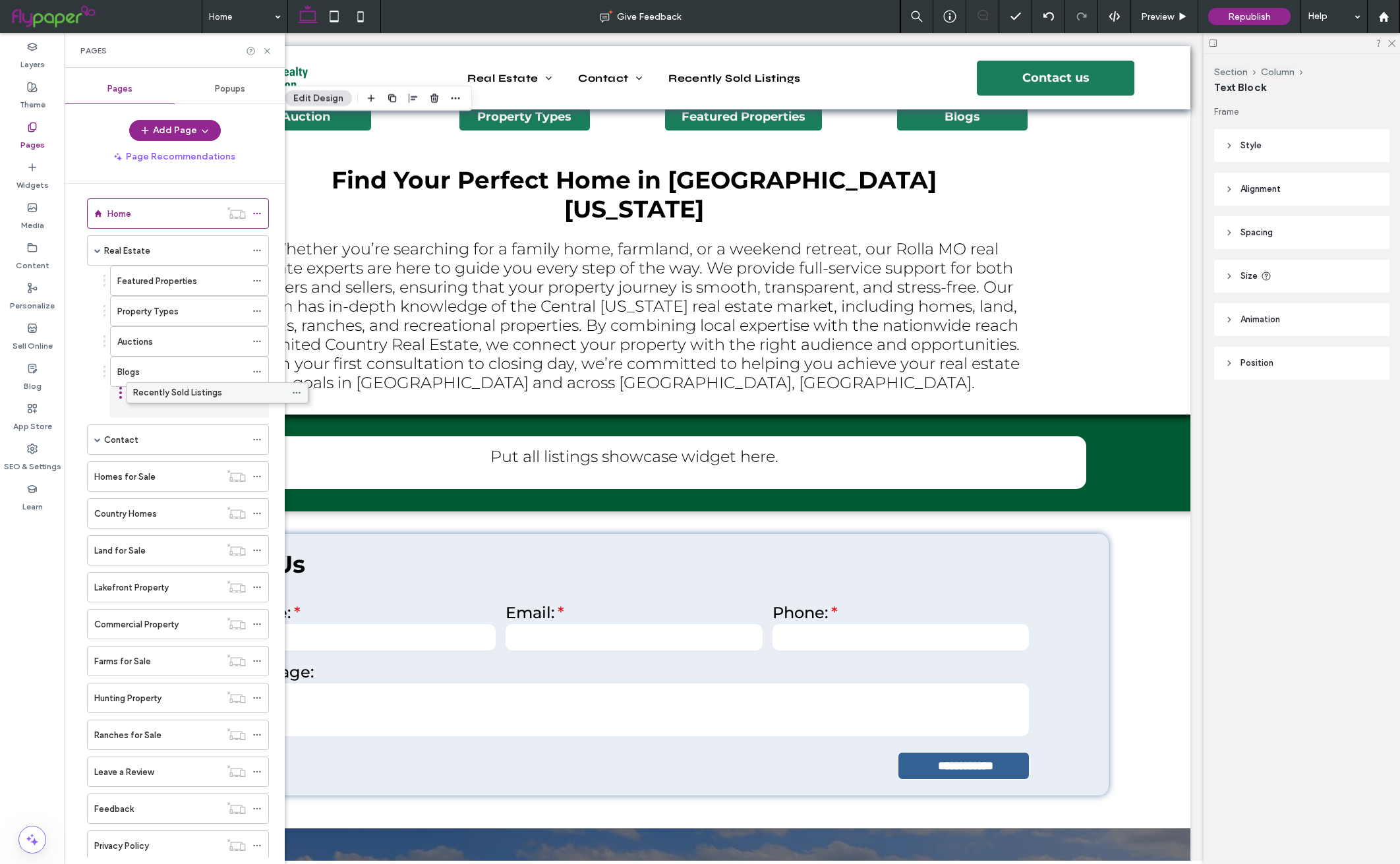
drag, startPoint x: 173, startPoint y: 454, endPoint x: 212, endPoint y: 400, distance: 66.6
click at [219, 406] on div "Recently Sold Listings" at bounding box center [181, 403] width 129 height 14
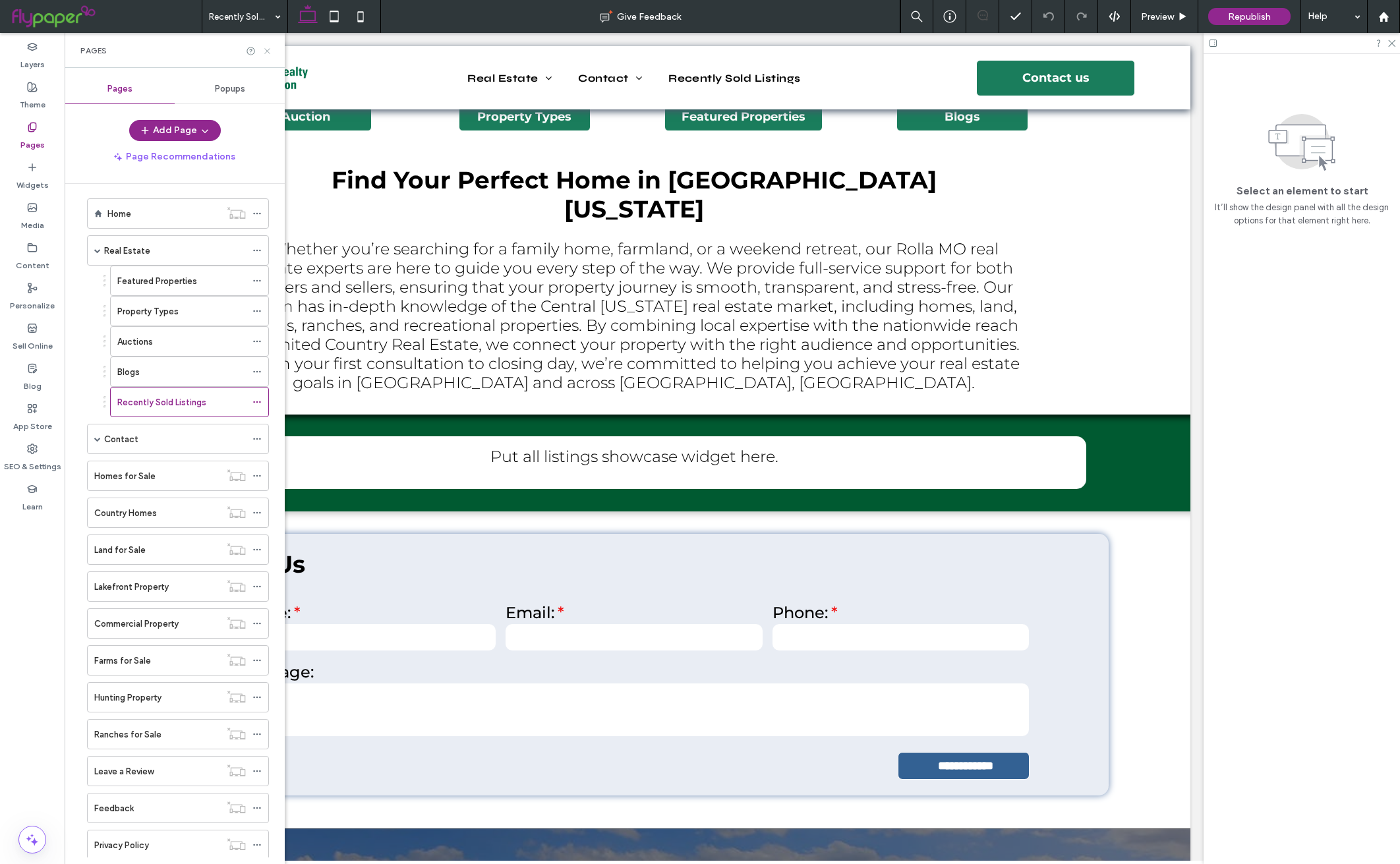
click at [264, 50] on icon at bounding box center [267, 51] width 10 height 10
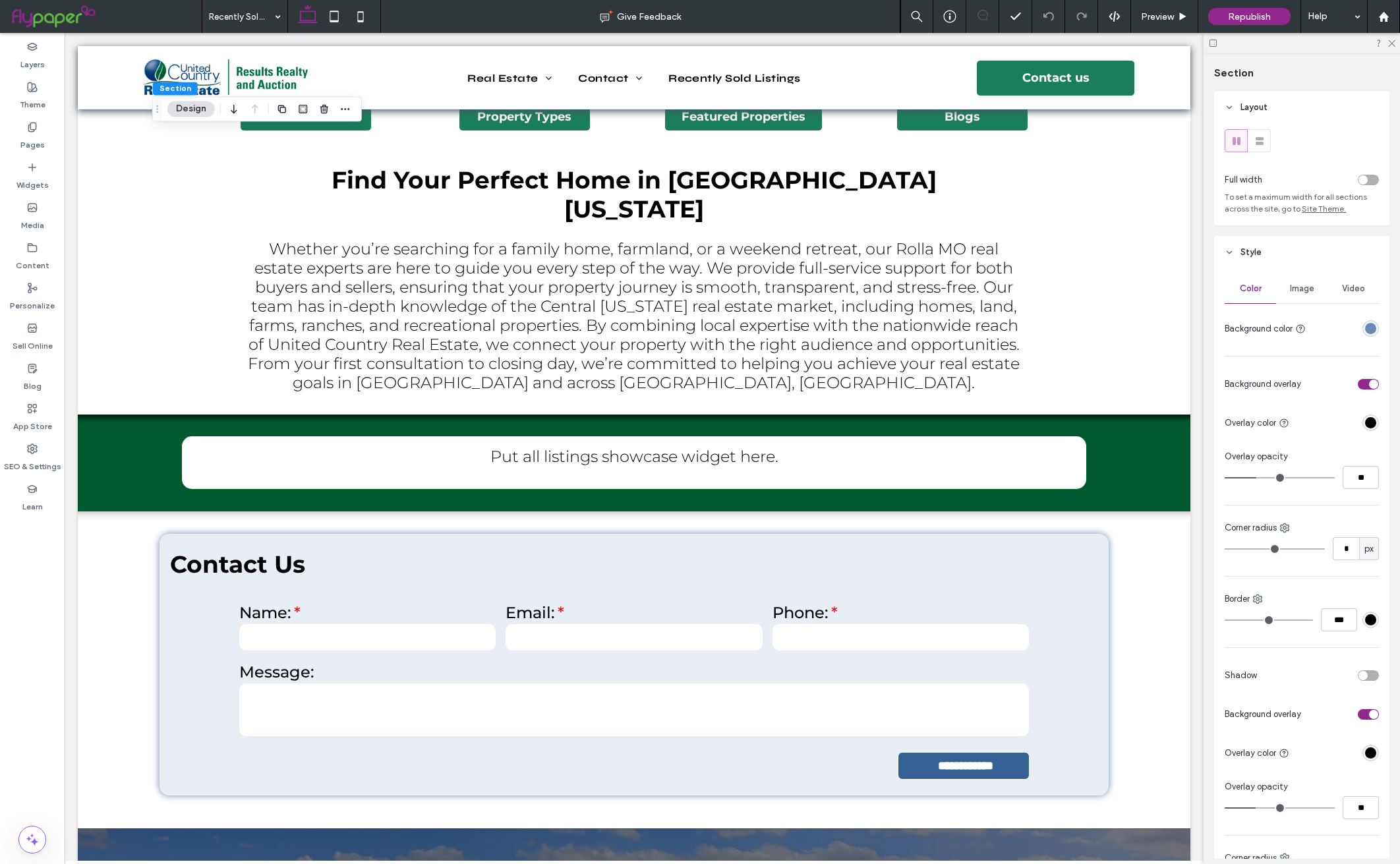
click at [1296, 284] on span "Image" at bounding box center [1303, 289] width 24 height 11
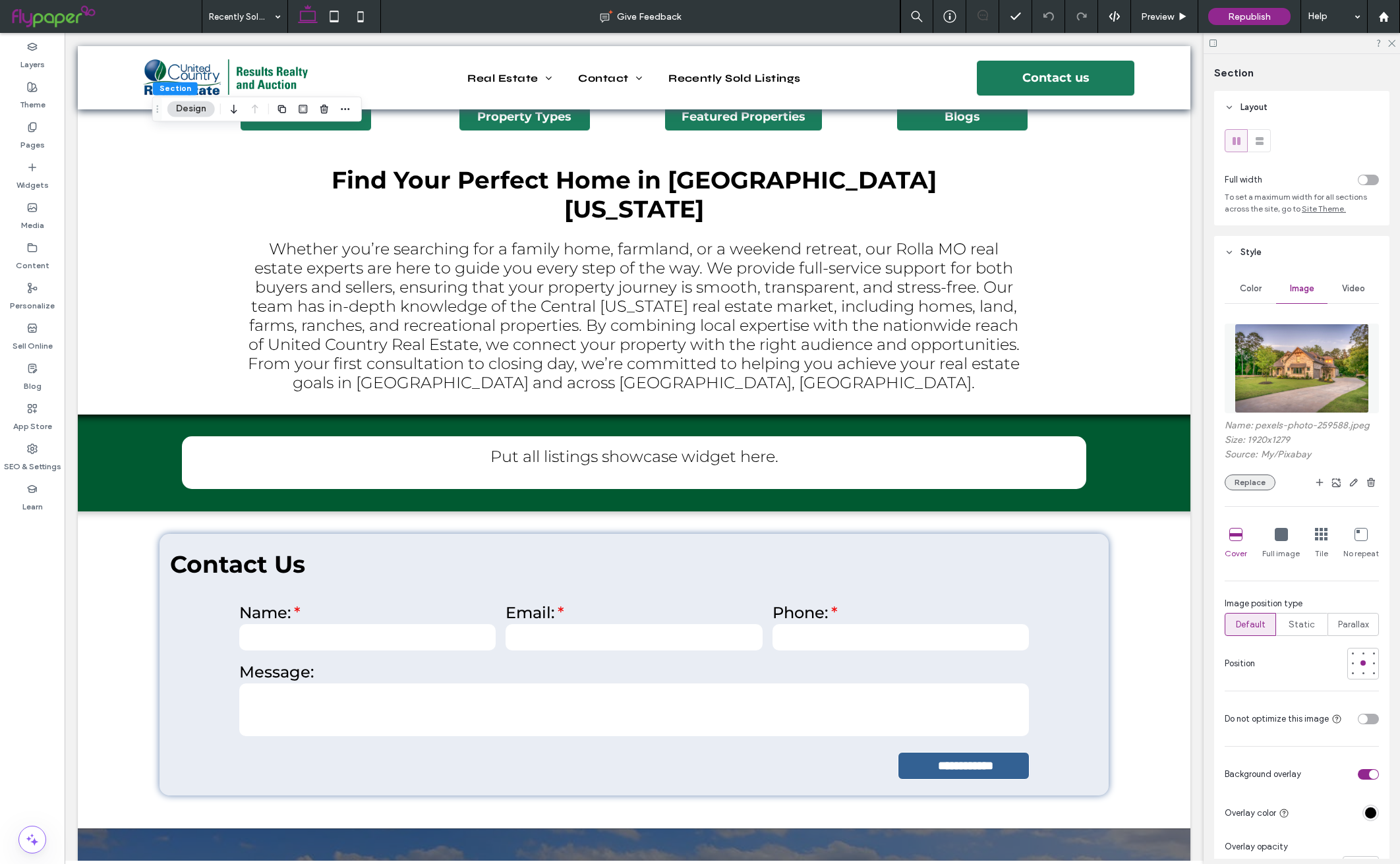
click at [1255, 490] on button "Replace" at bounding box center [1250, 482] width 51 height 16
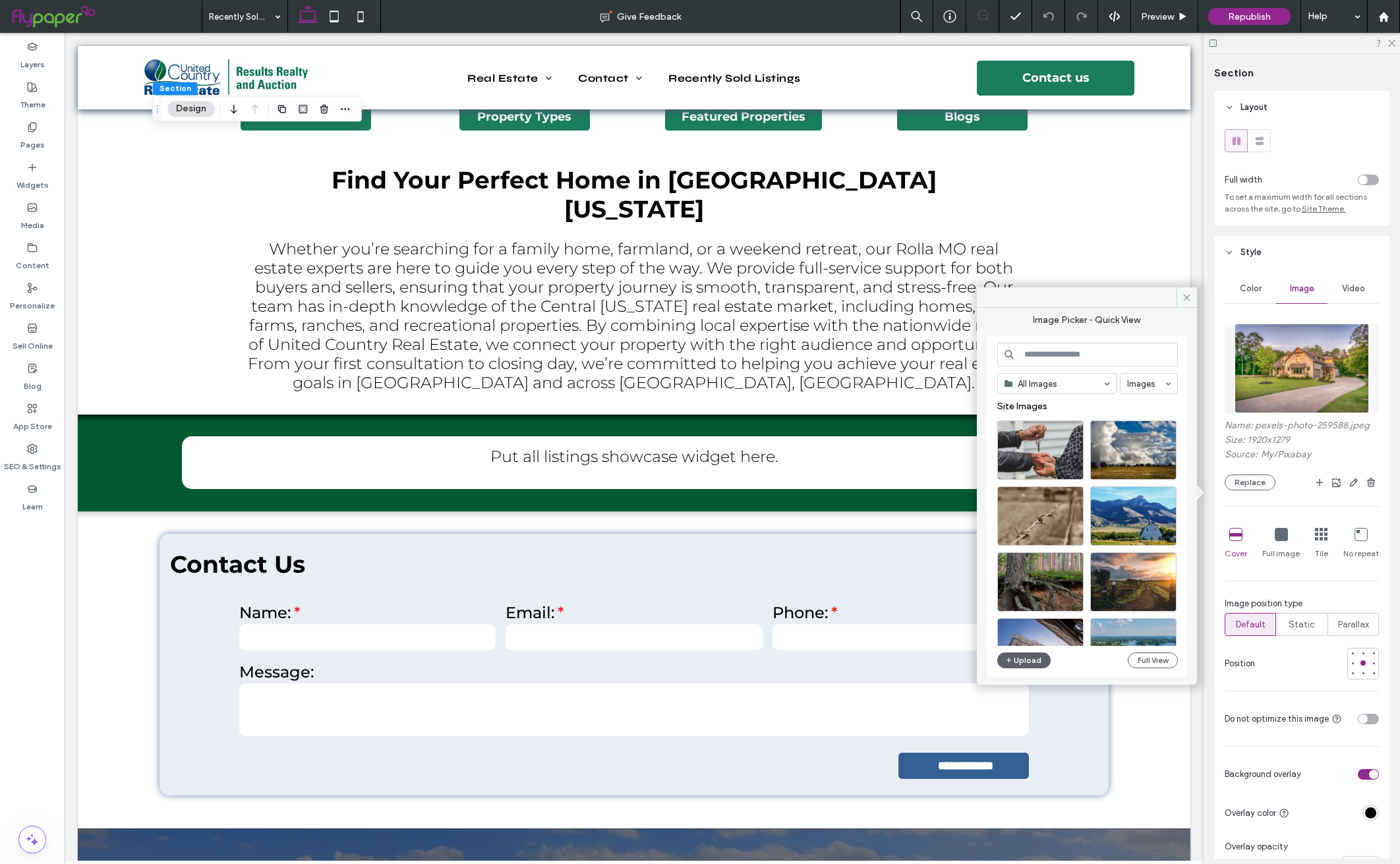
click at [1108, 357] on input at bounding box center [1087, 354] width 180 height 24
click at [1104, 349] on input at bounding box center [1087, 354] width 180 height 24
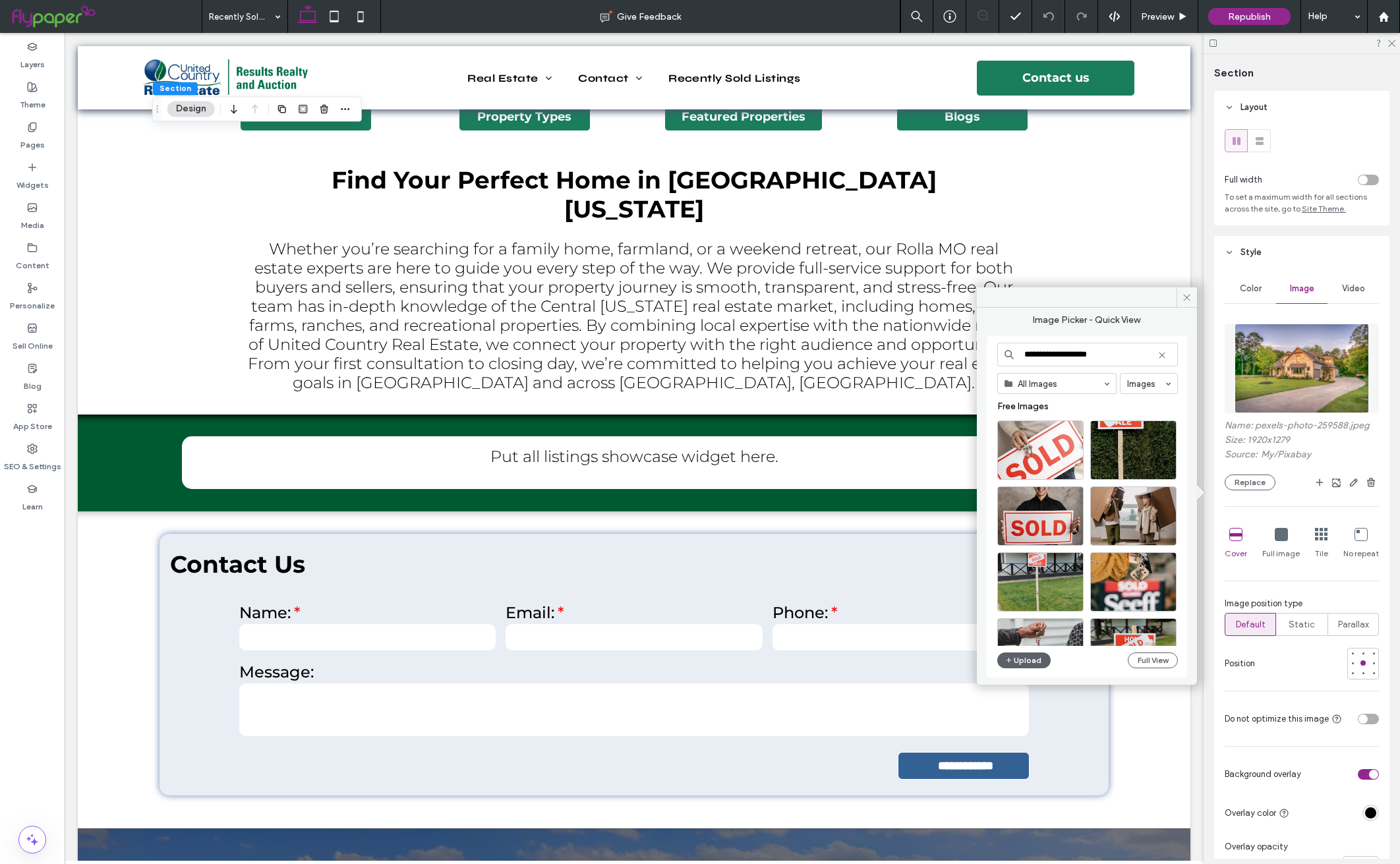
drag, startPoint x: 1122, startPoint y: 352, endPoint x: 1003, endPoint y: 336, distance: 120.1
click at [987, 352] on div "**********" at bounding box center [1086, 507] width 200 height 342
type input "*********"
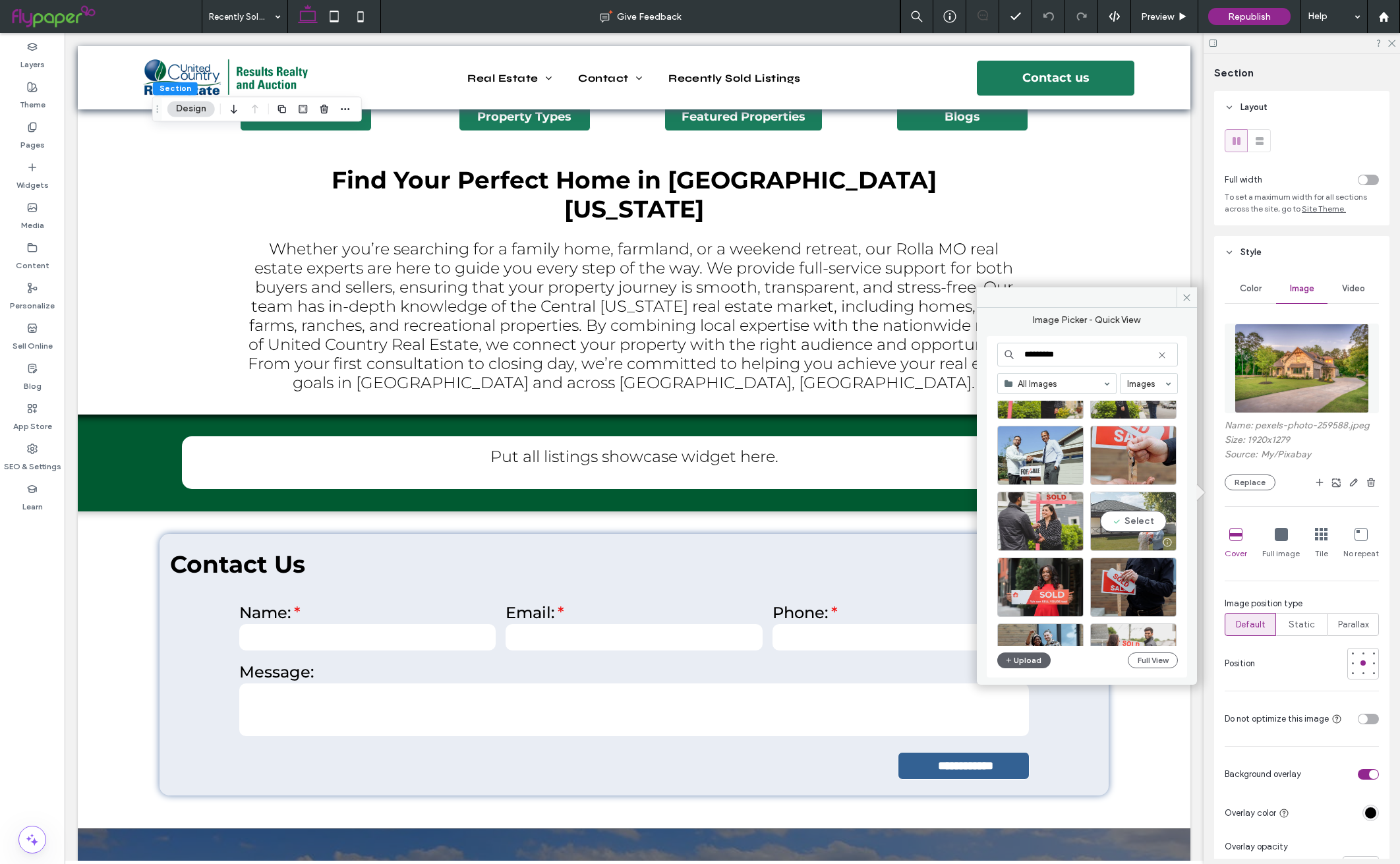
scroll to position [209, 0]
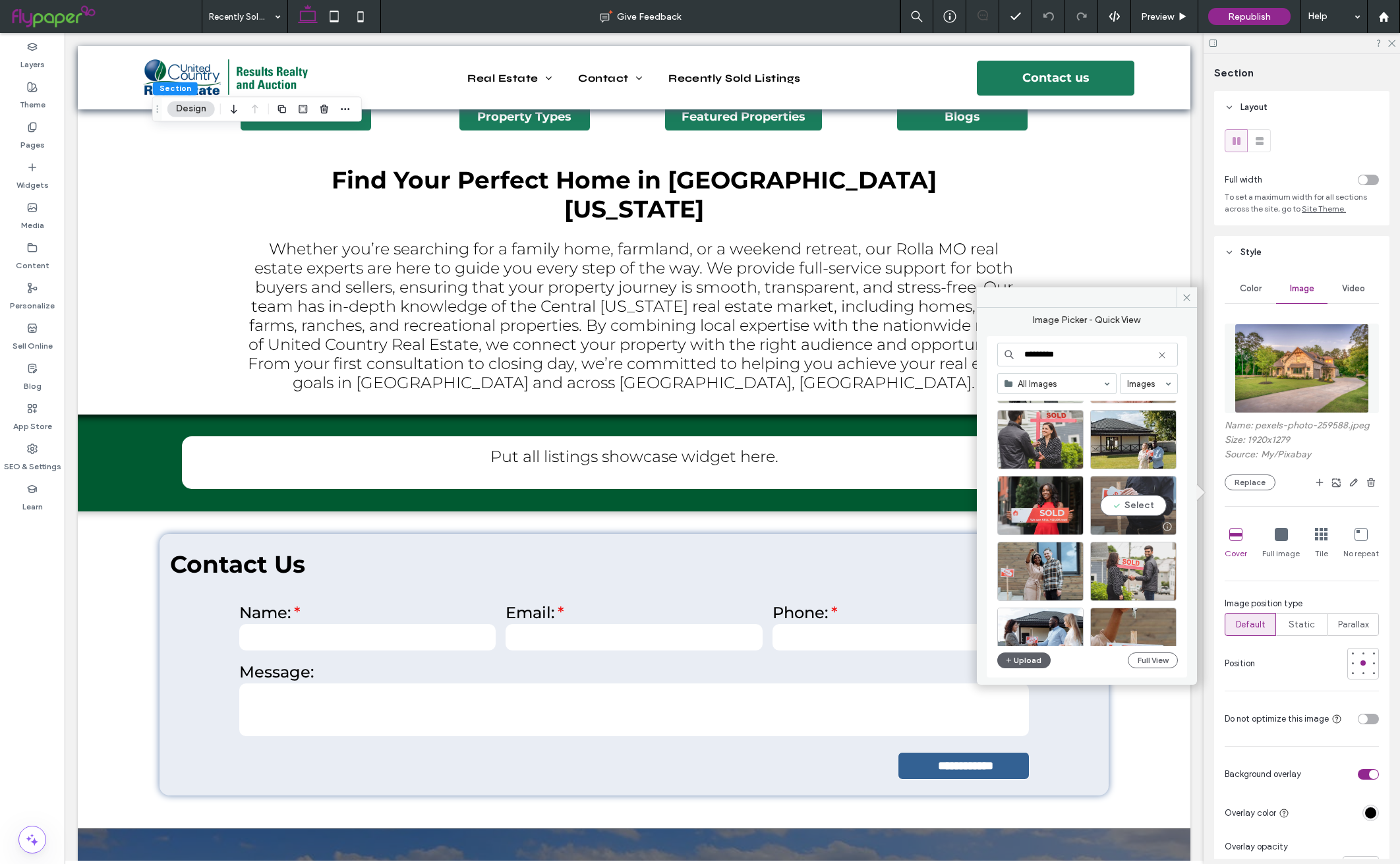
click at [1131, 509] on div "Select" at bounding box center [1133, 505] width 86 height 59
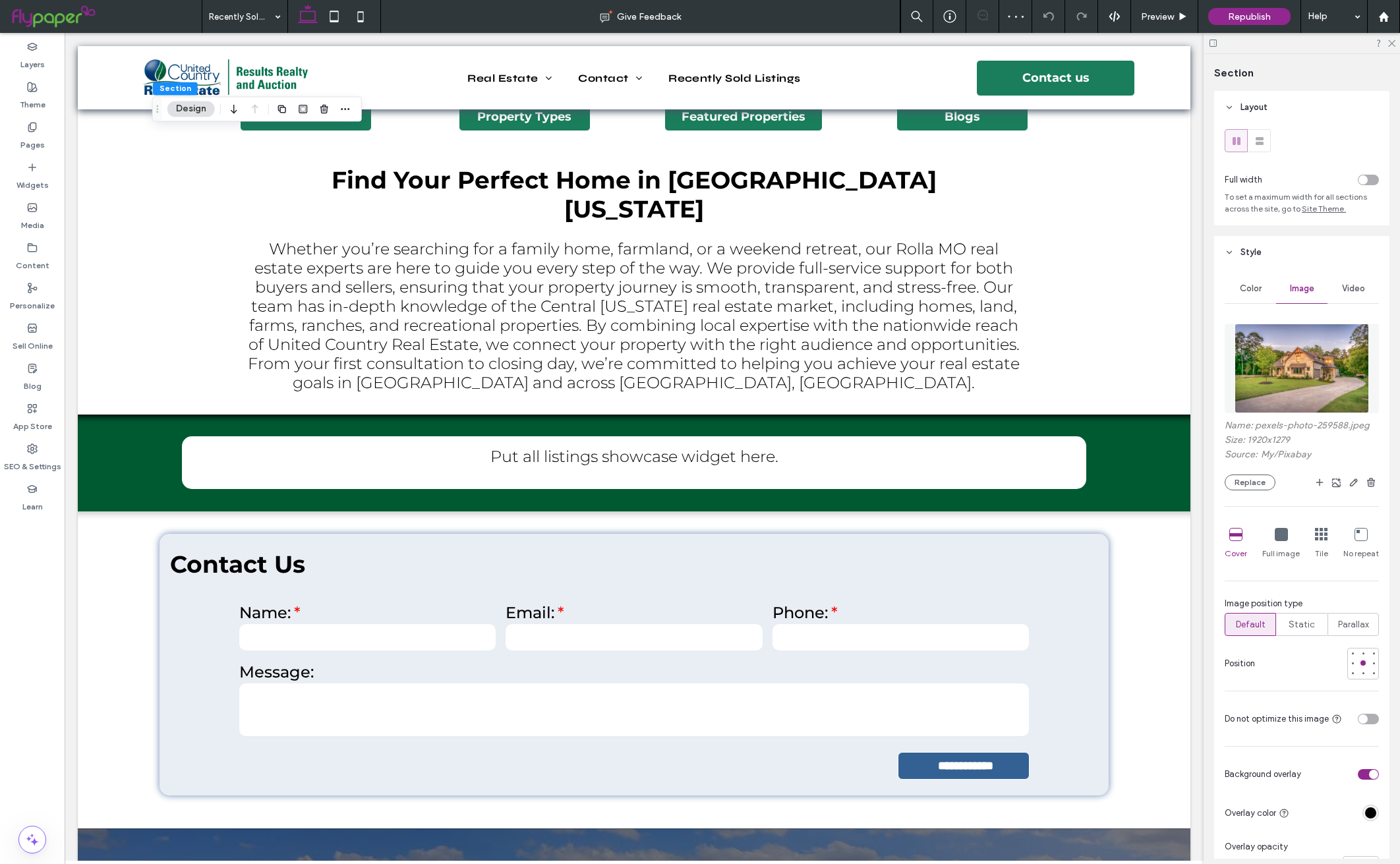
type input "**"
click at [1265, 490] on button "Replace" at bounding box center [1250, 482] width 51 height 16
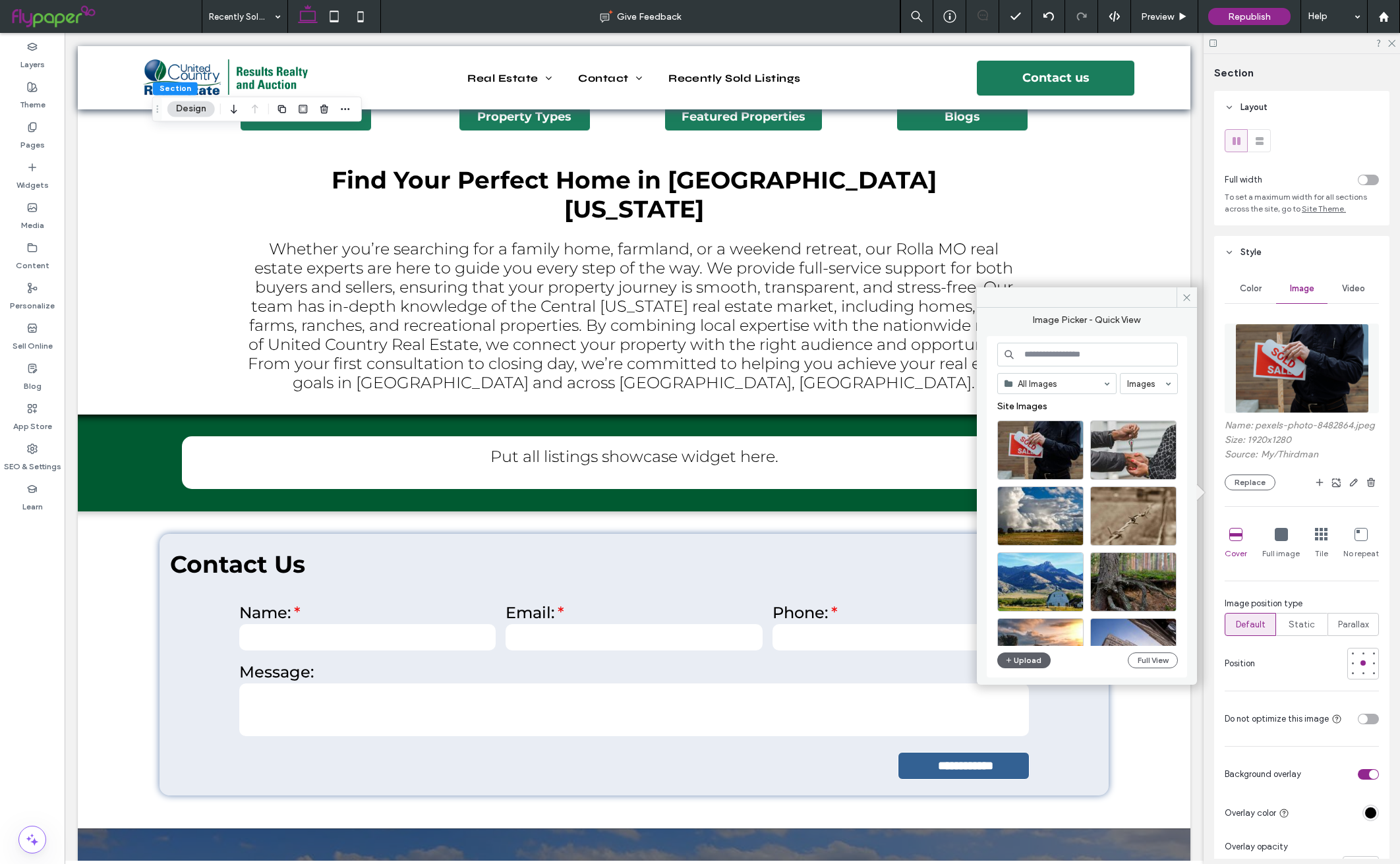
click at [1110, 345] on input at bounding box center [1087, 354] width 180 height 24
type input "****"
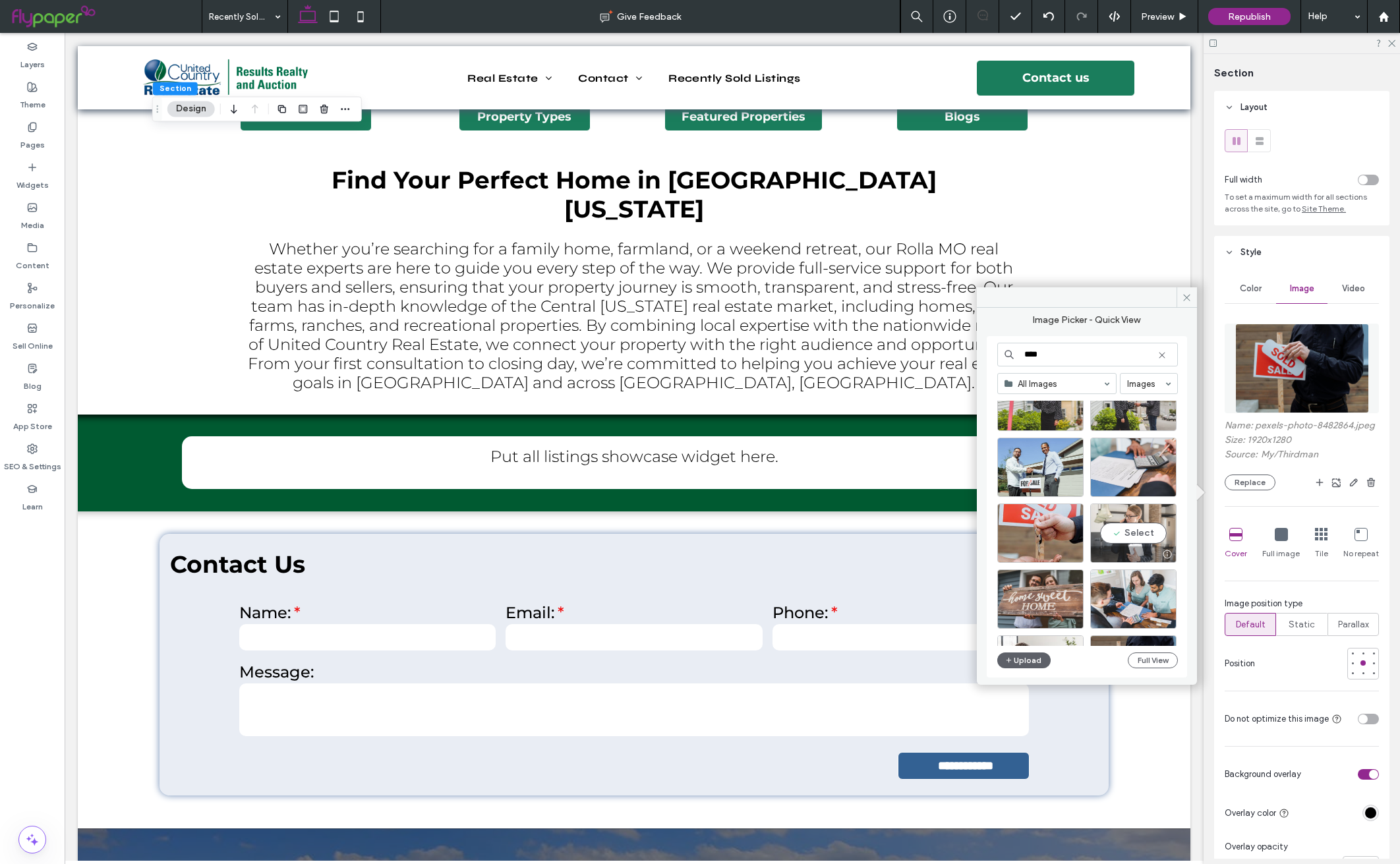
scroll to position [474, 0]
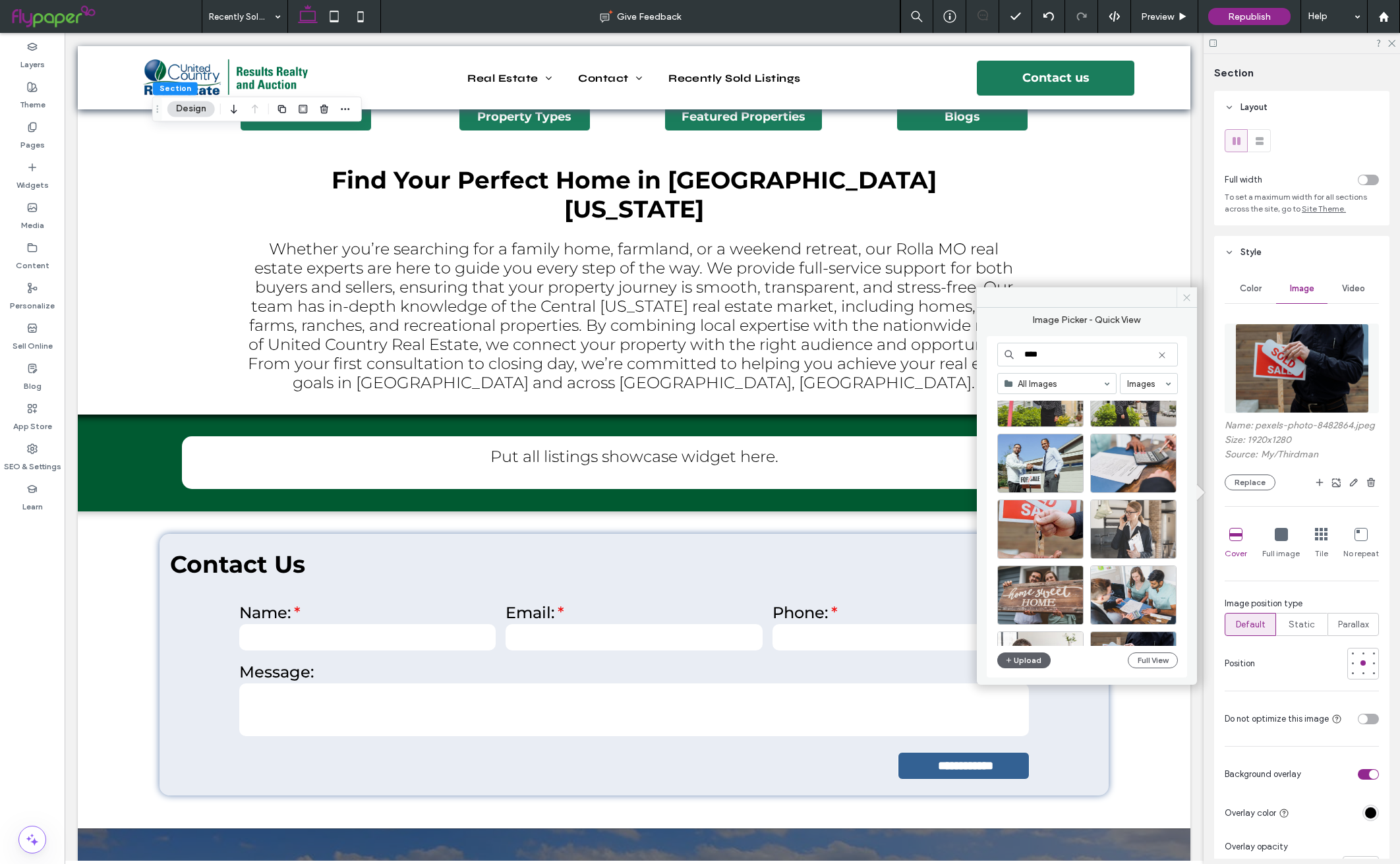
click at [1185, 301] on icon at bounding box center [1187, 297] width 10 height 10
